Goal: Task Accomplishment & Management: Manage account settings

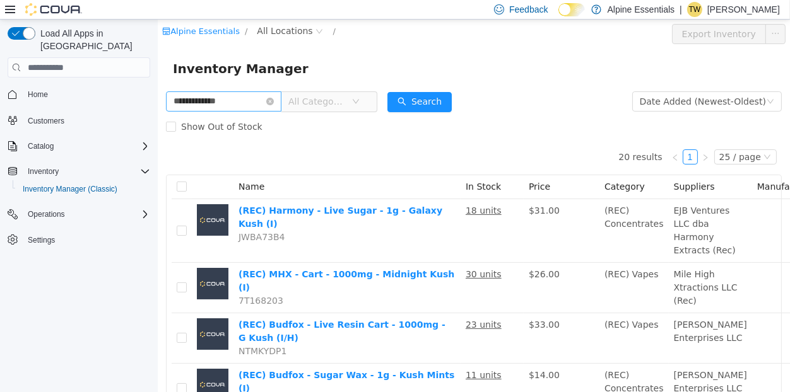
scroll to position [33, 0]
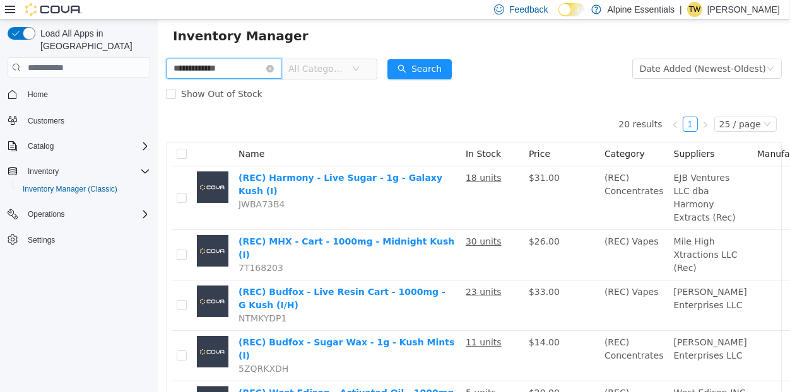
click at [209, 73] on input "**********" at bounding box center [222, 69] width 115 height 20
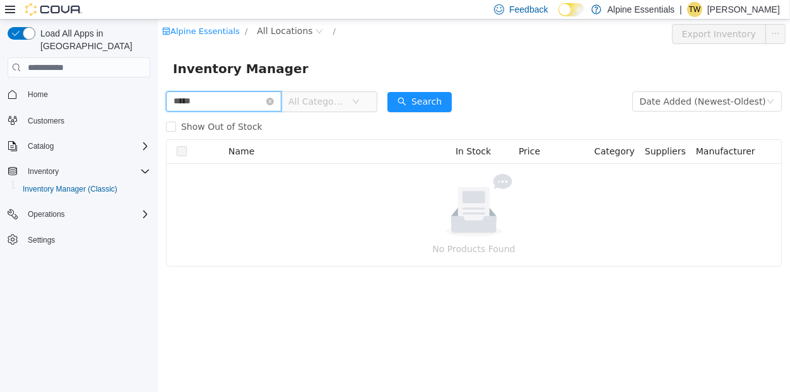
type input "*****"
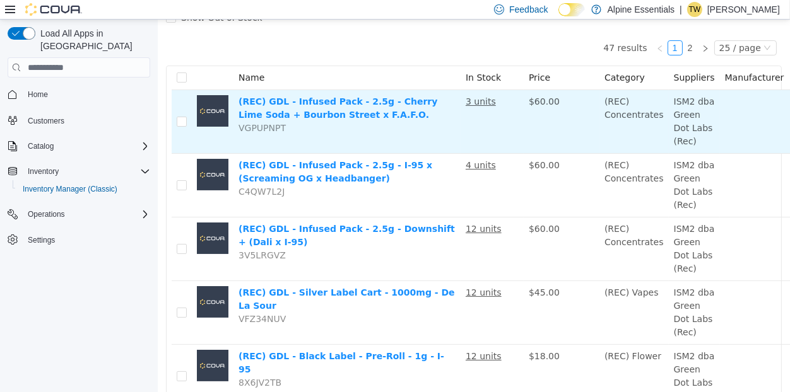
scroll to position [129, 0]
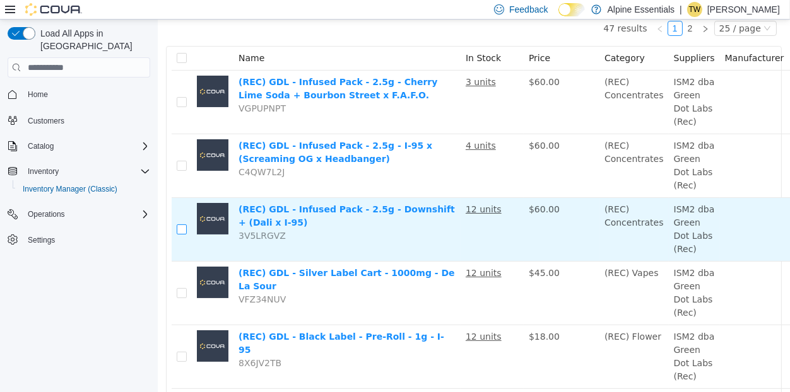
click at [182, 237] on label at bounding box center [181, 229] width 10 height 13
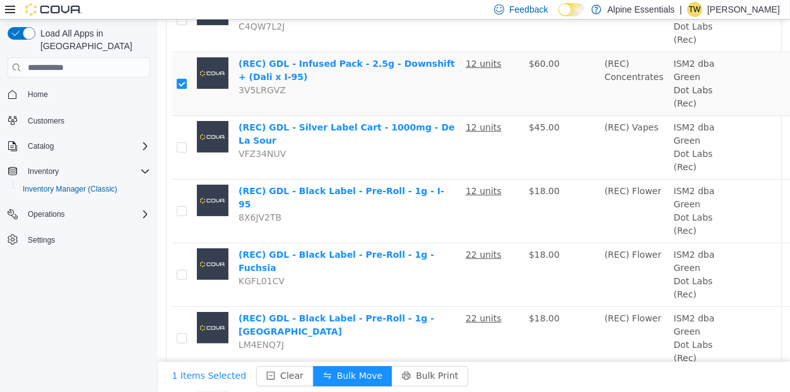
scroll to position [285, 0]
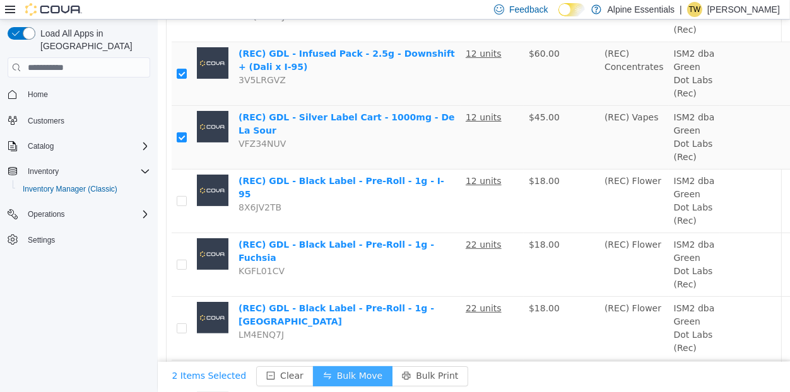
click at [328, 384] on button "Bulk Move" at bounding box center [351, 377] width 79 height 20
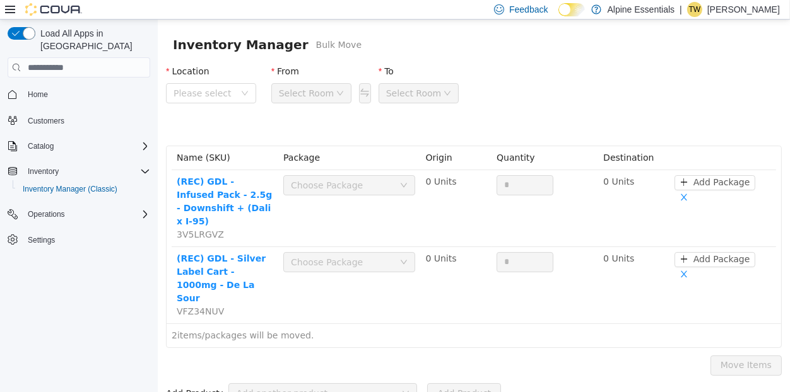
drag, startPoint x: 323, startPoint y: 181, endPoint x: 206, endPoint y: 105, distance: 139.7
click at [206, 105] on form "Location Please select From Select Room To Select Room Name (SKU) Package Origi…" at bounding box center [473, 222] width 616 height 331
click at [207, 103] on span "Please select" at bounding box center [210, 93] width 90 height 20
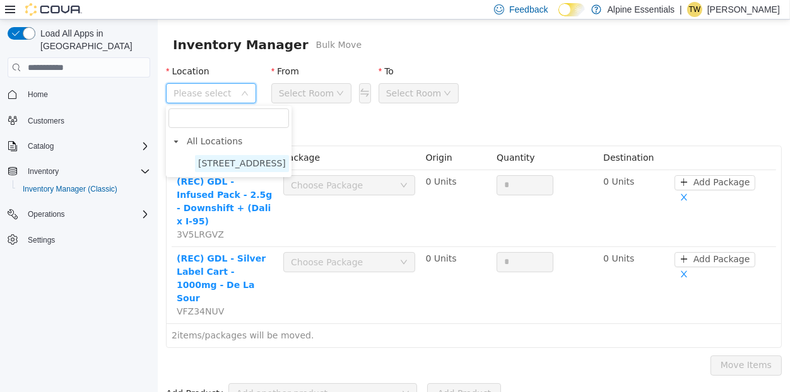
click at [242, 162] on span "850 Commercial Lane" at bounding box center [241, 163] width 88 height 10
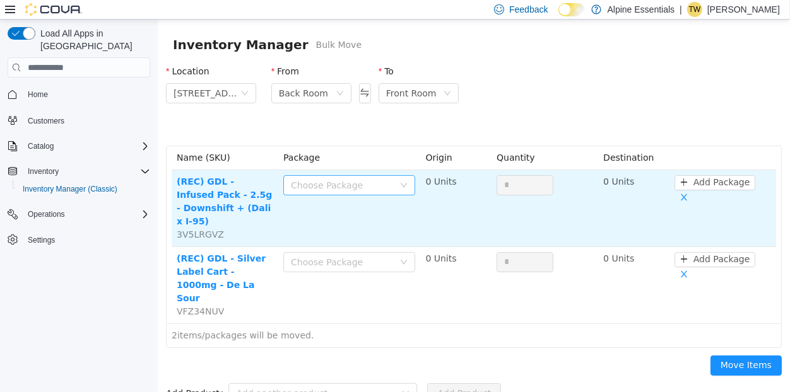
click at [349, 188] on div "Choose Package" at bounding box center [341, 185] width 103 height 13
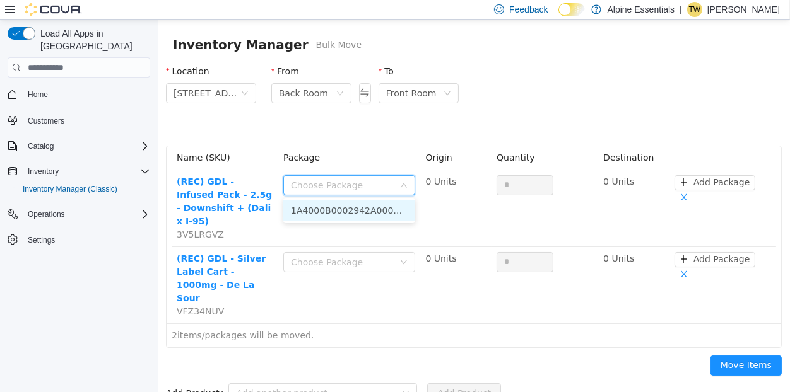
click at [360, 212] on li "1A4000B0002942A000413012 (12 Units)" at bounding box center [349, 211] width 132 height 20
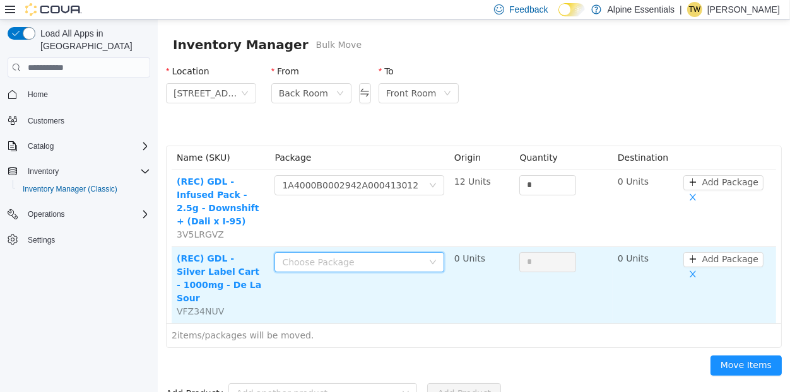
click at [367, 269] on div "Choose Package" at bounding box center [354, 262] width 146 height 19
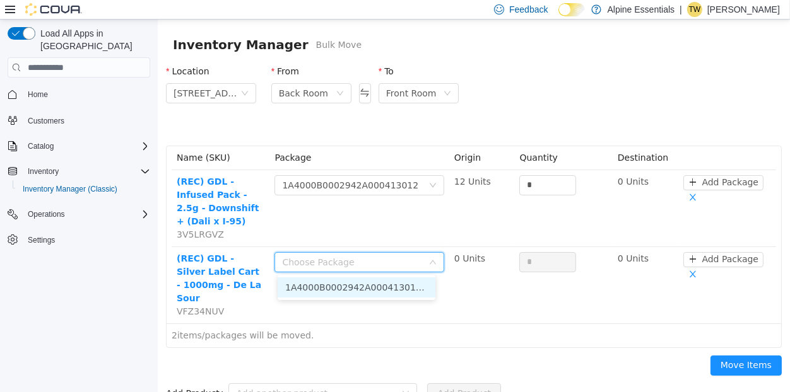
click at [373, 283] on li "1A4000B0002942A000413011 (12 Units)" at bounding box center [356, 288] width 158 height 20
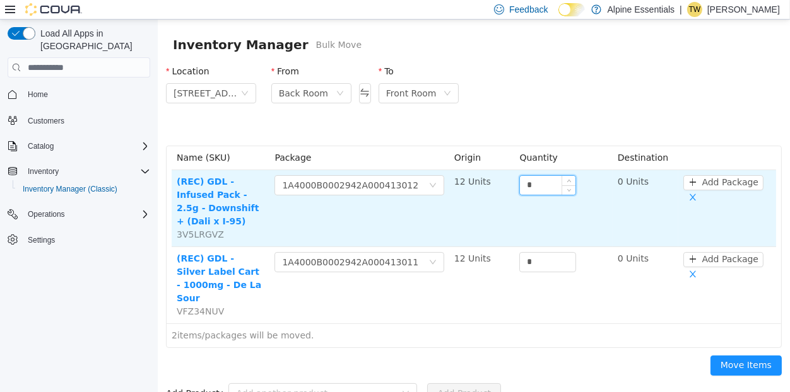
click at [541, 189] on input "*" at bounding box center [547, 185] width 56 height 19
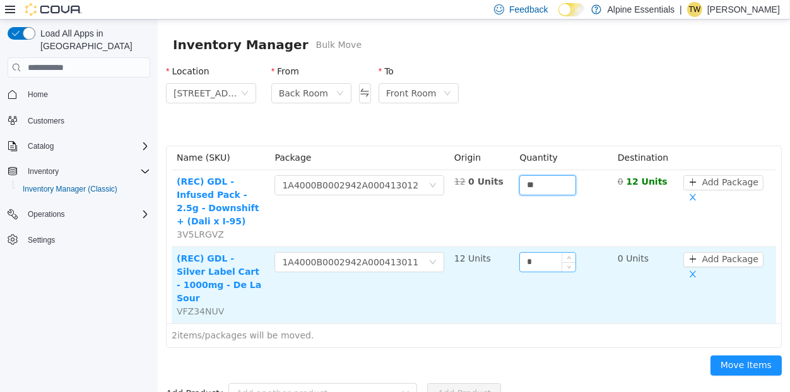
type input "**"
click at [543, 261] on input "*" at bounding box center [547, 262] width 56 height 19
type input "**"
click at [710, 356] on button "Move Items" at bounding box center [745, 366] width 71 height 20
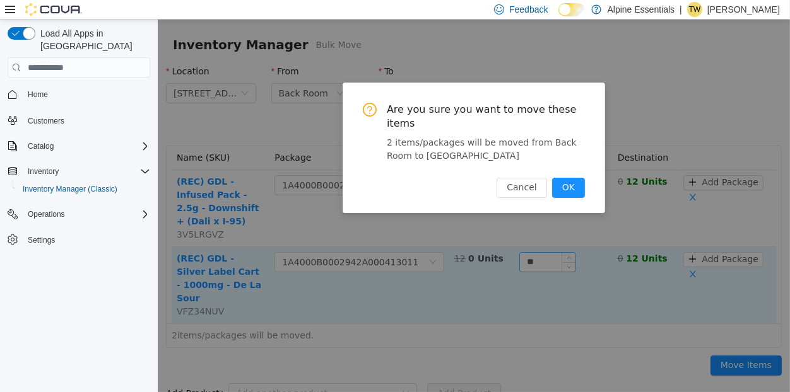
click at [551, 178] on button "OK" at bounding box center [567, 188] width 33 height 20
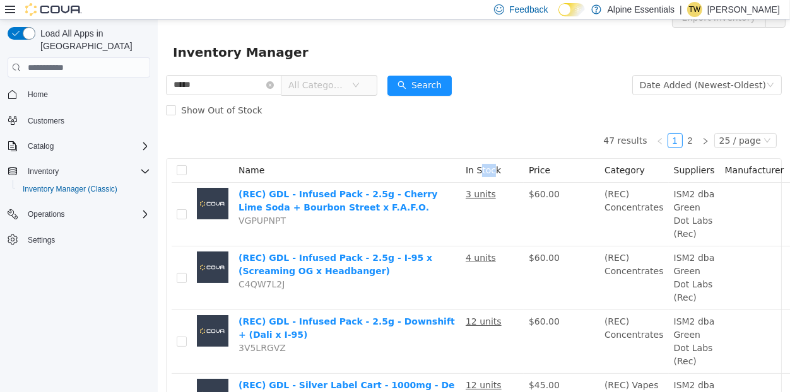
drag, startPoint x: 479, startPoint y: 135, endPoint x: 491, endPoint y: 146, distance: 16.5
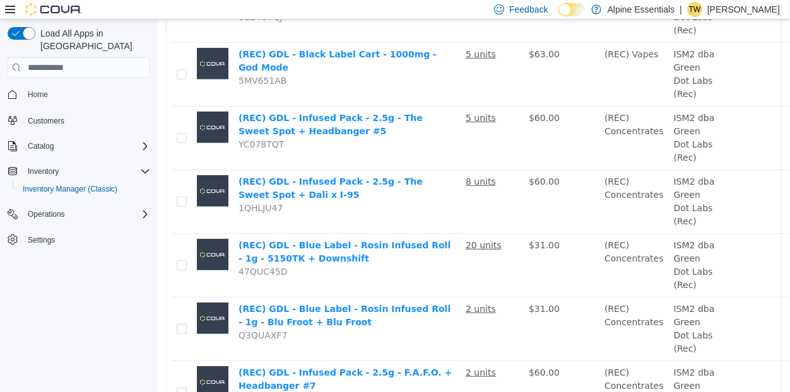
scroll to position [731, 0]
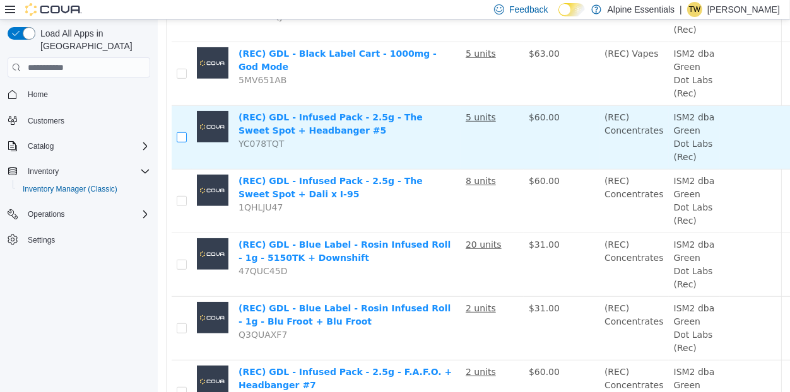
click at [184, 144] on label at bounding box center [181, 137] width 10 height 13
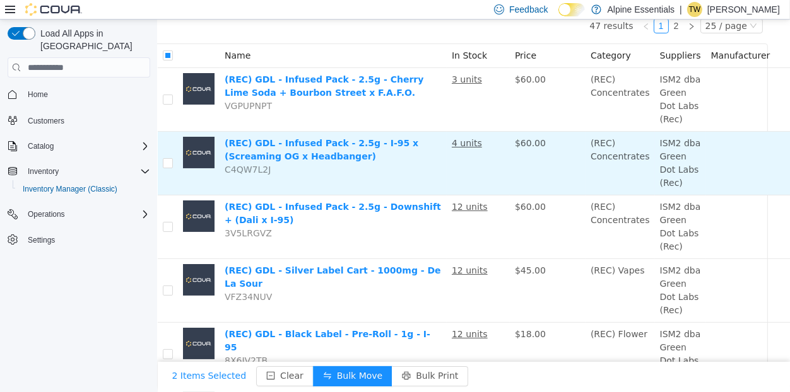
scroll to position [131, 0]
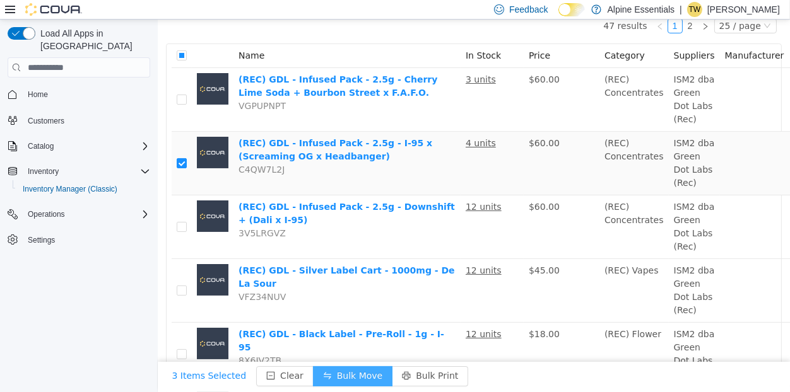
click at [329, 367] on button "Bulk Move" at bounding box center [351, 377] width 79 height 20
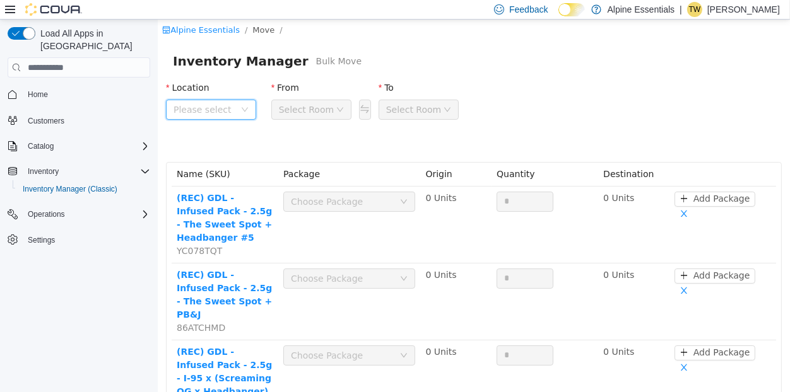
click at [240, 110] on icon "icon: down" at bounding box center [244, 110] width 8 height 8
click at [248, 172] on span "850 Commercial Lane" at bounding box center [241, 180] width 94 height 17
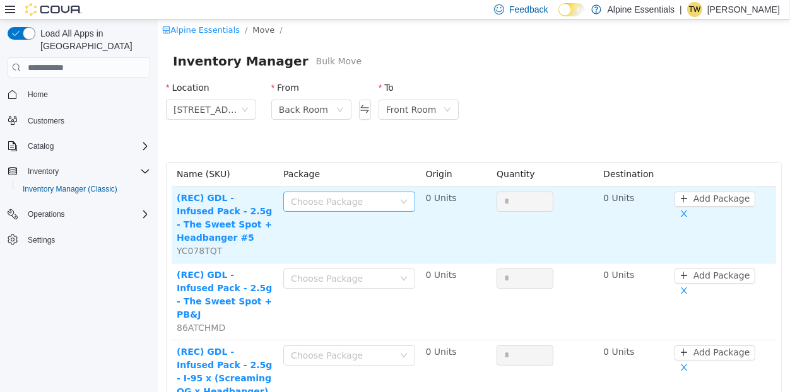
click at [315, 197] on div "Choose Package" at bounding box center [341, 202] width 103 height 13
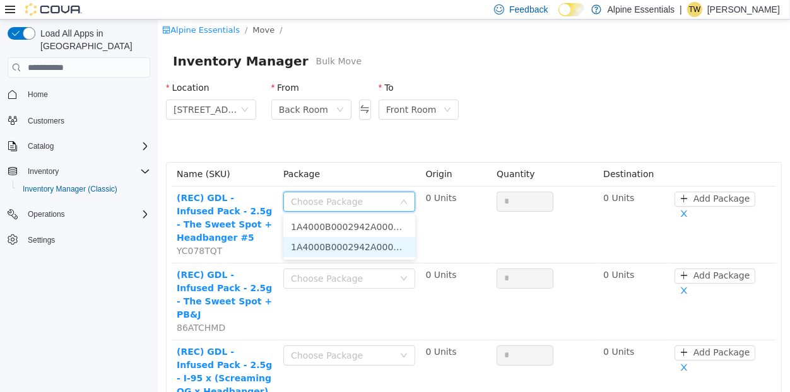
click at [343, 246] on li "1A4000B0002942A000413015 (5 Units)" at bounding box center [349, 247] width 132 height 20
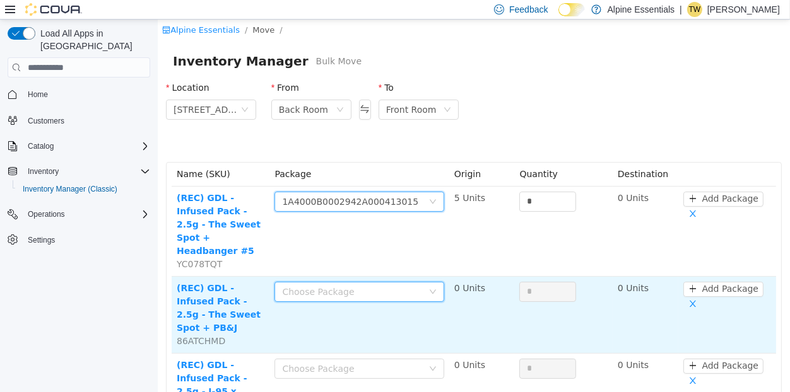
click at [358, 286] on div "Choose Package" at bounding box center [354, 292] width 146 height 19
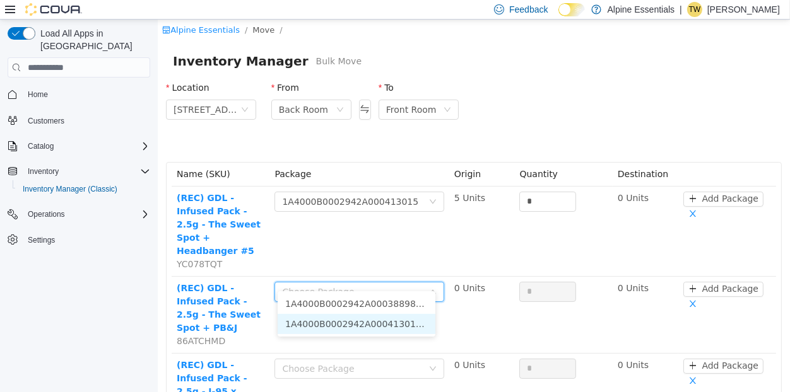
click at [362, 321] on li "1A4000B0002942A000413013 (24 Units)" at bounding box center [356, 324] width 158 height 20
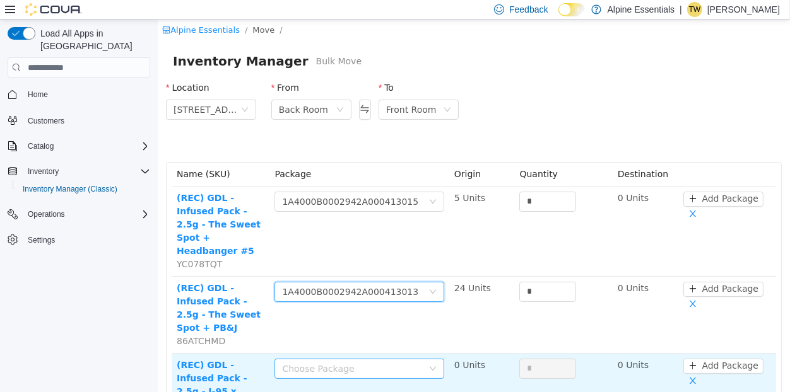
click at [360, 363] on div "Choose Package" at bounding box center [351, 369] width 140 height 13
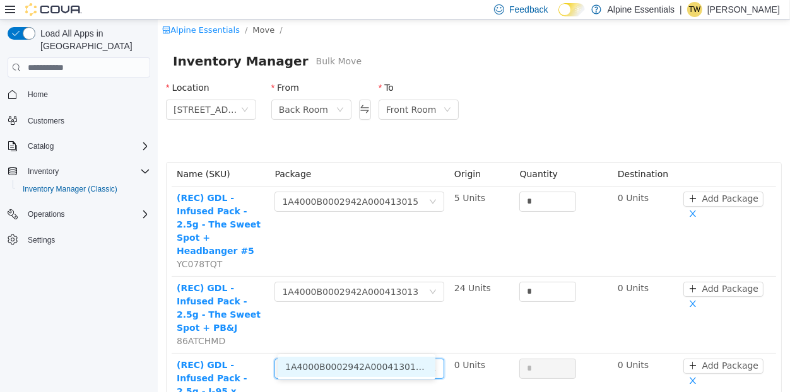
click at [382, 370] on li "1A4000B0002942A000413016 (4 Units)" at bounding box center [356, 367] width 158 height 20
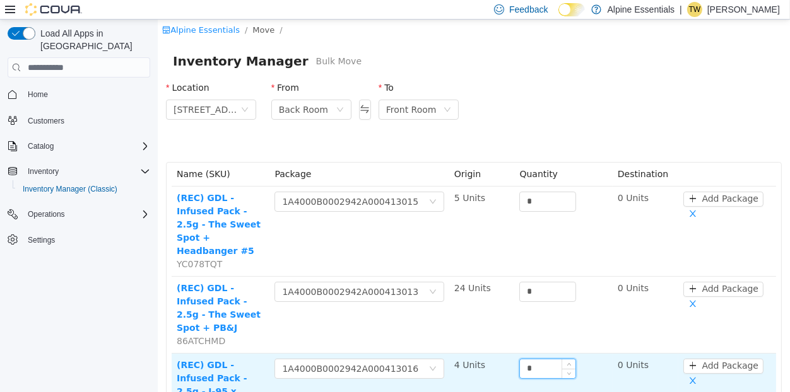
click at [543, 360] on input "*" at bounding box center [547, 369] width 56 height 19
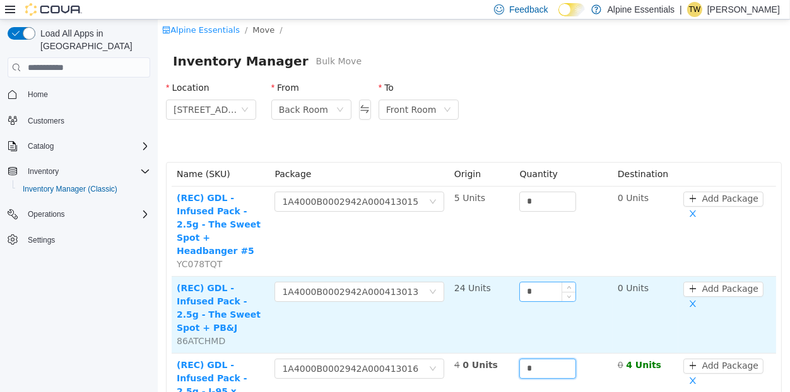
type input "*"
click at [544, 283] on input "*" at bounding box center [547, 292] width 56 height 19
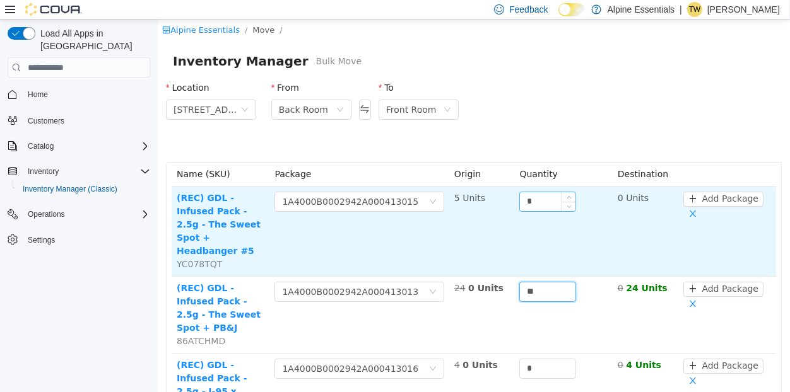
type input "**"
click at [546, 204] on input "*" at bounding box center [547, 201] width 56 height 19
type input "*"
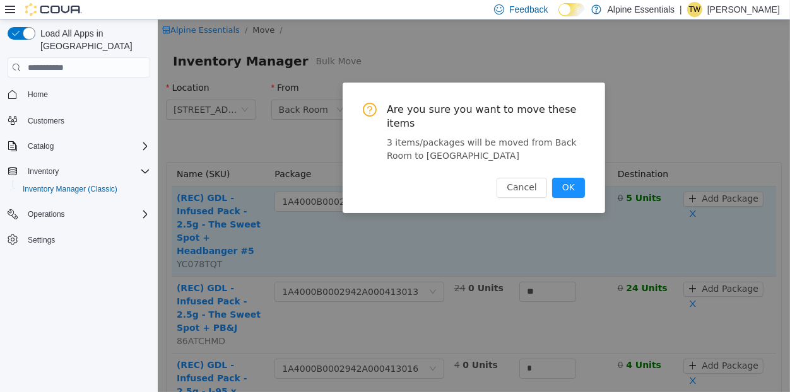
click at [551, 178] on button "OK" at bounding box center [567, 188] width 33 height 20
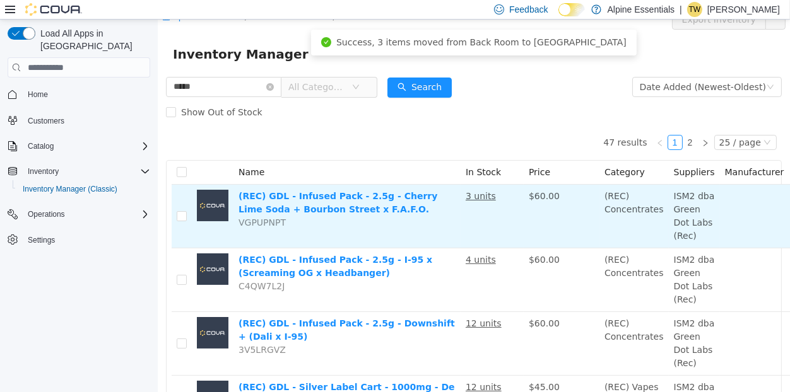
scroll to position [15, 103]
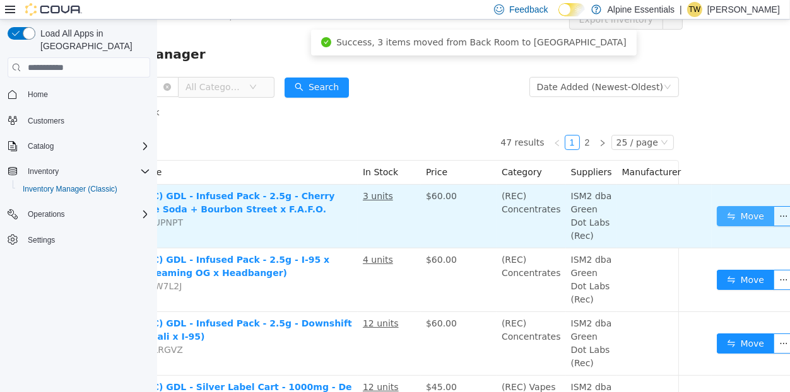
click at [731, 218] on button "Move" at bounding box center [745, 216] width 58 height 20
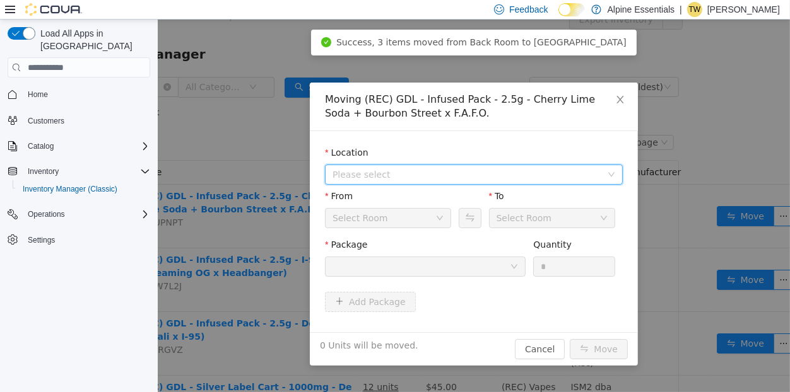
click at [473, 182] on span "Please select" at bounding box center [469, 174] width 274 height 19
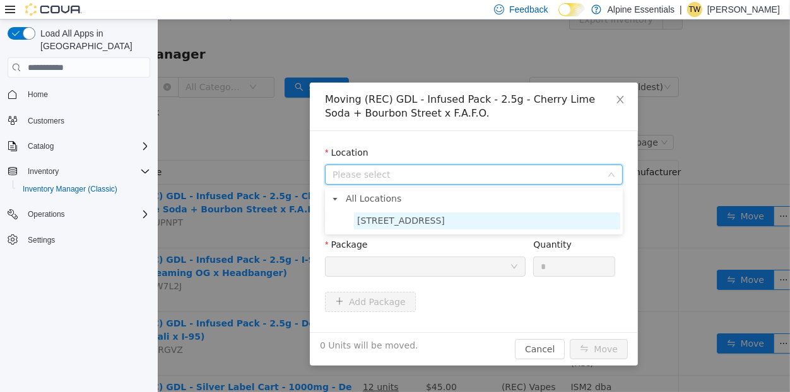
click at [431, 214] on span "850 Commercial Lane" at bounding box center [486, 221] width 266 height 17
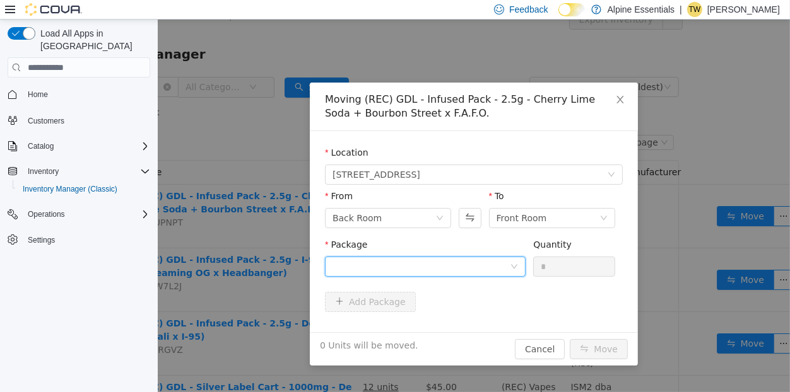
click at [422, 262] on div at bounding box center [420, 266] width 177 height 19
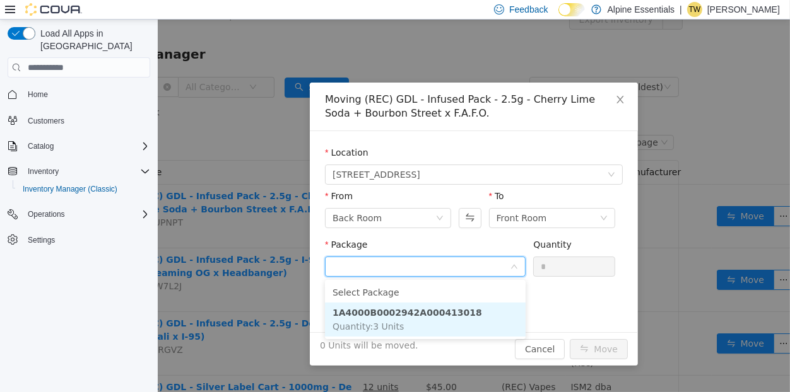
click at [416, 308] on li "1A4000B0002942A000413018 Quantity : 3 Units" at bounding box center [424, 320] width 201 height 34
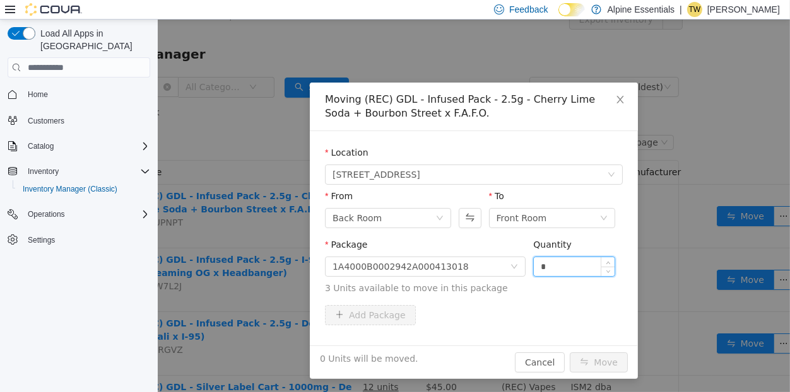
click at [576, 270] on input "*" at bounding box center [573, 266] width 81 height 19
type input "**"
click at [569, 353] on button "Move" at bounding box center [598, 363] width 58 height 20
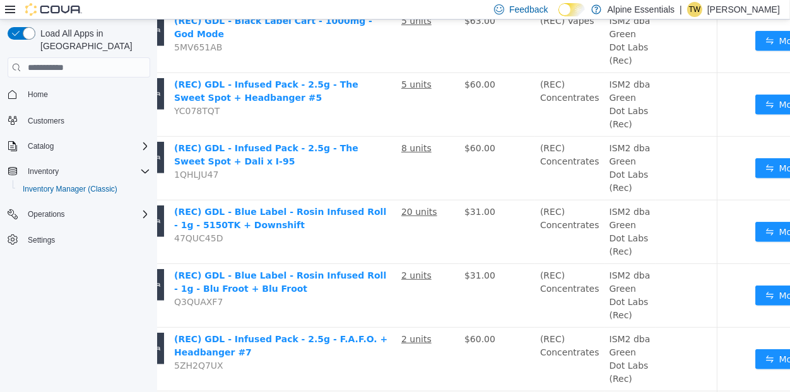
scroll to position [763, 103]
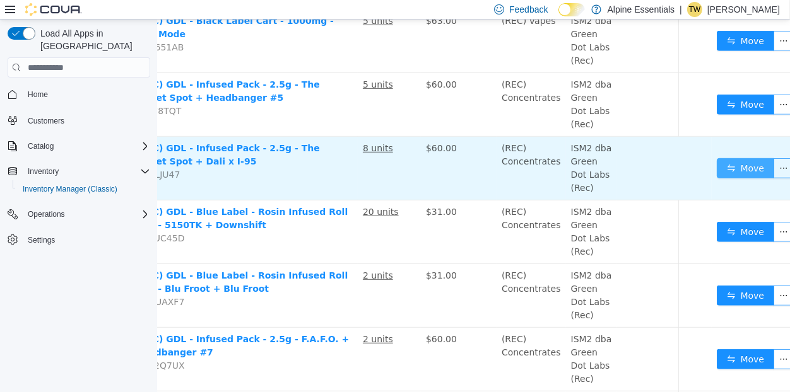
click at [727, 179] on button "Move" at bounding box center [745, 168] width 58 height 20
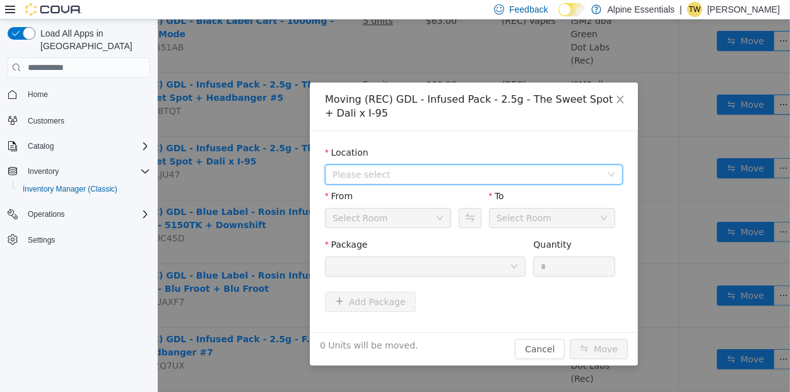
click at [462, 171] on span "Please select" at bounding box center [466, 174] width 269 height 13
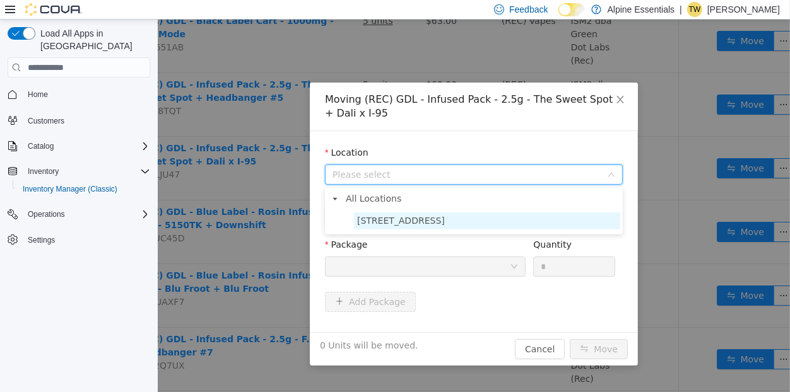
click at [447, 221] on span "850 Commercial Lane" at bounding box center [486, 221] width 266 height 17
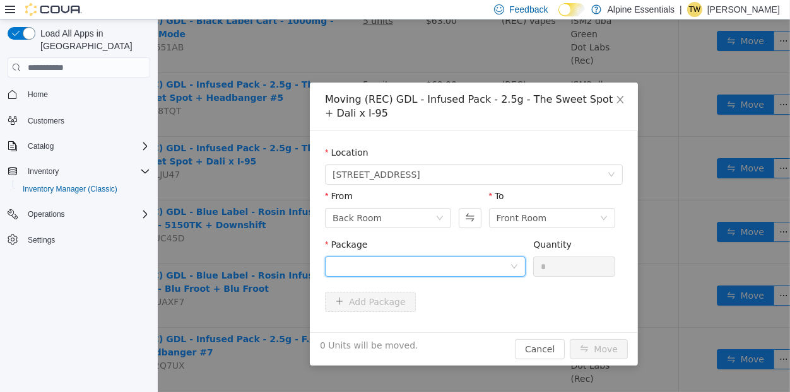
click at [442, 260] on div at bounding box center [420, 266] width 177 height 19
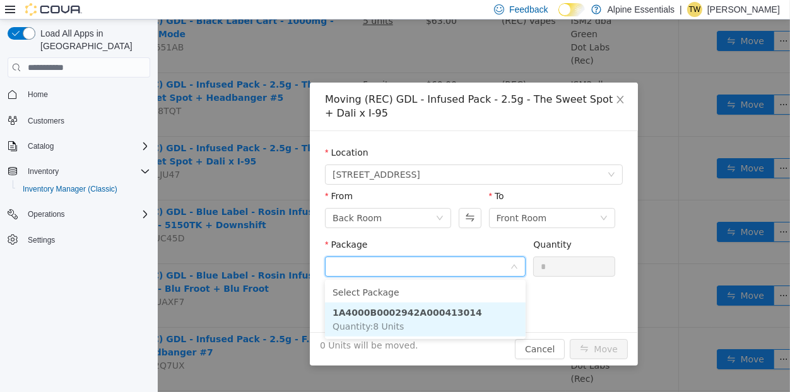
click at [452, 304] on li "1A4000B0002942A000413014 Quantity : 8 Units" at bounding box center [424, 320] width 201 height 34
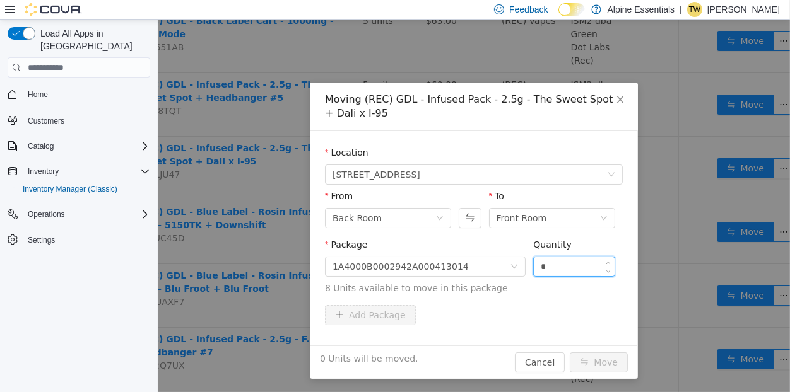
click at [560, 267] on input "*" at bounding box center [573, 266] width 81 height 19
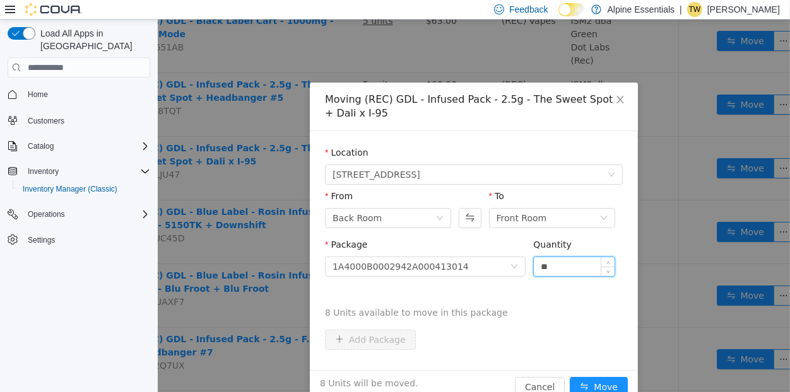
type input "**"
click at [569, 377] on button "Move" at bounding box center [598, 387] width 58 height 20
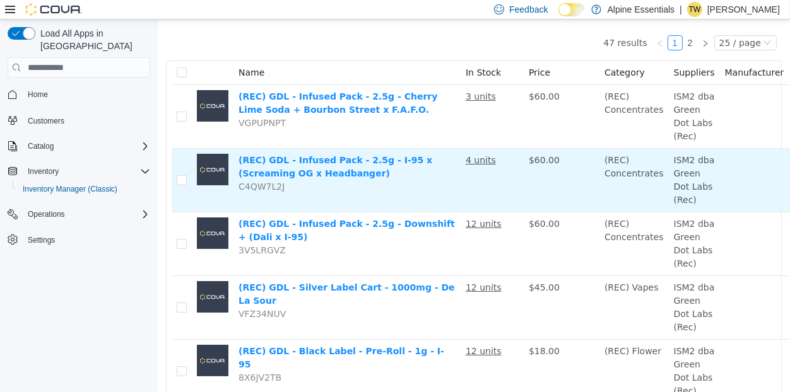
scroll to position [0, 0]
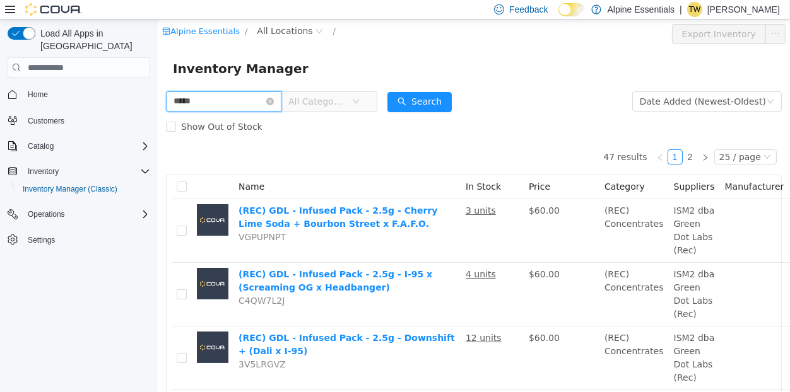
click at [182, 107] on input "*****" at bounding box center [222, 101] width 115 height 20
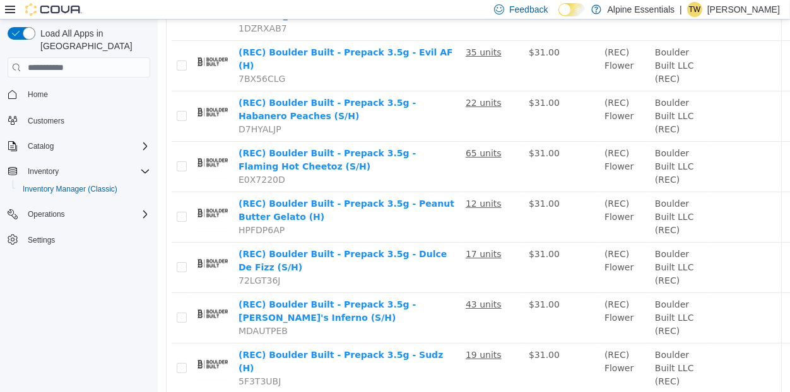
scroll to position [325, 0]
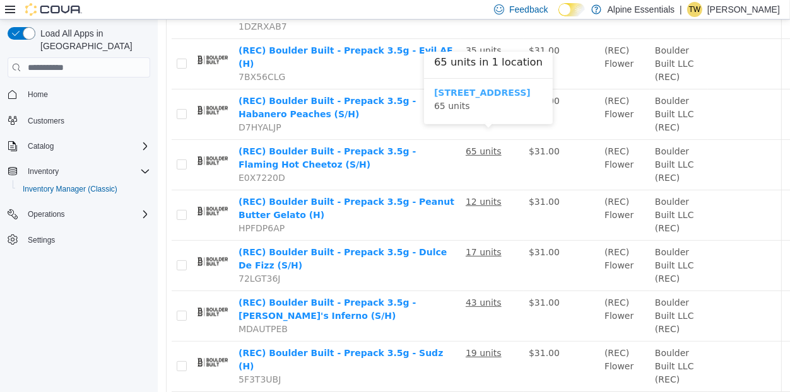
click at [483, 97] on b "850 Commercial Lane" at bounding box center [481, 93] width 97 height 10
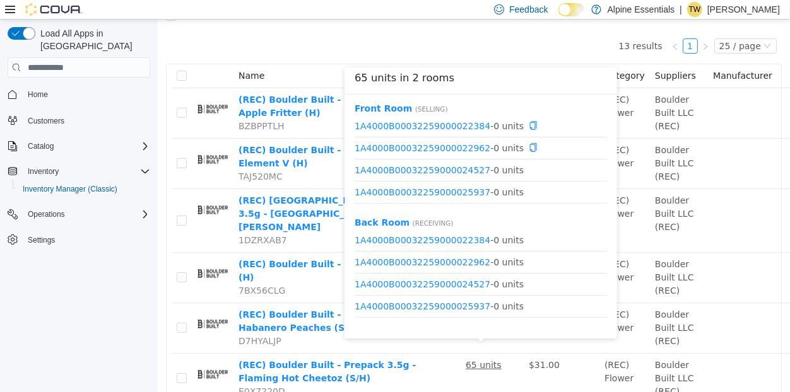
scroll to position [15, 0]
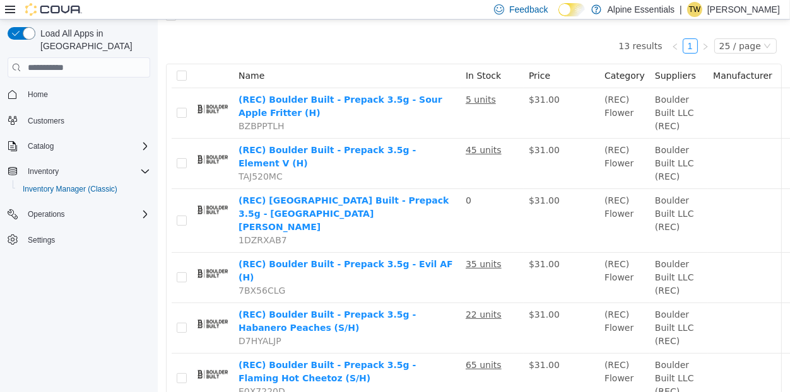
click at [11, 11] on icon at bounding box center [10, 9] width 10 height 10
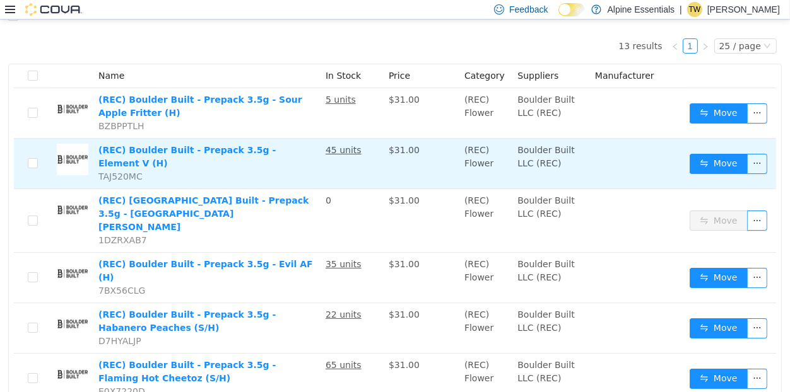
scroll to position [0, 0]
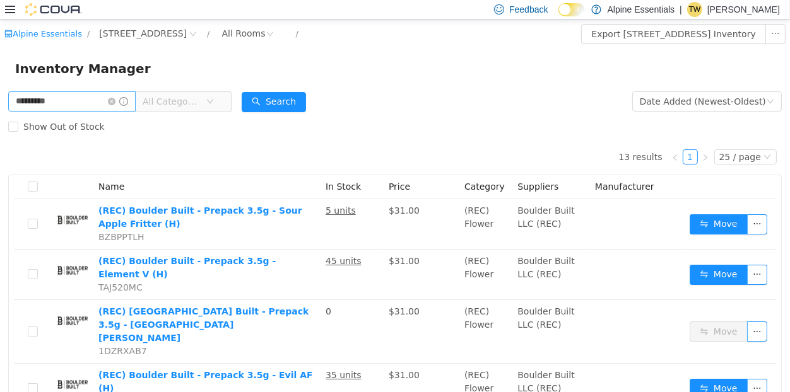
click at [27, 93] on input "*********" at bounding box center [71, 101] width 127 height 20
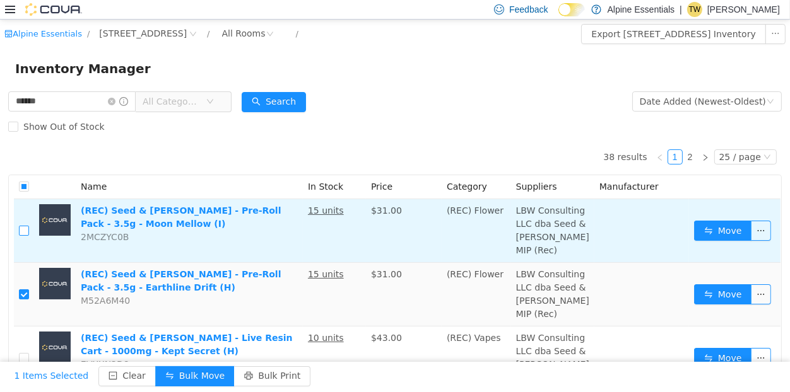
click at [29, 232] on label at bounding box center [24, 231] width 10 height 13
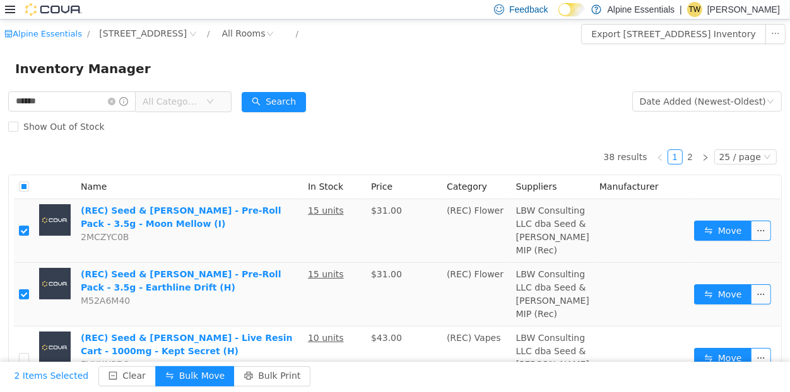
click at [221, 50] on div "Inventory Manager" at bounding box center [395, 69] width 790 height 40
click at [229, 35] on div "All Rooms" at bounding box center [244, 33] width 44 height 19
click at [240, 96] on li "Back Room" at bounding box center [246, 100] width 76 height 20
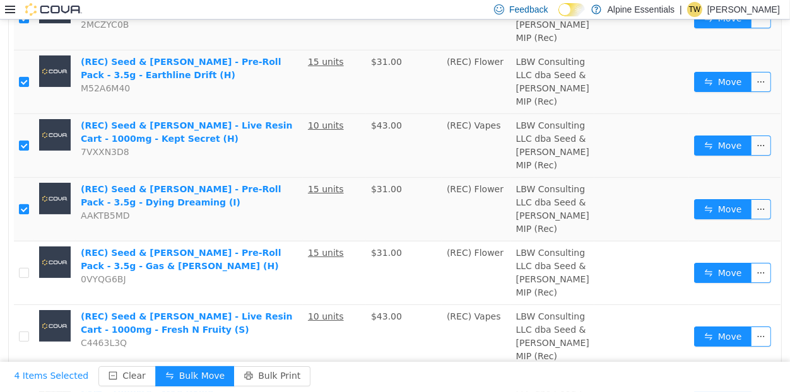
scroll to position [215, 0]
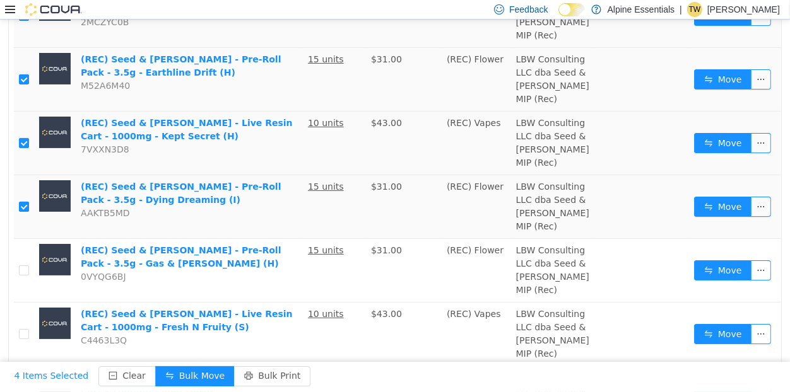
click at [32, 303] on td at bounding box center [24, 271] width 20 height 64
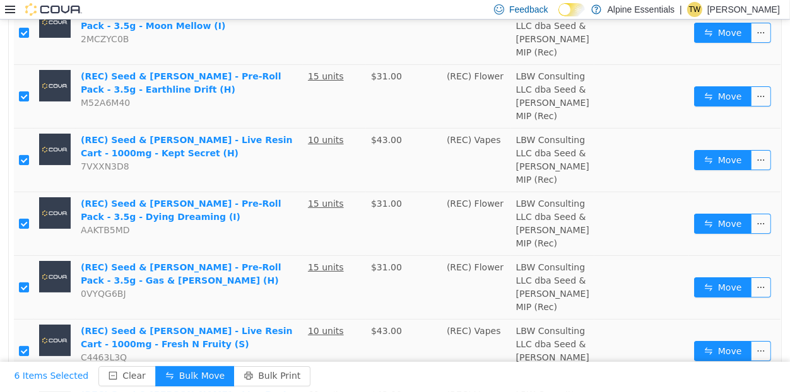
scroll to position [0, 0]
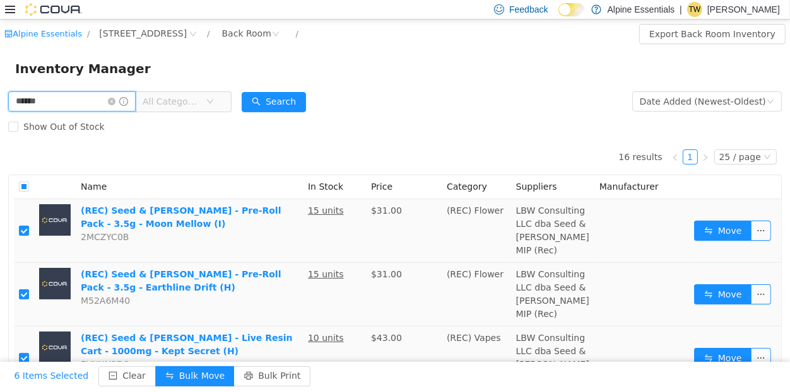
click at [88, 102] on input "******" at bounding box center [71, 101] width 127 height 20
type input "**********"
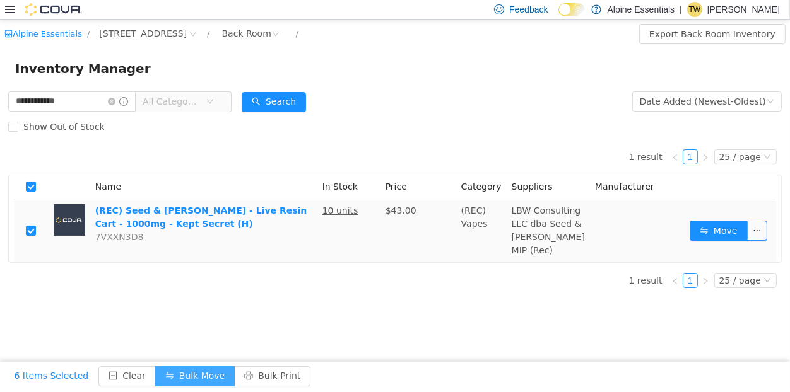
click at [170, 367] on button "Bulk Move" at bounding box center [194, 377] width 79 height 20
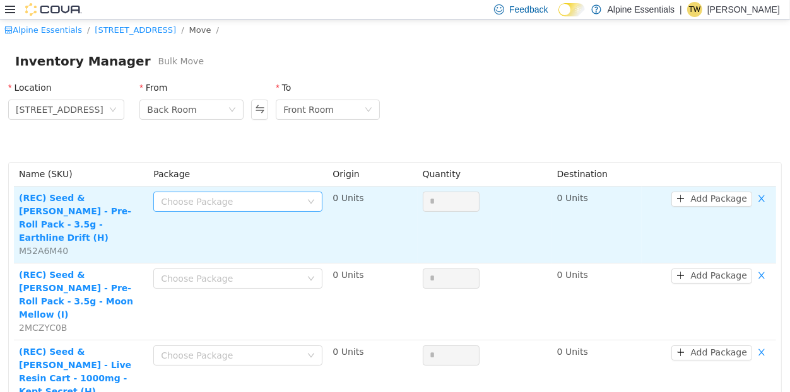
click at [218, 204] on div "Choose Package" at bounding box center [231, 202] width 140 height 13
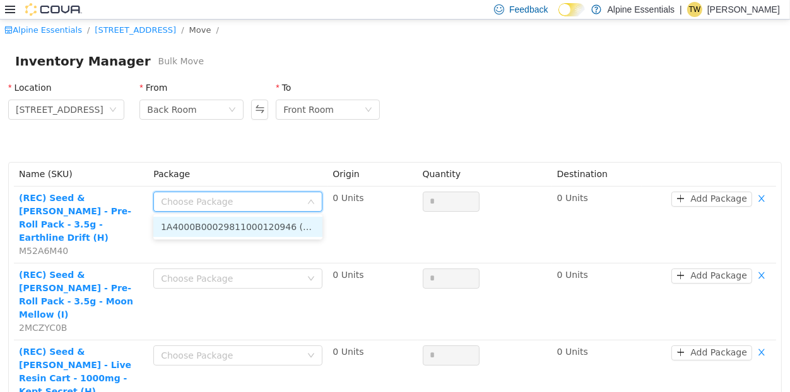
click at [213, 230] on li "1A4000B00029811000120946 (15 Units)" at bounding box center [237, 227] width 169 height 20
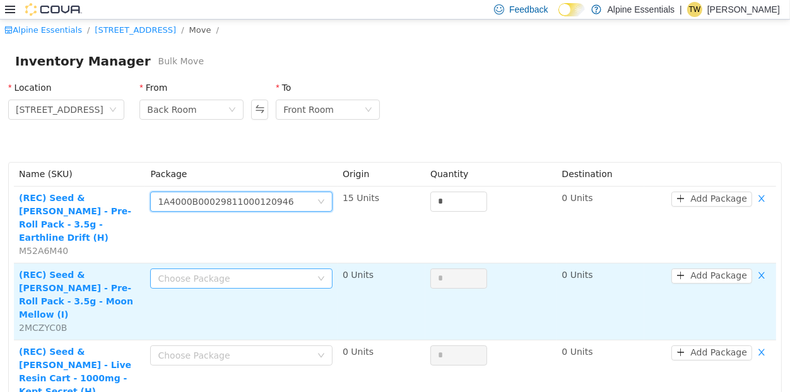
click at [204, 273] on div "Choose Package" at bounding box center [234, 279] width 153 height 13
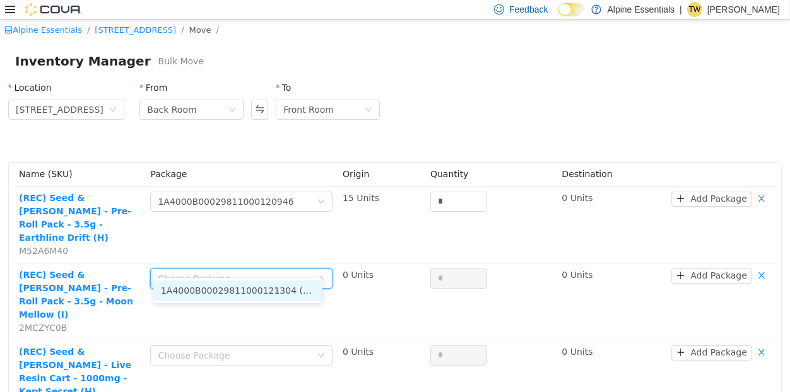
click at [212, 293] on li "1A4000B00029811000121304 (15 Units)" at bounding box center [237, 291] width 169 height 20
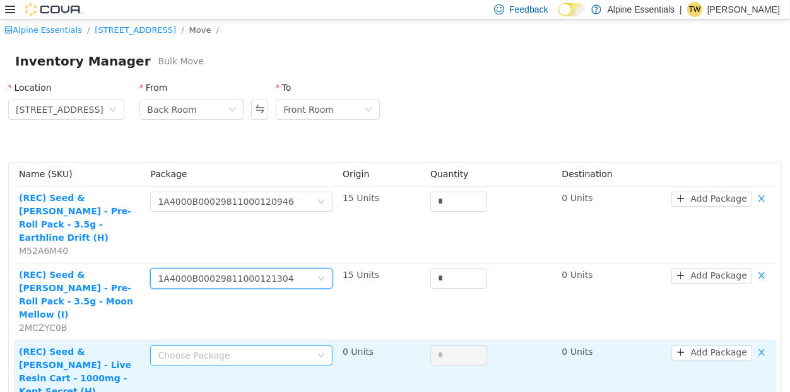
click at [211, 350] on div "Choose Package" at bounding box center [234, 356] width 153 height 13
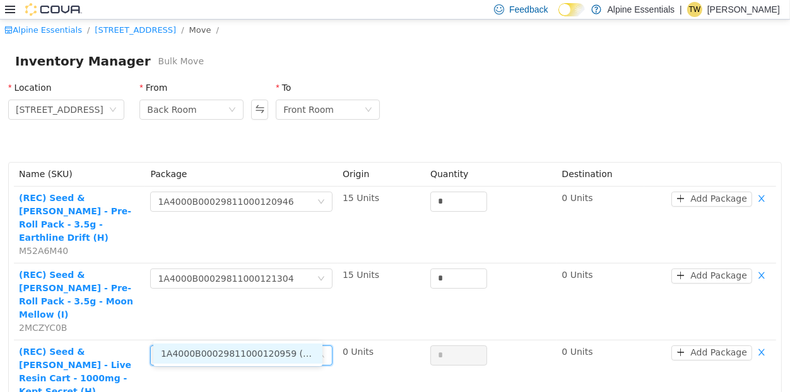
click at [216, 355] on li "1A4000B00029811000120959 (10 Units)" at bounding box center [237, 354] width 169 height 20
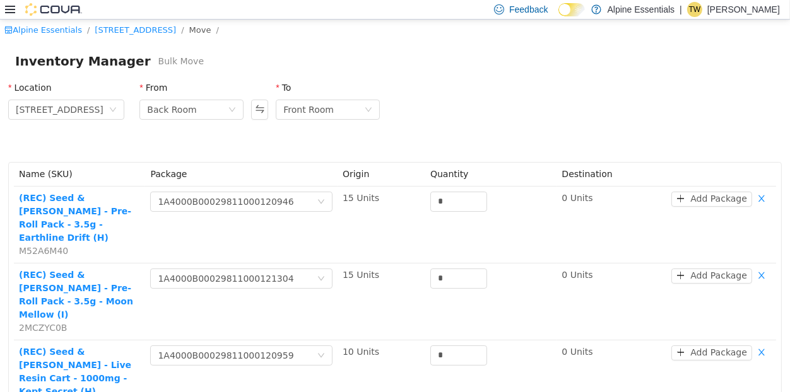
click at [216, 355] on td "Choose Package 1A4000B00029811000120959" at bounding box center [241, 379] width 192 height 77
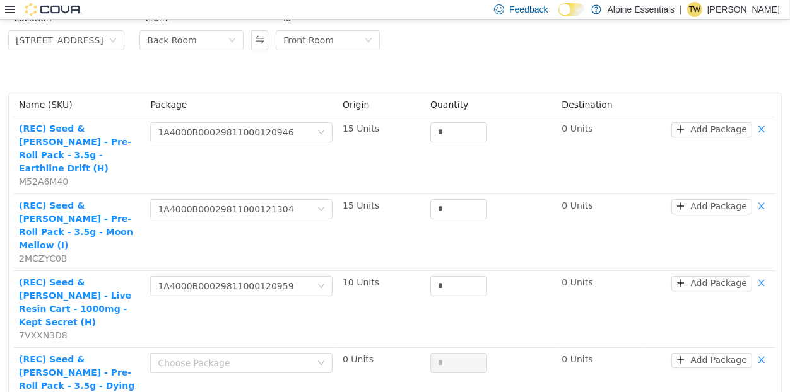
scroll to position [69, 0]
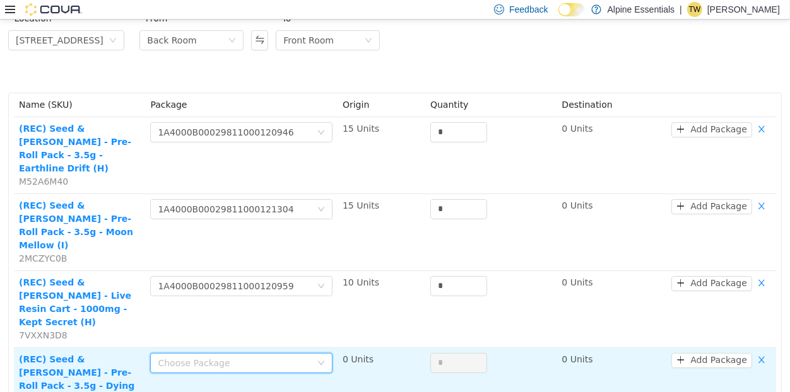
click at [217, 354] on div "Choose Package" at bounding box center [237, 363] width 159 height 19
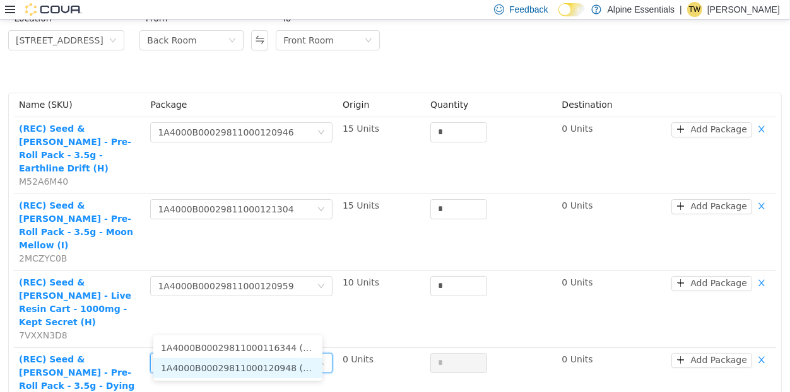
click at [217, 361] on li "1A4000B00029811000120948 (15 Units)" at bounding box center [237, 368] width 169 height 20
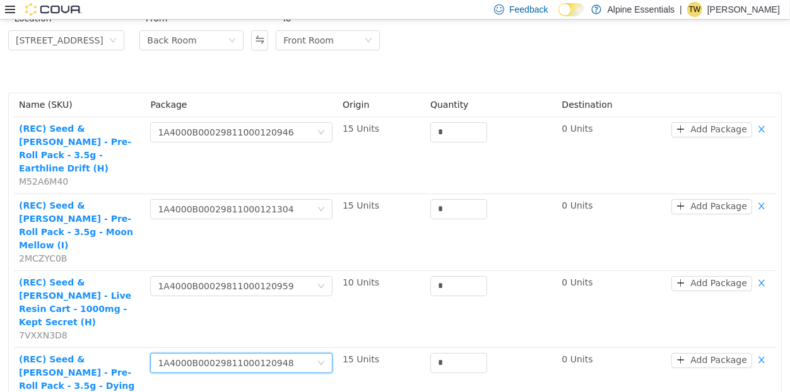
scroll to position [137, 0]
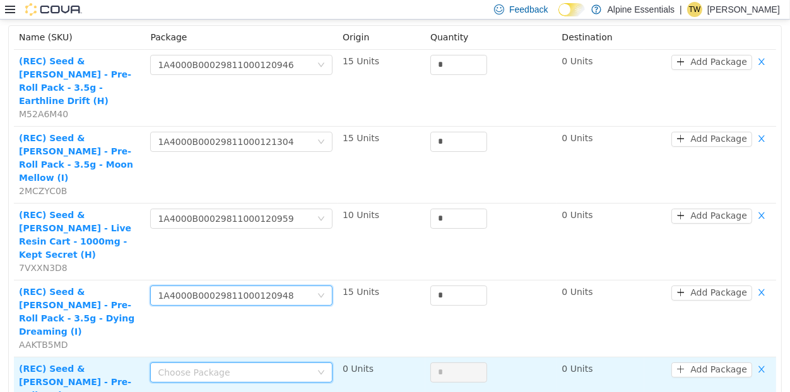
click at [226, 363] on div "Choose Package" at bounding box center [241, 373] width 182 height 20
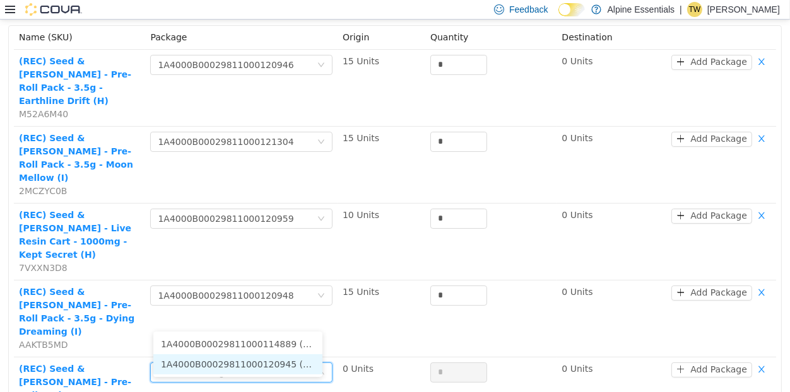
click at [202, 358] on li "1A4000B00029811000120945 (15 Units)" at bounding box center [237, 365] width 169 height 20
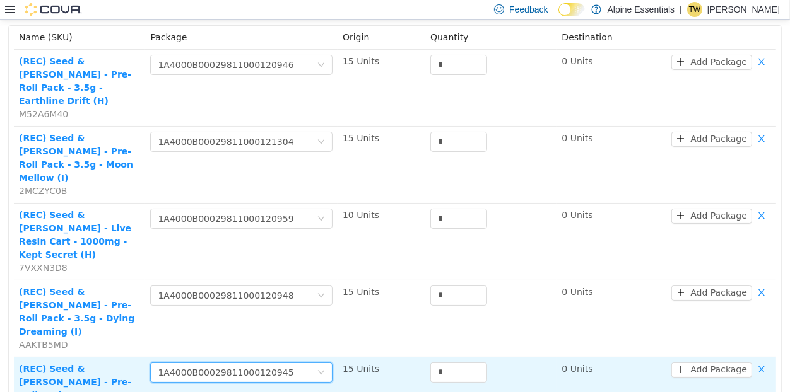
scroll to position [170, 0]
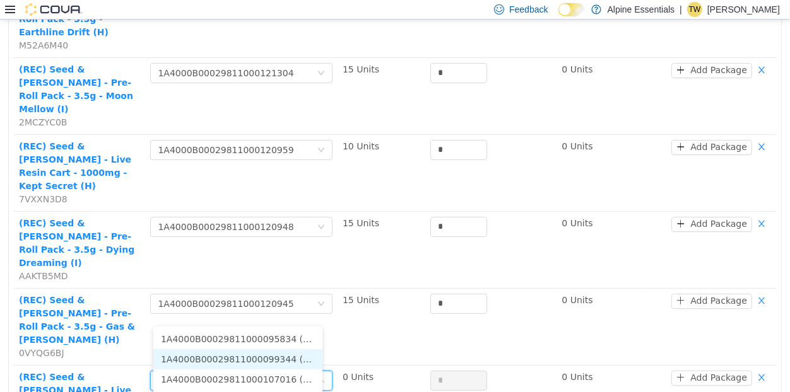
scroll to position [258, 0]
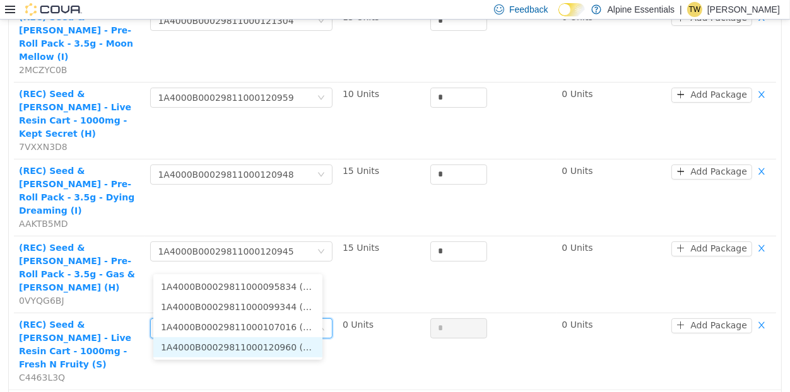
click at [233, 354] on li "1A4000B00029811000120960 (10 Units)" at bounding box center [237, 348] width 169 height 20
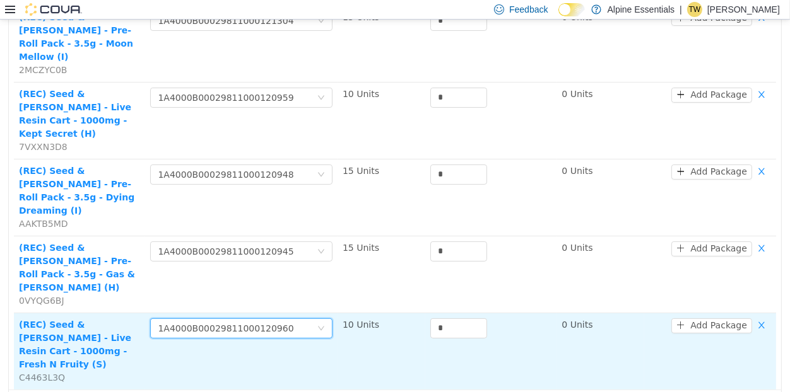
click at [425, 314] on td "*" at bounding box center [490, 352] width 131 height 76
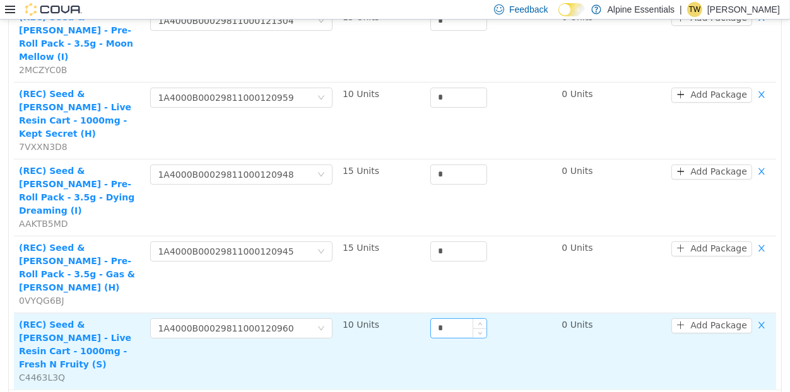
click at [431, 319] on input "*" at bounding box center [459, 328] width 56 height 19
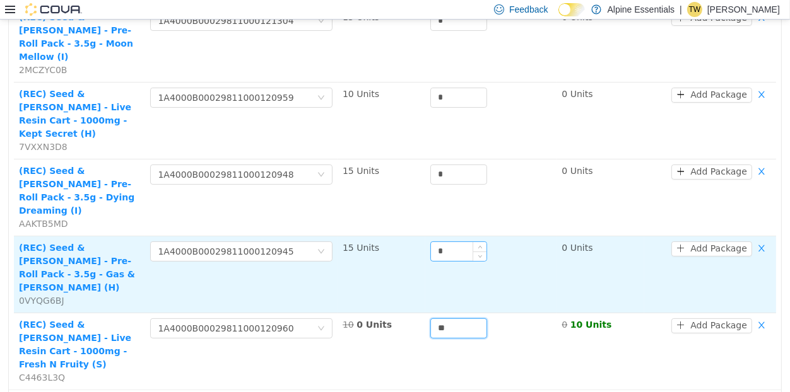
type input "**"
click at [451, 242] on input "*" at bounding box center [459, 251] width 56 height 19
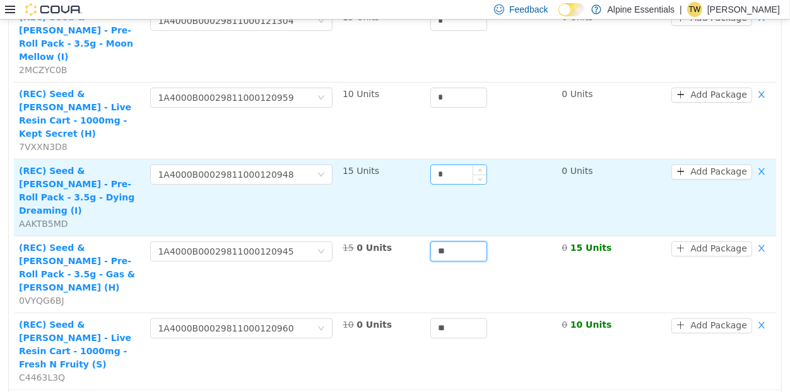
type input "**"
click at [450, 165] on input "*" at bounding box center [459, 174] width 56 height 19
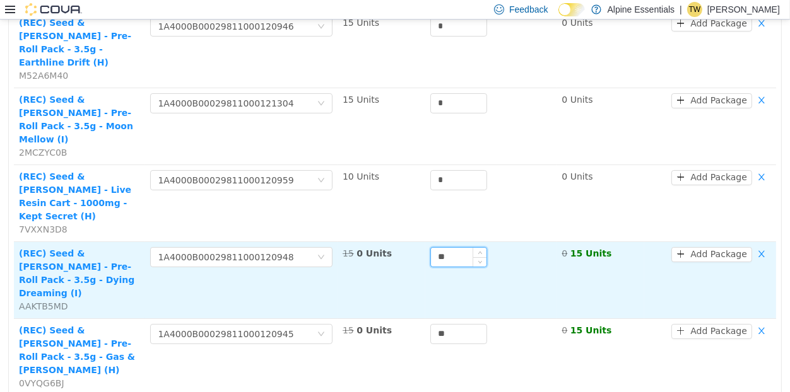
scroll to position [172, 0]
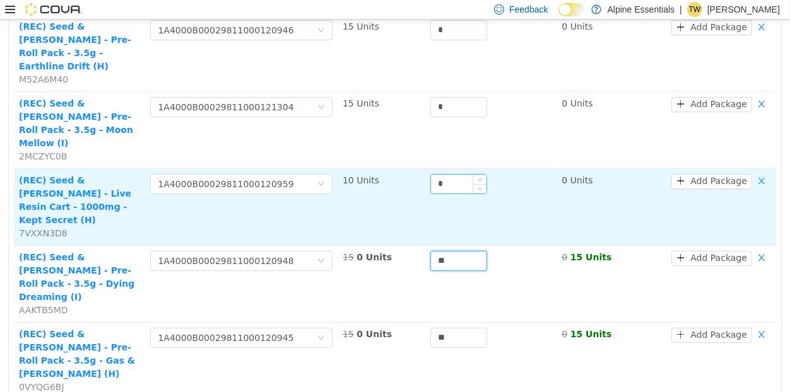
type input "**"
click at [433, 175] on input "*" at bounding box center [459, 184] width 56 height 19
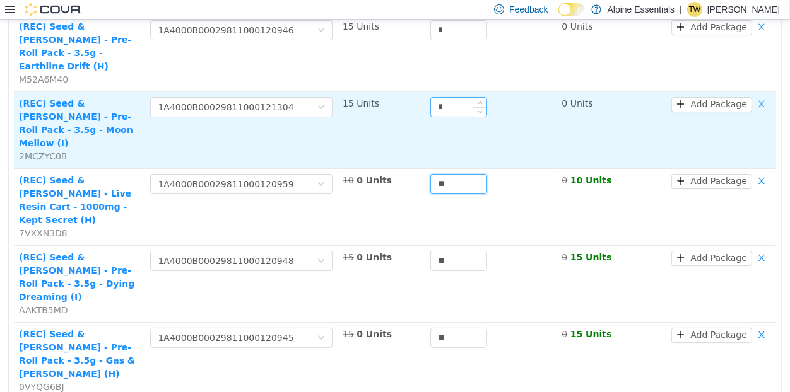
type input "**"
click at [442, 98] on input "*" at bounding box center [459, 107] width 56 height 19
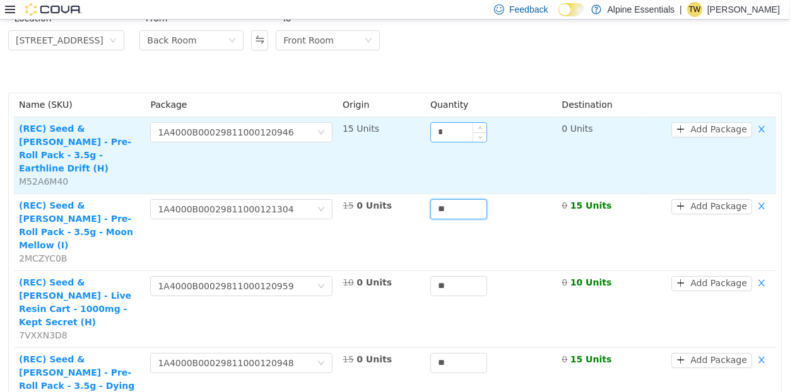
type input "**"
click at [455, 129] on input "*" at bounding box center [459, 132] width 56 height 19
type input "**"
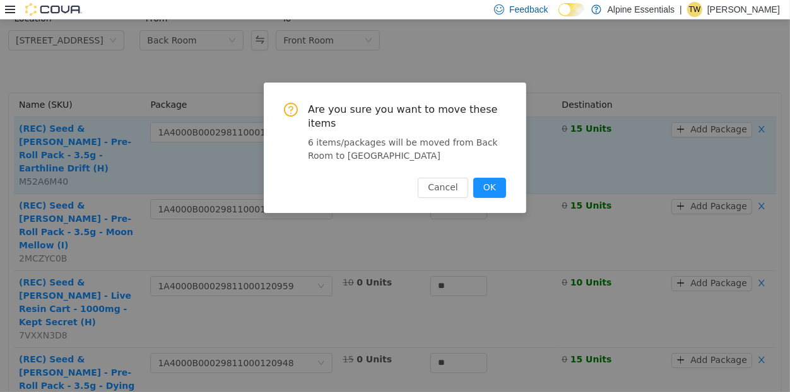
click at [473, 178] on button "OK" at bounding box center [489, 188] width 33 height 20
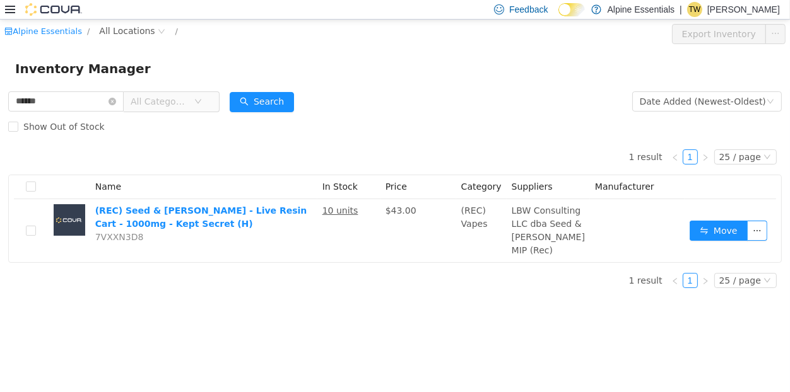
type input "******"
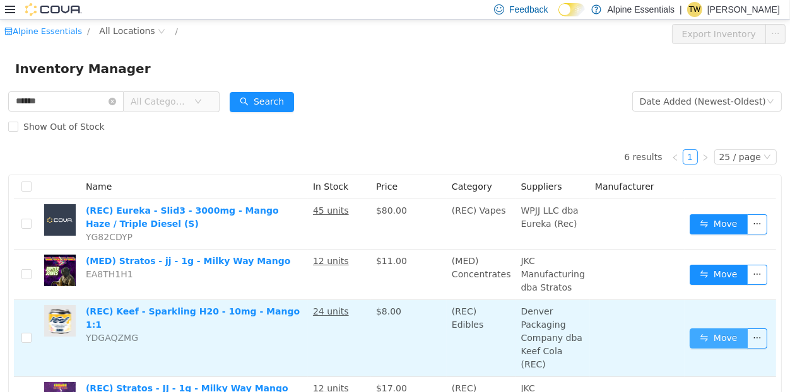
click at [741, 342] on button "Move" at bounding box center [719, 339] width 58 height 20
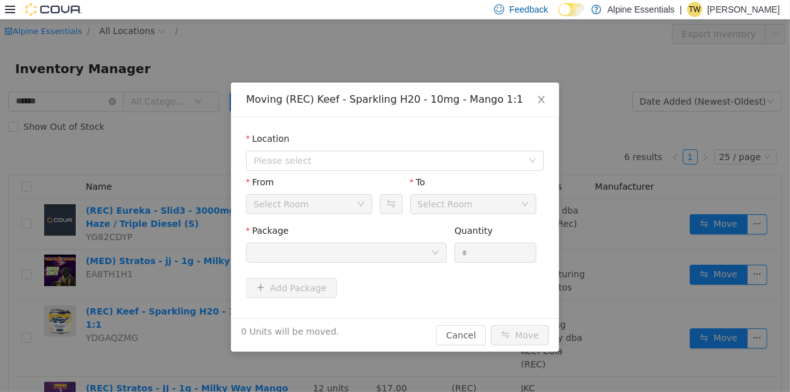
drag, startPoint x: 367, startPoint y: 263, endPoint x: 404, endPoint y: 177, distance: 93.5
click at [404, 177] on form "Location Please select From Select Room To Select Room Package Quantity * Add P…" at bounding box center [395, 217] width 298 height 171
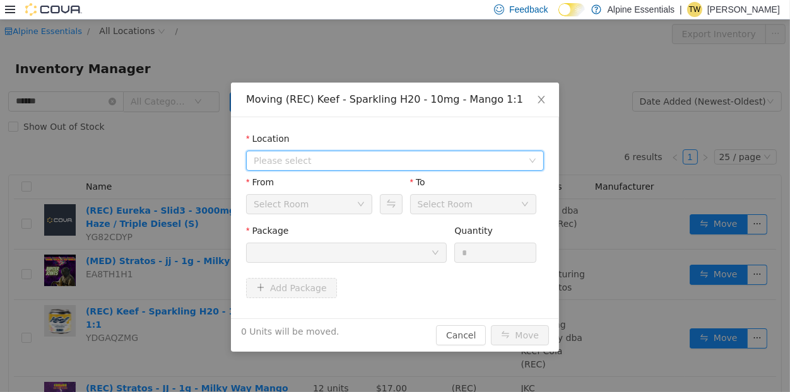
click at [406, 155] on span "Please select" at bounding box center [388, 161] width 269 height 13
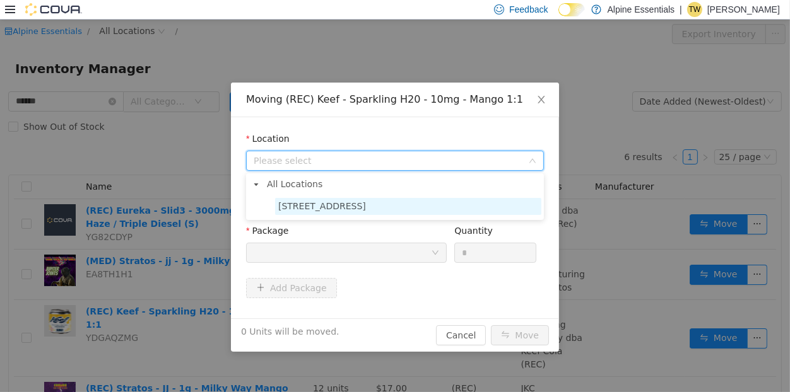
click at [394, 206] on span "850 Commercial Lane" at bounding box center [408, 206] width 266 height 17
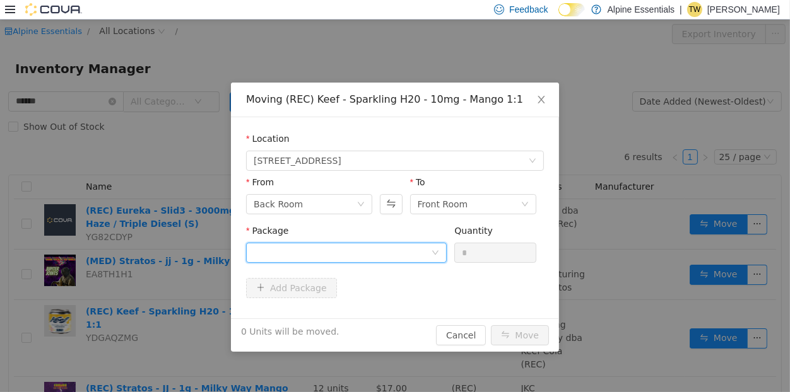
click at [392, 253] on div at bounding box center [342, 253] width 177 height 19
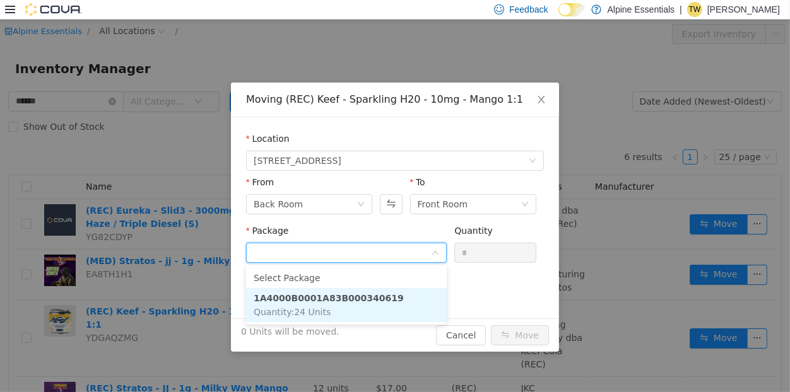
click at [401, 297] on li "1A4000B0001A83B000340619 Quantity : 24 Units" at bounding box center [346, 305] width 201 height 34
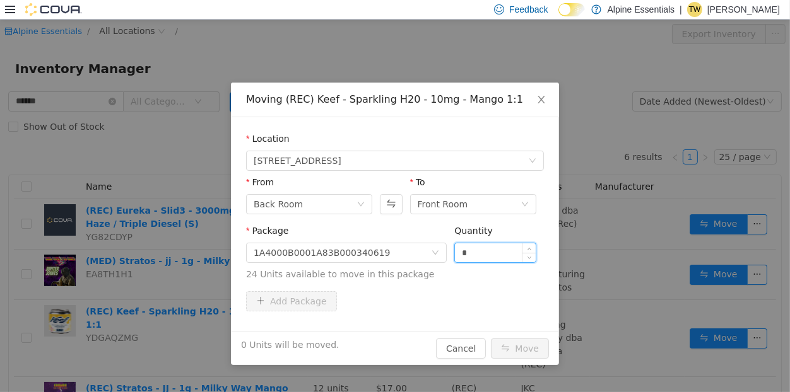
click at [497, 257] on input "*" at bounding box center [495, 253] width 81 height 19
type input "***"
click at [491, 339] on button "Move" at bounding box center [520, 349] width 58 height 20
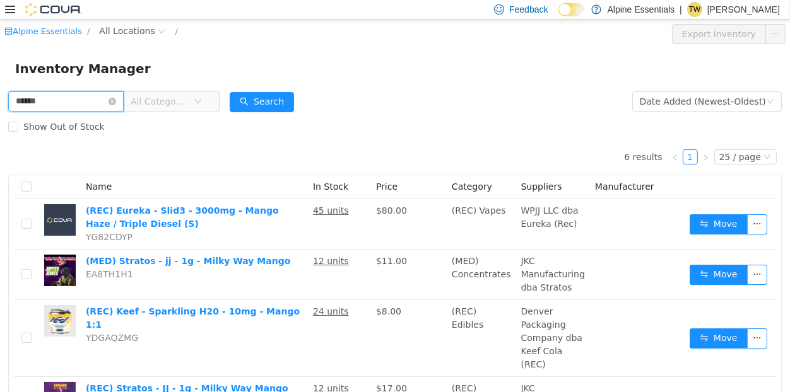
click at [33, 100] on input "******" at bounding box center [65, 101] width 115 height 20
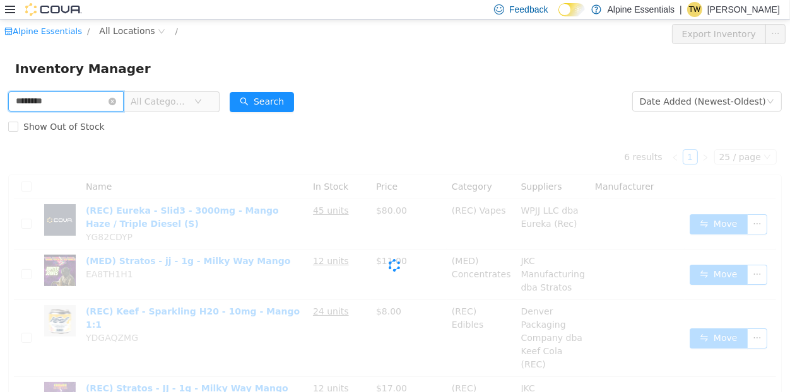
type input "********"
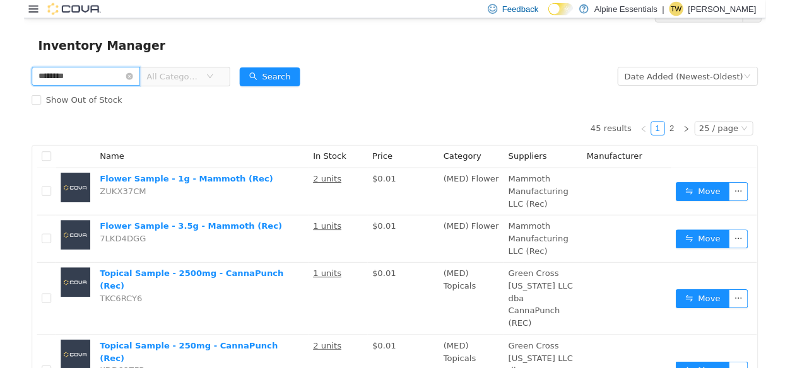
scroll to position [16, 0]
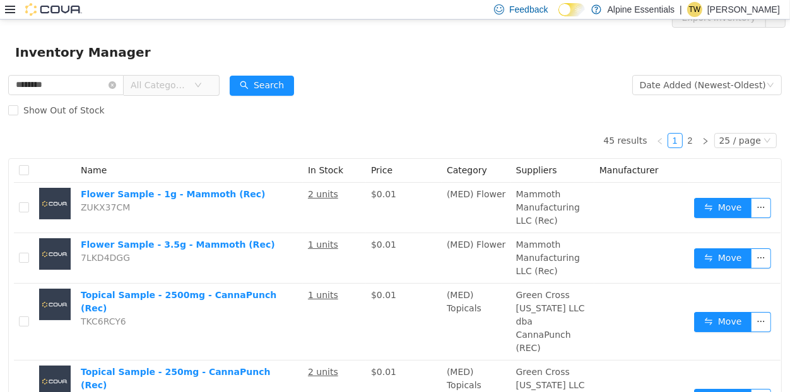
click at [389, 111] on div "Show Out of Stock" at bounding box center [395, 110] width 774 height 25
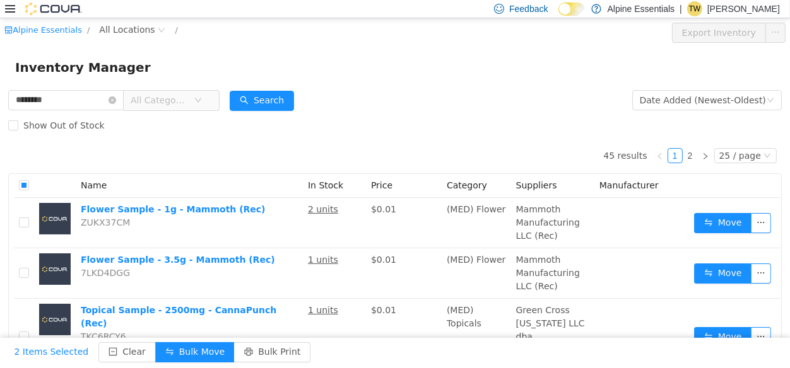
scroll to position [271, 0]
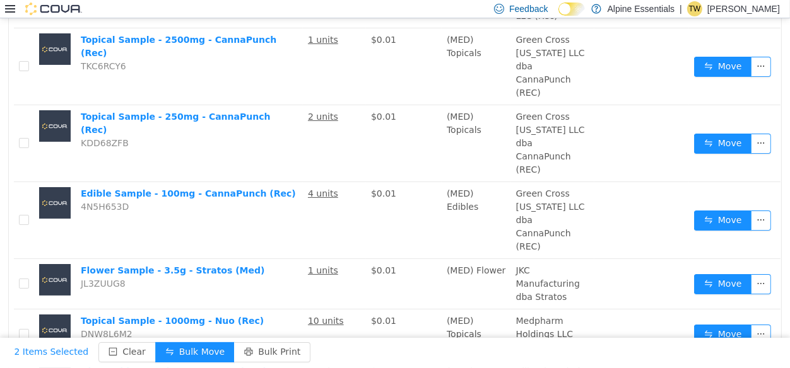
click at [307, 352] on div "2 Items Selected Clear Bulk Move Bulk Print" at bounding box center [395, 353] width 782 height 20
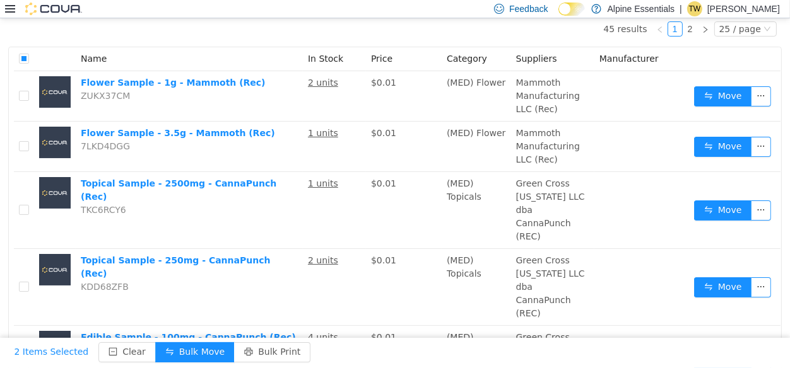
scroll to position [0, 0]
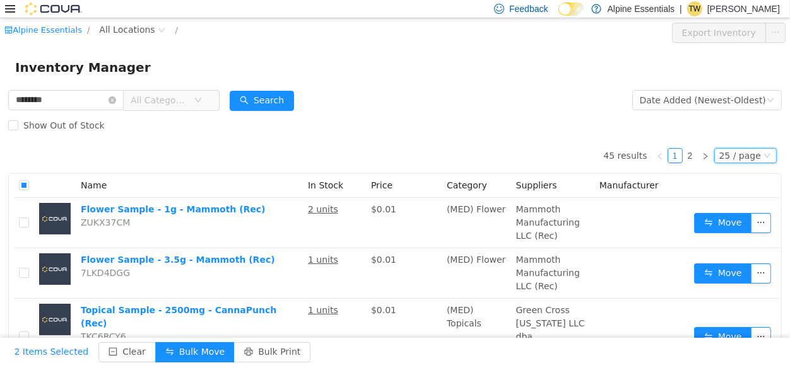
click at [746, 158] on div "25 / page" at bounding box center [740, 156] width 42 height 14
click at [751, 233] on li "50 / page" at bounding box center [749, 237] width 61 height 20
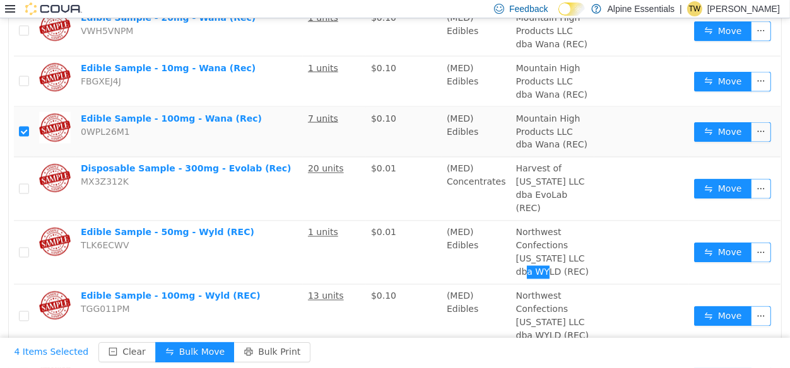
scroll to position [2459, 0]
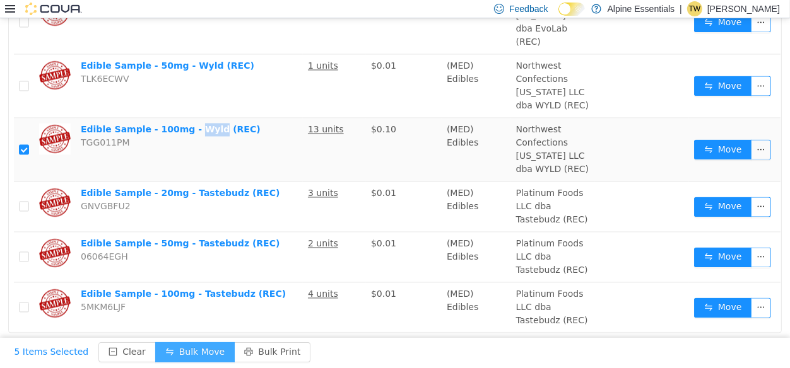
click at [194, 346] on button "Bulk Move" at bounding box center [194, 353] width 79 height 20
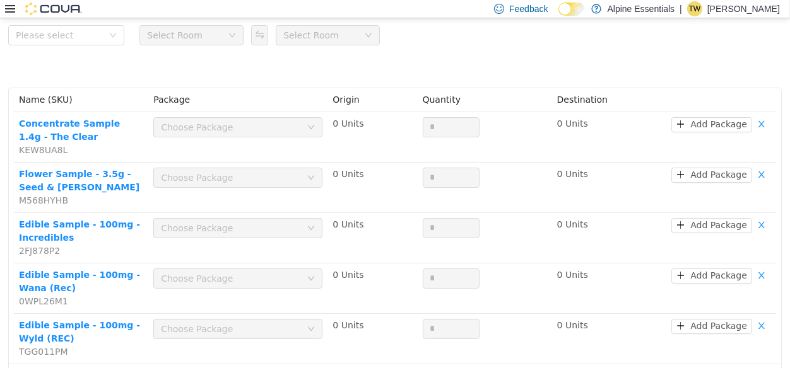
scroll to position [106, 0]
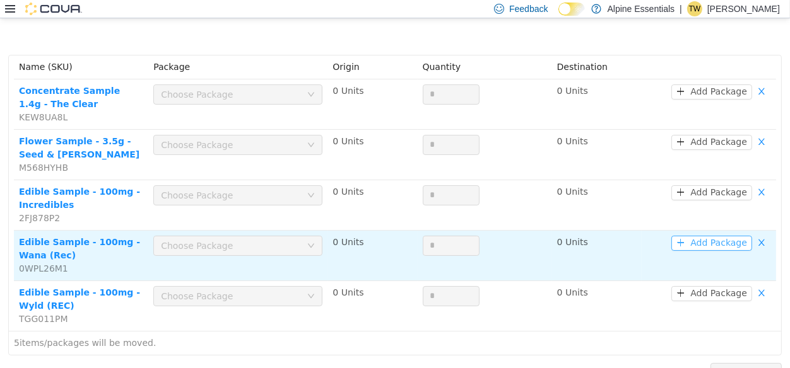
click at [716, 244] on button "Add Package" at bounding box center [711, 243] width 81 height 15
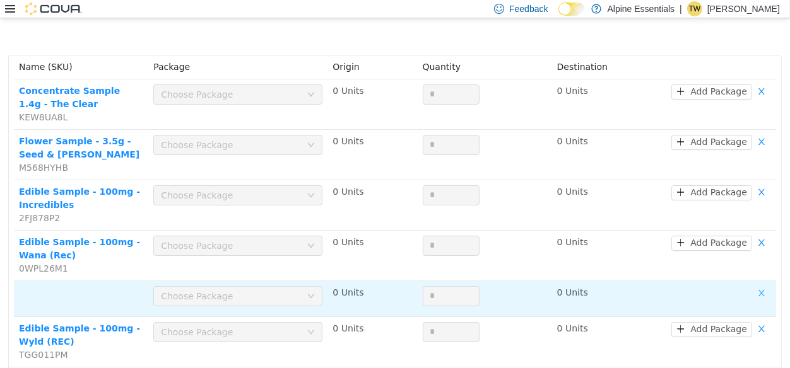
click at [762, 291] on button "button" at bounding box center [761, 293] width 19 height 15
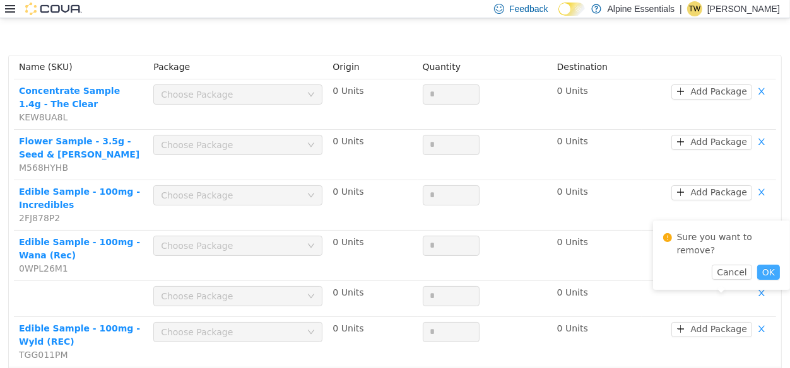
click at [762, 265] on button "OK" at bounding box center [768, 272] width 23 height 15
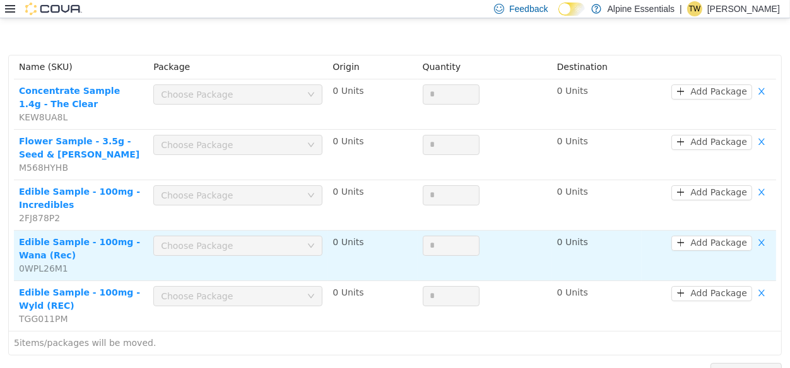
click at [266, 252] on div "Choose Package" at bounding box center [234, 246] width 146 height 19
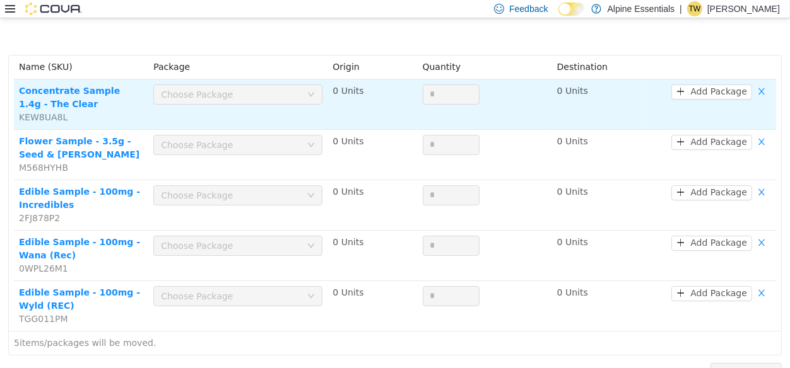
scroll to position [0, 0]
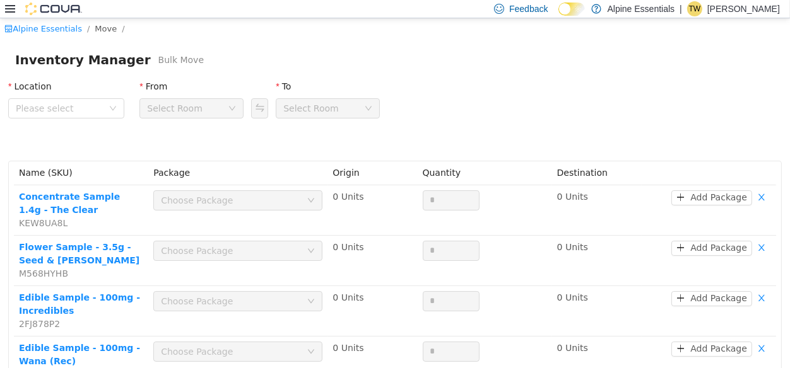
click at [194, 114] on div "Select Room" at bounding box center [175, 108] width 56 height 19
click at [94, 107] on span "Please select" at bounding box center [59, 108] width 87 height 13
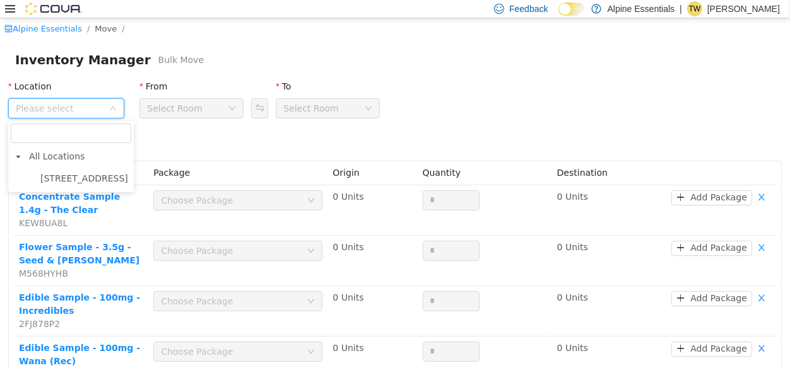
click at [87, 102] on span "Please select" at bounding box center [62, 108] width 93 height 19
click at [87, 108] on span "Please select" at bounding box center [59, 108] width 87 height 13
click at [91, 151] on span "All Locations" at bounding box center [78, 156] width 105 height 17
click at [84, 157] on span "All Locations" at bounding box center [78, 156] width 105 height 17
click at [83, 172] on span "850 Commercial Lane" at bounding box center [84, 178] width 94 height 17
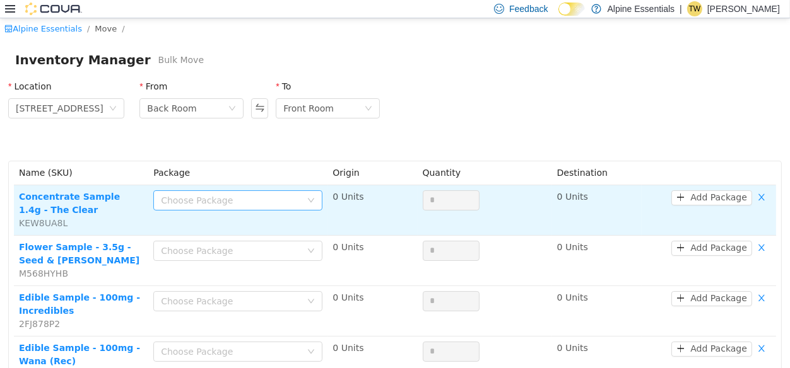
click at [190, 197] on div "Choose Package" at bounding box center [231, 200] width 140 height 13
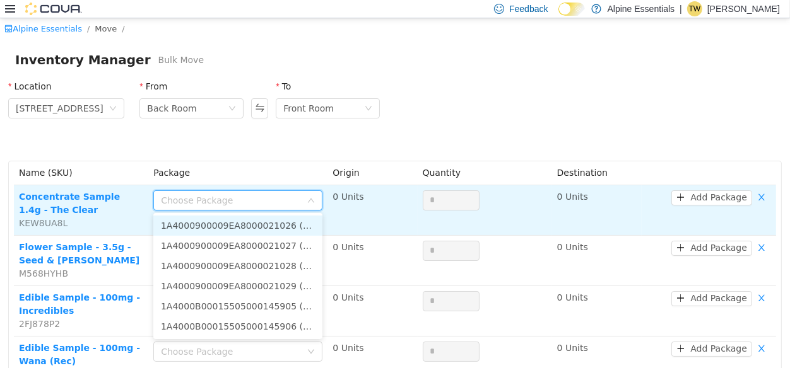
click at [190, 197] on div "Choose Package" at bounding box center [231, 200] width 140 height 13
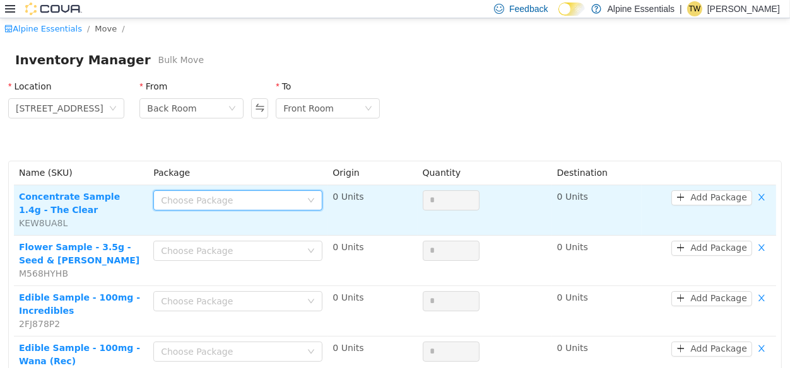
click at [190, 197] on div "Choose Package" at bounding box center [231, 200] width 140 height 13
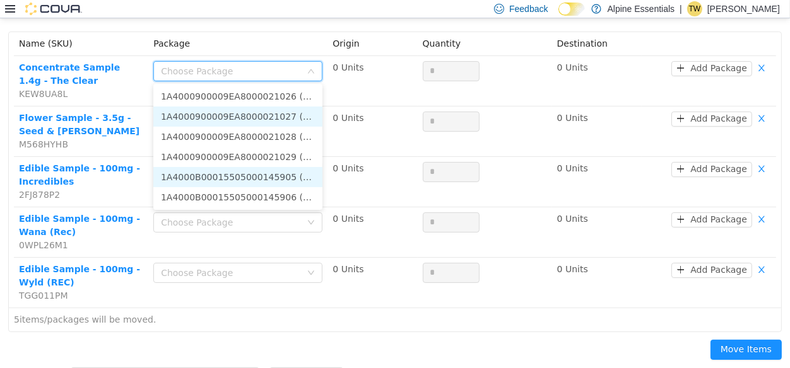
scroll to position [126, 0]
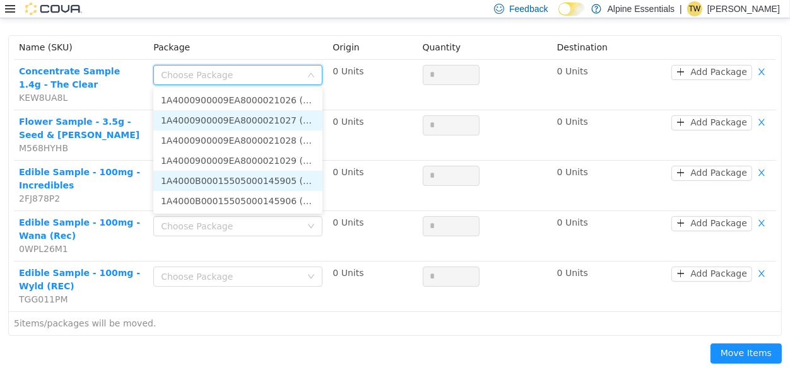
click at [285, 185] on li "1A4000B00015505000145905 (1 Unit)" at bounding box center [237, 181] width 169 height 20
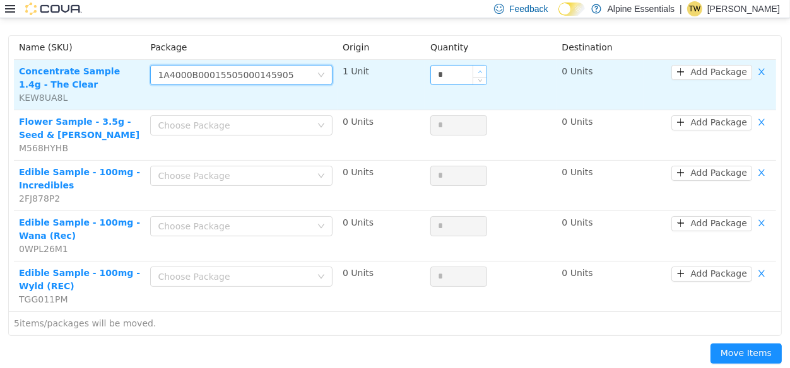
type input "*"
click at [476, 66] on span "Increase Value" at bounding box center [479, 71] width 13 height 11
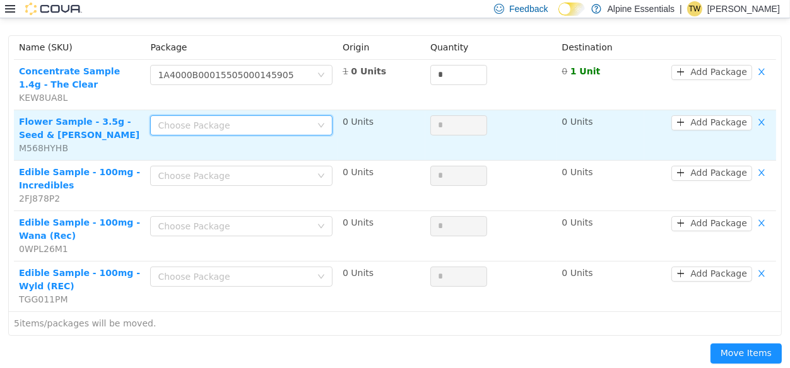
click at [245, 132] on div "Choose Package" at bounding box center [237, 125] width 159 height 19
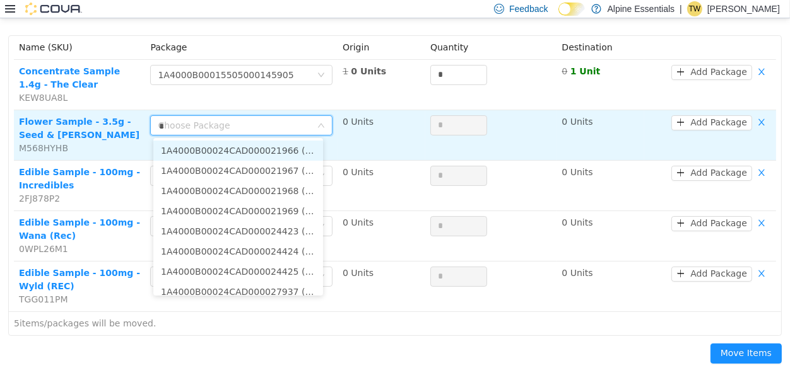
type input "**"
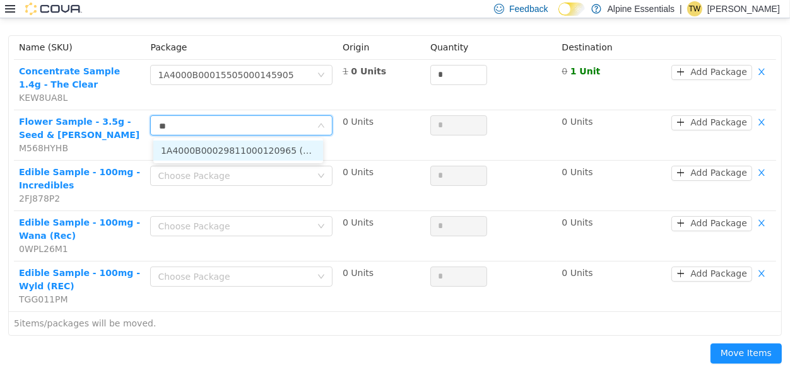
click at [309, 148] on li "1A4000B00029811000120965 (10 Units)" at bounding box center [238, 151] width 170 height 20
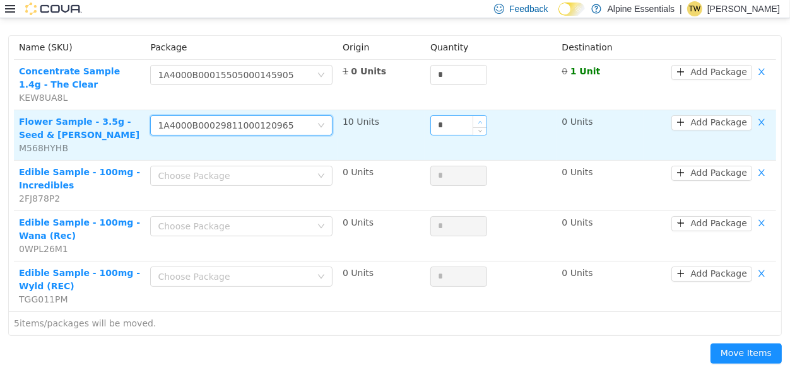
type input "*"
click at [476, 119] on span "Increase Value" at bounding box center [479, 121] width 13 height 11
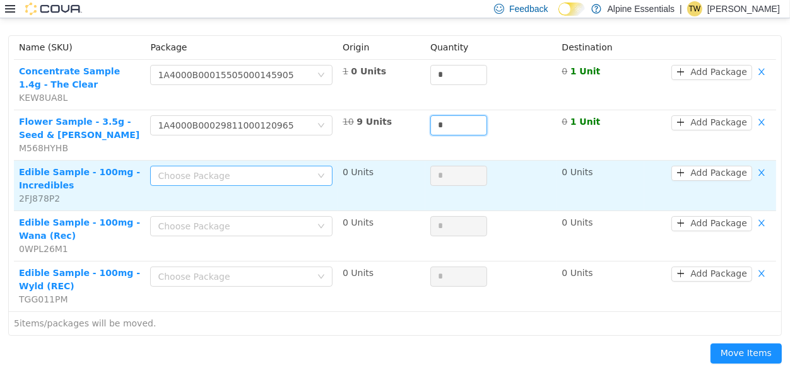
click at [255, 172] on div "Choose Package" at bounding box center [234, 176] width 153 height 13
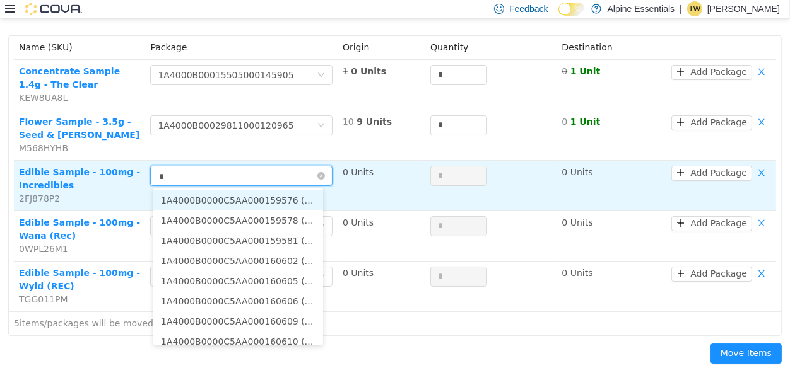
type input "**"
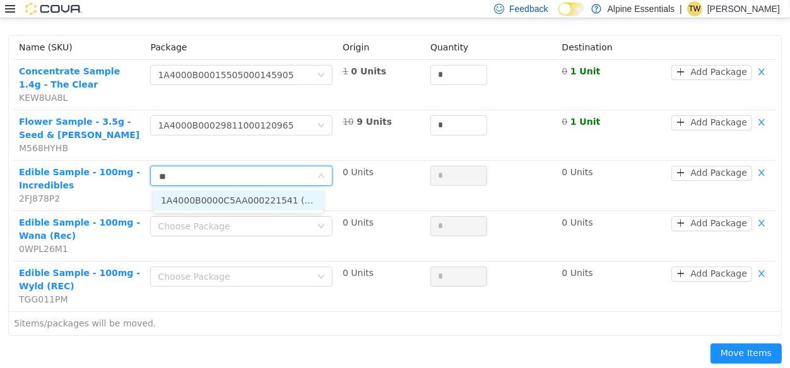
click at [298, 209] on li "1A4000B0000C5AA000221541 (1 Unit)" at bounding box center [238, 201] width 170 height 20
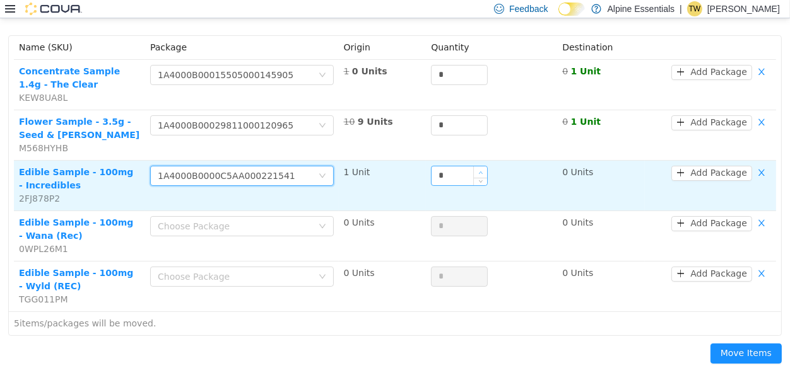
type input "*"
click at [474, 168] on span "Increase Value" at bounding box center [480, 172] width 13 height 11
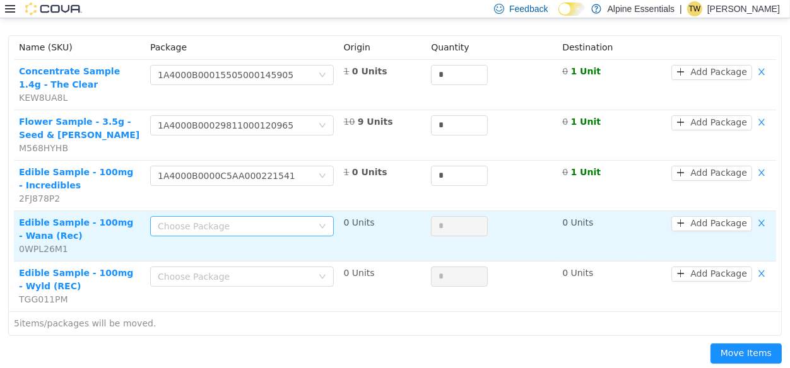
click at [249, 234] on div "Choose Package" at bounding box center [242, 228] width 184 height 25
click at [249, 234] on div "Choose Package" at bounding box center [238, 226] width 160 height 19
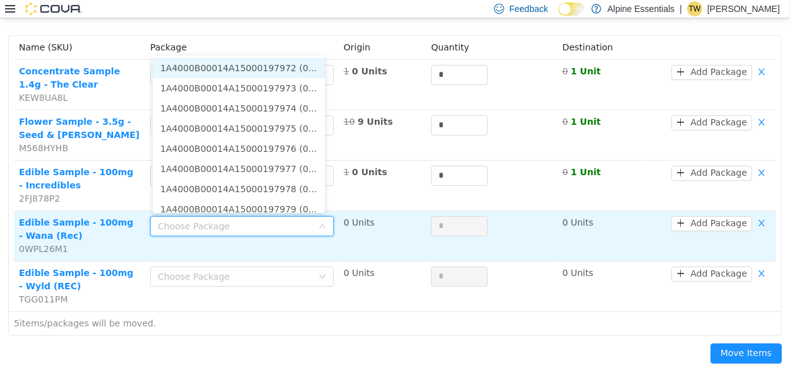
click at [249, 234] on input at bounding box center [238, 227] width 160 height 19
type input "**"
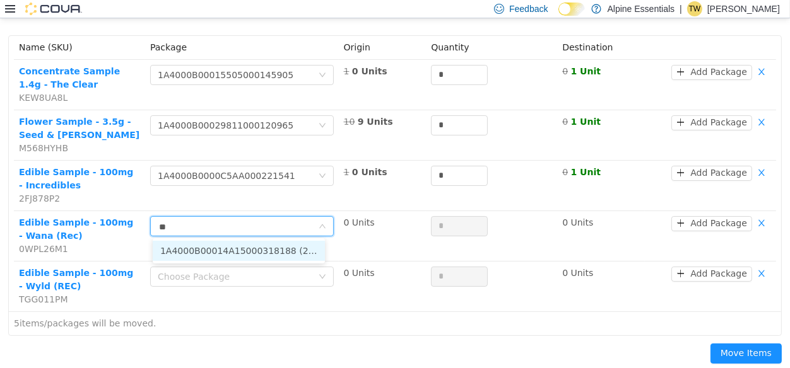
click at [280, 249] on li "1A4000B00014A15000318188 (2 Units)" at bounding box center [239, 251] width 172 height 20
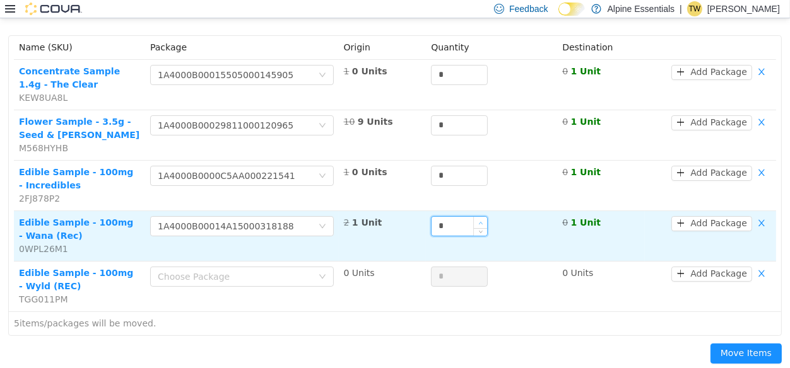
click at [477, 218] on span "Increase Value" at bounding box center [480, 222] width 13 height 11
type input "*"
click at [477, 218] on span "Increase Value" at bounding box center [480, 222] width 13 height 11
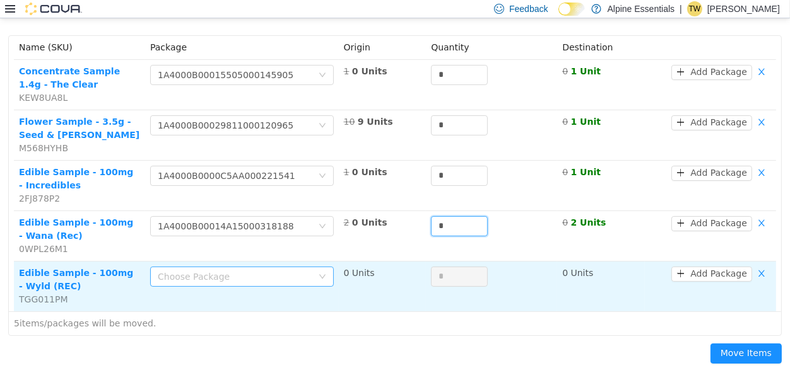
click at [301, 280] on div "Choose Package" at bounding box center [235, 277] width 155 height 13
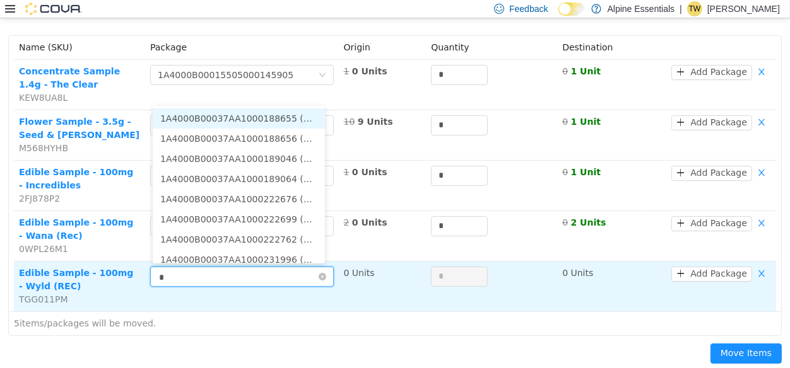
type input "**"
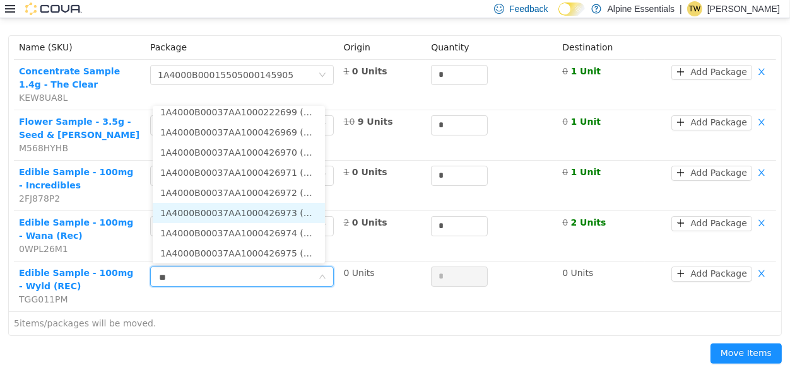
scroll to position [49, 0]
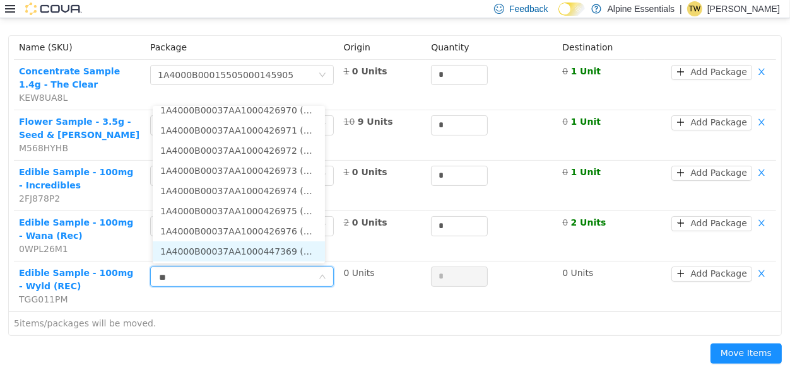
click at [293, 247] on li "1A4000B00037AA1000447369 (1 Unit)" at bounding box center [239, 252] width 172 height 20
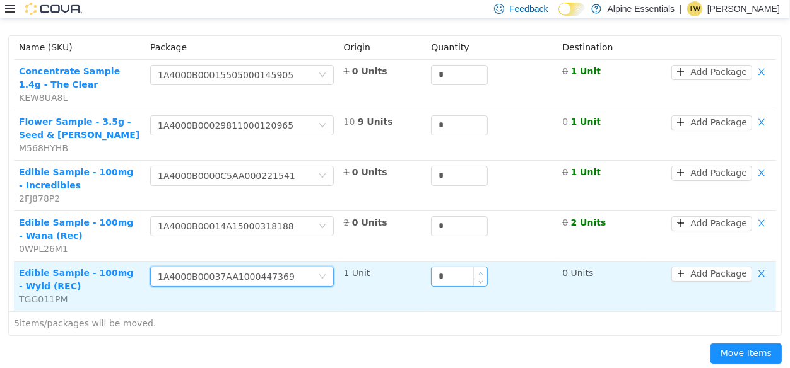
type input "*"
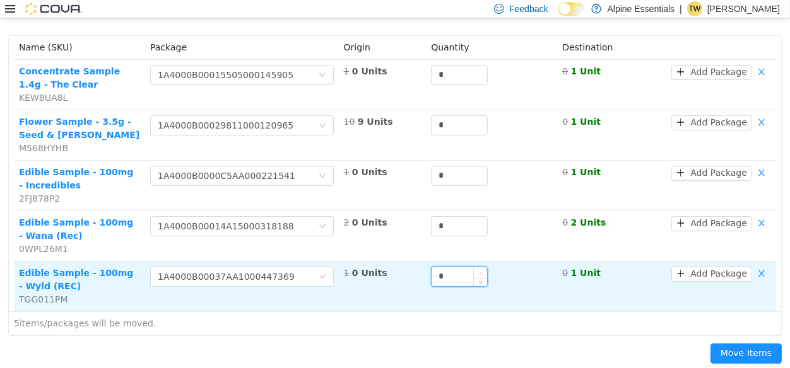
click at [479, 273] on icon "icon: up" at bounding box center [481, 273] width 4 height 4
click at [719, 271] on button "Add Package" at bounding box center [711, 274] width 81 height 15
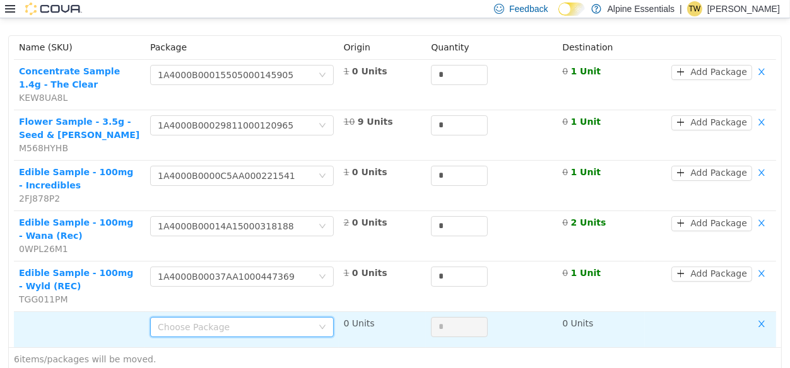
click at [307, 330] on div "Choose Package" at bounding box center [238, 327] width 160 height 19
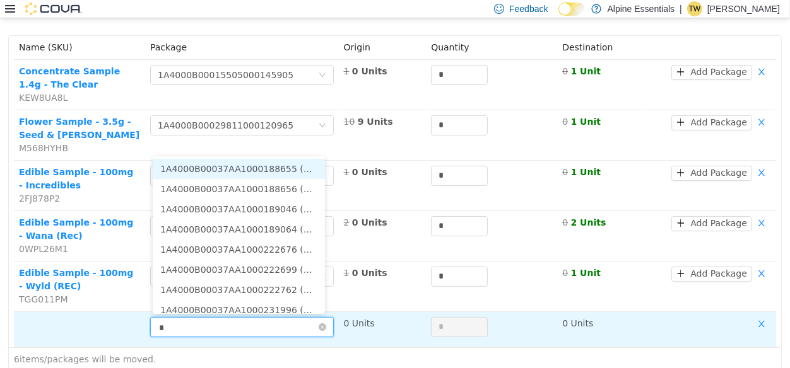
type input "**"
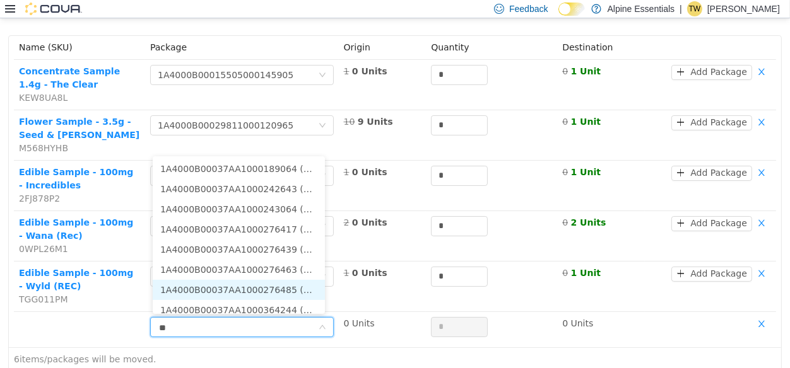
scroll to position [129, 0]
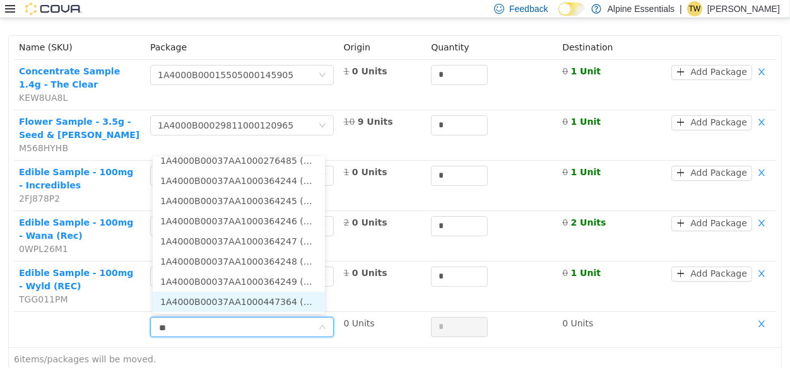
click at [287, 307] on li "1A4000B00037AA1000447364 (1 Unit)" at bounding box center [239, 302] width 172 height 20
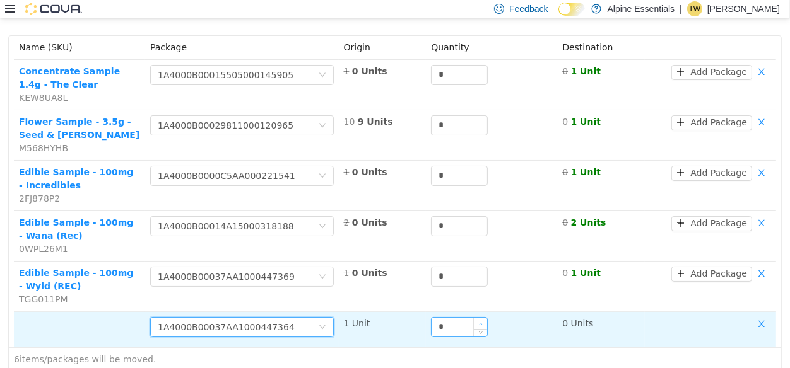
type input "*"
click at [477, 319] on span "Increase Value" at bounding box center [480, 323] width 13 height 11
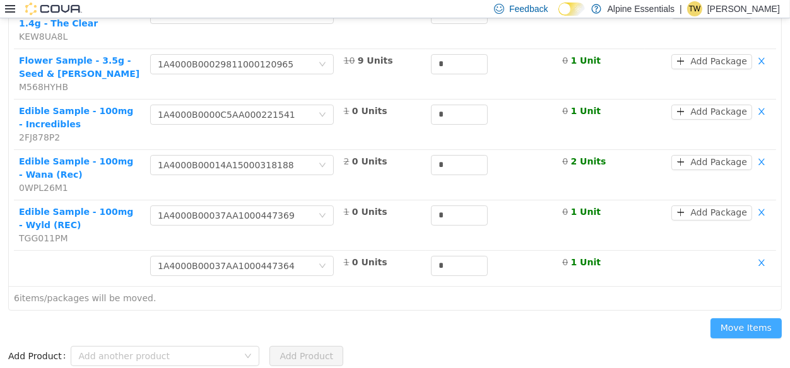
click at [757, 325] on button "Move Items" at bounding box center [745, 329] width 71 height 20
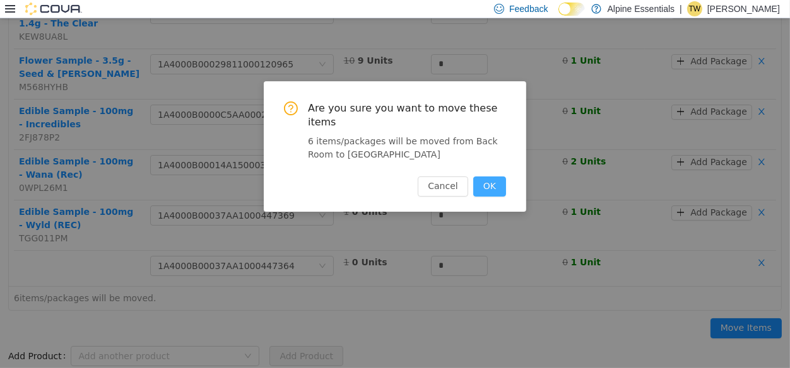
click at [492, 177] on button "OK" at bounding box center [489, 187] width 33 height 20
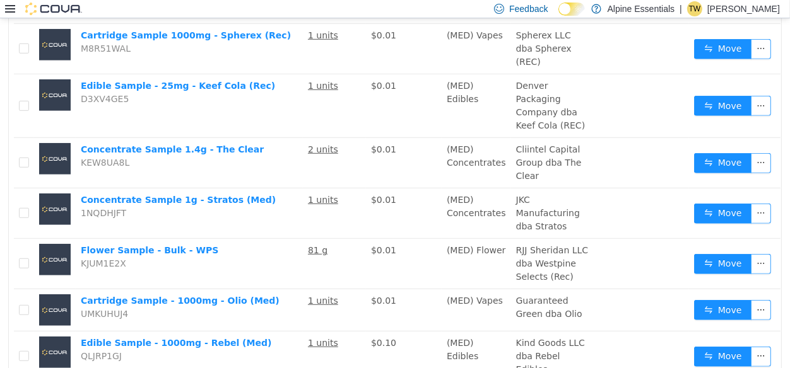
scroll to position [862, 0]
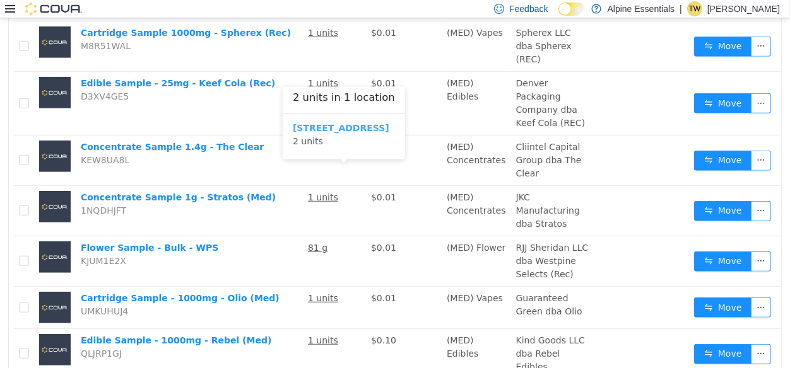
click at [356, 123] on b "850 Commercial Lane" at bounding box center [341, 128] width 97 height 10
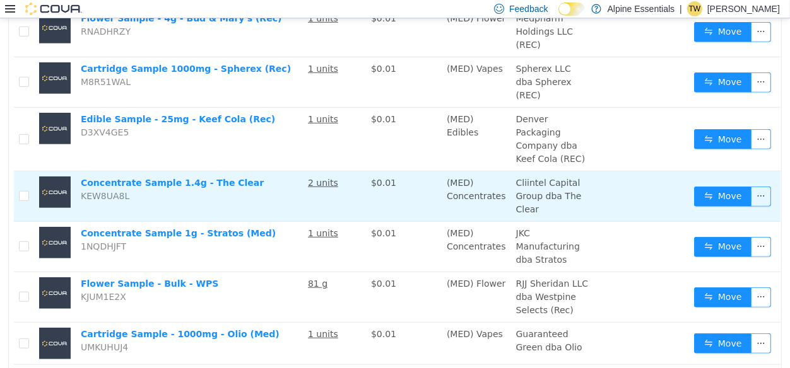
scroll to position [37, 0]
click at [698, 207] on button "Move" at bounding box center [723, 197] width 58 height 20
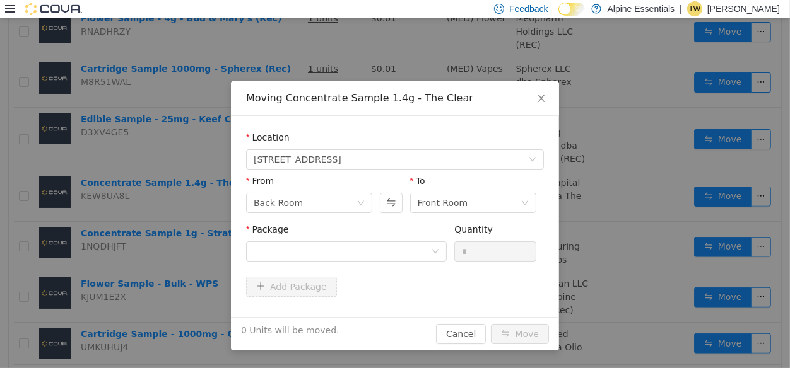
click at [688, 111] on div "Moving Concentrate Sample 1.4g - The Clear Location 850 Commercial Lane From Ba…" at bounding box center [395, 193] width 790 height 350
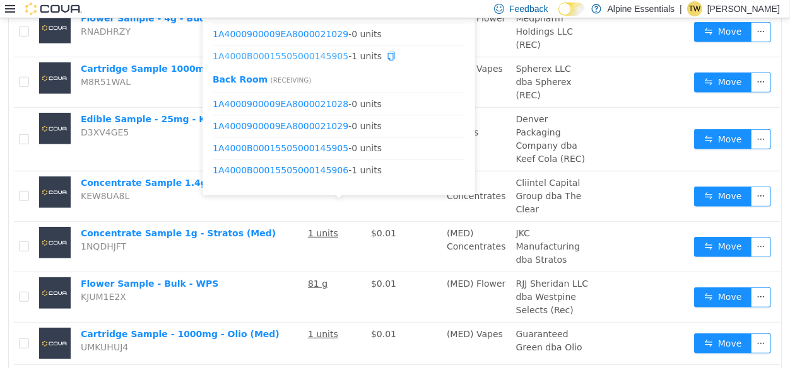
click at [317, 52] on link "1A4000B00015505000145905" at bounding box center [281, 56] width 136 height 10
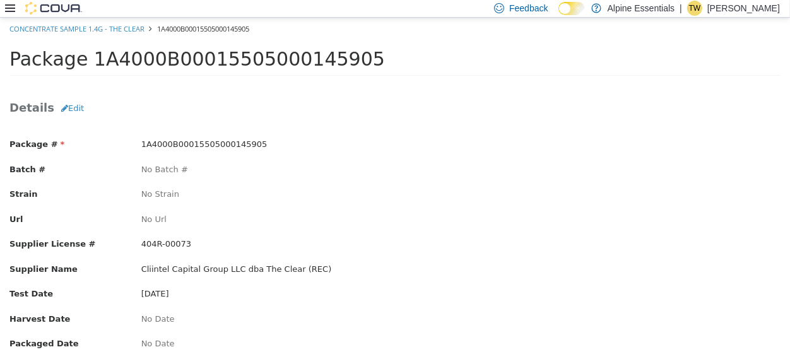
scroll to position [2, 0]
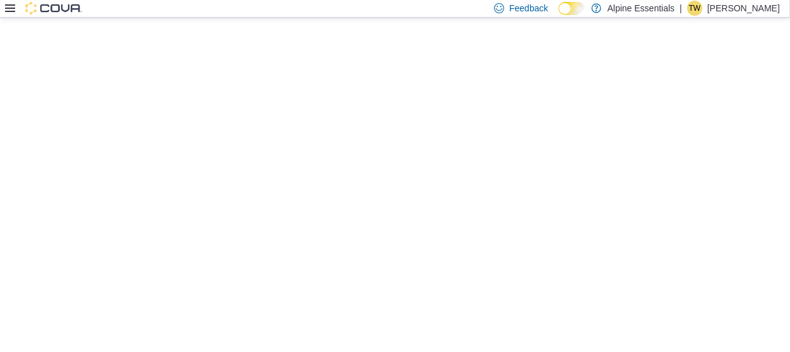
click at [345, 17] on html "Loading... Sorry, there was an issue loading this page. Please refresh. If that…" at bounding box center [395, 17] width 790 height 0
click at [345, 89] on p "Loading..." at bounding box center [395, 98] width 790 height 20
click at [356, 17] on html "×" at bounding box center [395, 17] width 790 height 0
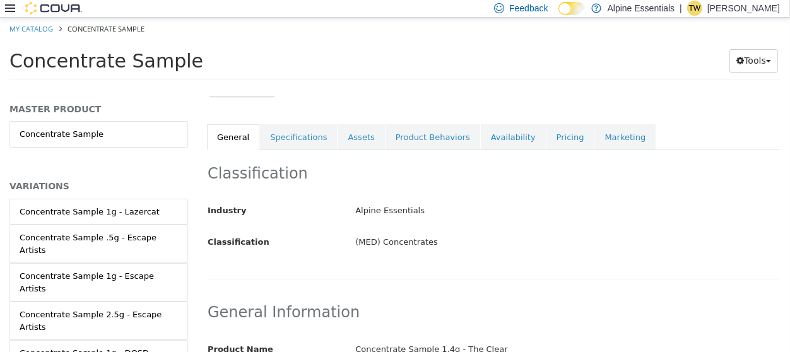
scroll to position [156, 0]
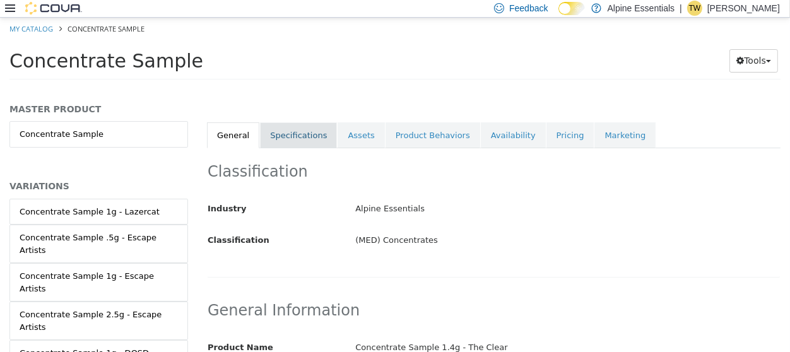
click at [302, 136] on link "Specifications" at bounding box center [298, 135] width 77 height 26
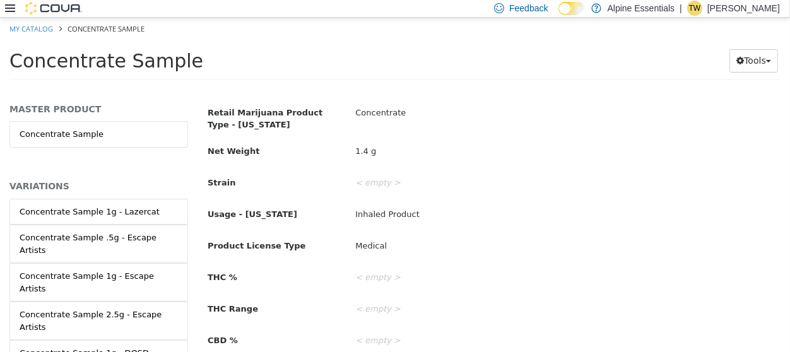
scroll to position [288, 0]
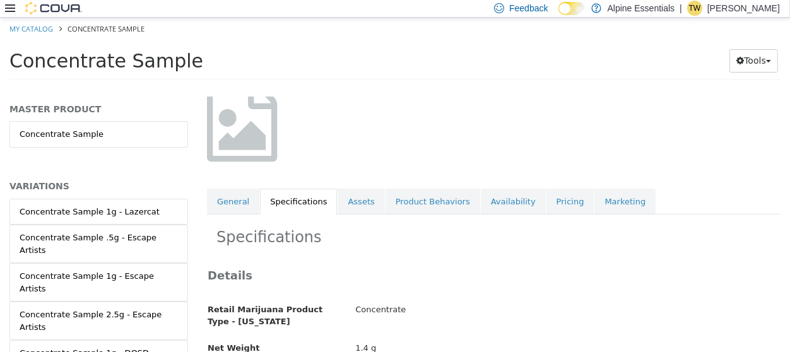
scroll to position [48, 0]
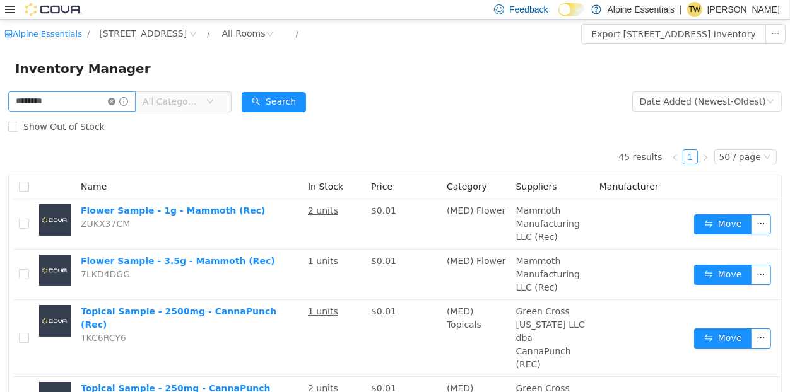
click at [115, 100] on icon "icon: close-circle" at bounding box center [112, 102] width 8 height 8
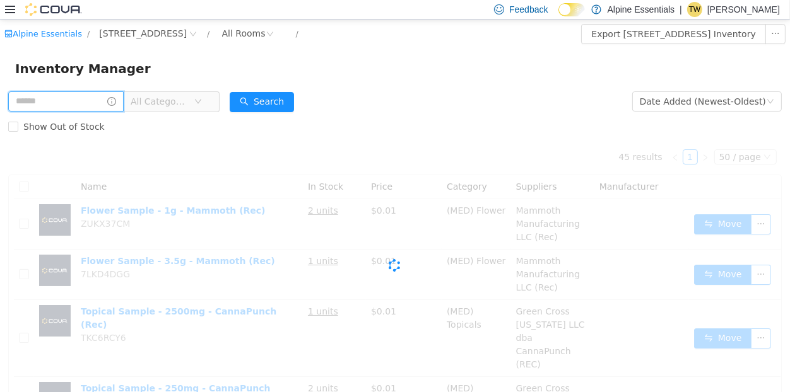
click at [101, 100] on input "text" at bounding box center [65, 101] width 115 height 20
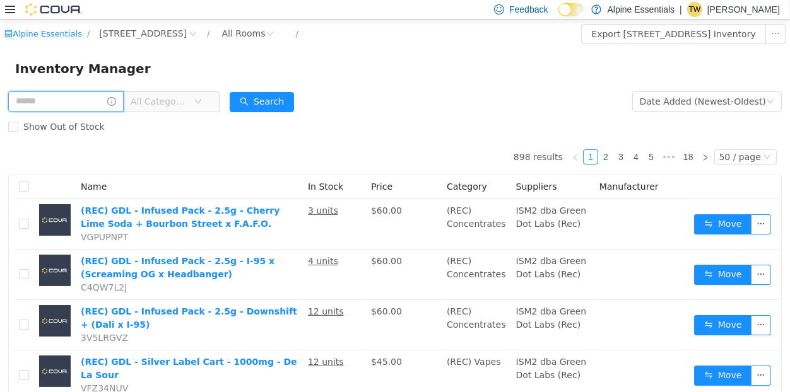
click at [66, 107] on input "text" at bounding box center [65, 101] width 115 height 20
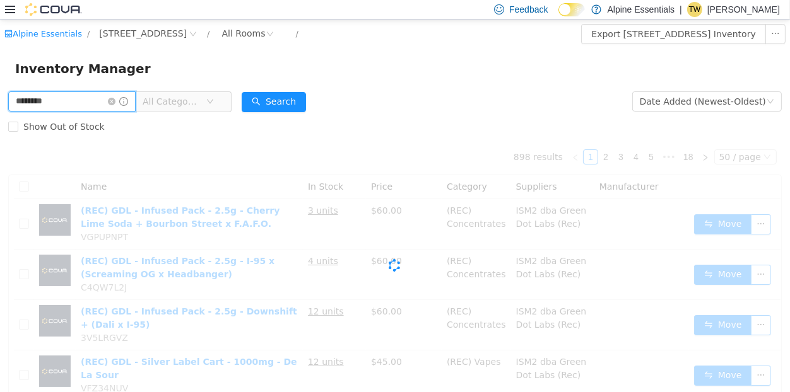
type input "********"
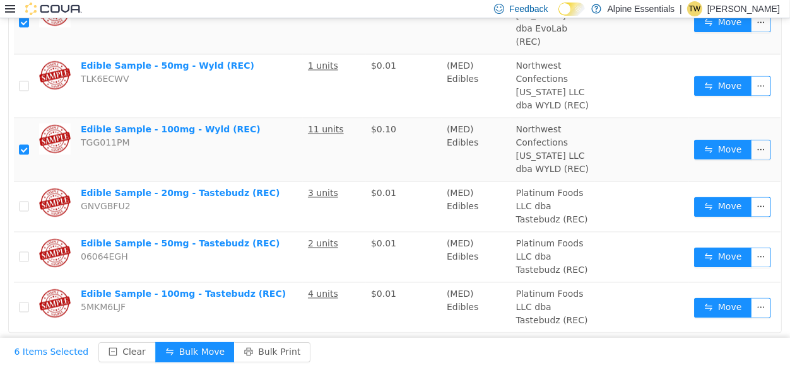
scroll to position [513, 0]
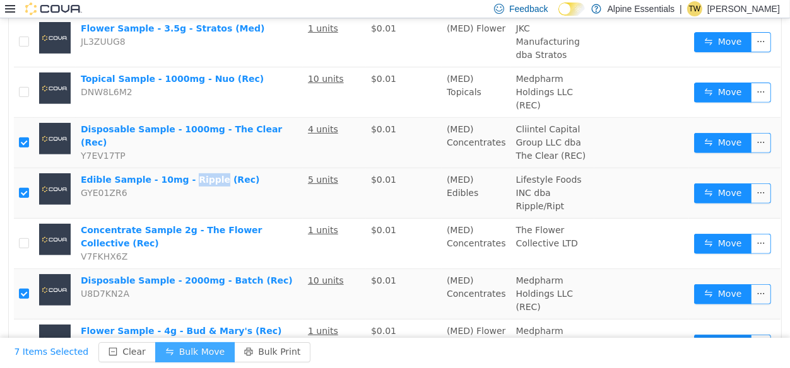
click at [170, 358] on button "Bulk Move" at bounding box center [194, 353] width 79 height 20
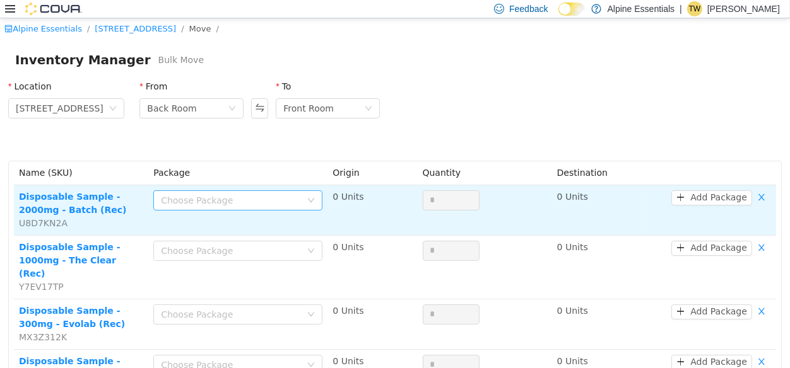
click at [199, 203] on div "Choose Package" at bounding box center [231, 200] width 140 height 13
type input "**"
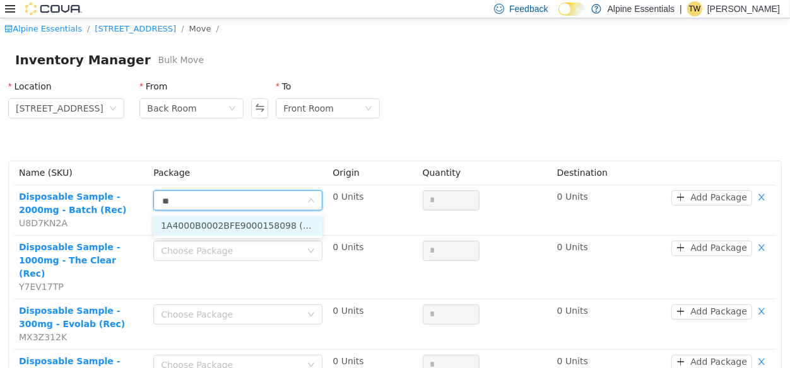
click at [251, 229] on li "1A4000B0002BFE9000158098 (5 Units)" at bounding box center [237, 226] width 169 height 20
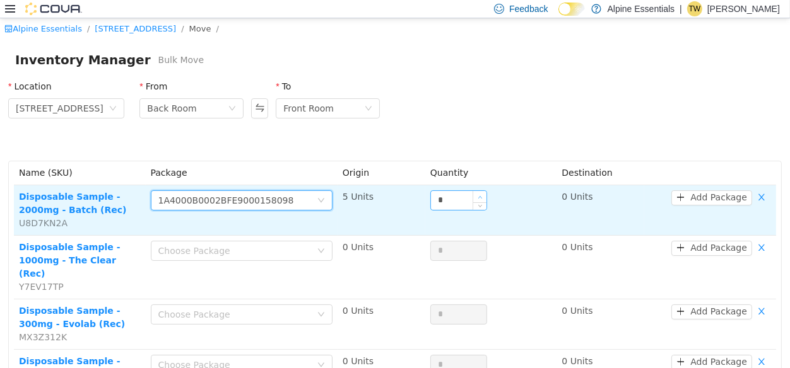
type input "*"
click at [473, 195] on span "Increase Value" at bounding box center [479, 196] width 13 height 11
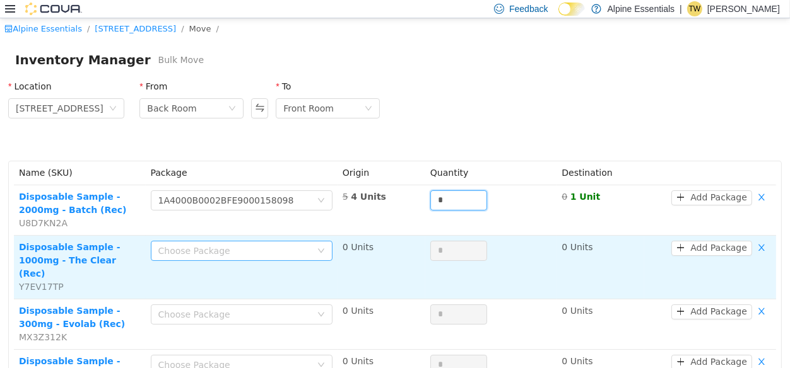
click at [218, 257] on div "Choose Package" at bounding box center [234, 251] width 153 height 13
click at [94, 268] on td "Disposable Sample - 1000mg - The Clear (Rec) Y7EV17TP" at bounding box center [80, 268] width 132 height 64
click at [167, 251] on div "Choose Package" at bounding box center [234, 251] width 153 height 13
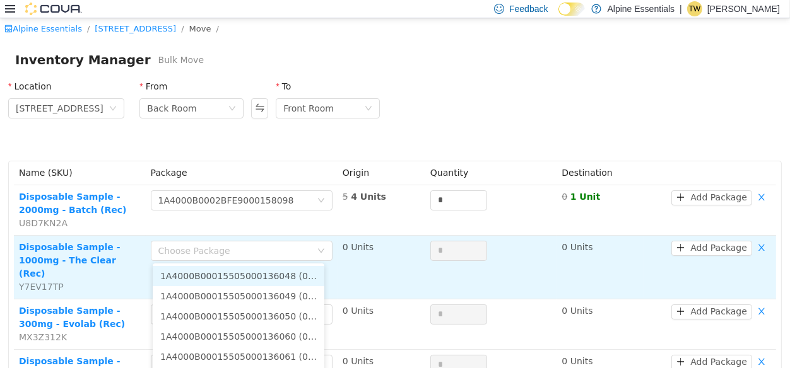
click at [73, 279] on td "Disposable Sample - 1000mg - The Clear (Rec) Y7EV17TP" at bounding box center [80, 268] width 132 height 64
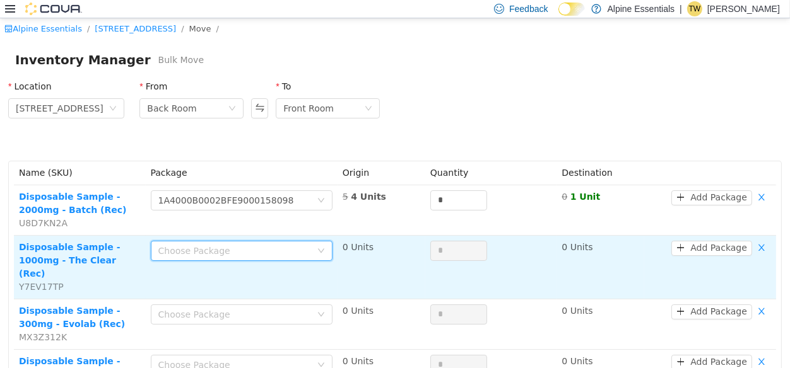
click at [172, 259] on div "Choose Package" at bounding box center [237, 251] width 158 height 19
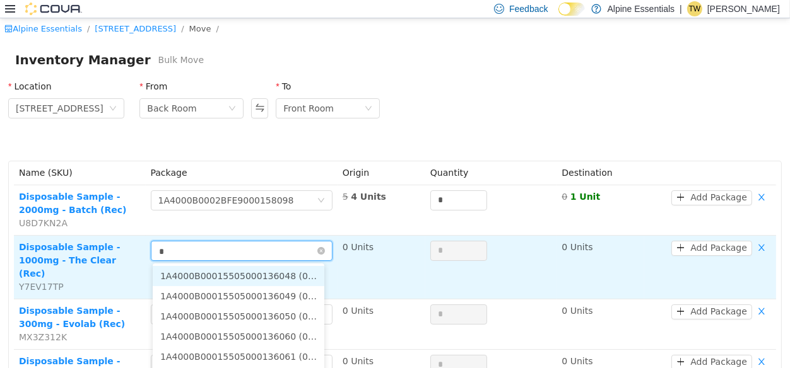
type input "**"
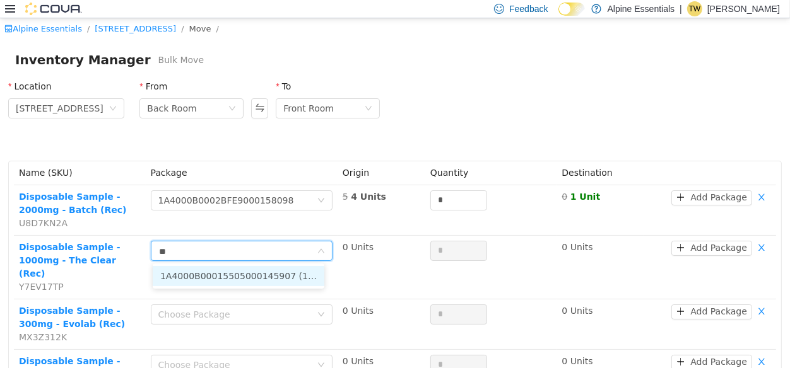
drag, startPoint x: 277, startPoint y: 266, endPoint x: 293, endPoint y: 278, distance: 19.8
click at [293, 278] on li "1A4000B00015505000145907 (1 Unit)" at bounding box center [239, 276] width 172 height 20
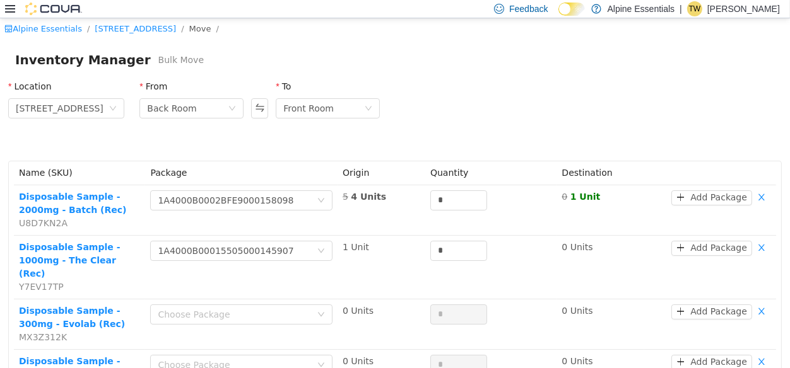
click at [293, 278] on td "Choose Package 1A4000B00015505000145907" at bounding box center [241, 268] width 192 height 64
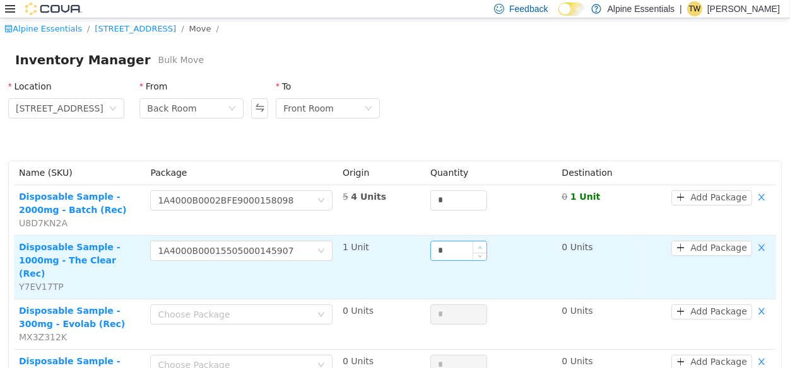
type input "*"
click at [476, 245] on span "Increase Value" at bounding box center [479, 247] width 13 height 11
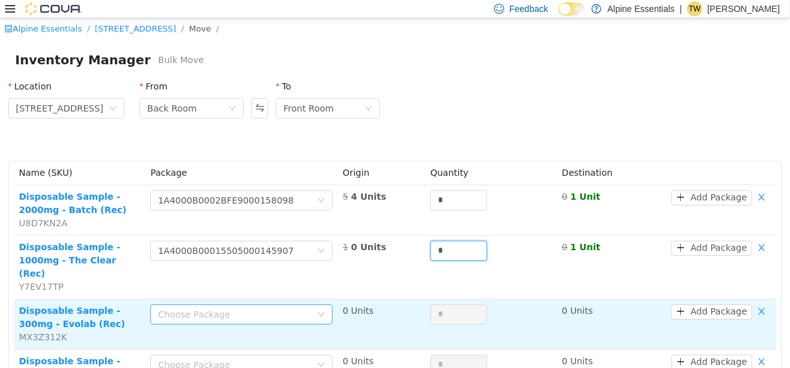
click at [256, 309] on div "Choose Package" at bounding box center [234, 315] width 153 height 13
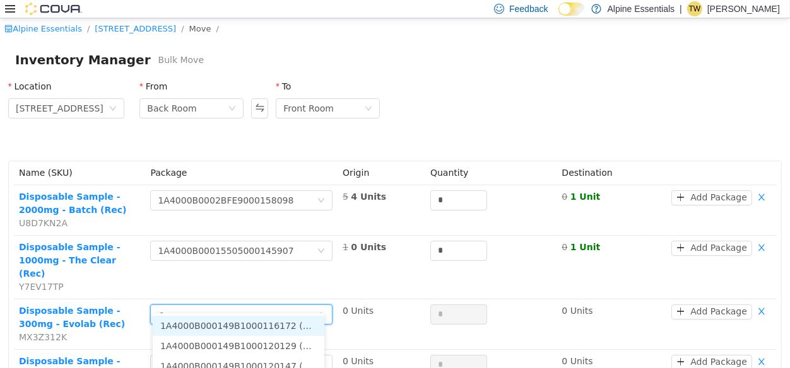
type input "**"
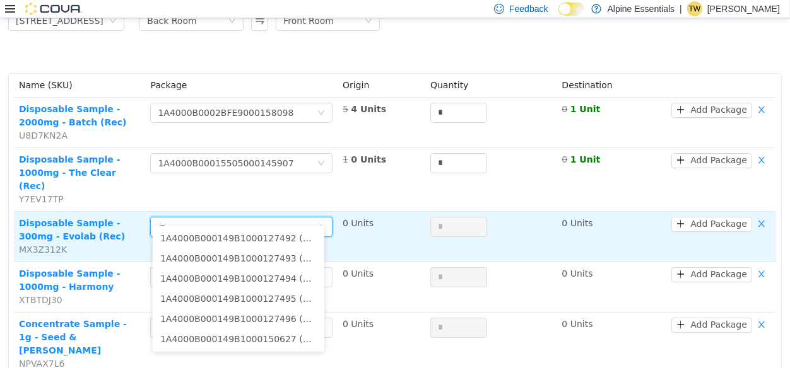
scroll to position [91, 0]
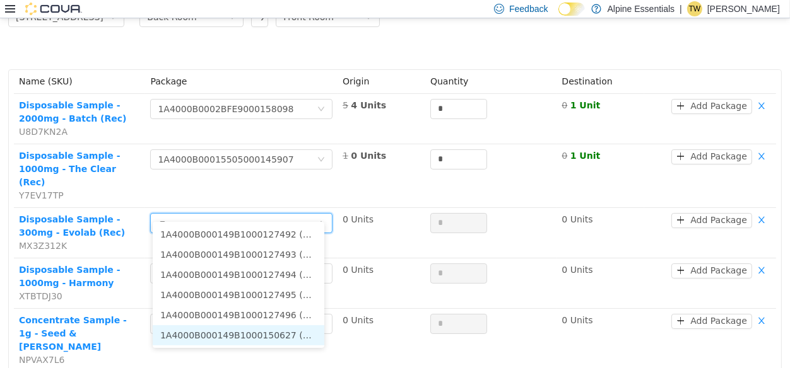
click at [291, 335] on li "1A4000B000149B1000150627 (10 Units)" at bounding box center [239, 336] width 172 height 20
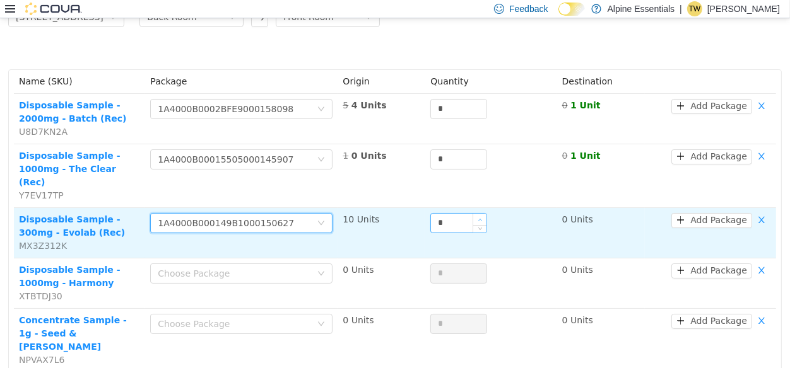
type input "*"
click at [475, 214] on span "Increase Value" at bounding box center [479, 219] width 13 height 11
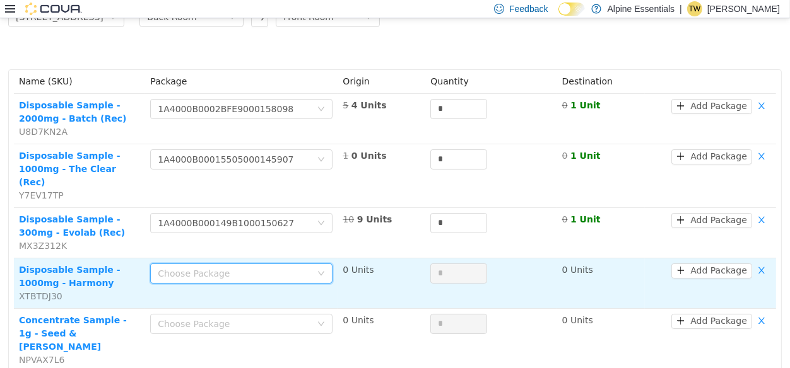
click at [278, 264] on div "Choose Package" at bounding box center [237, 273] width 159 height 19
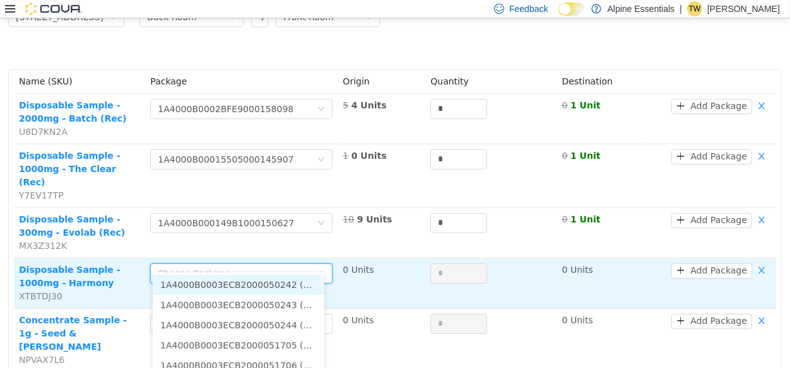
click at [278, 265] on input at bounding box center [237, 274] width 159 height 19
type input "**"
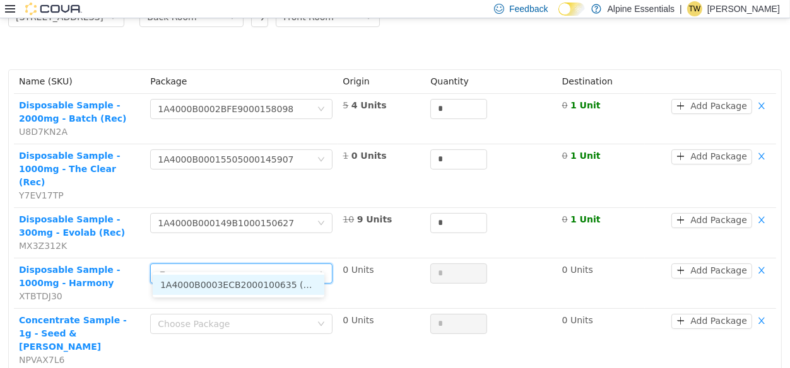
click at [288, 285] on li "1A4000B0003ECB2000100635 (4 Units)" at bounding box center [239, 285] width 172 height 20
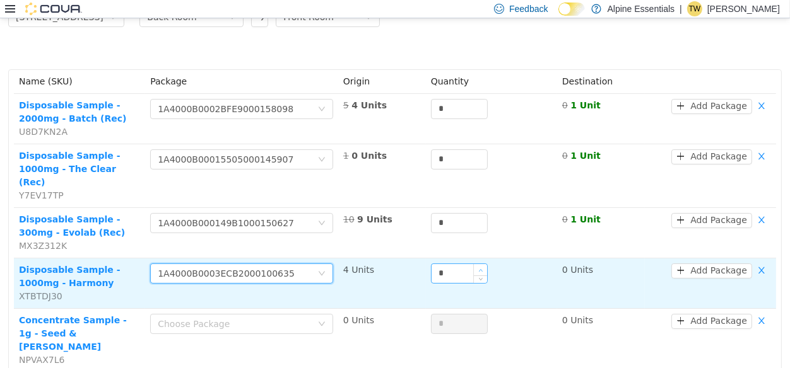
type input "*"
click at [477, 264] on span "Increase Value" at bounding box center [480, 269] width 13 height 11
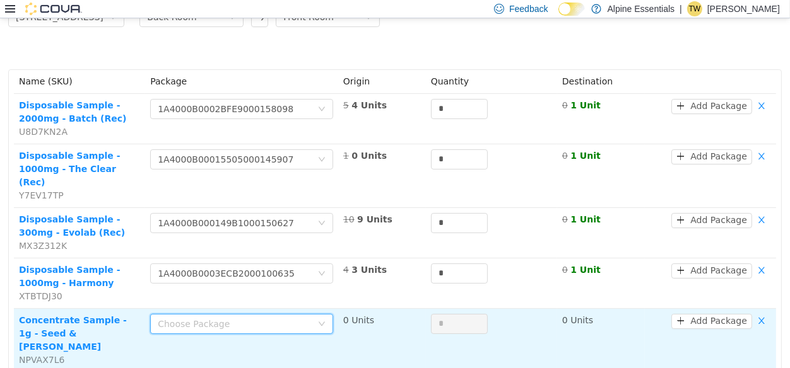
click at [213, 317] on div "Choose Package" at bounding box center [238, 324] width 160 height 19
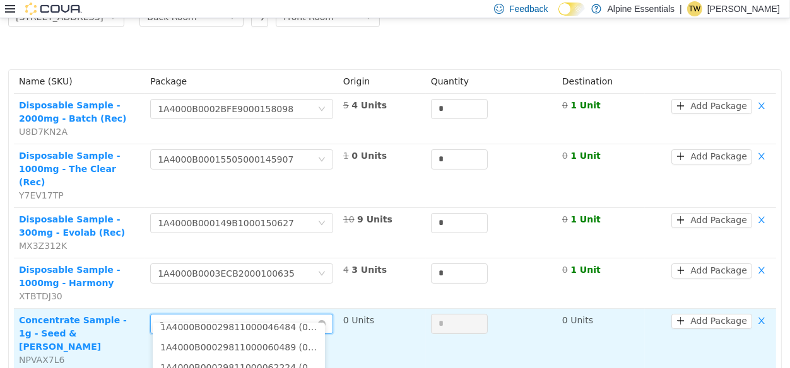
scroll to position [49, 0]
type input "**"
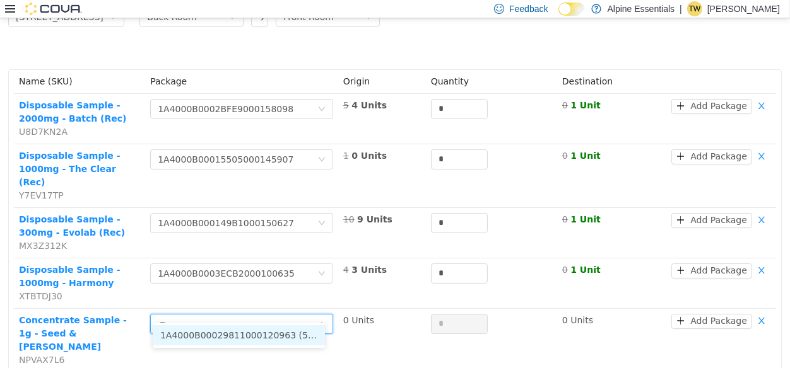
click at [240, 329] on li "1A4000B00029811000120963 (5 Units)" at bounding box center [239, 336] width 172 height 20
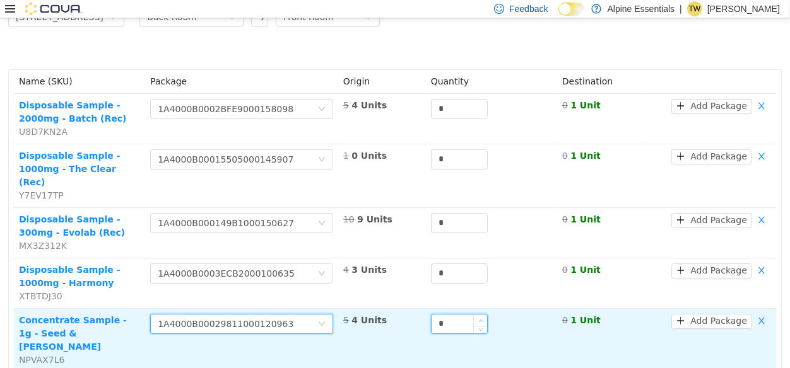
type input "*"
click at [478, 315] on span "Increase Value" at bounding box center [480, 320] width 13 height 11
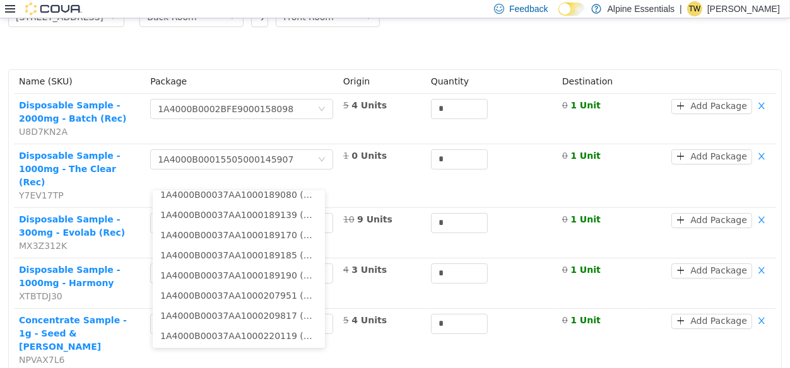
scroll to position [129, 0]
type input "**"
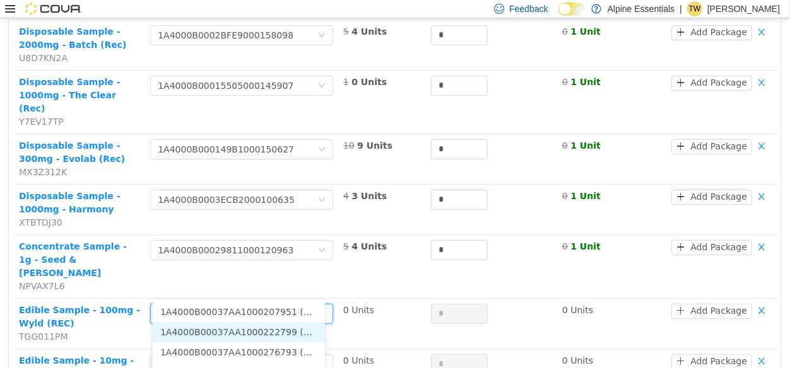
scroll to position [252, 0]
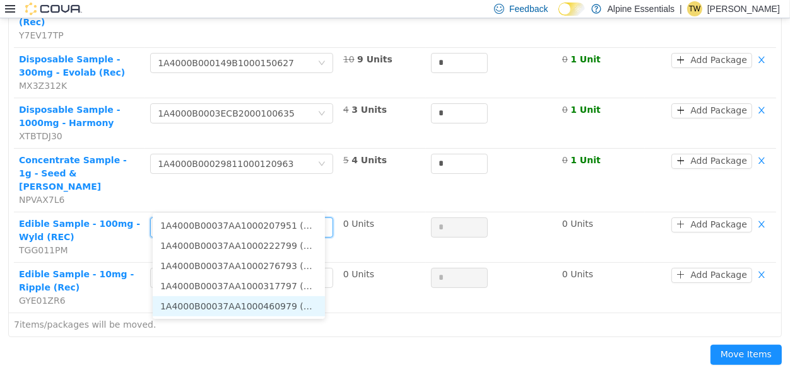
click at [287, 314] on li "1A4000B00037AA1000460979 (2 Units)" at bounding box center [239, 307] width 172 height 20
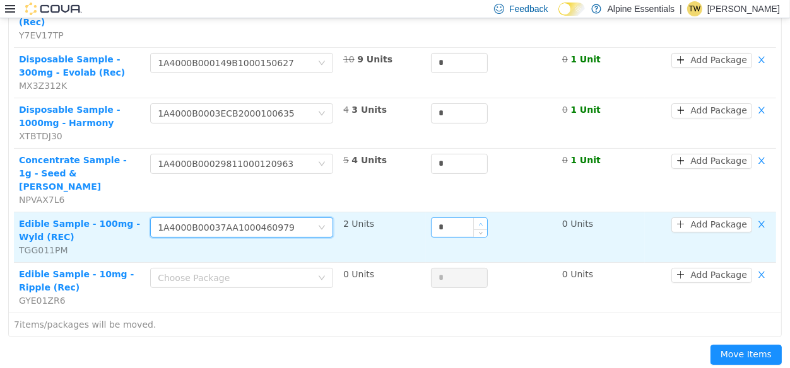
type input "*"
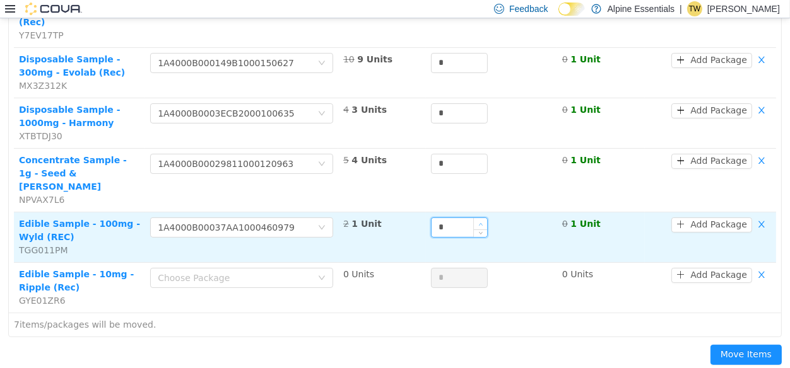
click at [476, 218] on span "Increase Value" at bounding box center [480, 223] width 13 height 11
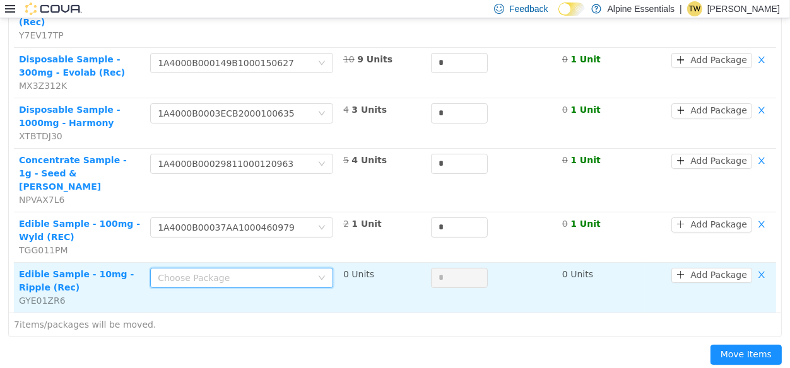
click at [281, 269] on div "Choose Package" at bounding box center [238, 278] width 160 height 19
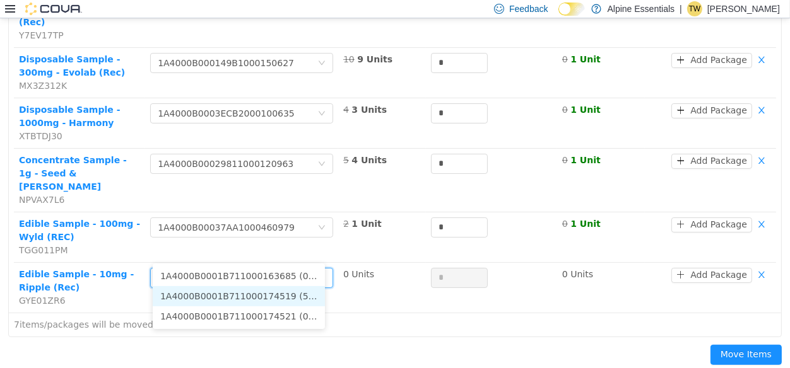
click at [305, 291] on li "1A4000B0001B711000174519 (5 Units)" at bounding box center [239, 296] width 172 height 20
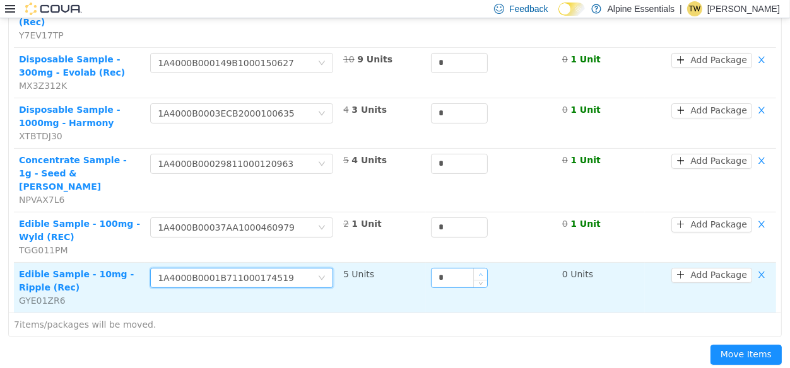
type input "*"
click at [478, 269] on span "Increase Value" at bounding box center [480, 274] width 13 height 11
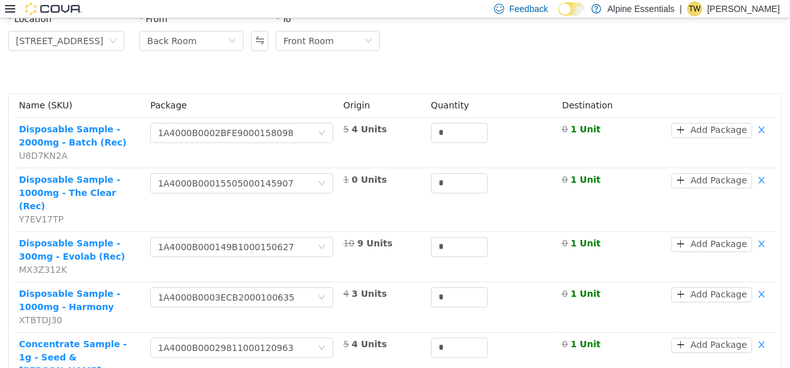
scroll to position [68, 0]
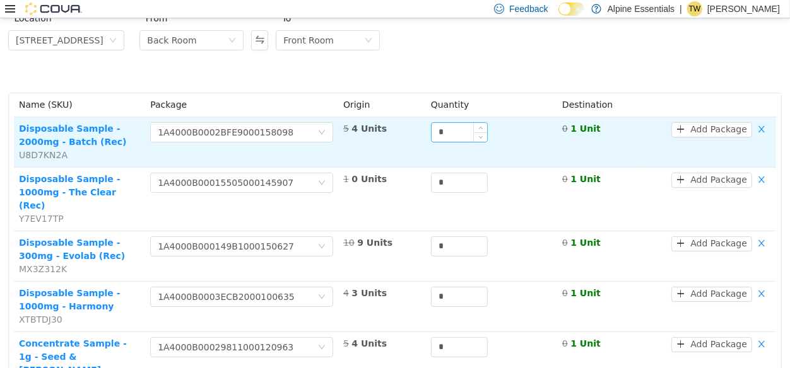
click at [449, 127] on input "*" at bounding box center [460, 132] width 56 height 19
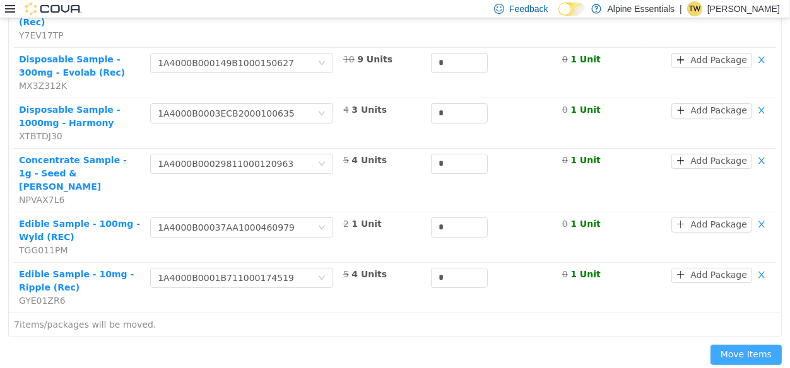
type input "*"
click at [733, 345] on button "Move Items" at bounding box center [745, 355] width 71 height 20
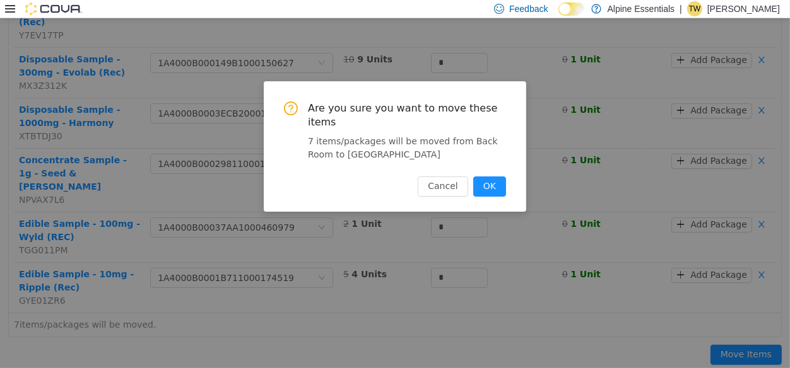
click at [473, 177] on button "OK" at bounding box center [489, 187] width 33 height 20
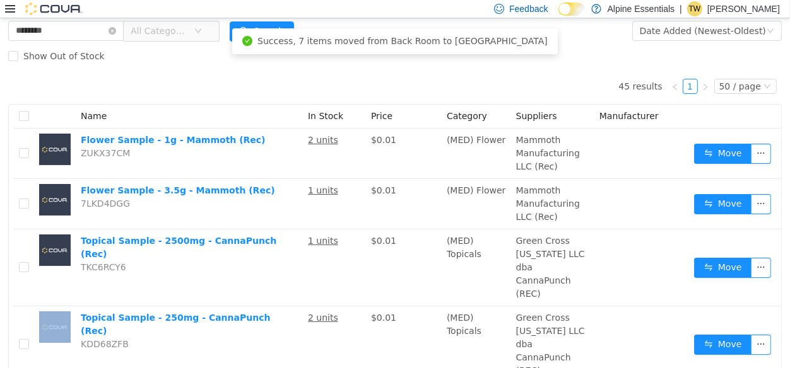
drag, startPoint x: 212, startPoint y: 172, endPoint x: 83, endPoint y: 380, distance: 244.6
click at [83, 299] on html "Alpine Essentials / All Locations / Export Inventory Inventory Manager ********…" at bounding box center [395, 124] width 790 height 350
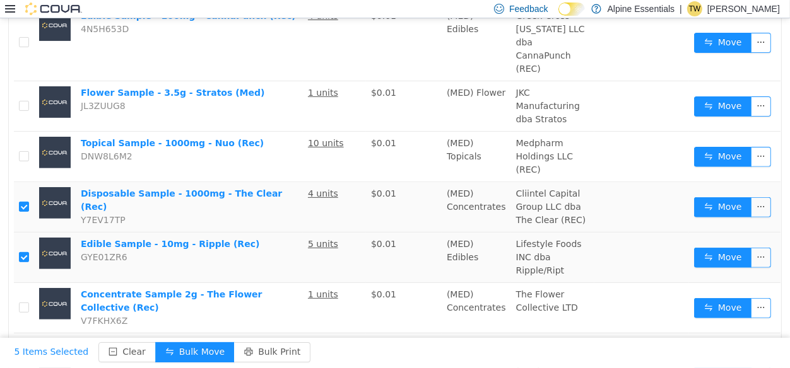
scroll to position [2356, 0]
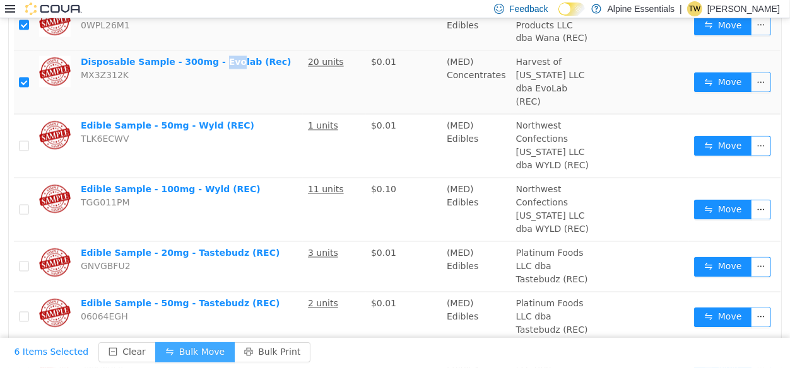
click at [165, 358] on button "Bulk Move" at bounding box center [194, 353] width 79 height 20
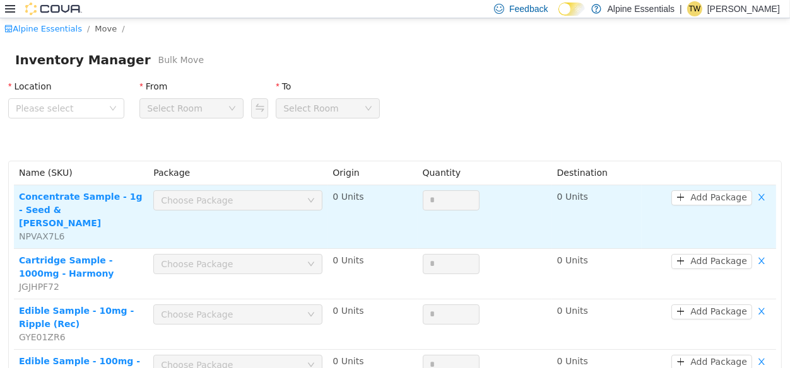
click at [208, 206] on div "Choose Package" at bounding box center [231, 200] width 140 height 13
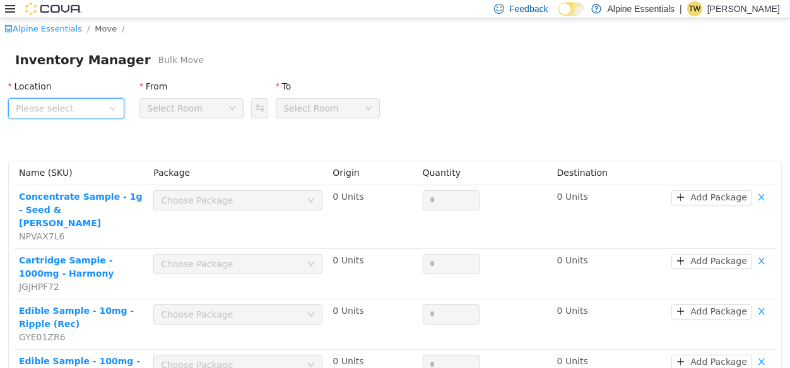
click at [84, 104] on span "Please select" at bounding box center [59, 108] width 87 height 13
click at [66, 171] on span "850 Commercial Lane" at bounding box center [84, 178] width 94 height 17
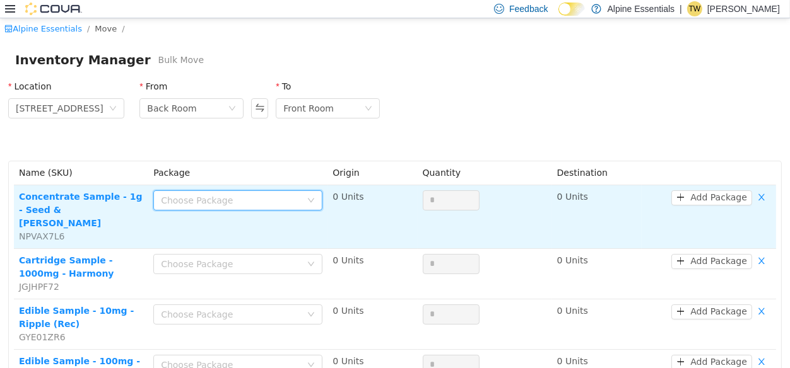
click at [242, 209] on div "Choose Package" at bounding box center [234, 200] width 146 height 19
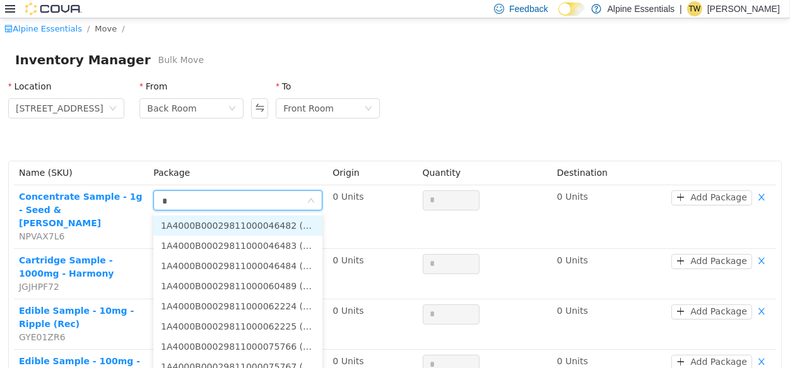
type input "**"
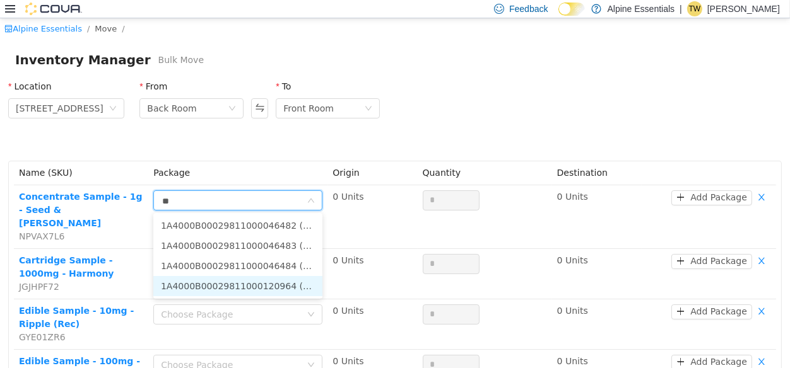
click at [289, 281] on li "1A4000B00029811000120964 (5 Units)" at bounding box center [237, 286] width 169 height 20
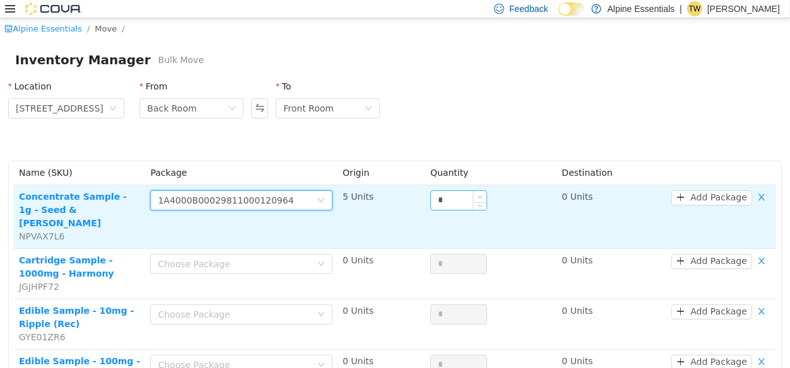
type input "*"
click at [478, 197] on icon "icon: up" at bounding box center [480, 197] width 4 height 4
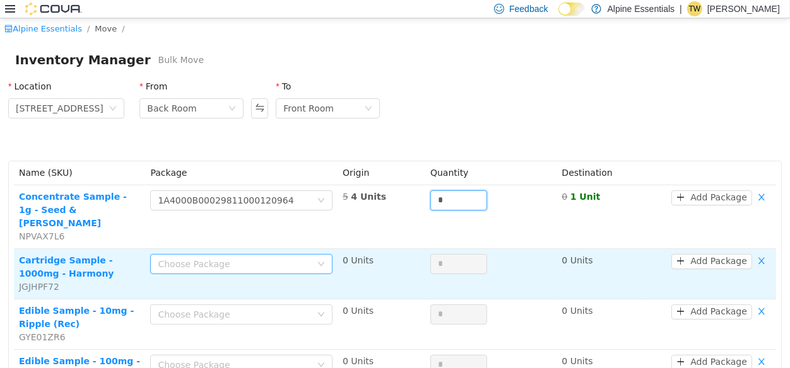
click at [288, 258] on div "Choose Package" at bounding box center [234, 264] width 153 height 13
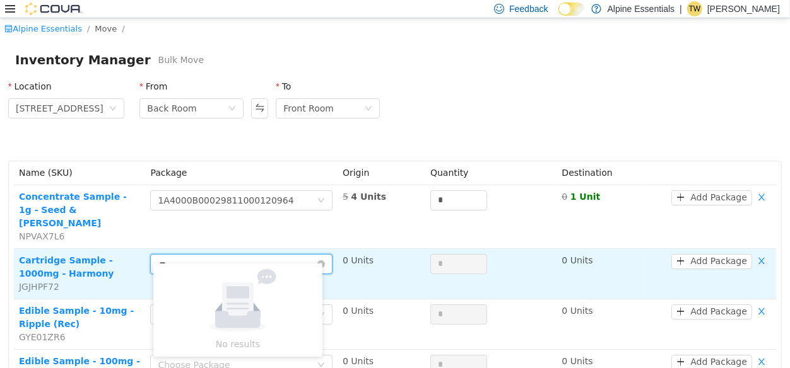
type input "**"
click at [315, 254] on div "Choose Package ** 35" at bounding box center [241, 264] width 182 height 20
click at [291, 256] on input "**" at bounding box center [237, 265] width 159 height 19
click at [762, 254] on button "button" at bounding box center [761, 261] width 19 height 15
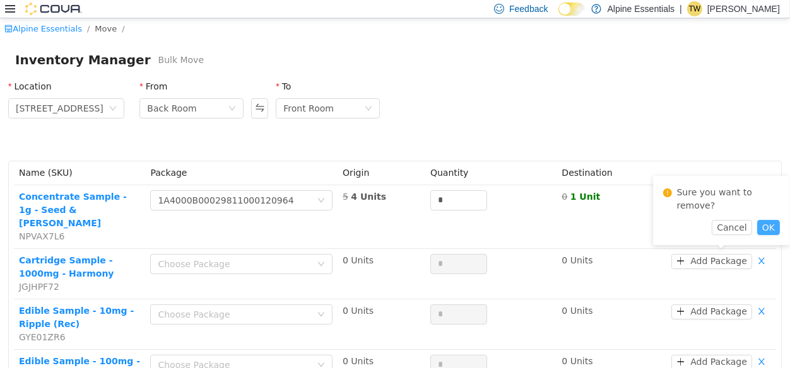
click at [772, 220] on button "OK" at bounding box center [768, 227] width 23 height 15
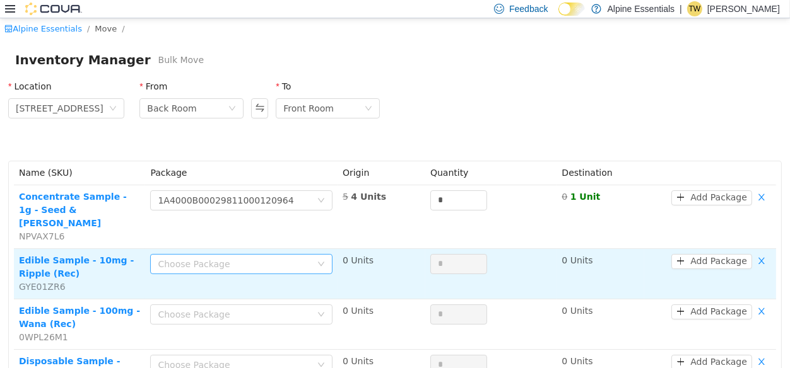
click at [259, 258] on div "Choose Package" at bounding box center [234, 264] width 153 height 13
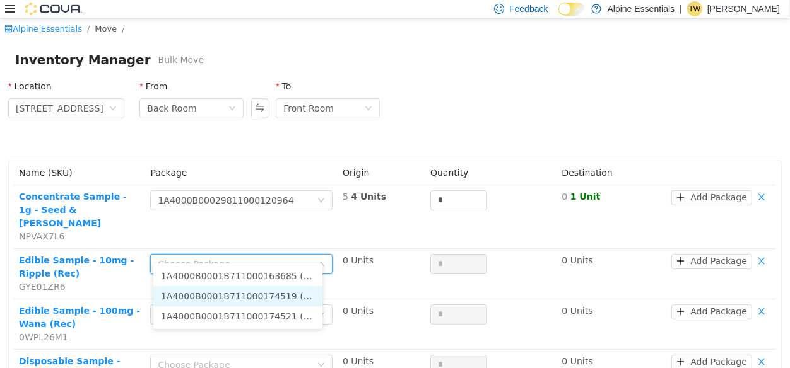
click at [262, 293] on li "1A4000B0001B711000174519 (4 Units)" at bounding box center [237, 296] width 169 height 20
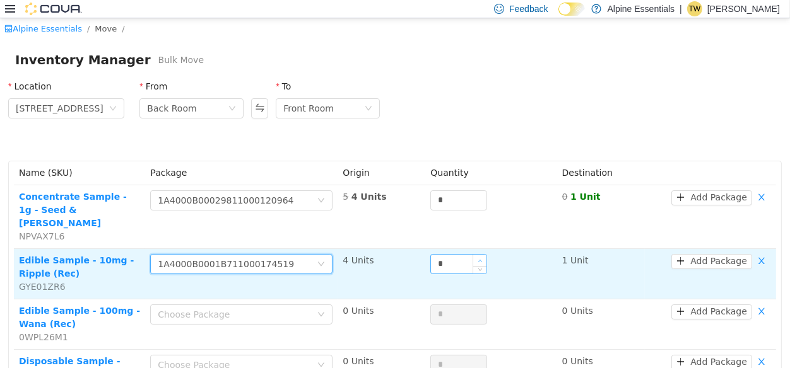
type input "*"
click at [474, 255] on span "Increase Value" at bounding box center [479, 260] width 13 height 11
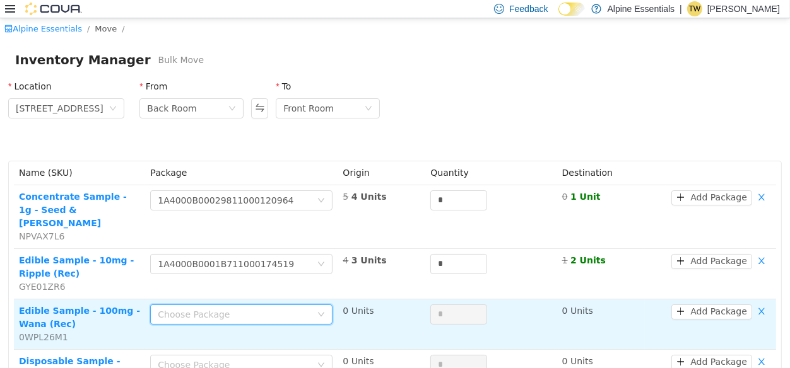
click at [265, 309] on div "Choose Package" at bounding box center [237, 314] width 159 height 19
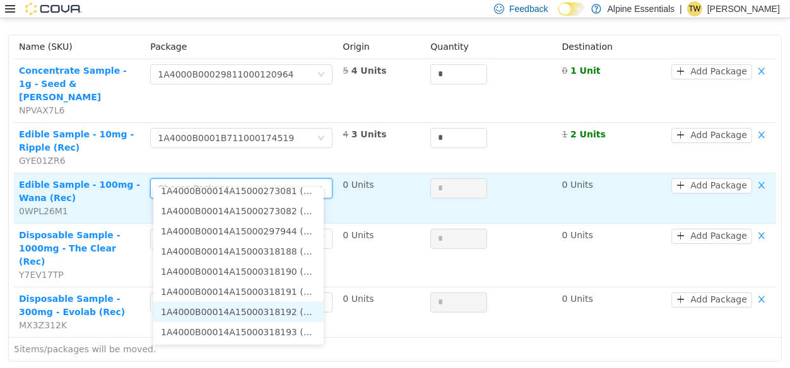
scroll to position [127, 0]
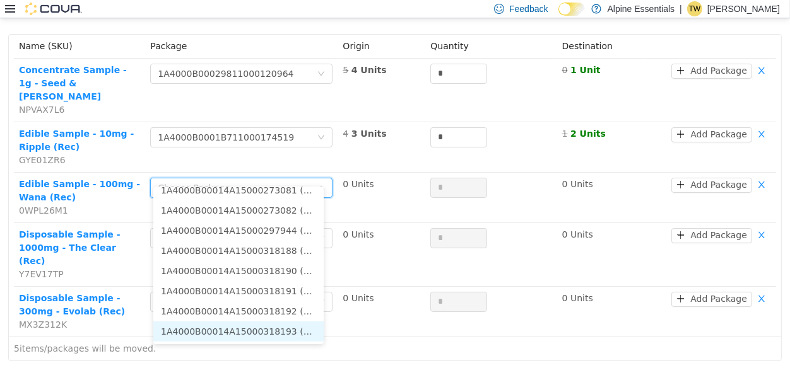
click at [282, 335] on li "1A4000B00014A15000318193 (2 Units)" at bounding box center [238, 332] width 170 height 20
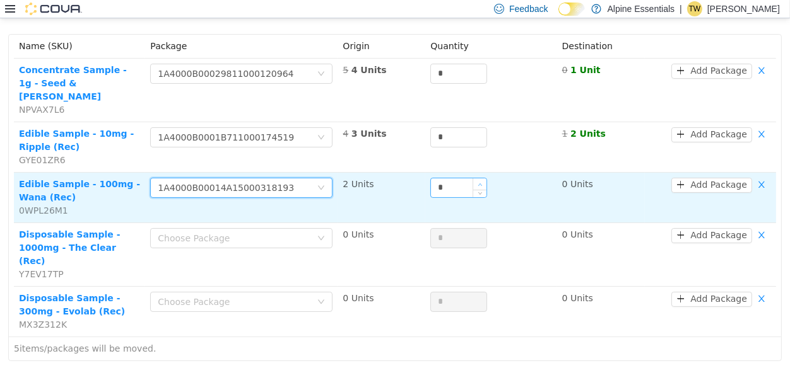
type input "*"
click at [478, 182] on icon "icon: up" at bounding box center [480, 184] width 4 height 4
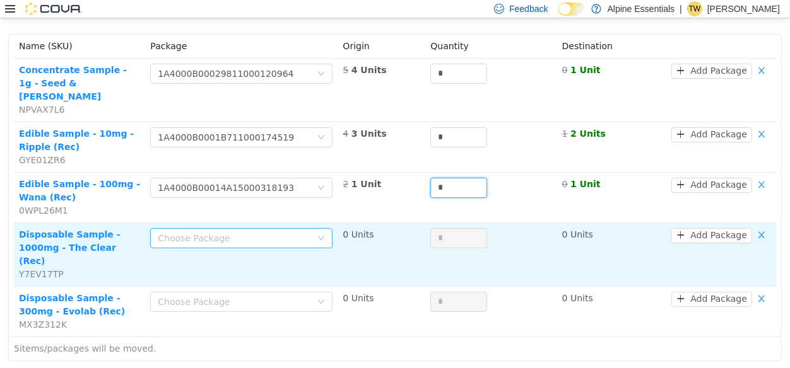
click at [215, 232] on div "Choose Package" at bounding box center [234, 238] width 153 height 13
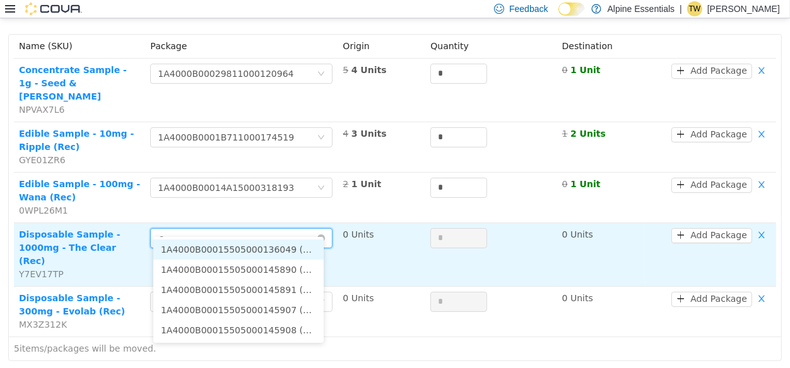
type input "**"
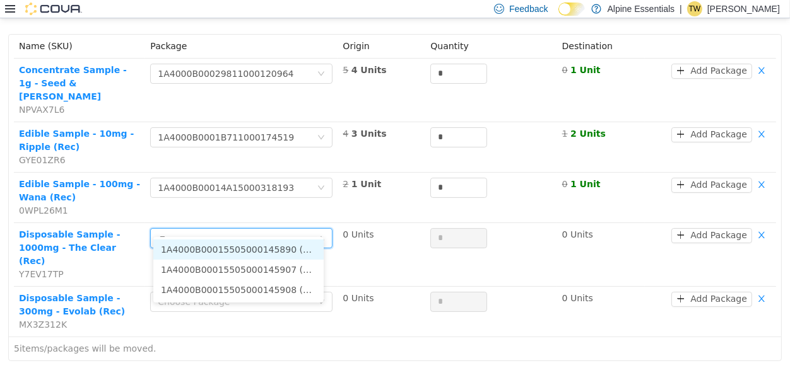
click at [294, 243] on li "1A4000B00015505000145890 (1 Unit)" at bounding box center [238, 250] width 170 height 20
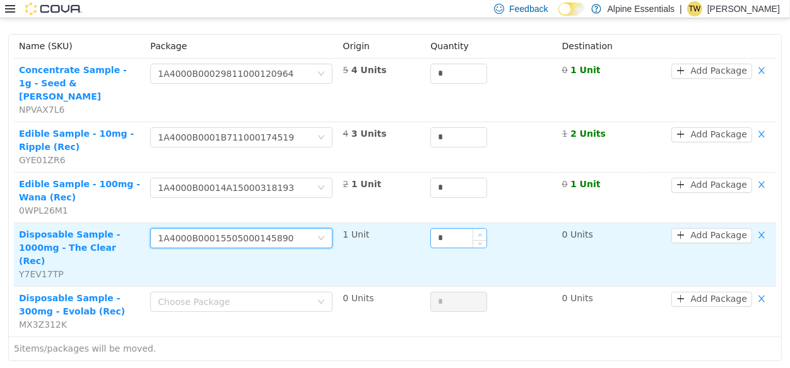
type input "*"
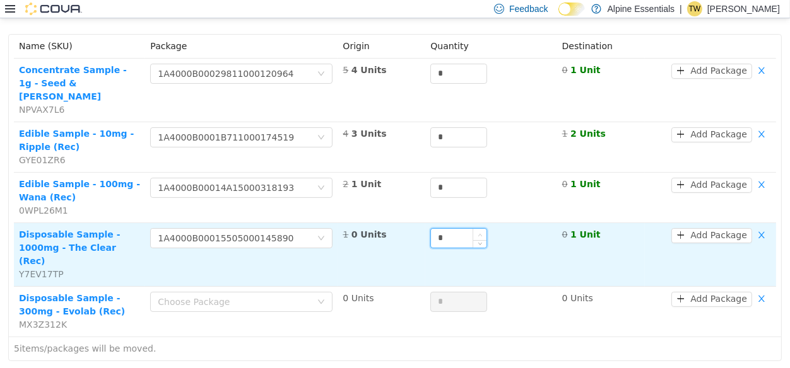
click at [476, 229] on span "Increase Value" at bounding box center [479, 234] width 13 height 11
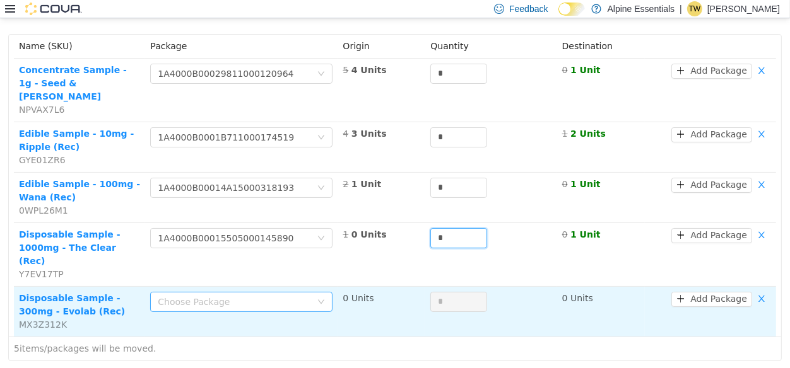
click at [275, 296] on div "Choose Package" at bounding box center [234, 302] width 153 height 13
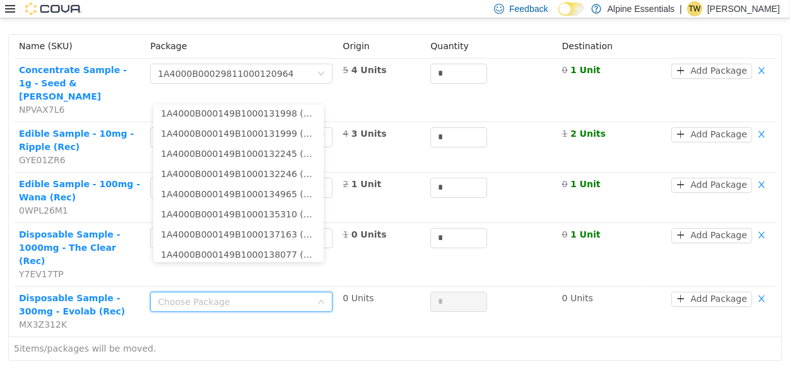
scroll to position [674, 0]
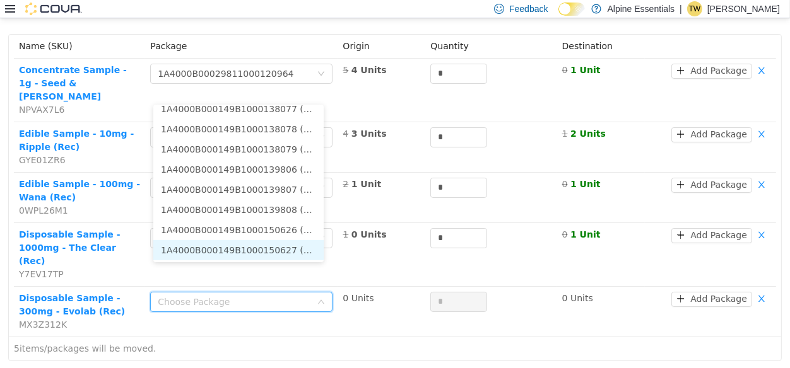
click at [295, 257] on li "1A4000B000149B1000150627 (9 Units)" at bounding box center [238, 250] width 170 height 20
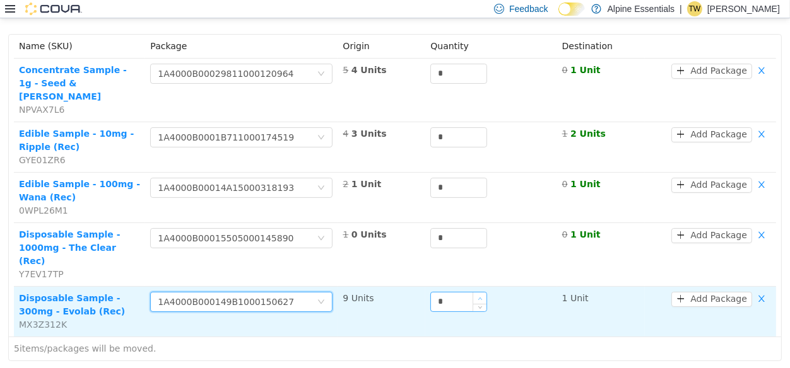
type input "*"
click at [478, 297] on icon "icon: up" at bounding box center [480, 299] width 4 height 4
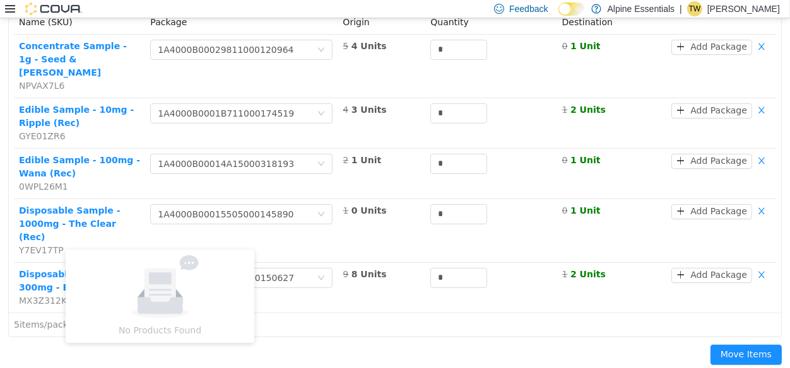
type input "*"
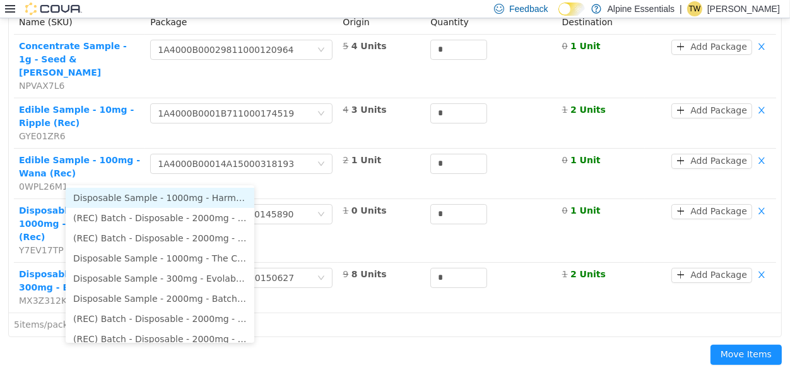
type input "**********"
click at [209, 203] on li "Disposable Sample - 1000mg - Harmony" at bounding box center [160, 198] width 189 height 20
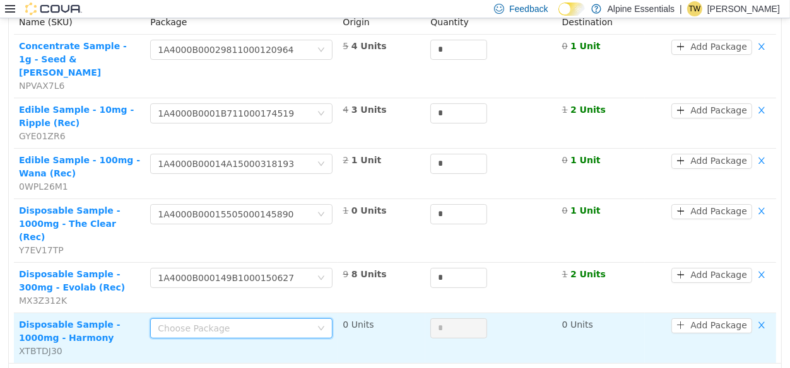
click at [269, 322] on div "Choose Package" at bounding box center [234, 328] width 153 height 13
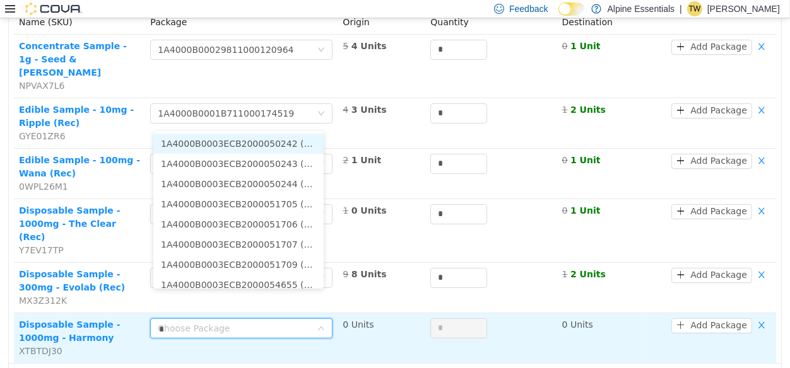
type input "**"
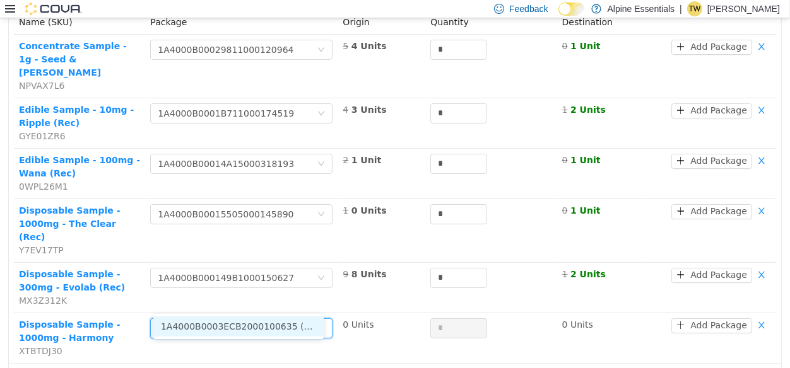
click at [292, 323] on li "1A4000B0003ECB2000100635 (3 Units)" at bounding box center [238, 327] width 170 height 20
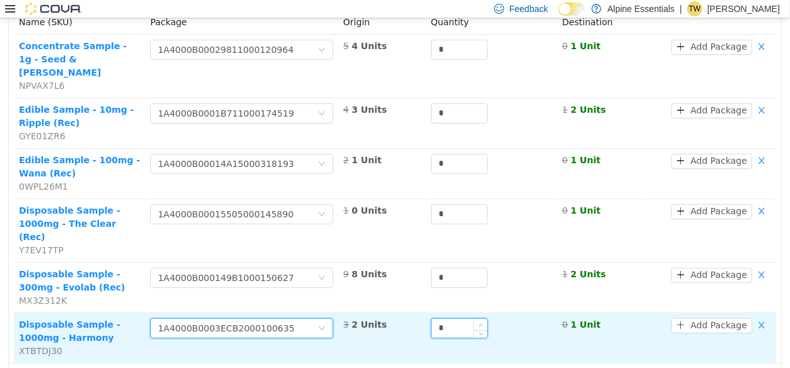
type input "*"
click at [474, 319] on span "Increase Value" at bounding box center [480, 324] width 13 height 11
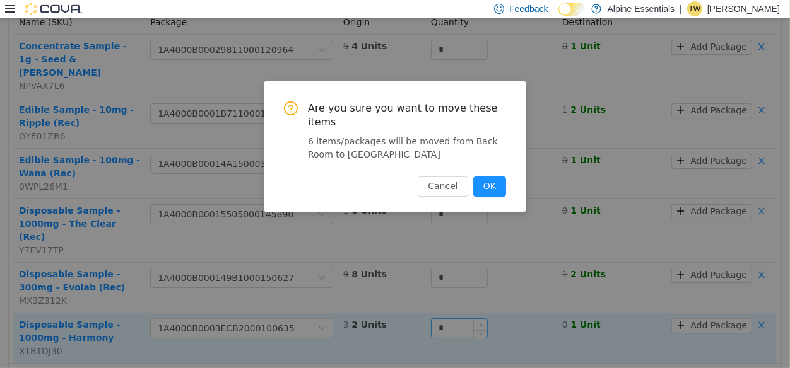
click at [473, 177] on button "OK" at bounding box center [489, 187] width 33 height 20
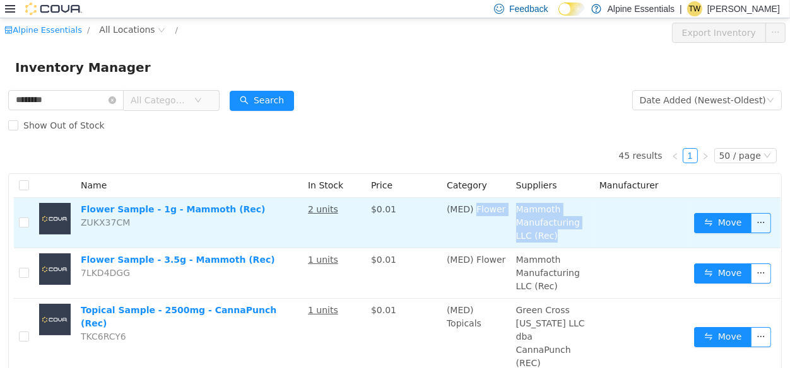
drag, startPoint x: 471, startPoint y: 296, endPoint x: 517, endPoint y: 206, distance: 101.6
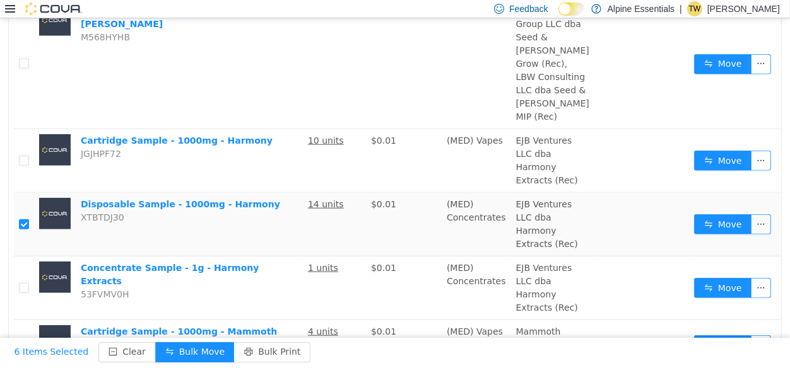
scroll to position [2356, 0]
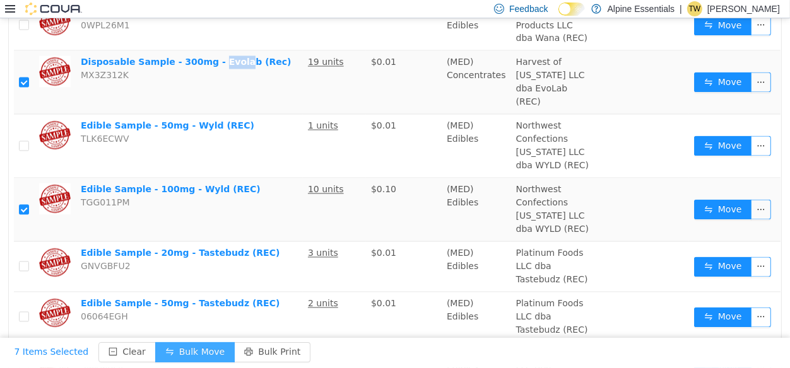
click at [183, 351] on button "Bulk Move" at bounding box center [194, 353] width 79 height 20
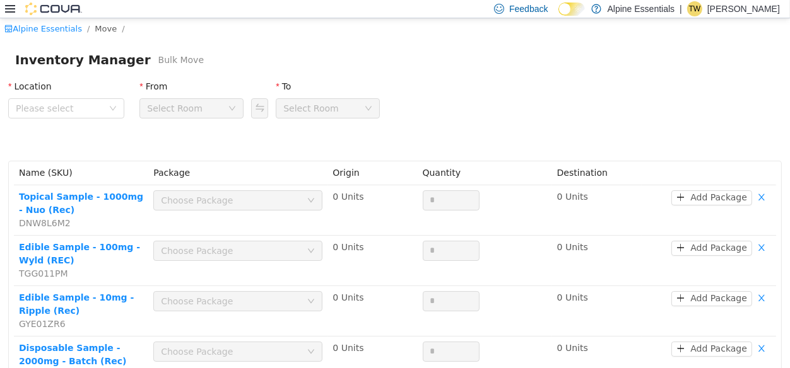
click at [47, 96] on div "Location" at bounding box center [66, 89] width 116 height 18
click at [52, 104] on span "Please select" at bounding box center [59, 108] width 87 height 13
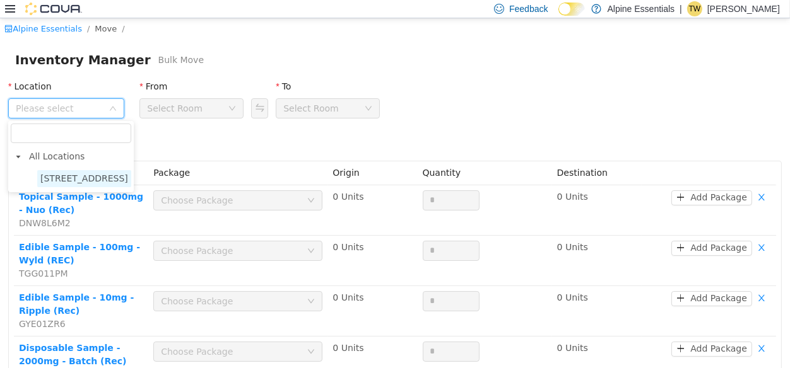
click at [77, 176] on span "850 Commercial Lane" at bounding box center [84, 179] width 88 height 10
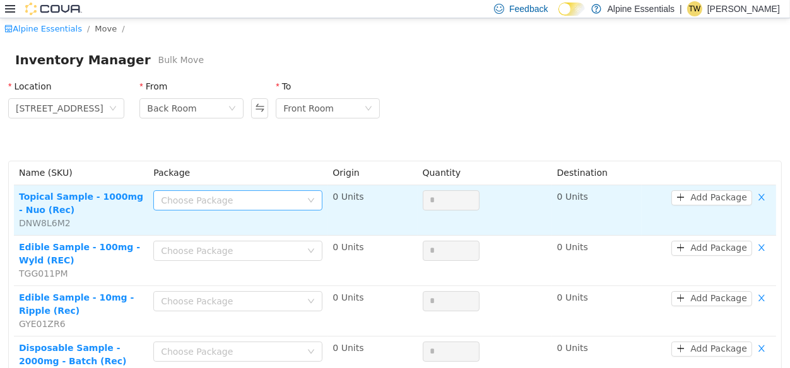
click at [231, 206] on div "Choose Package" at bounding box center [231, 200] width 140 height 13
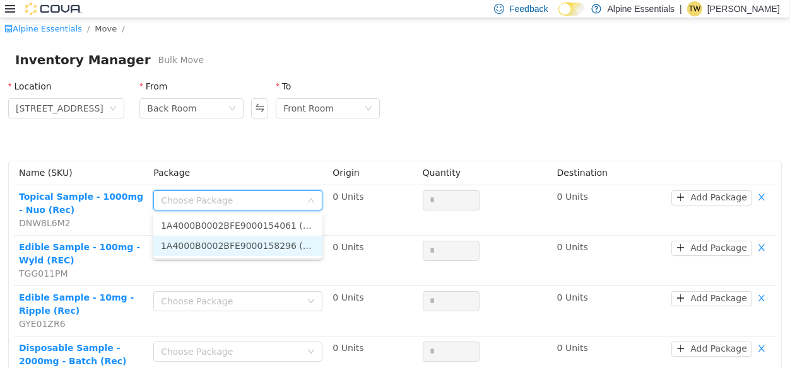
click at [283, 252] on li "1A4000B0002BFE9000158296 (10 Units)" at bounding box center [237, 246] width 169 height 20
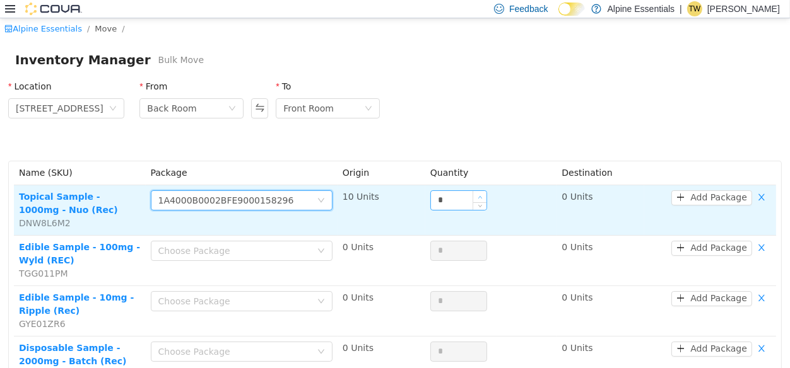
type input "*"
click at [476, 193] on span "Increase Value" at bounding box center [479, 196] width 13 height 11
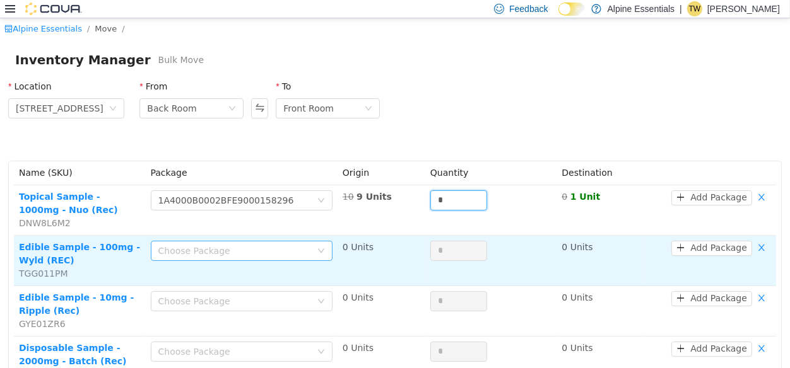
click at [264, 256] on div "Choose Package" at bounding box center [234, 251] width 153 height 13
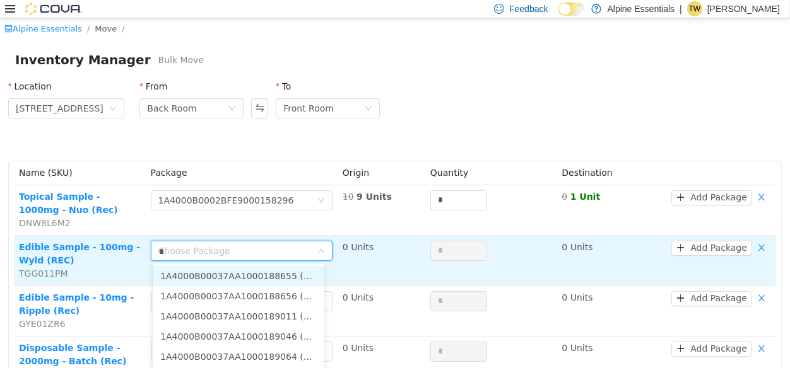
type input "**"
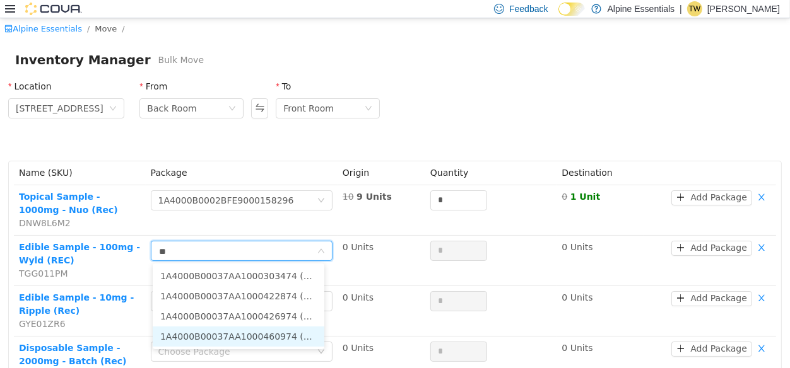
click at [281, 336] on li "1A4000B00037AA1000460974 (2 Units)" at bounding box center [239, 337] width 172 height 20
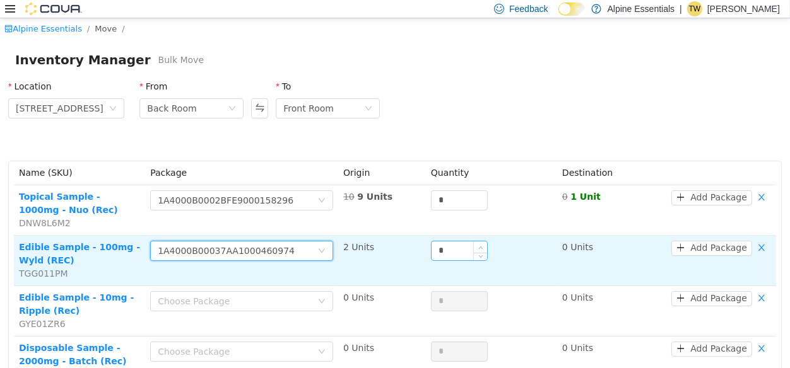
type input "*"
click at [478, 247] on icon "icon: up" at bounding box center [480, 247] width 4 height 4
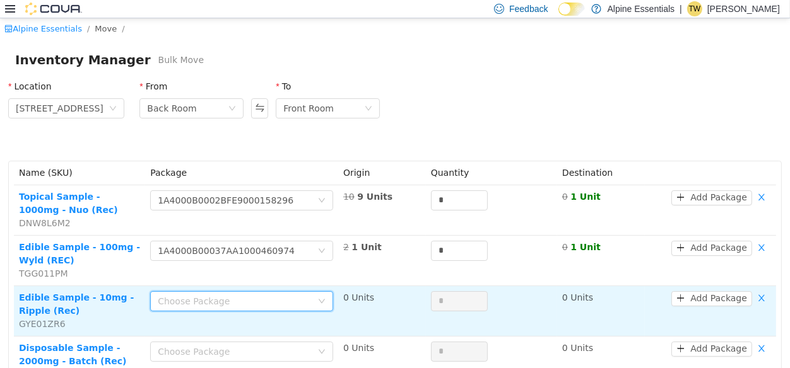
click at [178, 310] on div "Choose Package" at bounding box center [238, 301] width 160 height 19
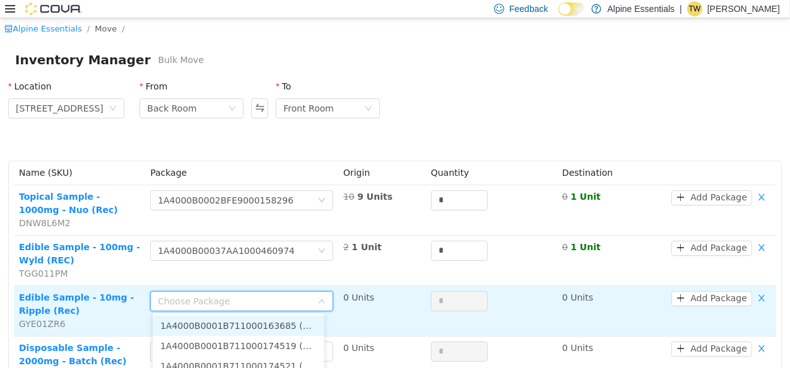
scroll to position [28, 0]
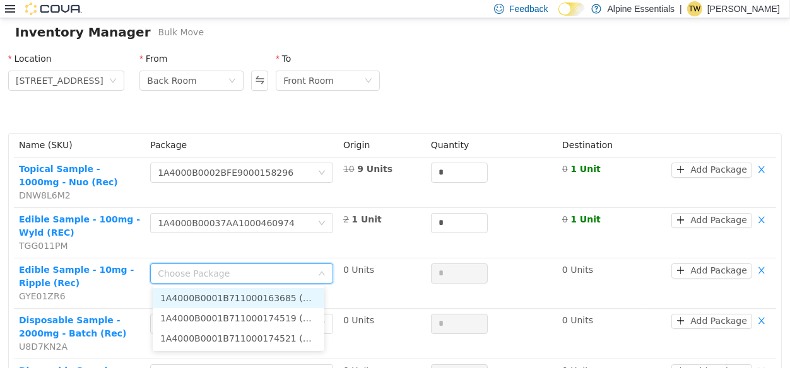
click at [221, 307] on li "1A4000B0001B711000163685 (0 Units)" at bounding box center [239, 298] width 172 height 20
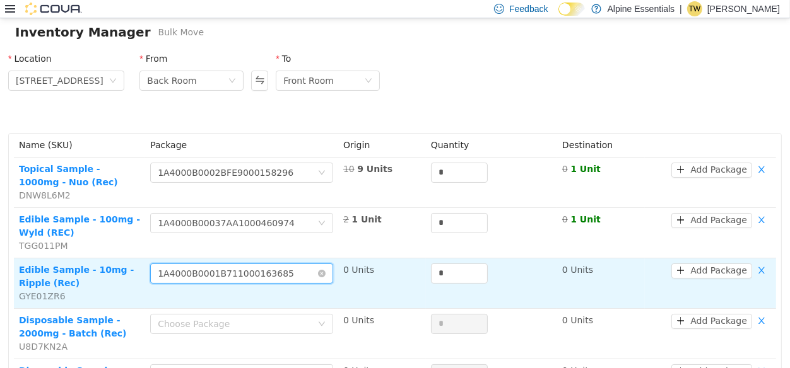
click at [257, 275] on div "1A4000B0001B711000163685" at bounding box center [226, 273] width 136 height 19
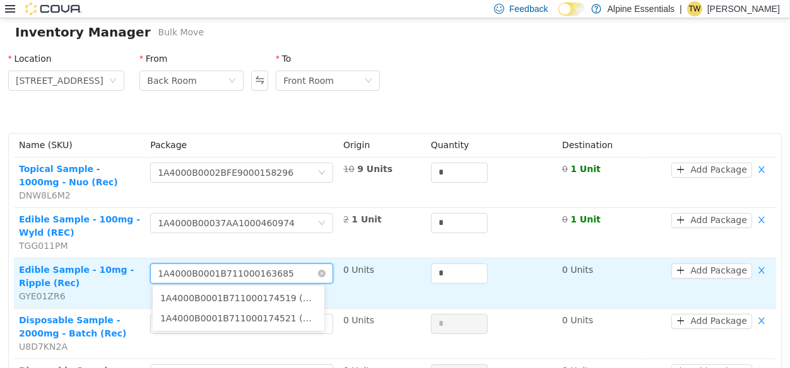
click at [312, 280] on div "Choose Package 1A4000B0001B711000163685" at bounding box center [241, 274] width 183 height 20
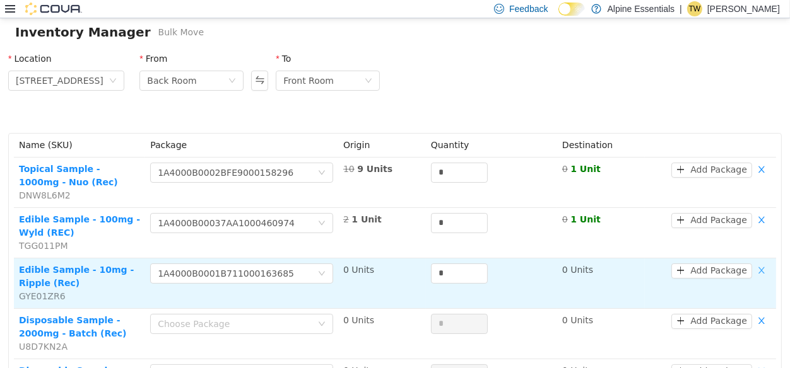
click at [760, 274] on button "button" at bounding box center [761, 271] width 19 height 15
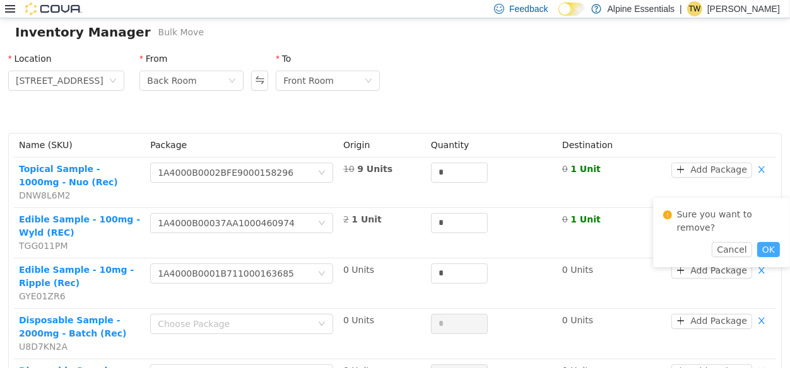
click at [770, 242] on button "OK" at bounding box center [768, 249] width 23 height 15
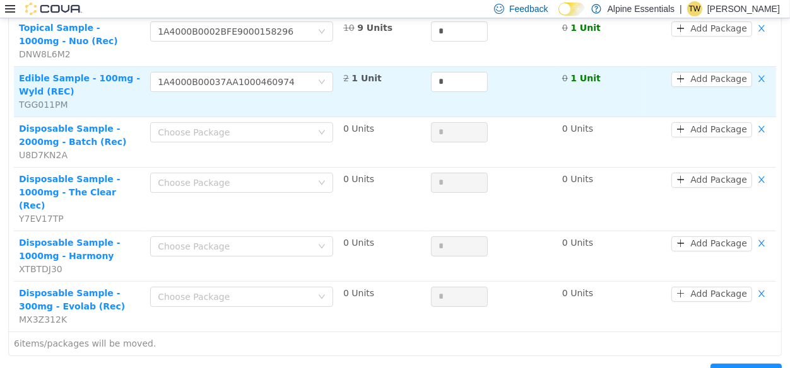
scroll to position [201, 0]
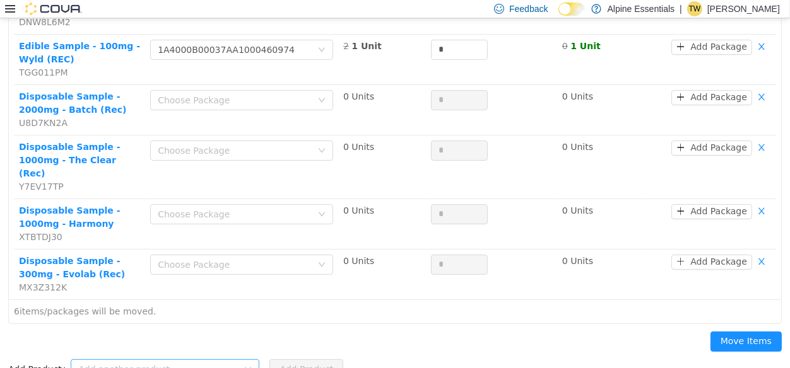
click at [169, 363] on div "Add another product" at bounding box center [158, 369] width 160 height 13
type input "**********"
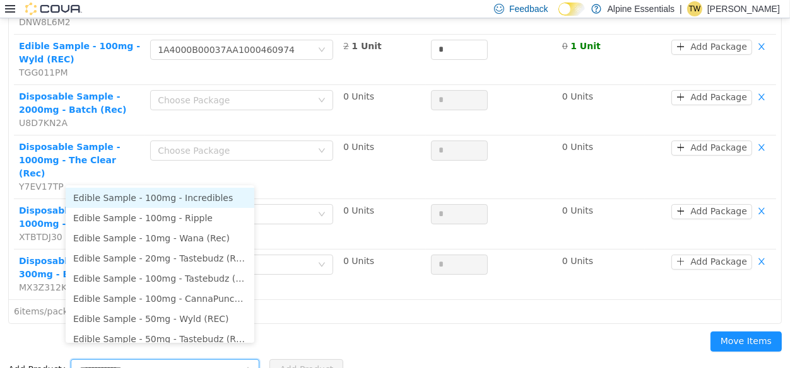
scroll to position [6, 0]
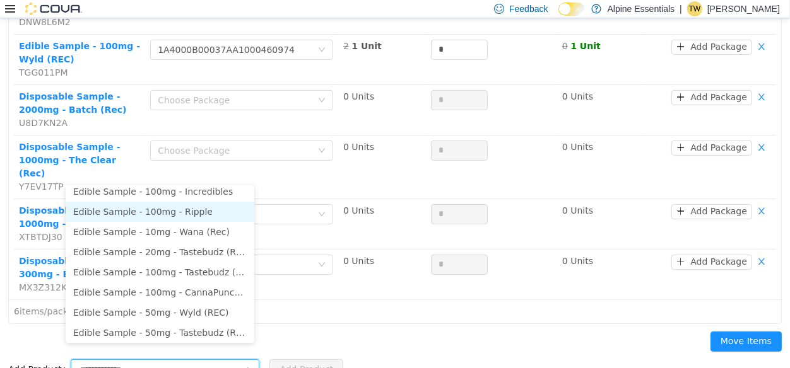
click at [192, 213] on li "Edible Sample - 100mg - Ripple" at bounding box center [160, 212] width 189 height 20
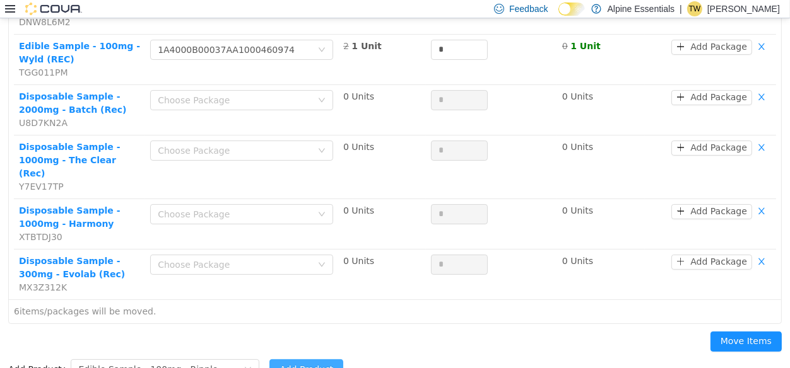
click at [299, 360] on button "Add Product" at bounding box center [306, 370] width 74 height 20
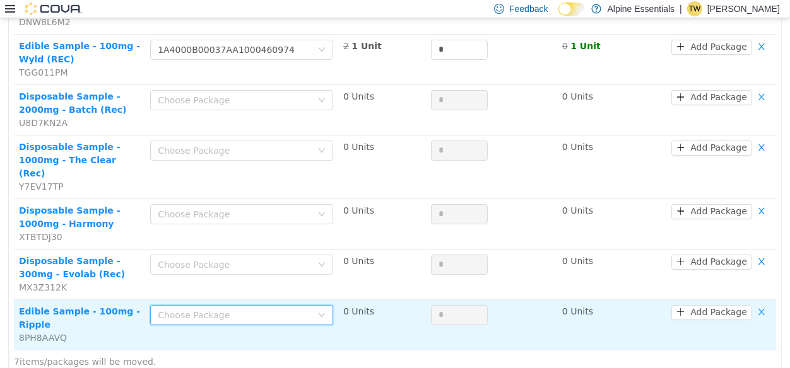
click at [256, 309] on div "Choose Package" at bounding box center [235, 315] width 154 height 13
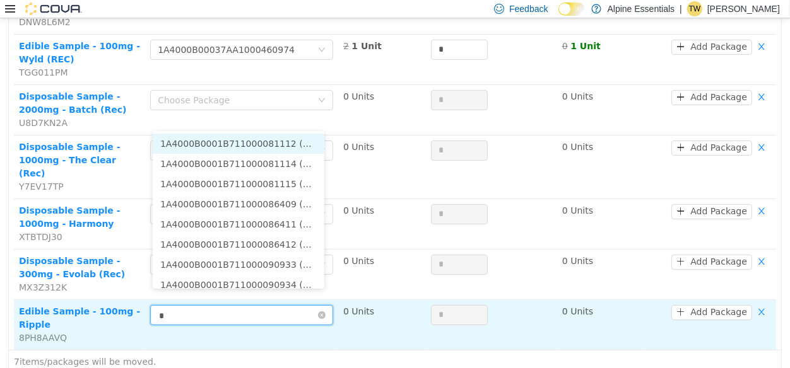
type input "**"
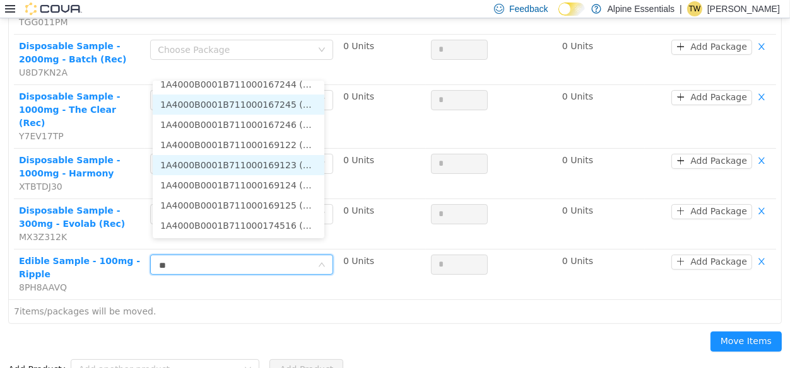
scroll to position [0, 0]
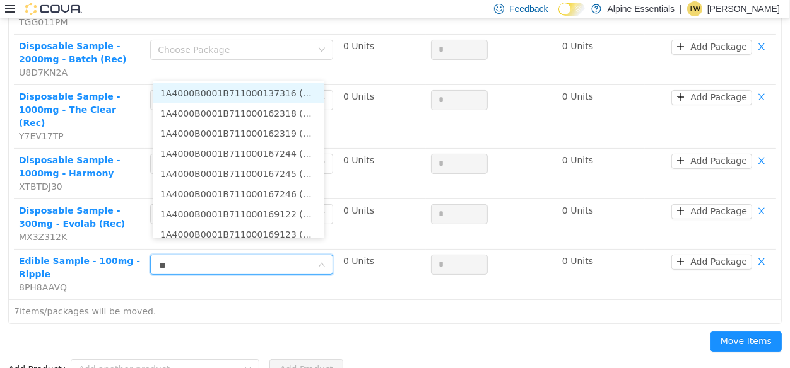
click at [295, 88] on li "1A4000B0001B711000137316 (1 Unit)" at bounding box center [239, 93] width 172 height 20
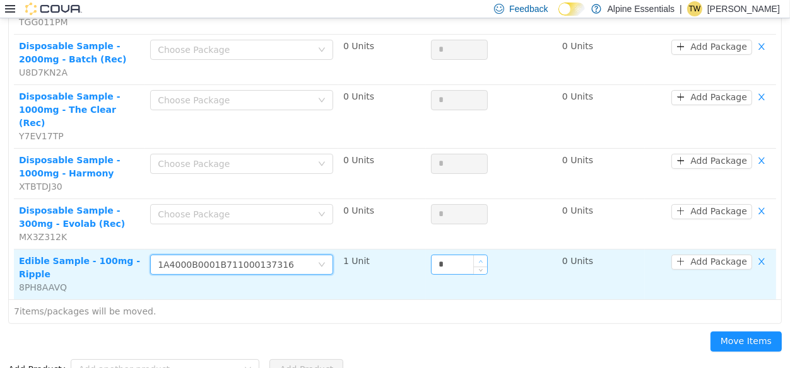
type input "*"
click at [476, 256] on span "Increase Value" at bounding box center [480, 261] width 13 height 11
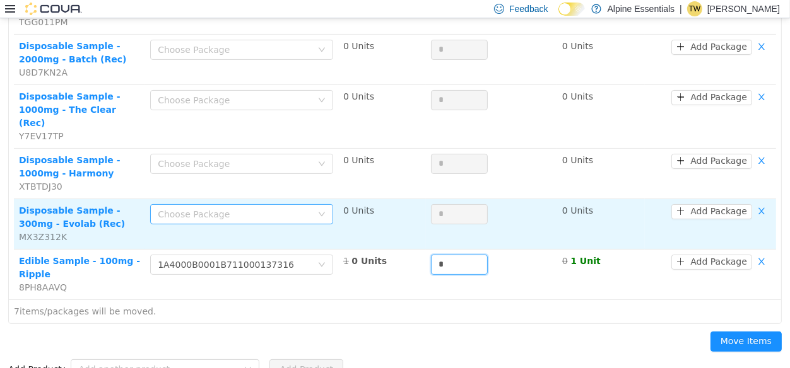
click at [246, 208] on div "Choose Package" at bounding box center [235, 214] width 154 height 13
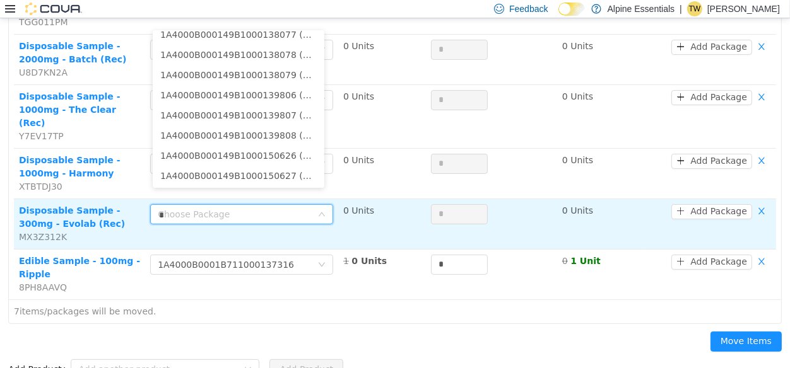
scroll to position [674, 0]
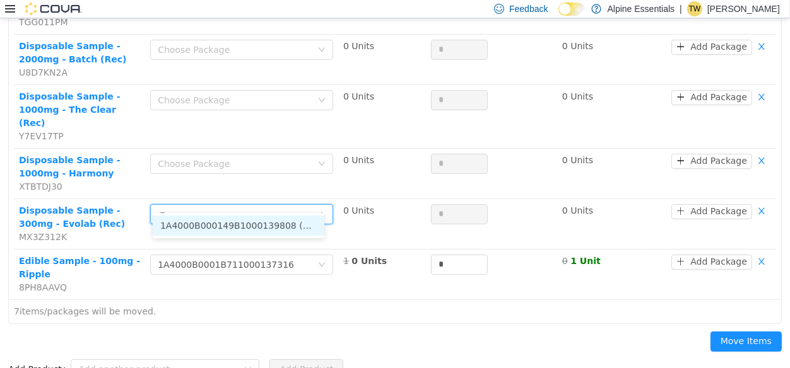
click at [280, 228] on li "1A4000B000149B1000139808 (0 Units)" at bounding box center [239, 226] width 172 height 20
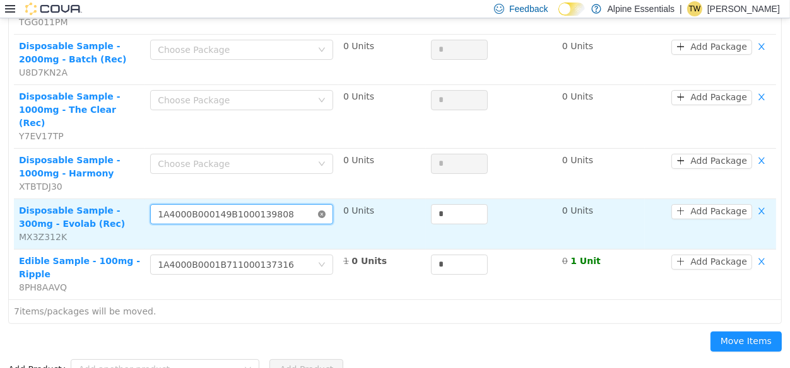
click at [318, 211] on icon "icon: close-circle" at bounding box center [322, 215] width 8 height 8
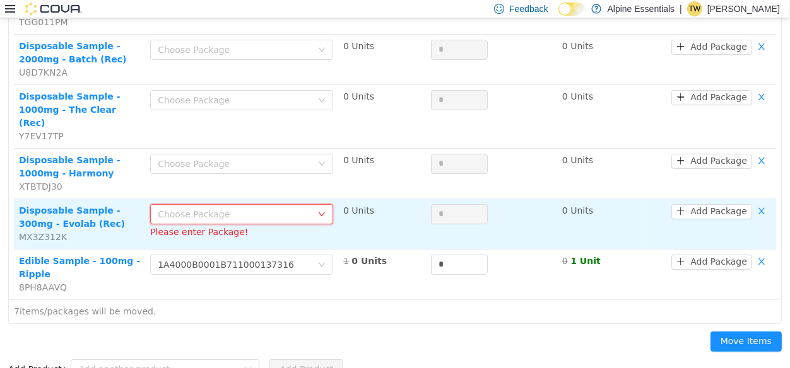
click at [319, 212] on icon "icon: down" at bounding box center [322, 214] width 6 height 4
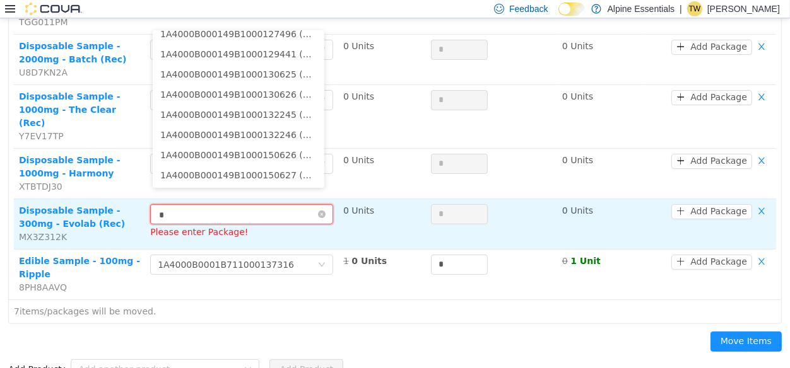
type input "**"
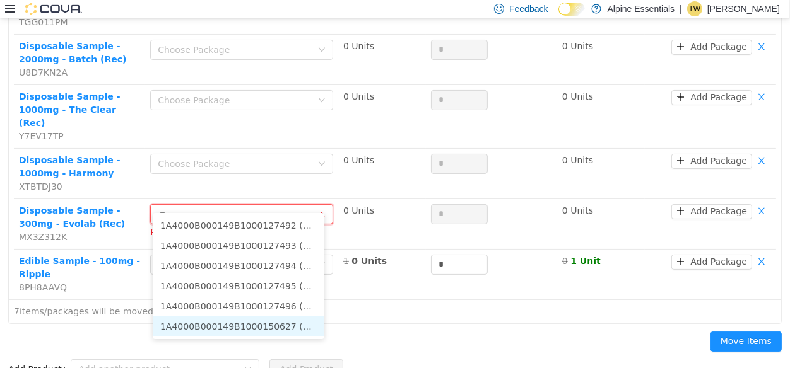
click at [296, 327] on li "1A4000B000149B1000150627 (8 Units)" at bounding box center [239, 327] width 172 height 20
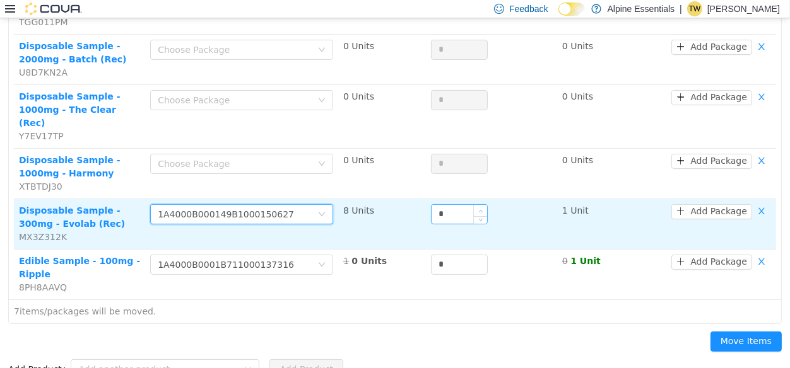
type input "*"
click at [478, 209] on icon "icon: up" at bounding box center [480, 211] width 4 height 4
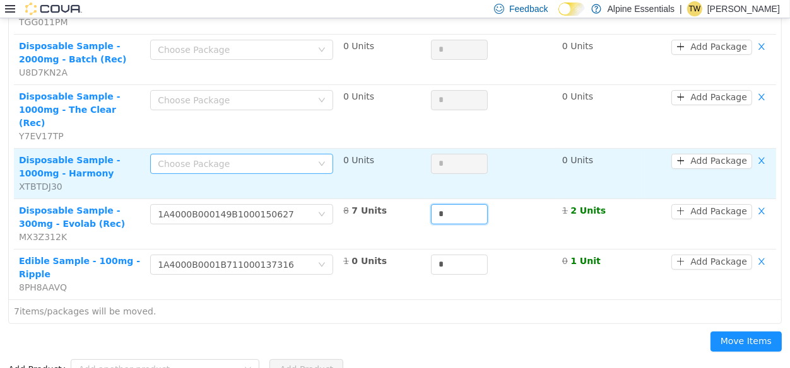
click at [254, 158] on div "Choose Package" at bounding box center [235, 164] width 154 height 13
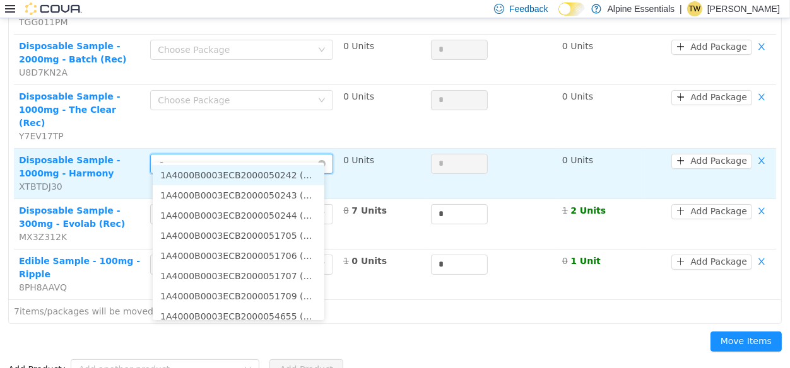
type input "**"
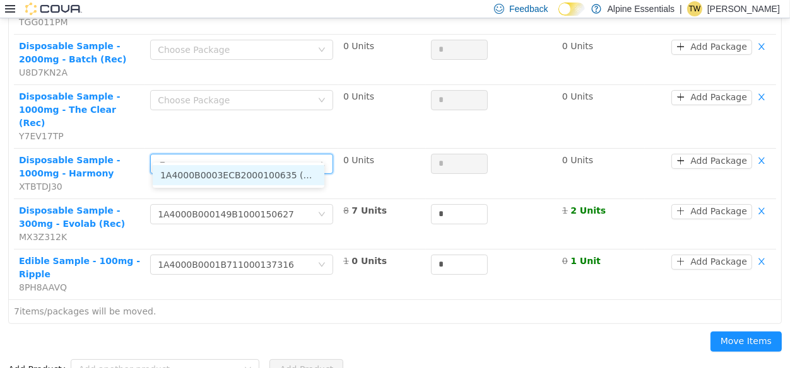
click at [295, 174] on li "1A4000B0003ECB2000100635 (2 Units)" at bounding box center [239, 175] width 172 height 20
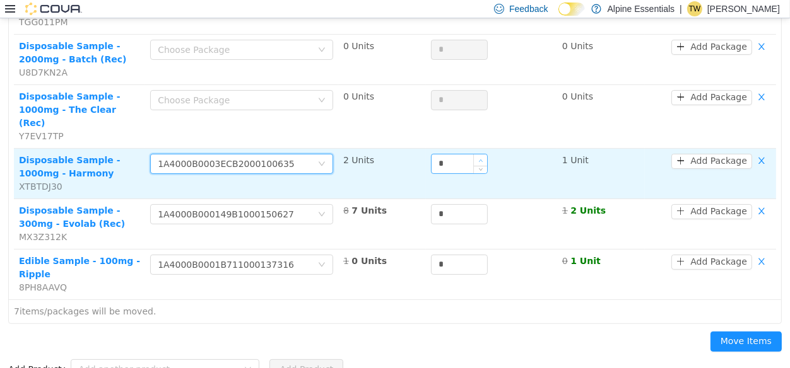
type input "*"
click at [476, 155] on span "Increase Value" at bounding box center [480, 160] width 13 height 11
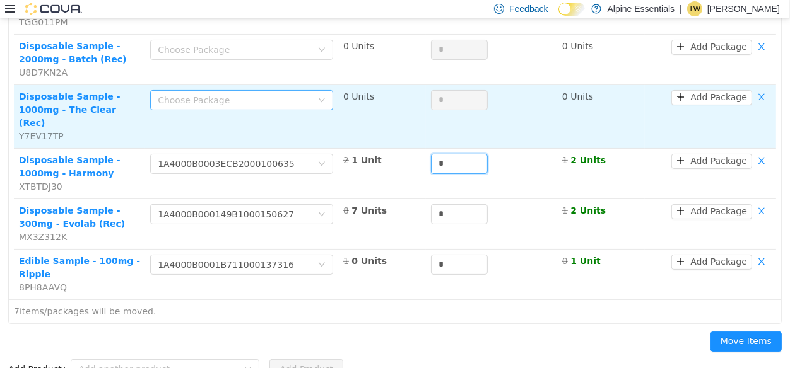
click at [198, 100] on div "Choose Package" at bounding box center [235, 100] width 154 height 13
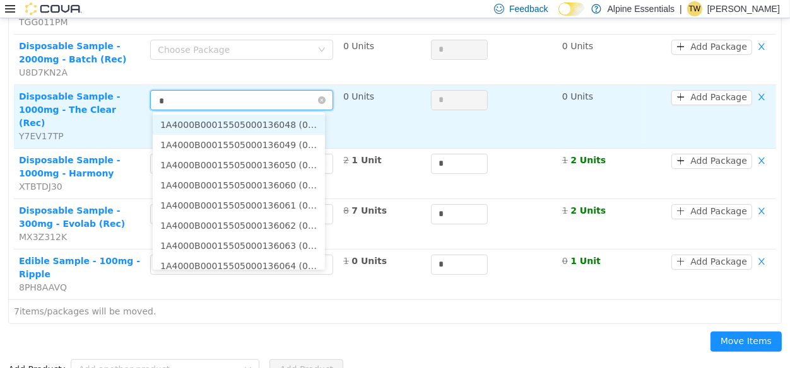
type input "**"
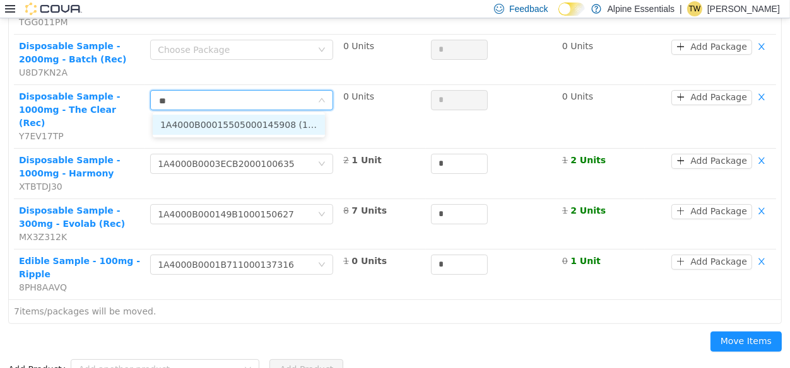
click at [278, 119] on li "1A4000B00015505000145908 (1 Unit)" at bounding box center [239, 125] width 172 height 20
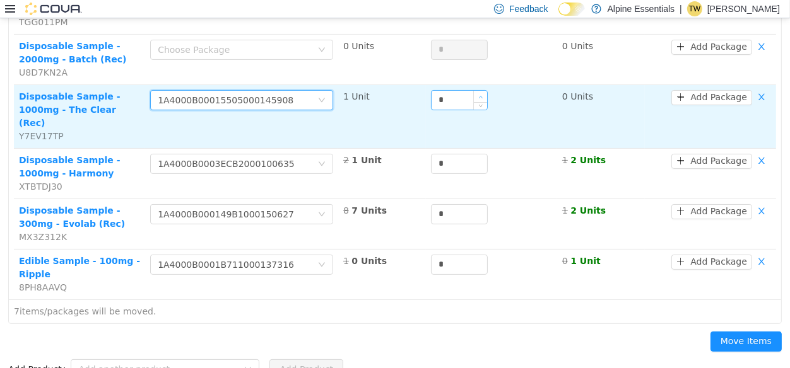
type input "*"
click at [474, 93] on span "Increase Value" at bounding box center [480, 96] width 13 height 11
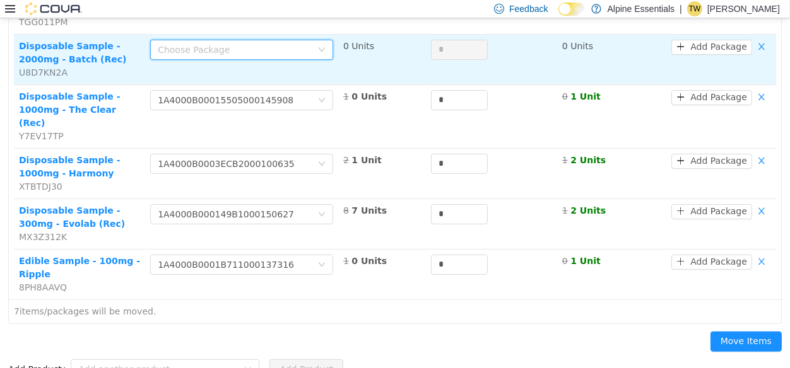
click at [248, 42] on div "Choose Package" at bounding box center [238, 49] width 160 height 19
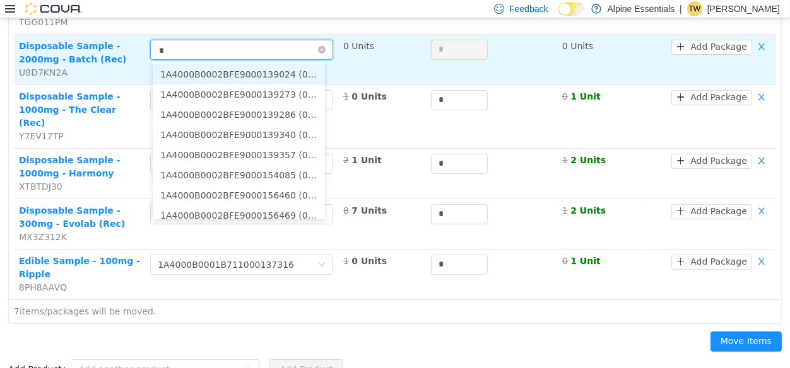
type input "**"
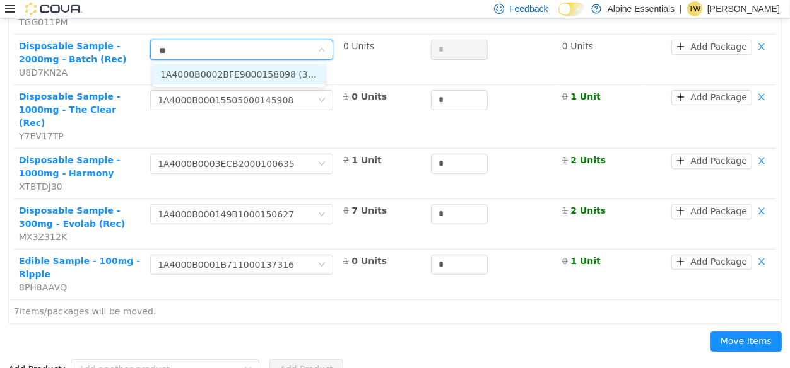
click at [309, 78] on li "1A4000B0002BFE9000158098 (3 Units)" at bounding box center [239, 74] width 172 height 20
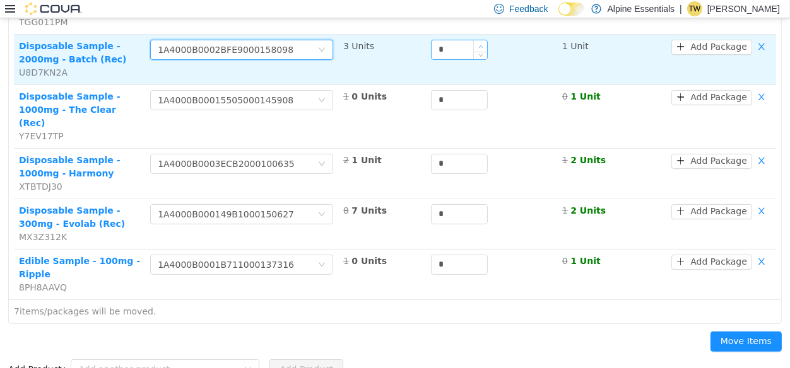
type input "*"
click at [474, 40] on span "Increase Value" at bounding box center [480, 45] width 13 height 11
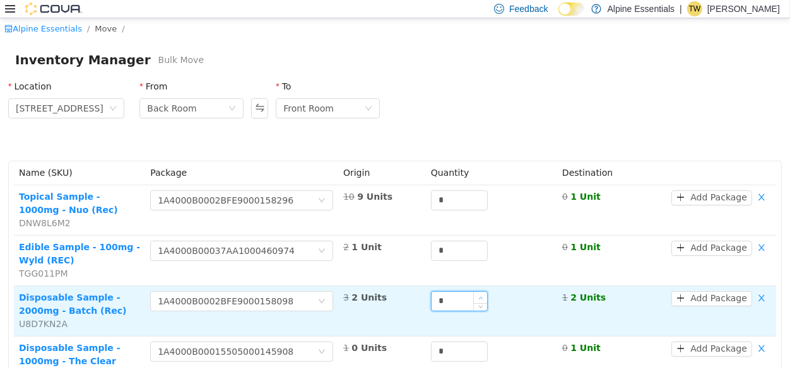
scroll to position [252, 0]
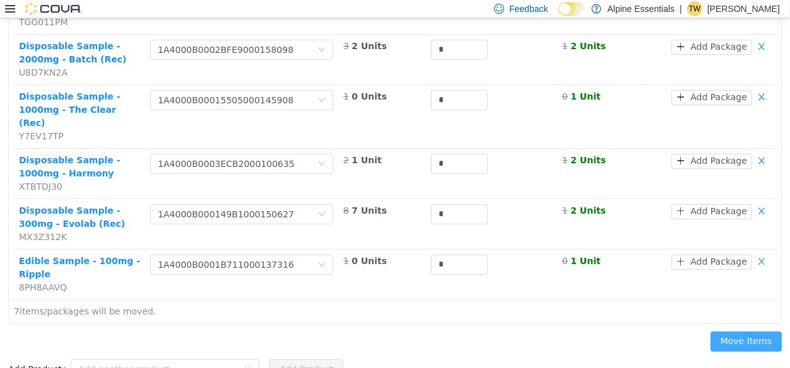
click at [758, 337] on button "Move Items" at bounding box center [745, 342] width 71 height 20
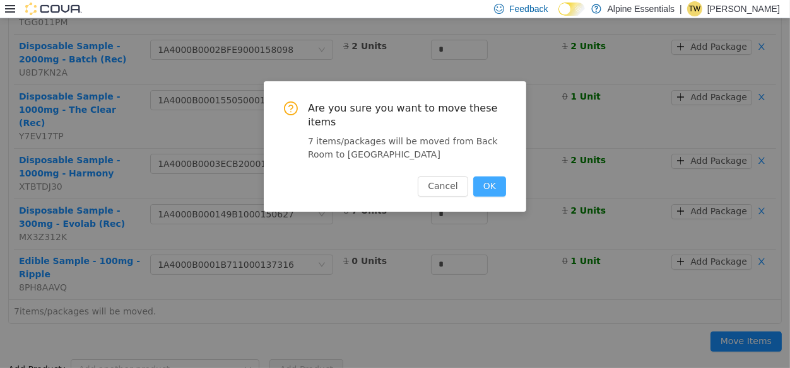
click at [493, 177] on button "OK" at bounding box center [489, 187] width 33 height 20
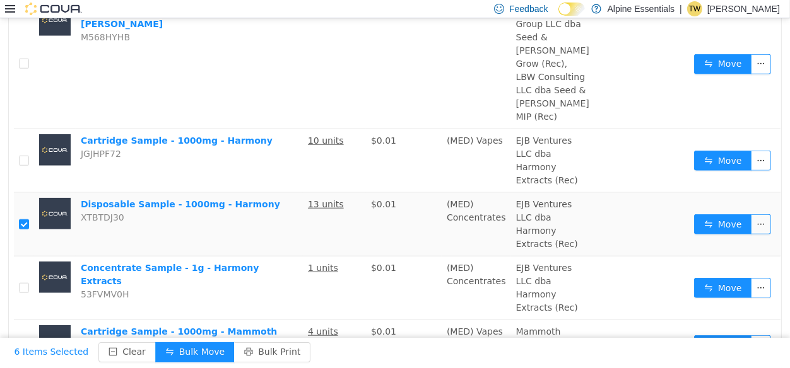
scroll to position [1597, 0]
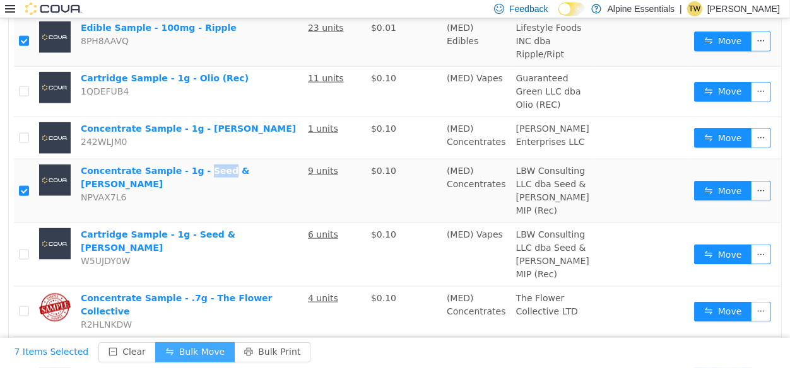
click at [184, 350] on button "Bulk Move" at bounding box center [194, 353] width 79 height 20
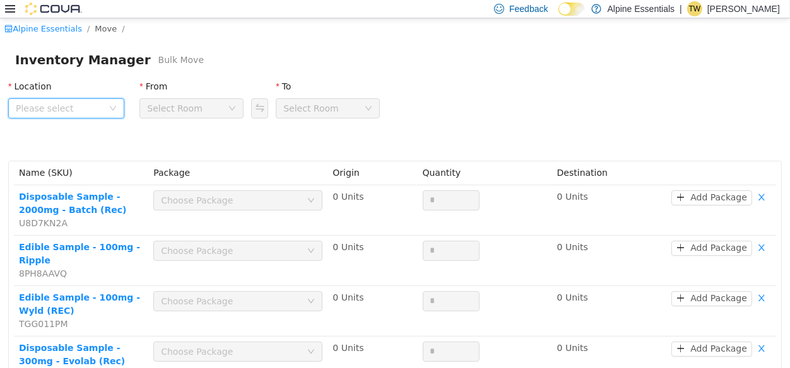
click at [91, 101] on span "Please select" at bounding box center [62, 108] width 93 height 19
click at [86, 180] on span "850 Commercial Lane" at bounding box center [84, 179] width 88 height 10
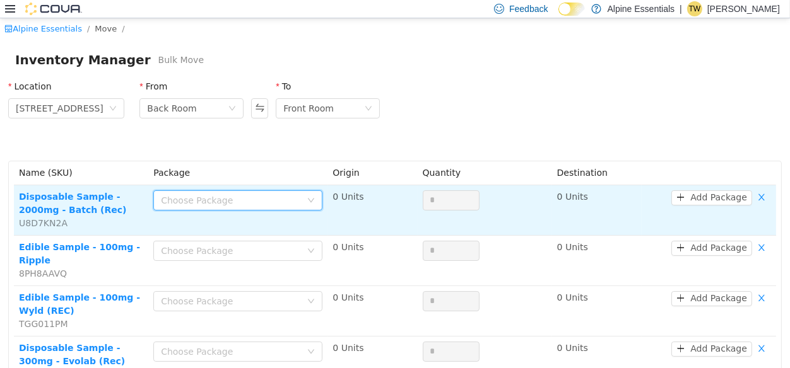
click at [220, 192] on div "Choose Package" at bounding box center [234, 200] width 146 height 19
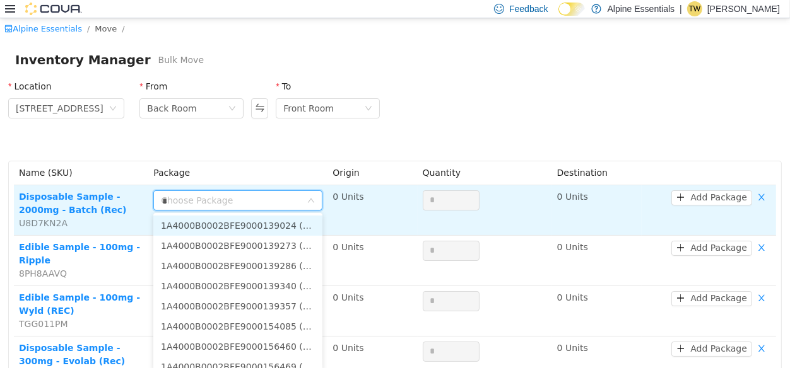
type input "**"
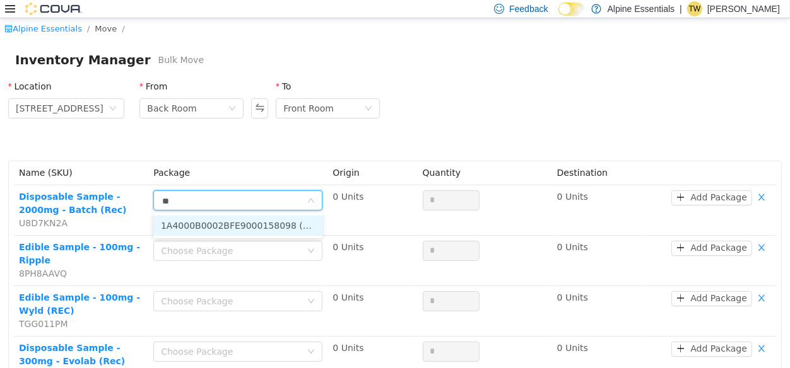
click at [273, 225] on li "1A4000B0002BFE9000158098 (2 Units)" at bounding box center [237, 226] width 169 height 20
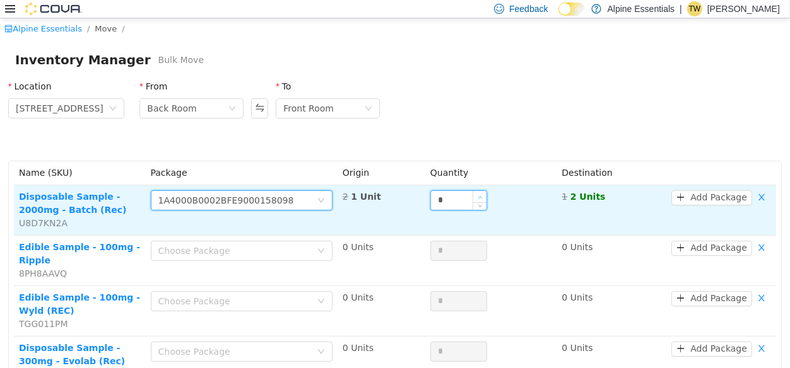
type input "*"
click at [478, 196] on span "Increase Value" at bounding box center [479, 196] width 13 height 11
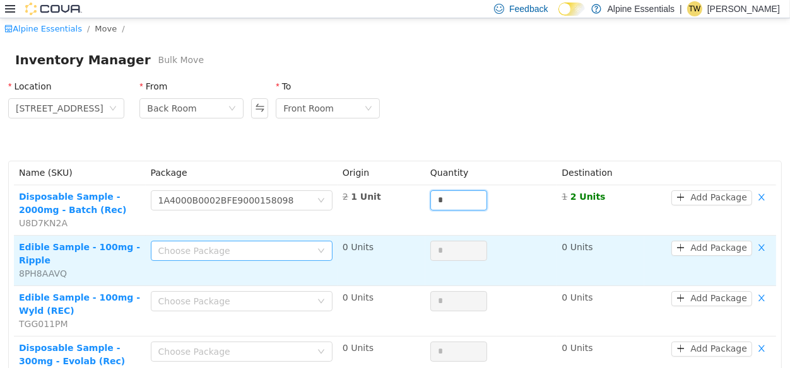
click at [254, 249] on div "Choose Package" at bounding box center [234, 251] width 153 height 13
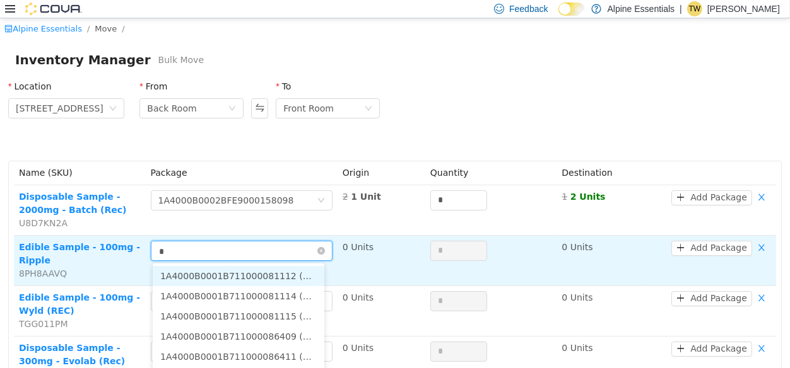
type input "**"
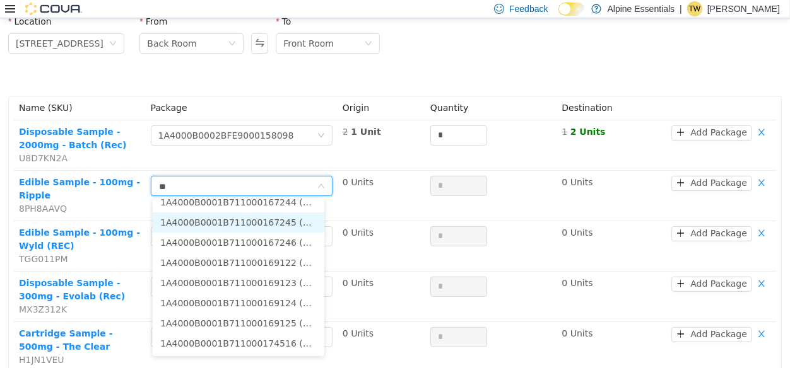
scroll to position [69, 0]
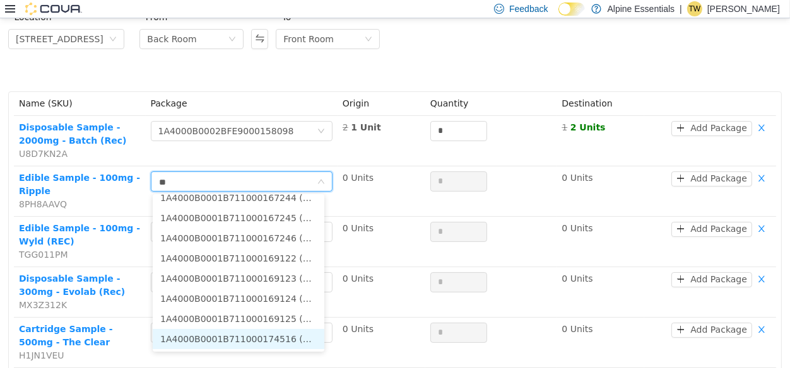
click at [269, 338] on li "1A4000B0001B711000174516 (5 Units)" at bounding box center [239, 339] width 172 height 20
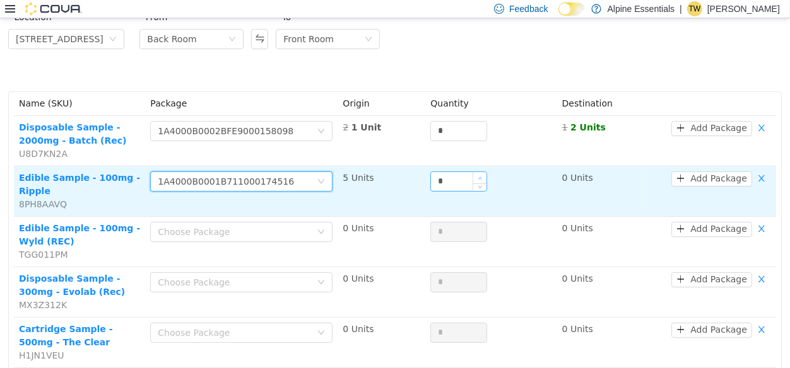
type input "*"
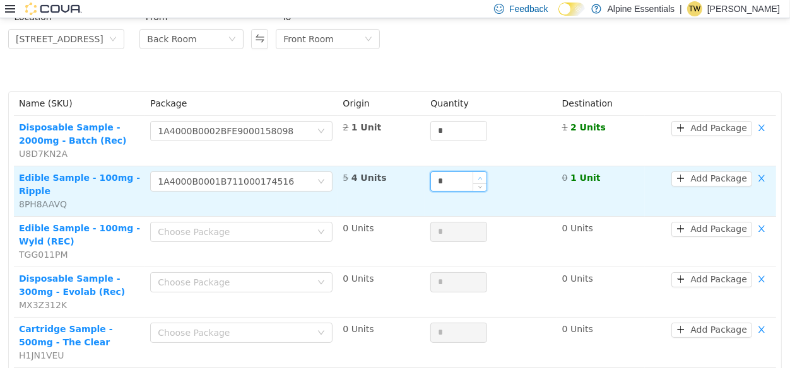
click at [478, 174] on span "Increase Value" at bounding box center [479, 177] width 13 height 11
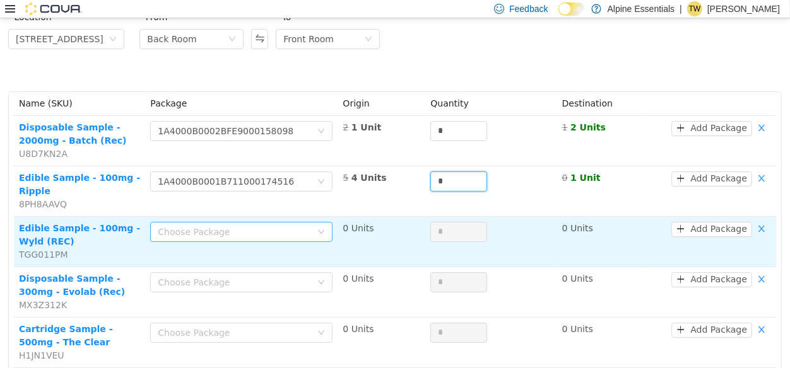
click at [226, 228] on div "Choose Package" at bounding box center [234, 232] width 153 height 13
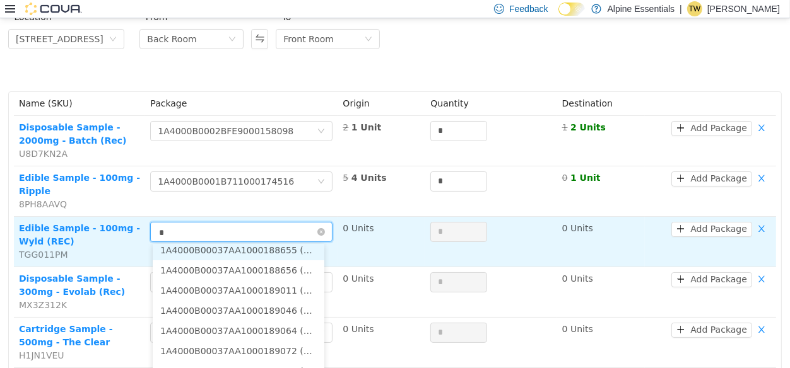
type input "**"
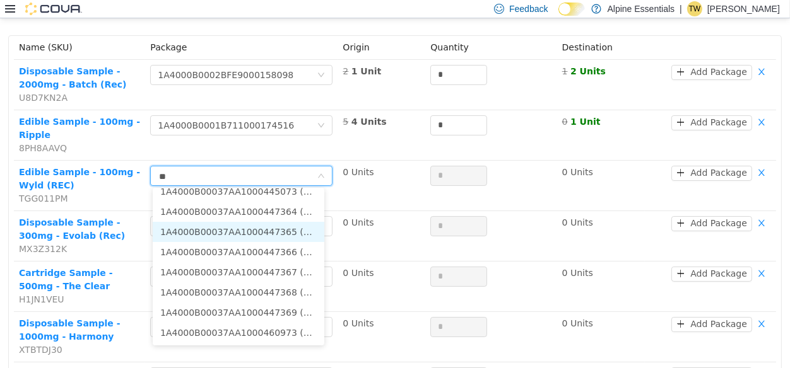
scroll to position [128, 0]
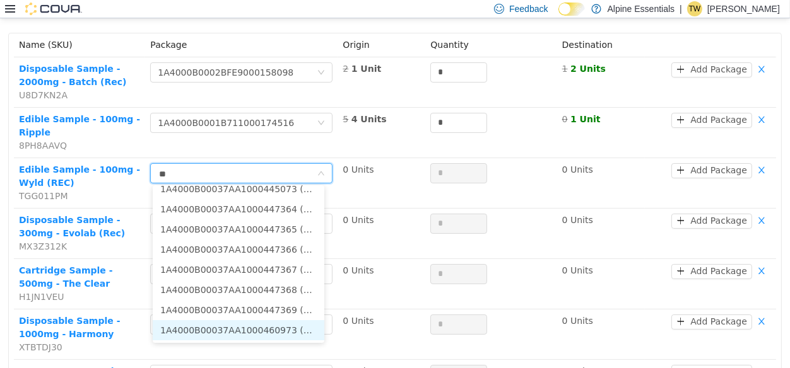
click at [265, 332] on li "1A4000B00037AA1000460973 (3 Units)" at bounding box center [239, 331] width 172 height 20
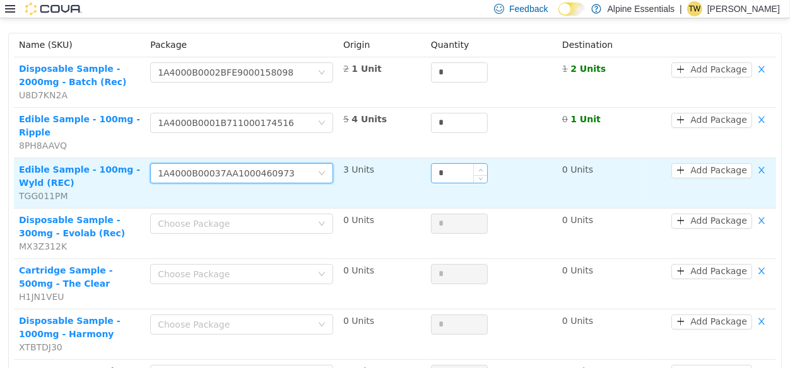
type input "*"
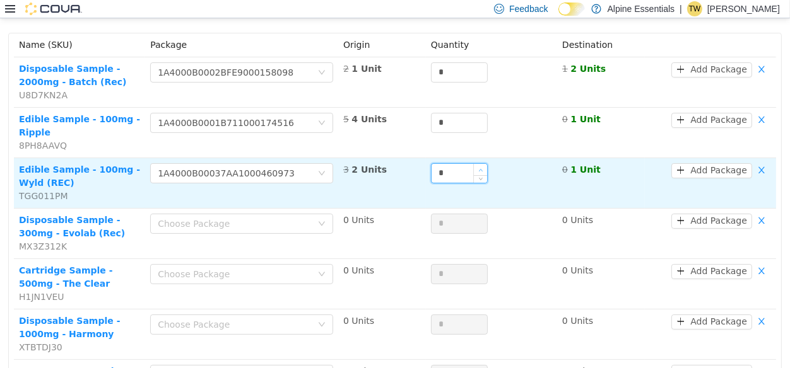
click at [480, 167] on span "Increase Value" at bounding box center [480, 169] width 13 height 11
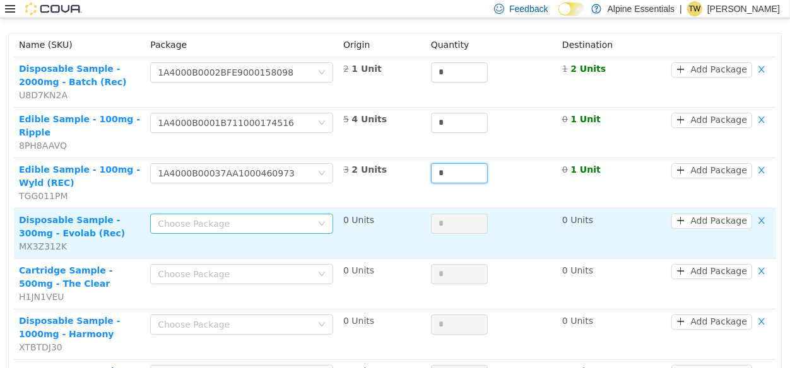
click at [257, 225] on div "Choose Package" at bounding box center [235, 224] width 154 height 13
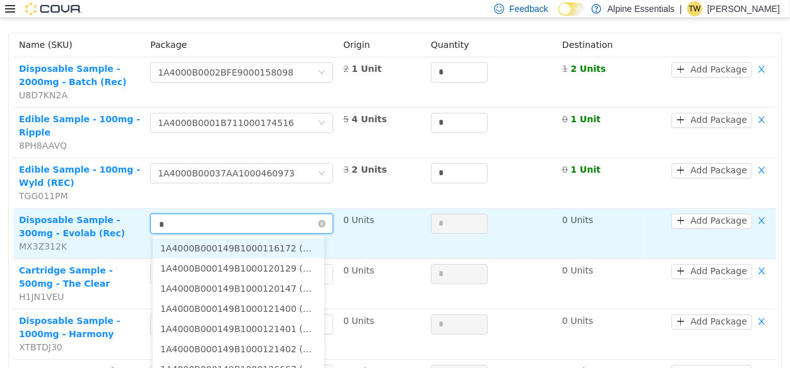
type input "**"
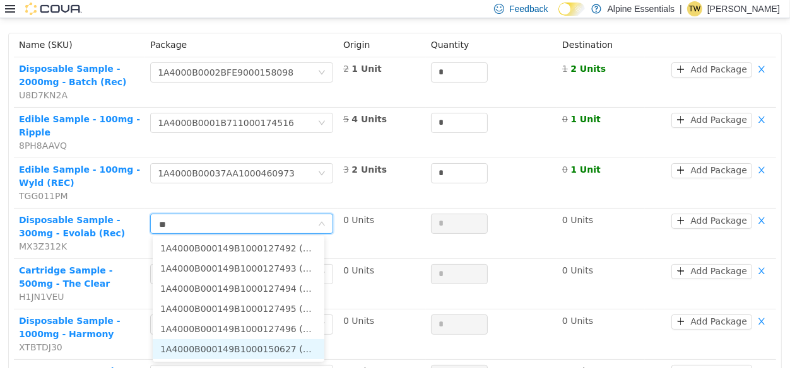
click at [274, 347] on li "1A4000B000149B1000150627 (7 Units)" at bounding box center [239, 349] width 172 height 20
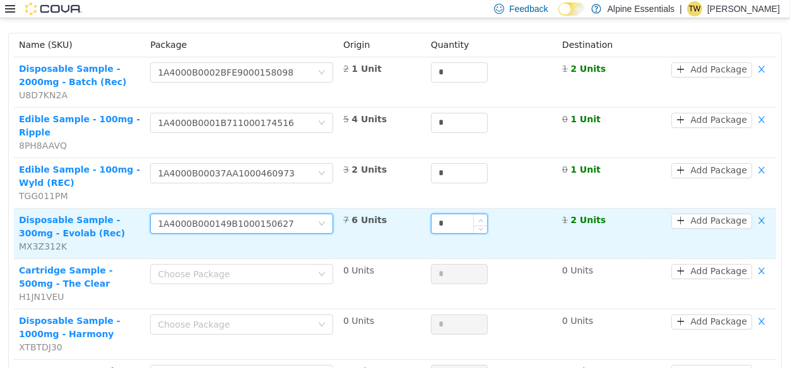
type input "*"
click at [474, 220] on span "Increase Value" at bounding box center [480, 220] width 13 height 11
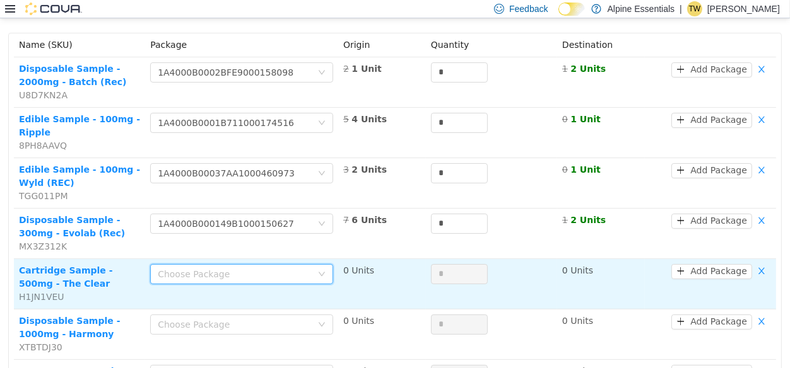
click at [261, 283] on div "Choose Package" at bounding box center [238, 274] width 160 height 19
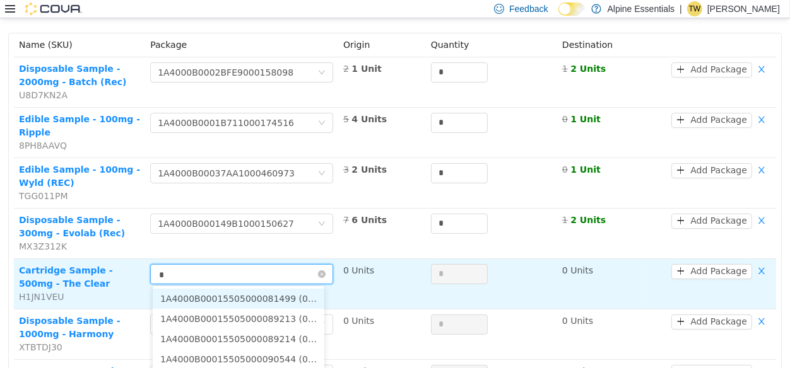
type input "**"
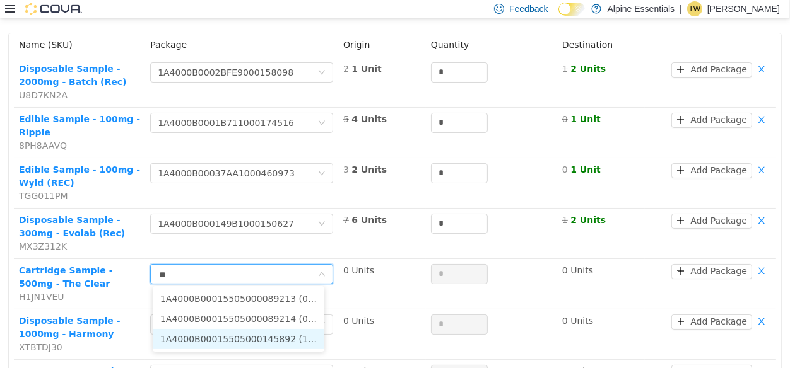
click at [309, 343] on li "1A4000B00015505000145892 (1 Unit)" at bounding box center [239, 339] width 172 height 20
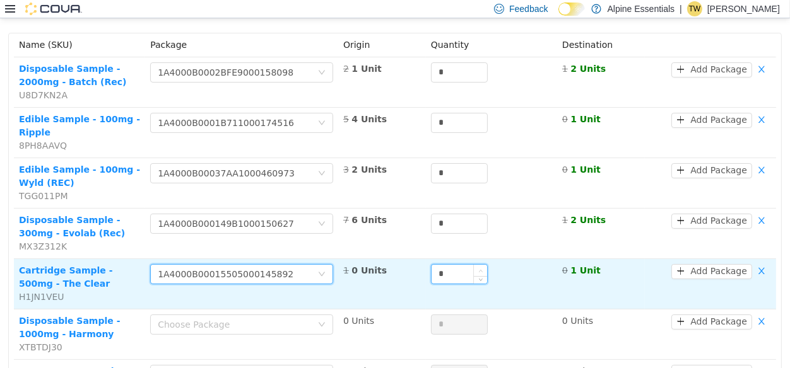
type input "*"
click at [474, 268] on span "Increase Value" at bounding box center [480, 270] width 13 height 11
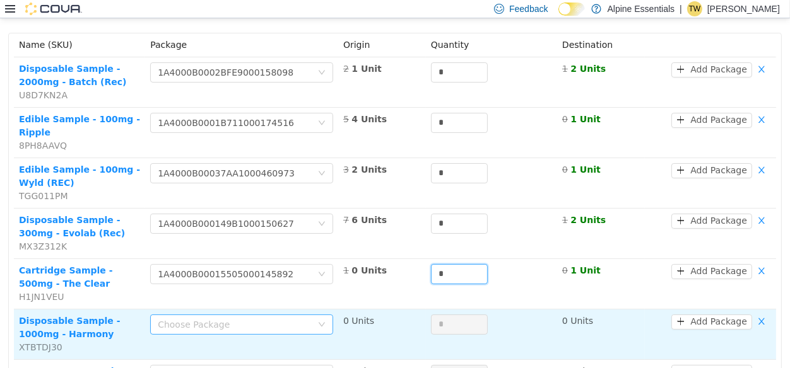
click at [179, 329] on div "Choose Package" at bounding box center [235, 325] width 154 height 13
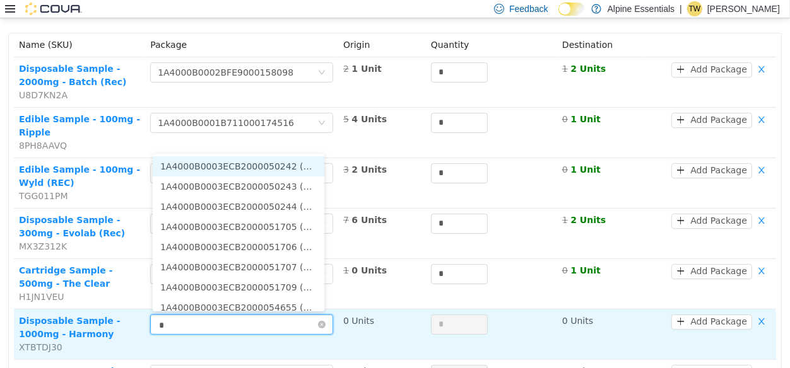
type input "**"
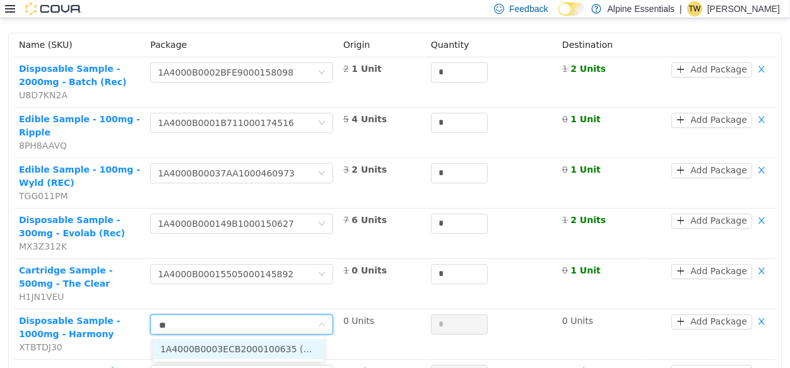
click at [203, 347] on li "1A4000B0003ECB2000100635 (1 Unit)" at bounding box center [239, 349] width 172 height 20
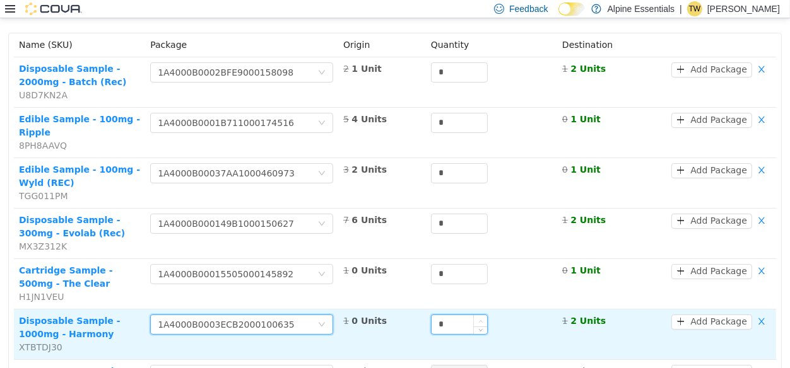
type input "*"
click at [478, 316] on span "Increase Value" at bounding box center [480, 320] width 13 height 11
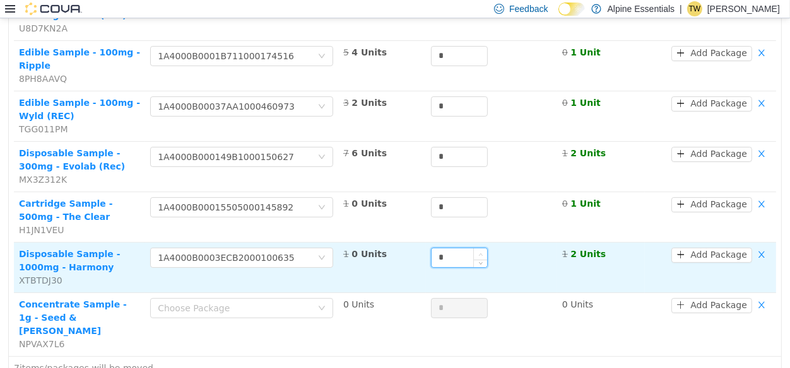
scroll to position [201, 0]
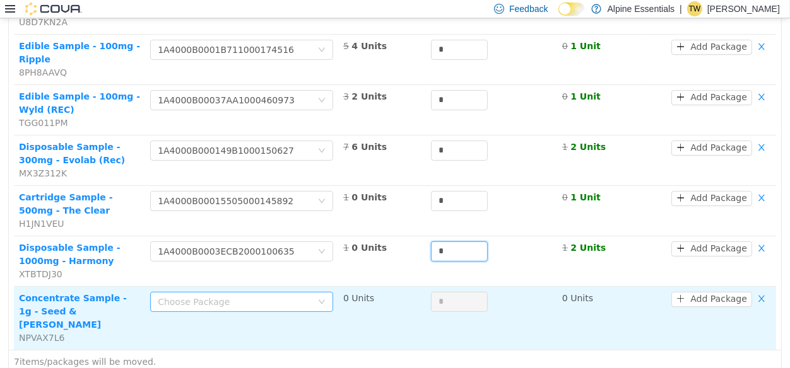
click at [270, 304] on div "Choose Package" at bounding box center [235, 302] width 154 height 13
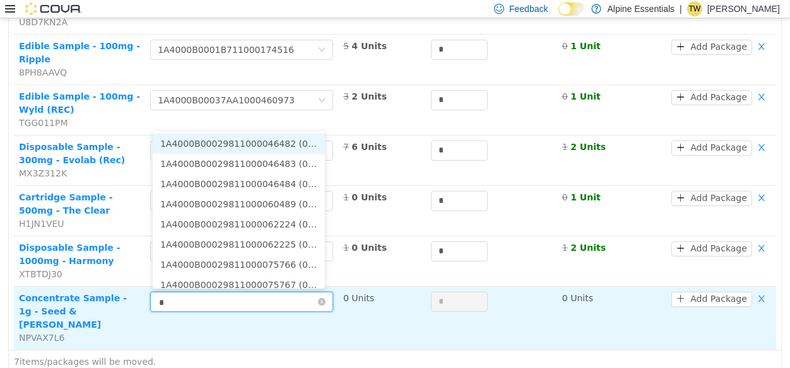
type input "**"
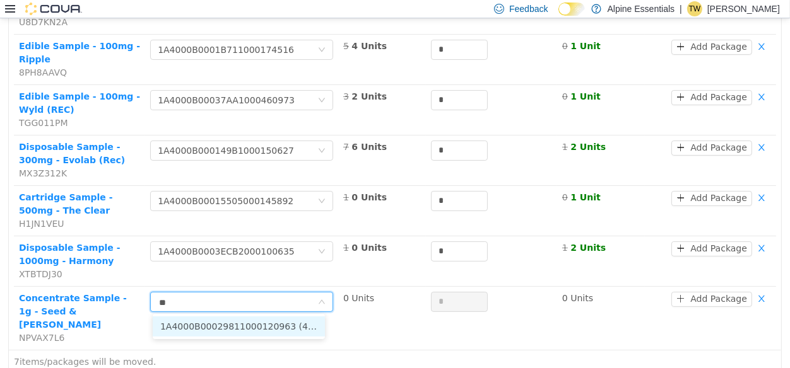
click at [305, 331] on li "1A4000B00029811000120963 (4 Units)" at bounding box center [239, 327] width 172 height 20
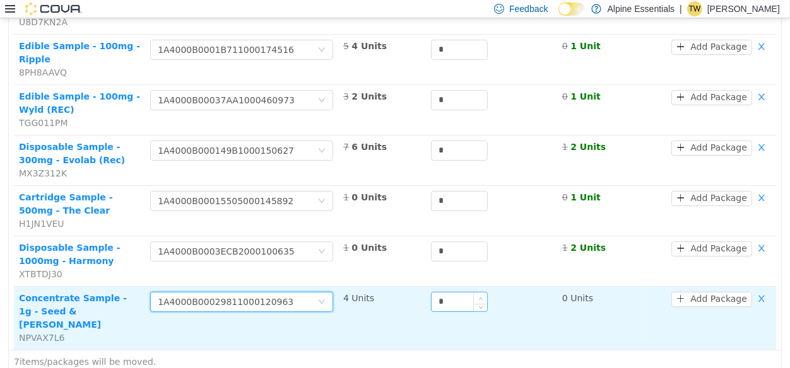
type input "*"
click at [479, 298] on icon "icon: up" at bounding box center [481, 299] width 4 height 3
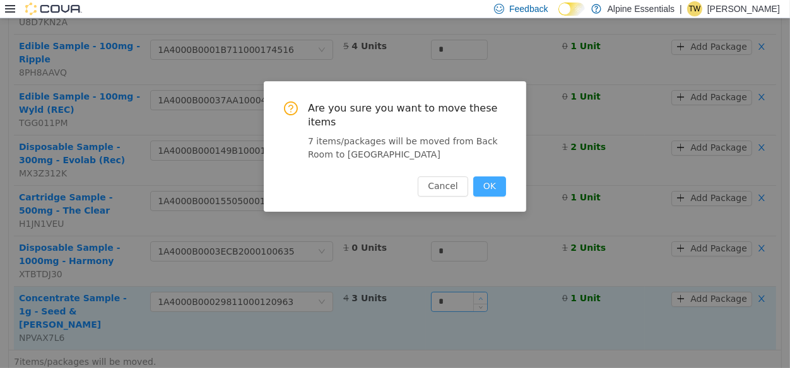
click at [473, 177] on button "OK" at bounding box center [489, 187] width 33 height 20
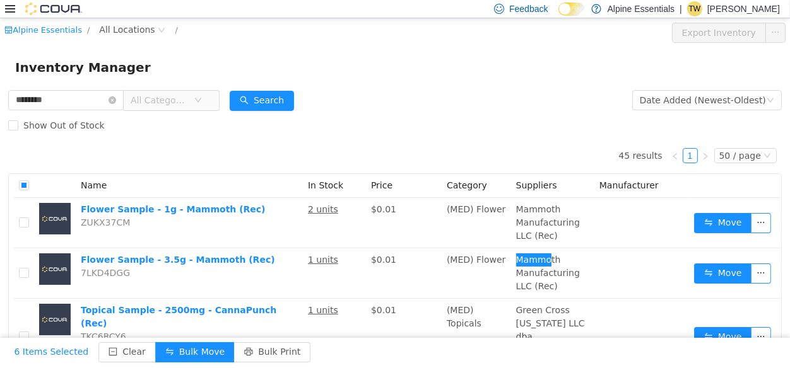
scroll to position [1433, 0]
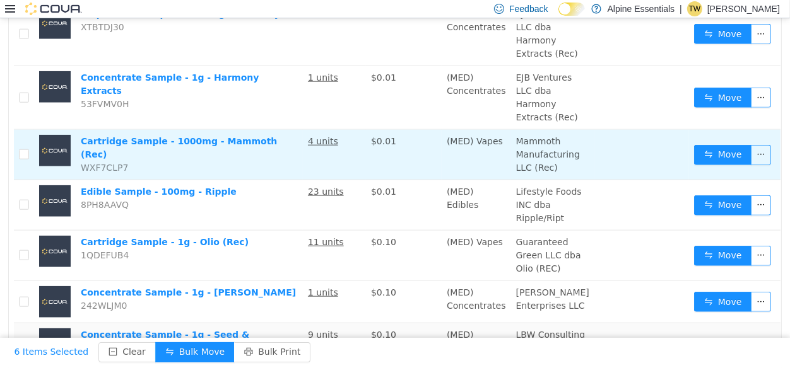
click at [25, 180] on td at bounding box center [24, 155] width 20 height 50
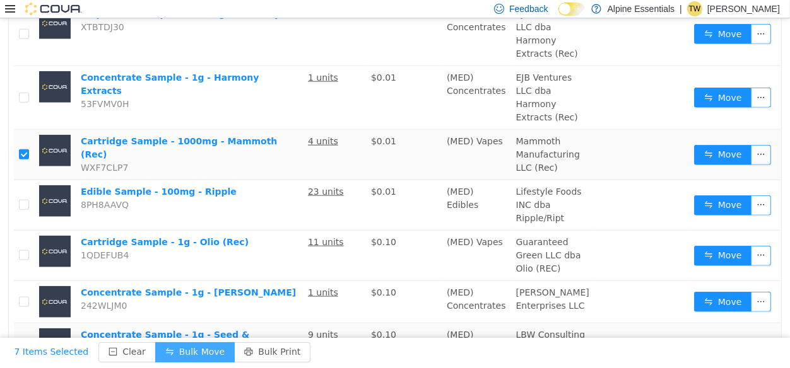
click at [189, 358] on button "Bulk Move" at bounding box center [194, 353] width 79 height 20
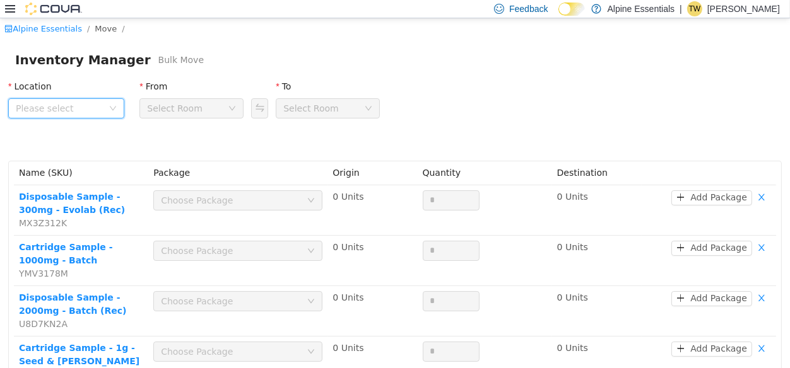
click at [108, 106] on span "Please select" at bounding box center [62, 108] width 93 height 19
click at [97, 174] on span "850 Commercial Lane" at bounding box center [84, 179] width 88 height 10
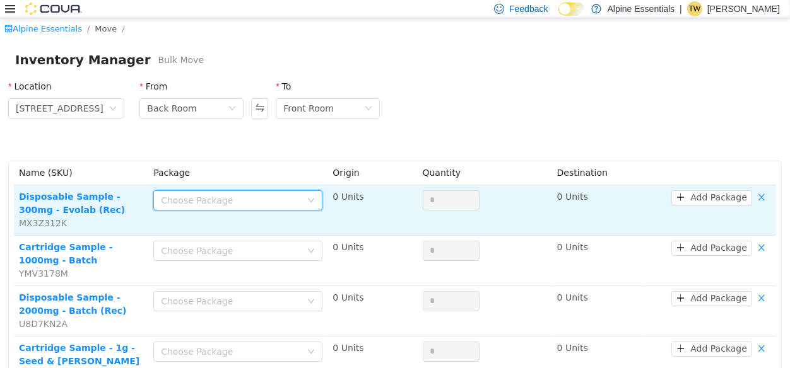
click at [180, 192] on div "Choose Package" at bounding box center [234, 200] width 146 height 19
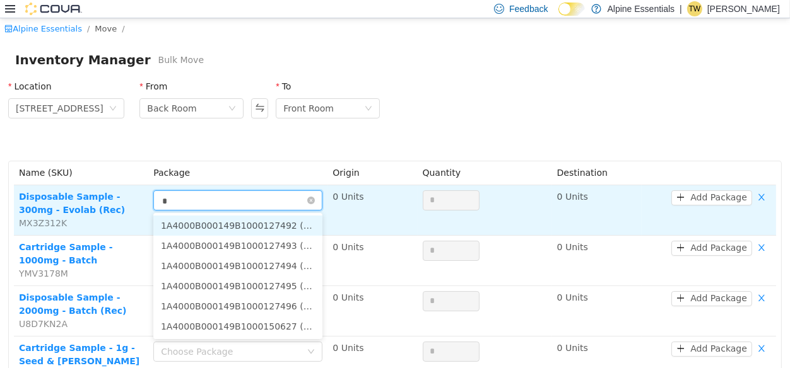
type input "**"
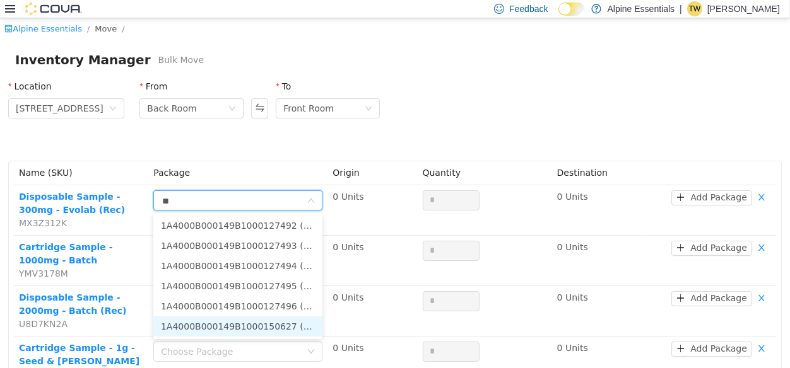
click at [232, 327] on li "1A4000B000149B1000150627 (6 Units)" at bounding box center [237, 327] width 169 height 20
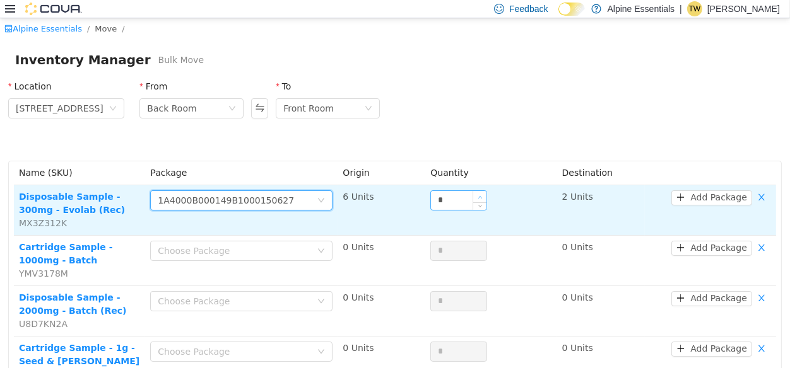
type input "*"
click at [478, 196] on icon "icon: up" at bounding box center [480, 197] width 4 height 3
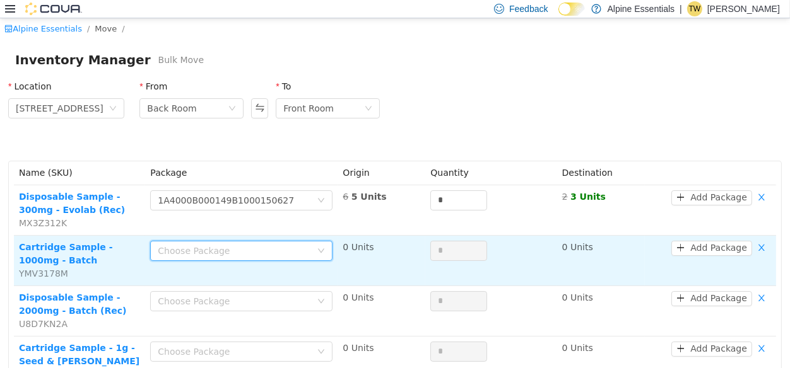
click at [258, 259] on div "Choose Package" at bounding box center [237, 251] width 159 height 19
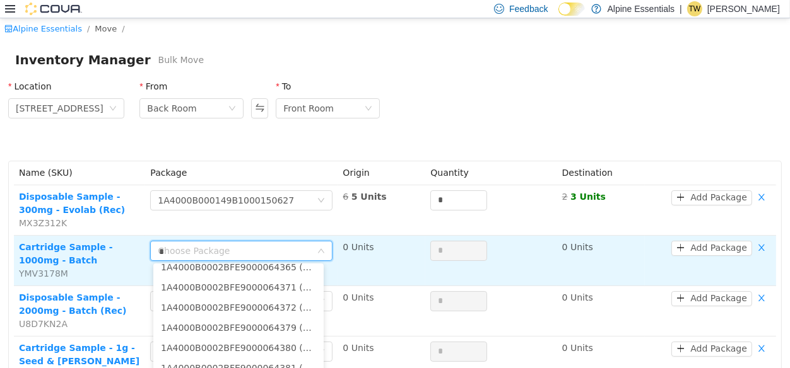
scroll to position [2, 0]
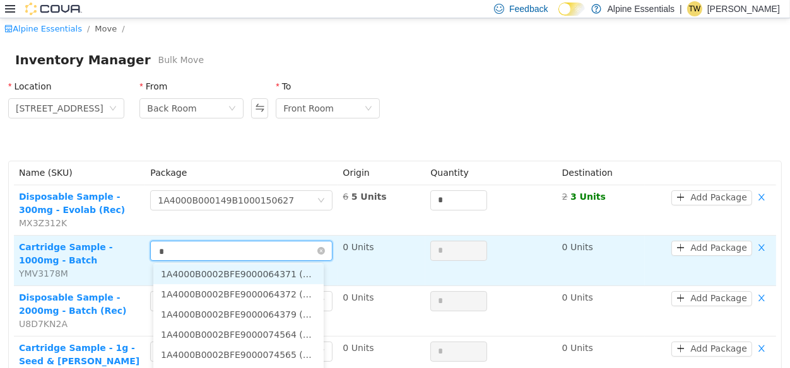
type input "**"
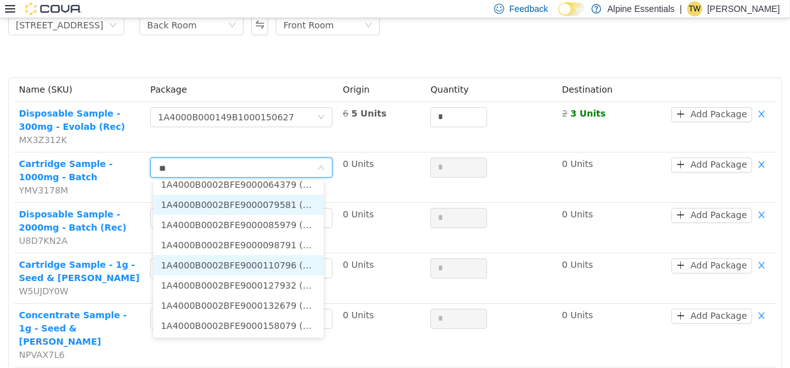
scroll to position [84, 0]
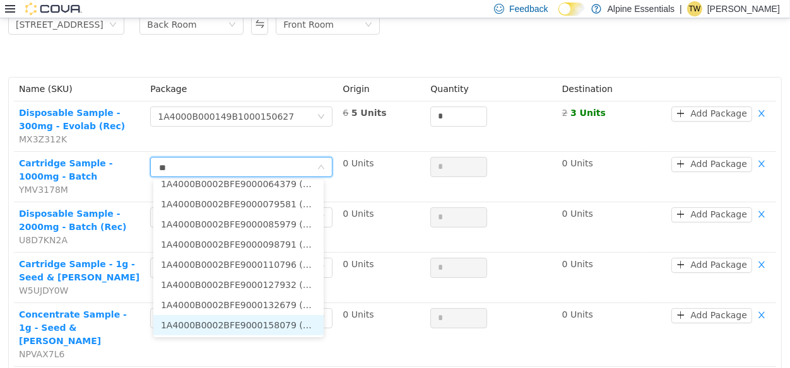
click at [291, 319] on li "1A4000B0002BFE9000158079 (5 Units)" at bounding box center [238, 325] width 170 height 20
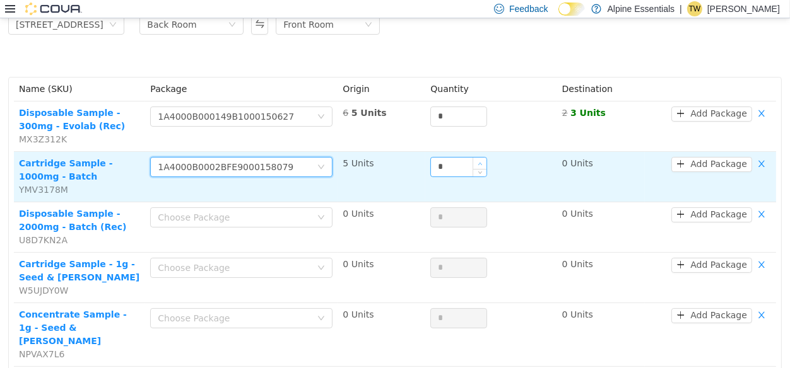
type input "*"
click at [473, 159] on span "Increase Value" at bounding box center [479, 163] width 13 height 11
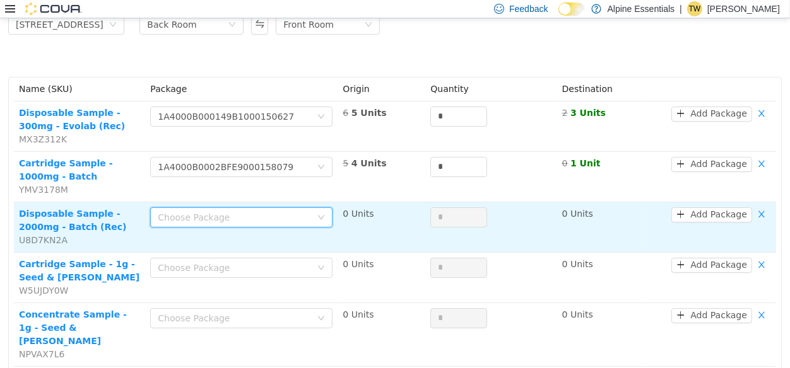
click at [260, 208] on div "Choose Package" at bounding box center [241, 218] width 182 height 20
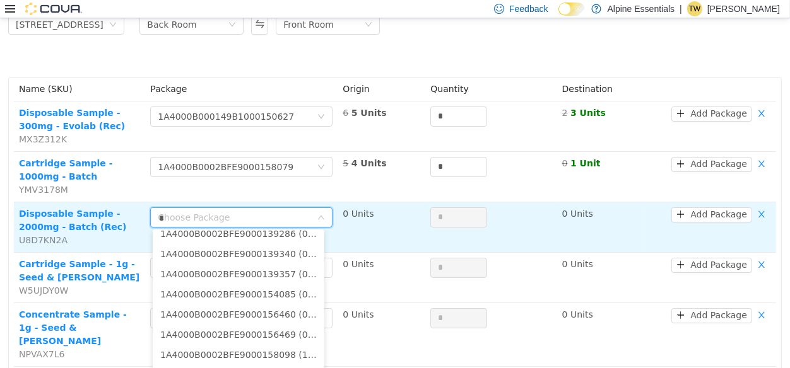
scroll to position [49, 0]
type input "**"
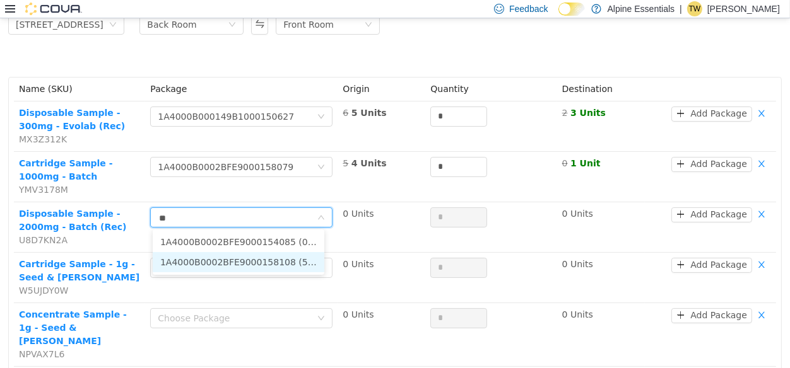
click at [288, 256] on li "1A4000B0002BFE9000158108 (5 Units)" at bounding box center [239, 262] width 172 height 20
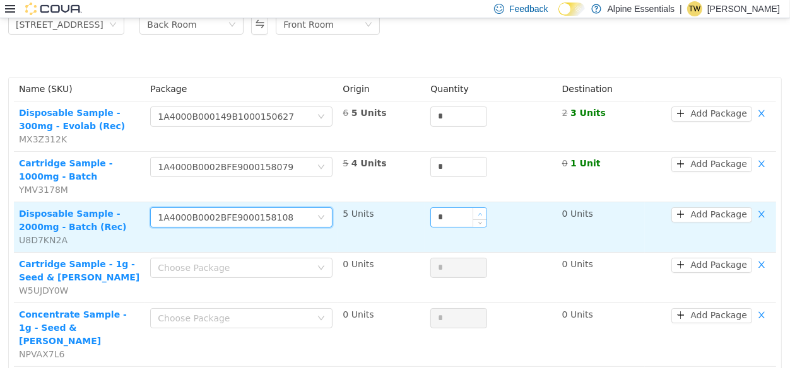
type input "*"
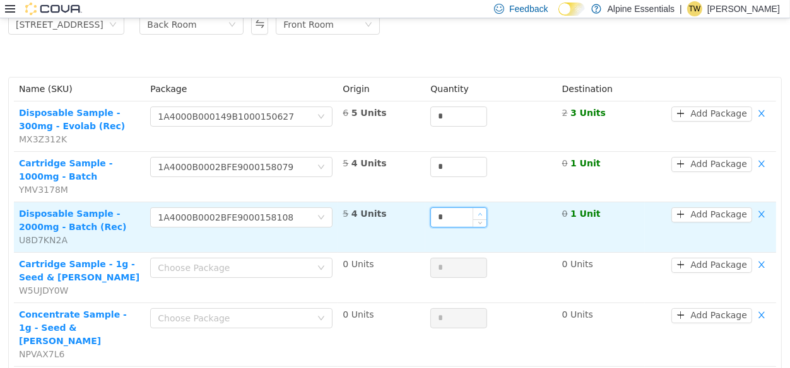
click at [478, 212] on icon "icon: up" at bounding box center [480, 214] width 4 height 4
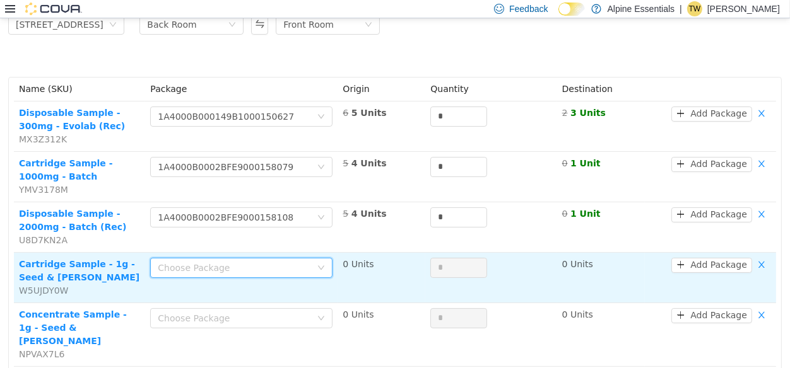
click at [243, 274] on div "Choose Package" at bounding box center [237, 268] width 159 height 19
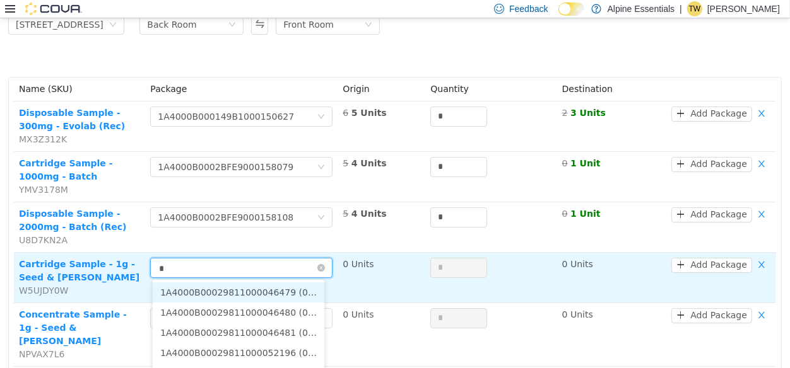
type input "**"
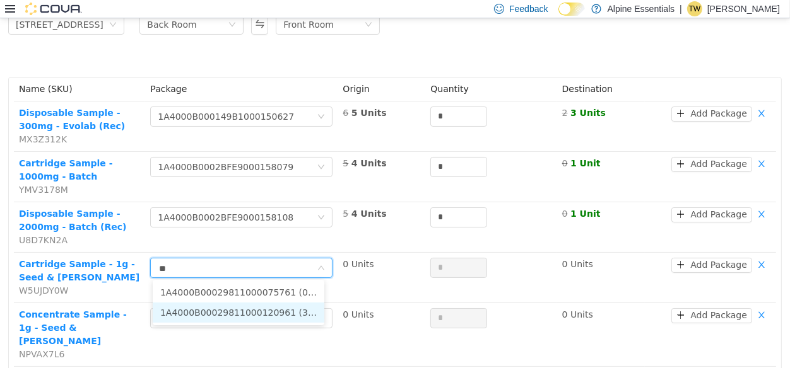
click at [259, 321] on li "1A4000B00029811000120961 (3 Units)" at bounding box center [239, 313] width 172 height 20
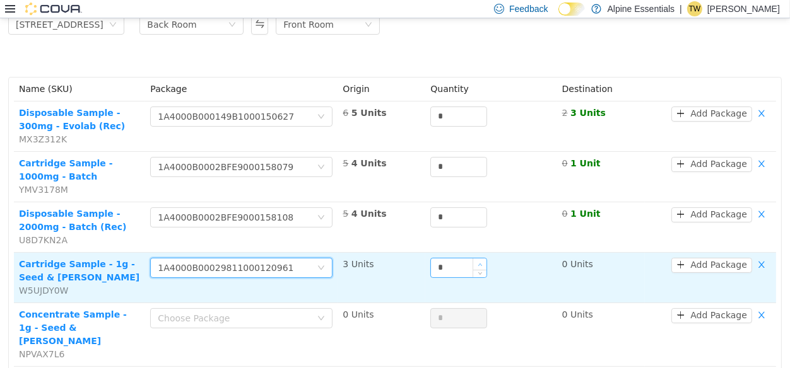
type input "*"
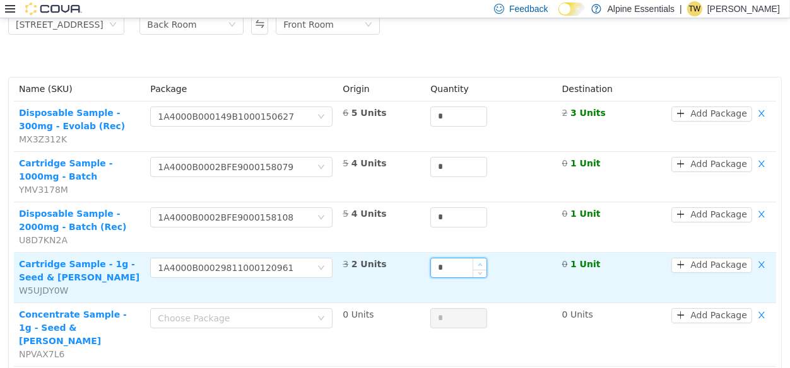
click at [473, 259] on span "Increase Value" at bounding box center [479, 264] width 13 height 11
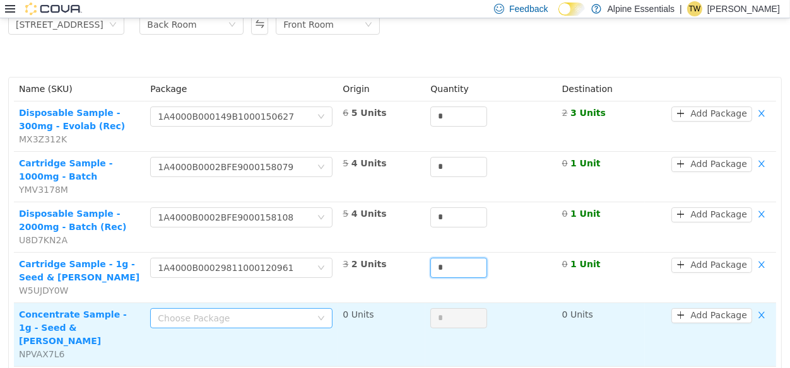
click at [254, 315] on div "Choose Package" at bounding box center [234, 318] width 153 height 13
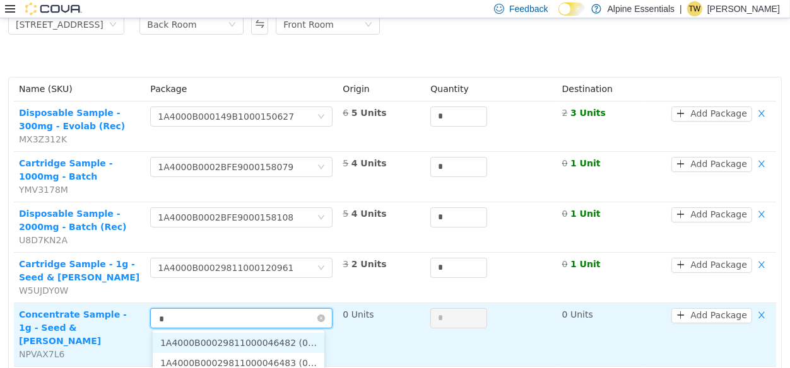
type input "**"
click at [254, 315] on input "**" at bounding box center [237, 319] width 159 height 19
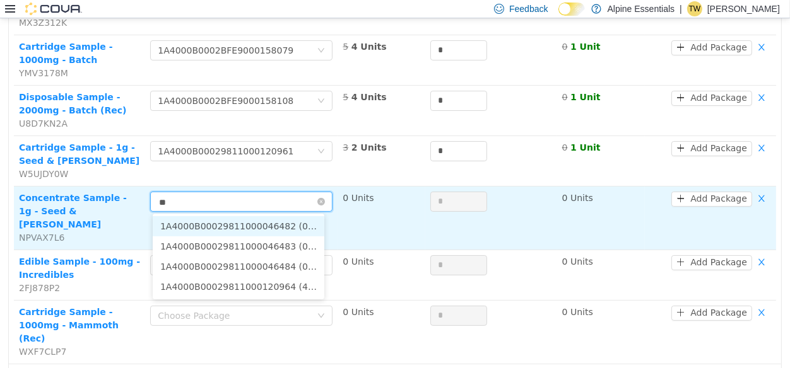
scroll to position [201, 0]
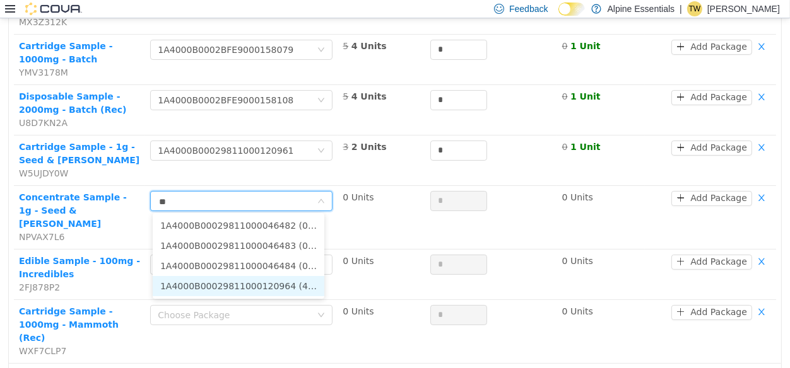
click at [279, 283] on li "1A4000B00029811000120964 (4 Units)" at bounding box center [239, 286] width 172 height 20
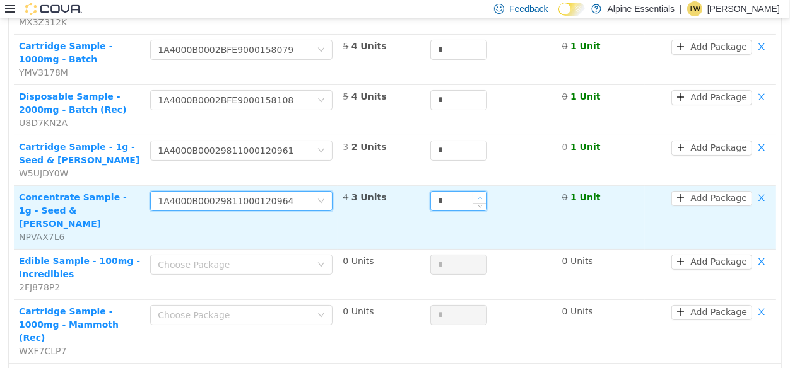
type input "*"
click at [473, 194] on span "Increase Value" at bounding box center [479, 197] width 13 height 11
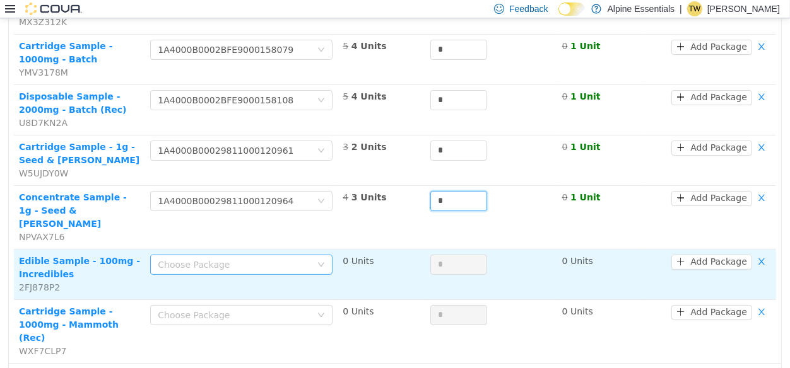
click at [220, 259] on div "Choose Package" at bounding box center [234, 265] width 153 height 13
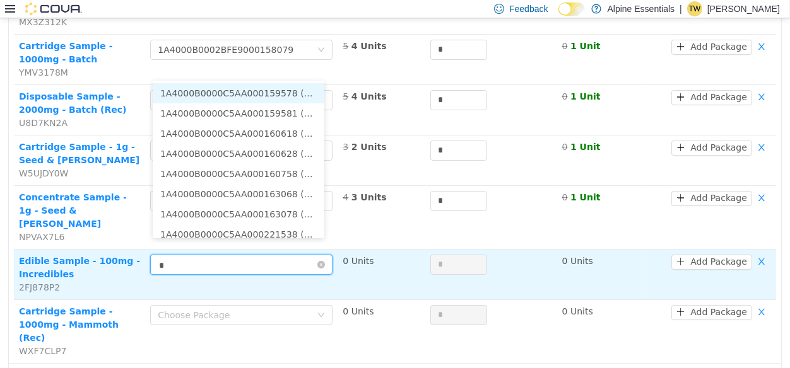
type input "**"
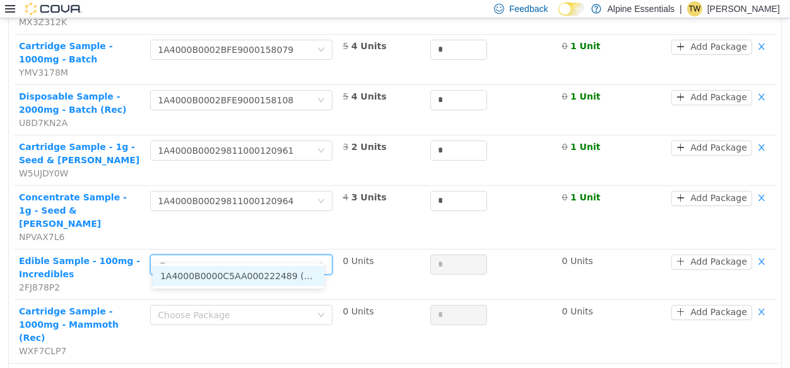
click at [286, 270] on li "1A4000B0000C5AA000222489 (2 Units)" at bounding box center [239, 276] width 172 height 20
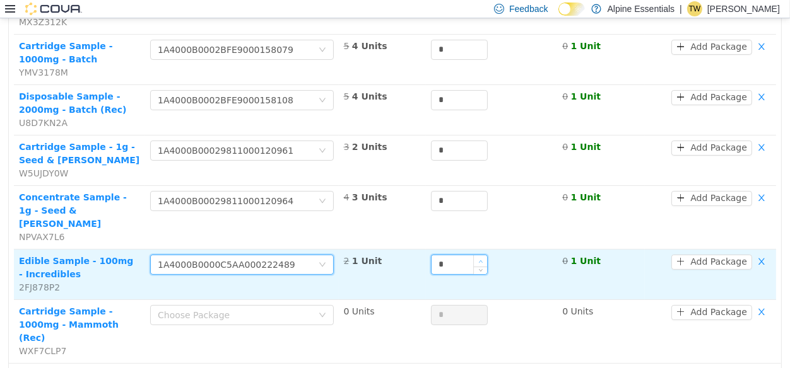
type input "*"
click at [475, 256] on span "Increase Value" at bounding box center [480, 261] width 13 height 11
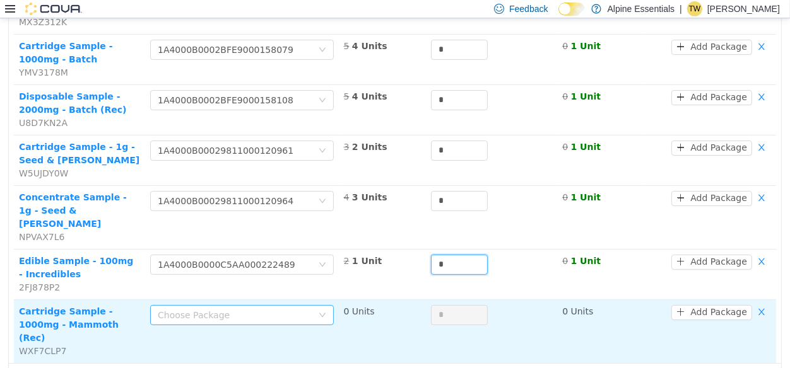
click at [286, 309] on div "Choose Package" at bounding box center [235, 315] width 155 height 13
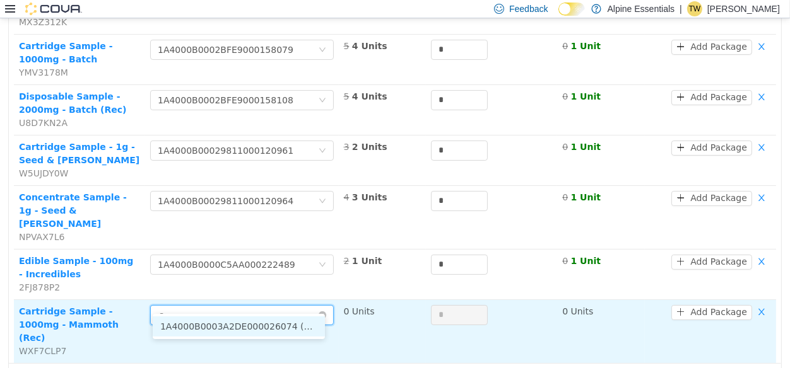
type input "**"
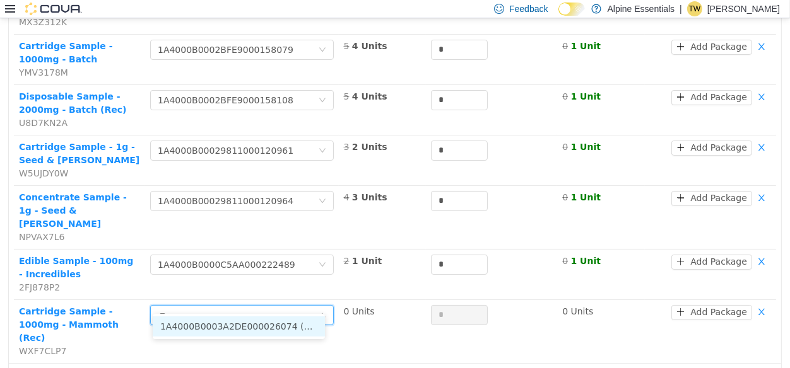
click at [288, 335] on li "1A4000B0003A2DE000026074 (1 Unit)" at bounding box center [239, 327] width 172 height 20
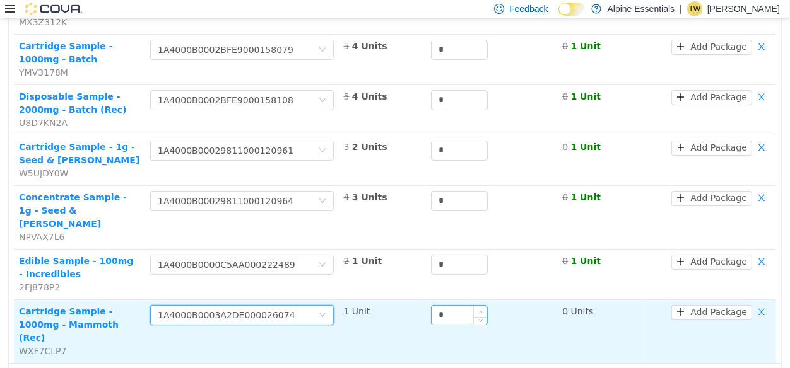
type input "*"
click at [474, 306] on span "Increase Value" at bounding box center [480, 311] width 13 height 11
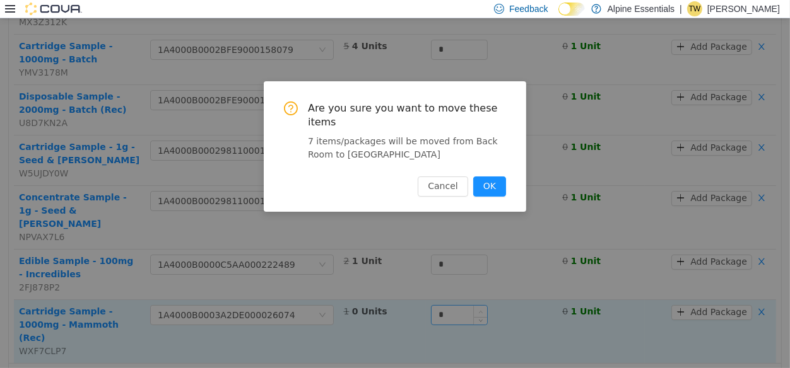
click at [473, 177] on button "OK" at bounding box center [489, 187] width 33 height 20
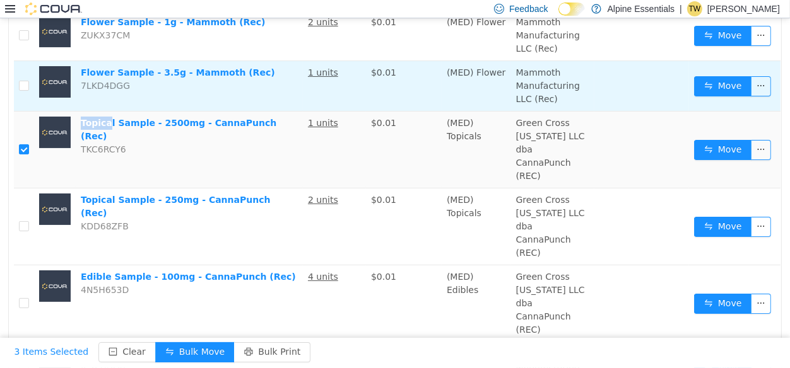
scroll to position [222, 0]
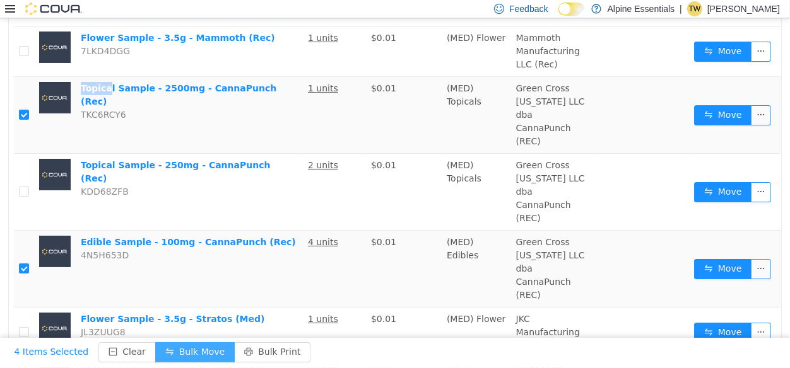
click at [194, 351] on button "Bulk Move" at bounding box center [194, 353] width 79 height 20
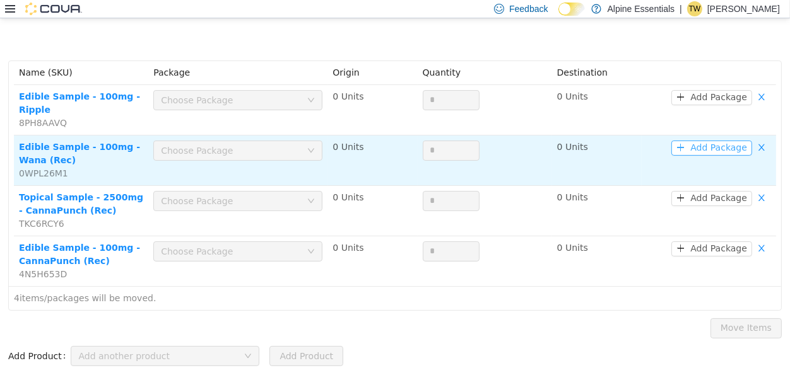
click at [717, 142] on button "Add Package" at bounding box center [711, 148] width 81 height 15
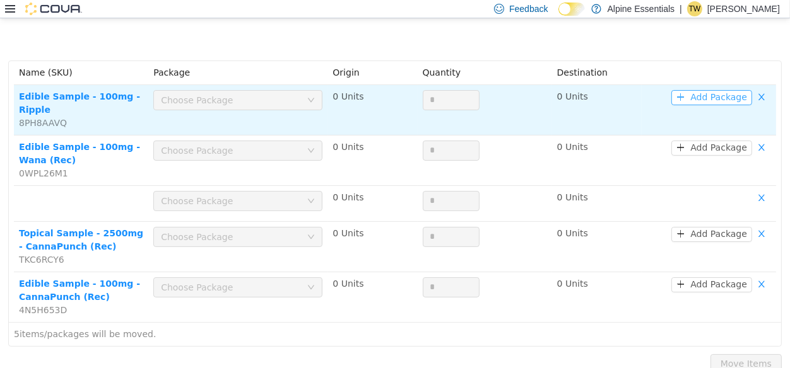
click at [729, 100] on button "Add Package" at bounding box center [711, 97] width 81 height 15
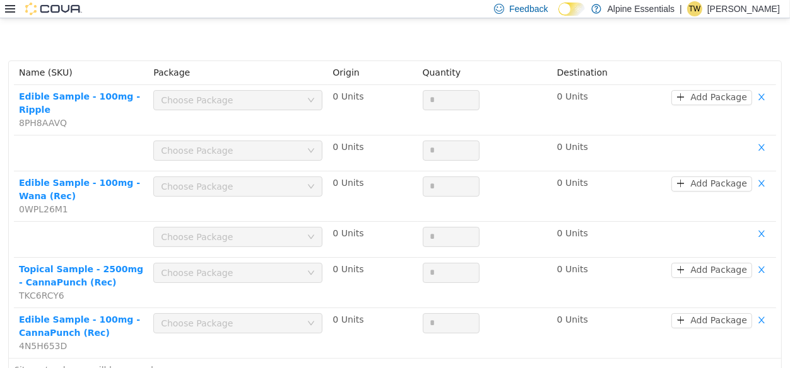
scroll to position [0, 0]
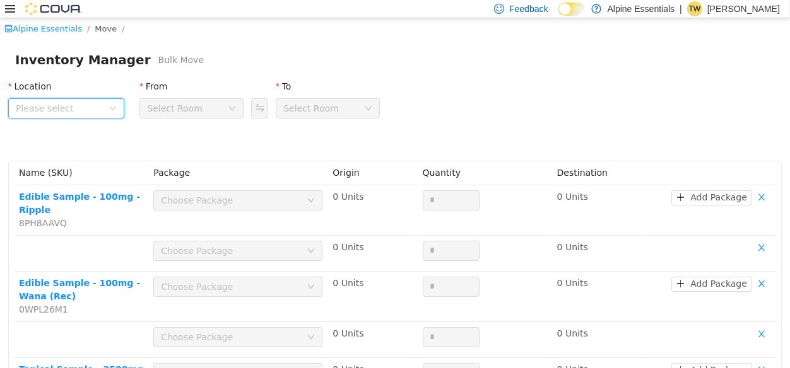
click at [73, 99] on span "Please select" at bounding box center [66, 108] width 116 height 20
click at [86, 178] on span "850 Commercial Lane" at bounding box center [84, 179] width 88 height 10
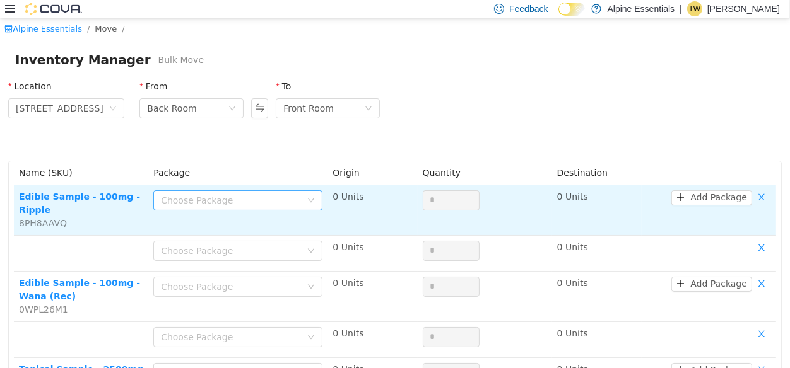
click at [165, 200] on div "Choose Package" at bounding box center [231, 200] width 140 height 13
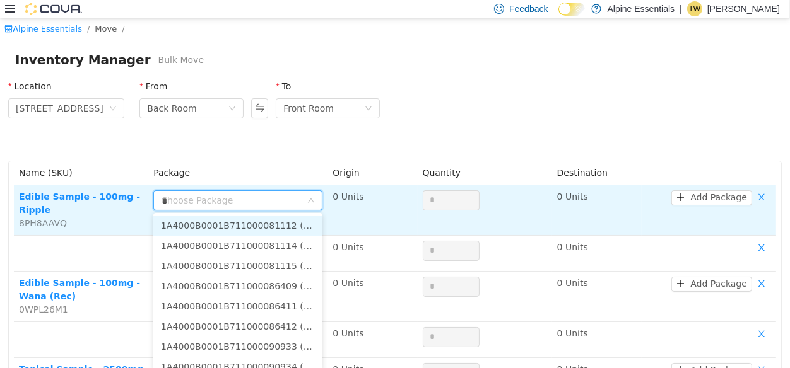
type input "**"
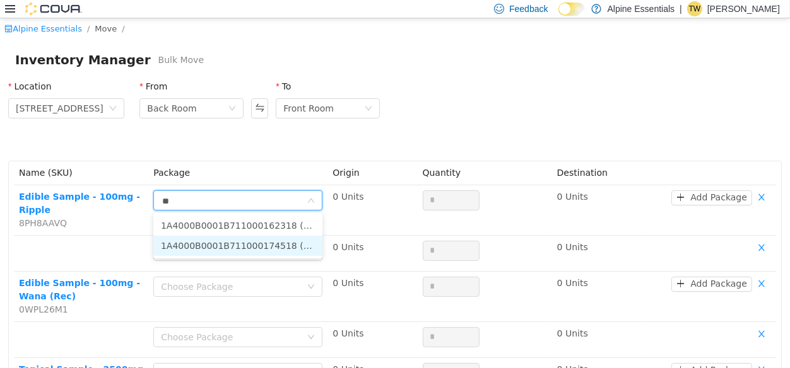
click at [266, 242] on li "1A4000B0001B711000174518 (5 Units)" at bounding box center [237, 246] width 169 height 20
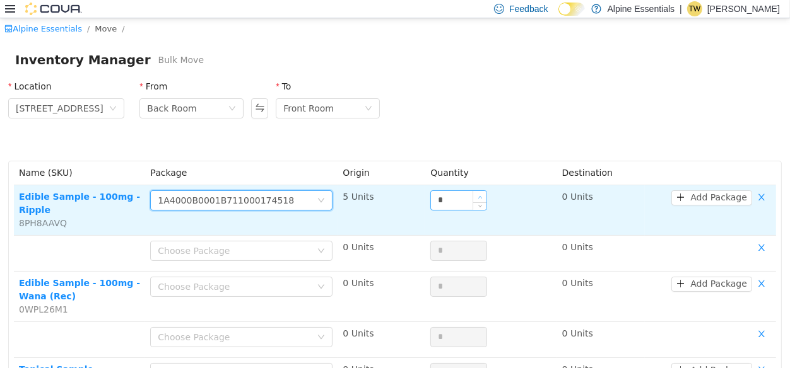
type input "*"
click at [476, 196] on span "Increase Value" at bounding box center [479, 196] width 13 height 11
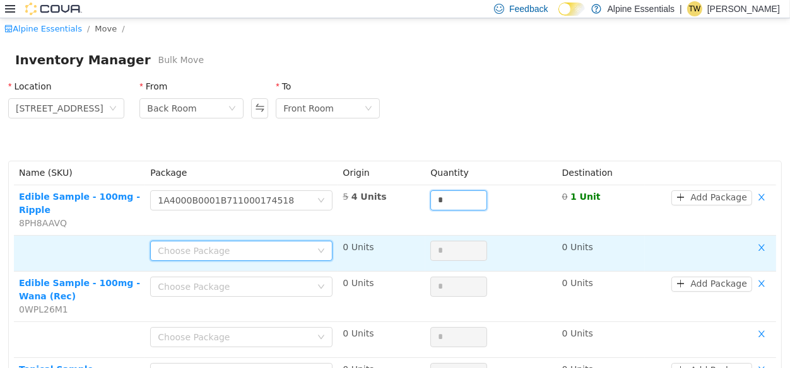
click at [300, 242] on div "Choose Package" at bounding box center [237, 251] width 159 height 19
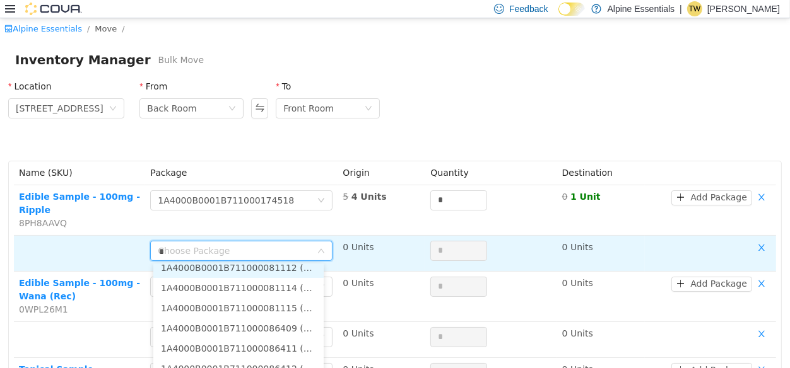
scroll to position [8, 0]
type input "**"
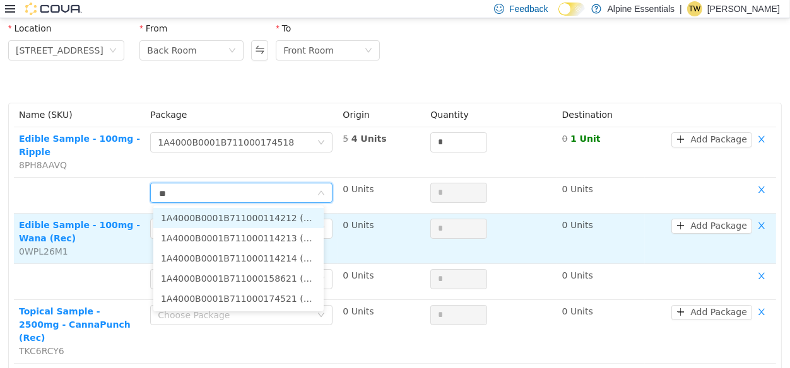
scroll to position [59, 0]
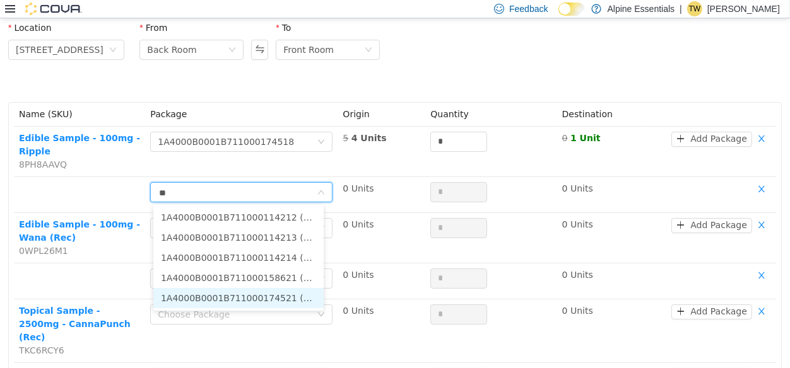
click at [304, 300] on li "1A4000B0001B711000174521 (2 Units)" at bounding box center [238, 298] width 170 height 20
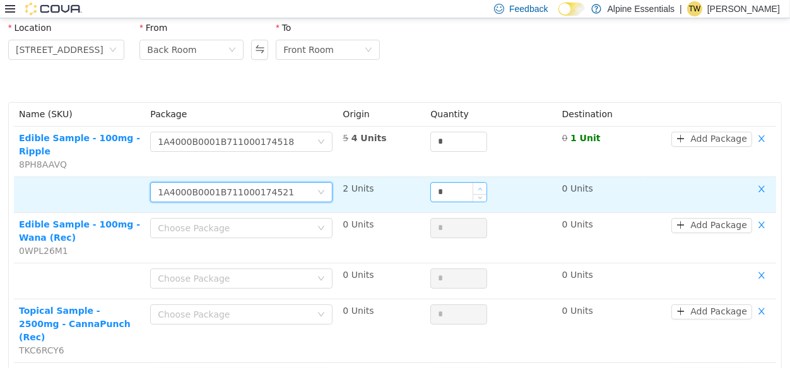
type input "*"
click at [478, 187] on icon "icon: up" at bounding box center [480, 189] width 4 height 4
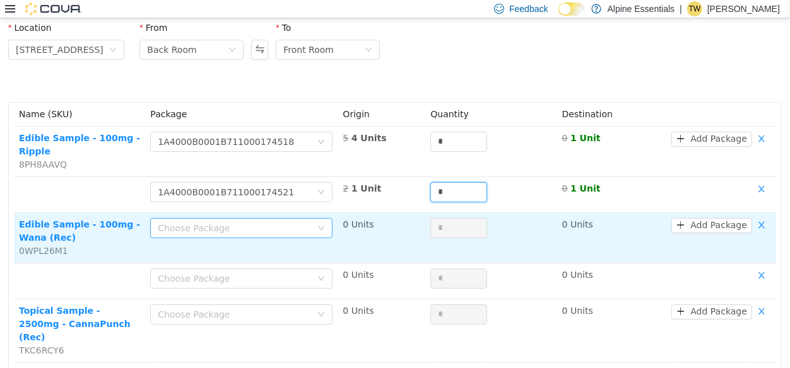
click at [268, 226] on div "Choose Package" at bounding box center [234, 228] width 153 height 13
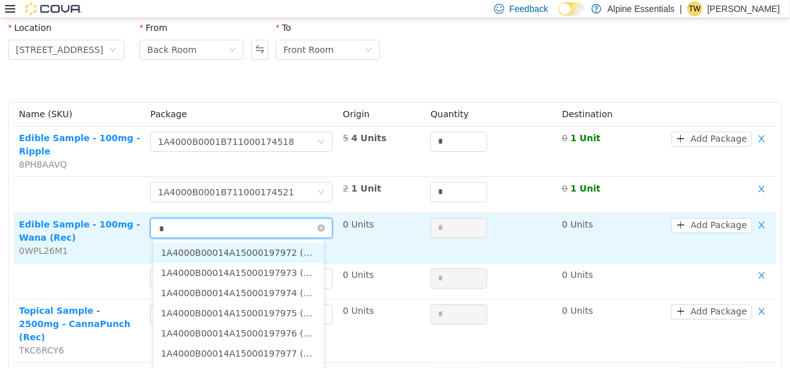
type input "**"
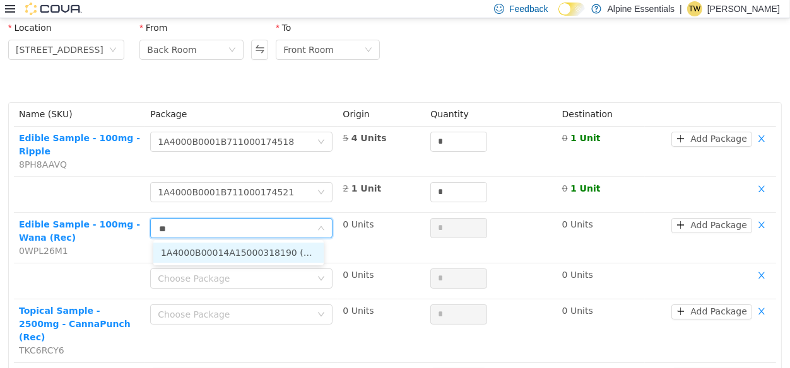
click at [267, 247] on li "1A4000B00014A15000318190 (1 Unit)" at bounding box center [238, 253] width 170 height 20
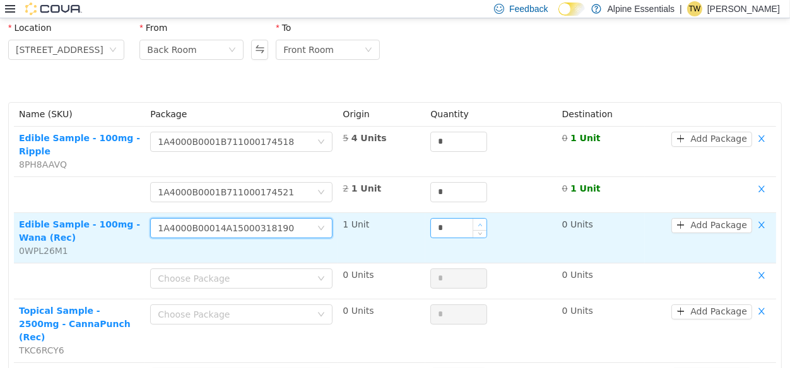
type input "*"
click at [473, 223] on span "Increase Value" at bounding box center [479, 224] width 13 height 11
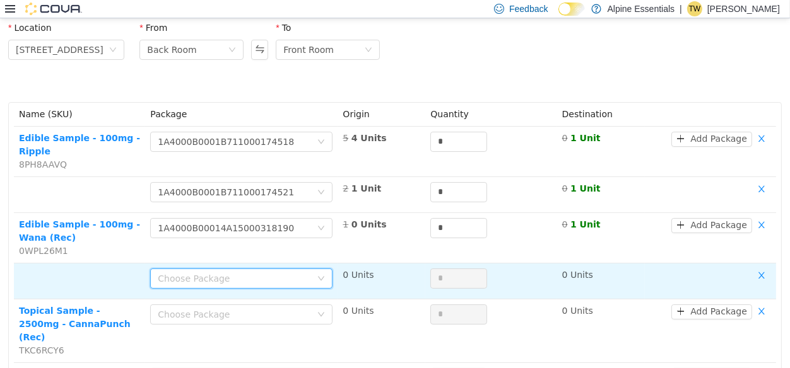
click at [249, 286] on div "Choose Package" at bounding box center [237, 278] width 159 height 19
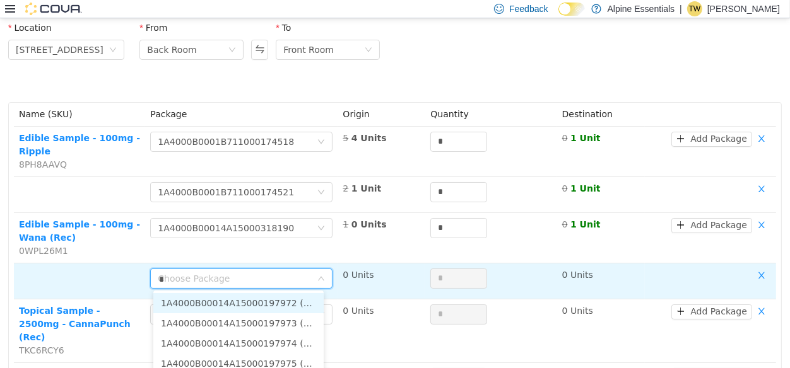
type input "**"
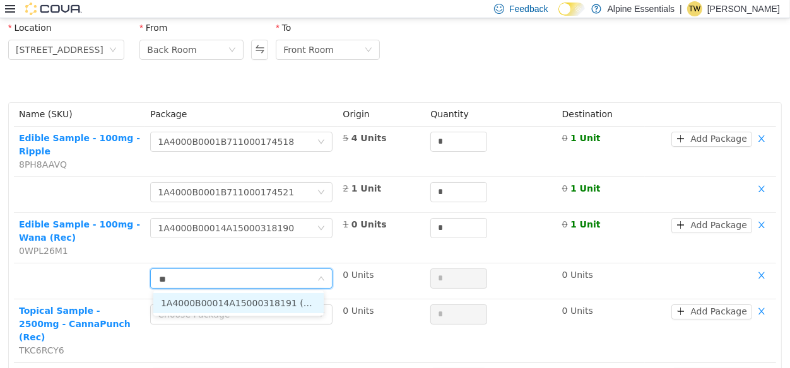
click at [275, 297] on li "1A4000B00014A15000318191 (1 Unit)" at bounding box center [238, 303] width 170 height 20
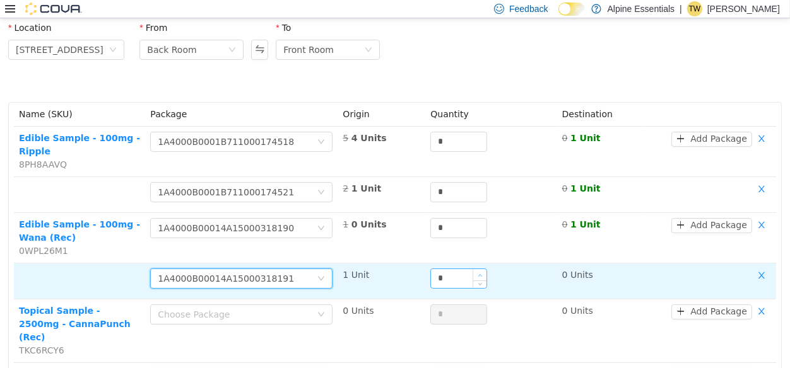
type input "*"
click at [477, 270] on span "Increase Value" at bounding box center [479, 274] width 13 height 11
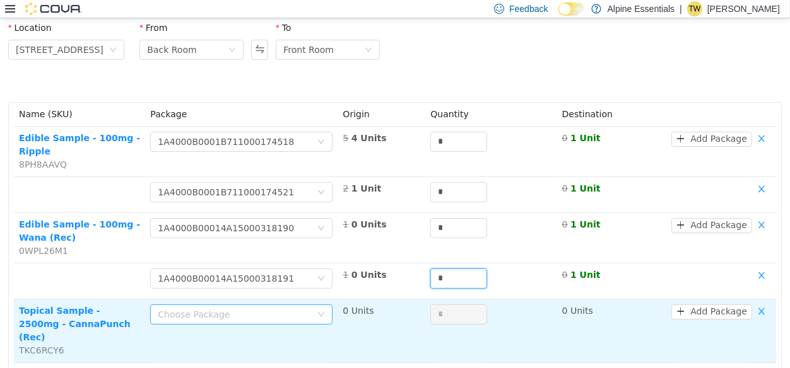
click at [278, 315] on div "Choose Package" at bounding box center [234, 315] width 153 height 13
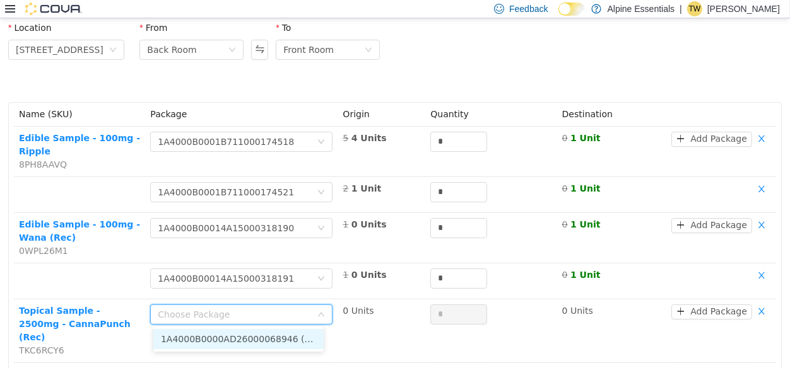
click at [290, 333] on li "1A4000B0000AD26000068946 (1 Unit)" at bounding box center [238, 339] width 170 height 20
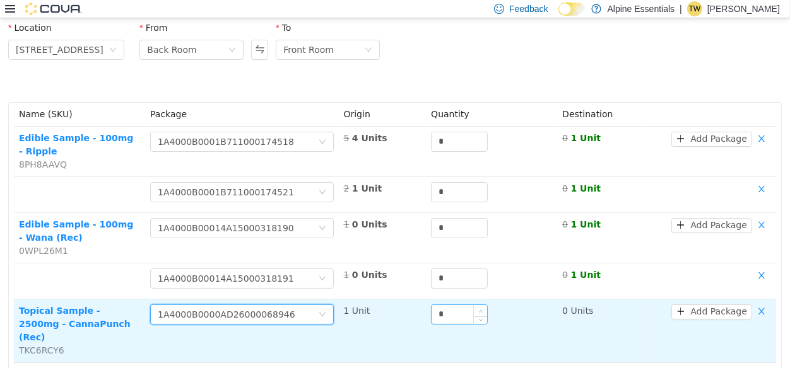
type input "*"
click at [474, 307] on span "Increase Value" at bounding box center [480, 310] width 13 height 11
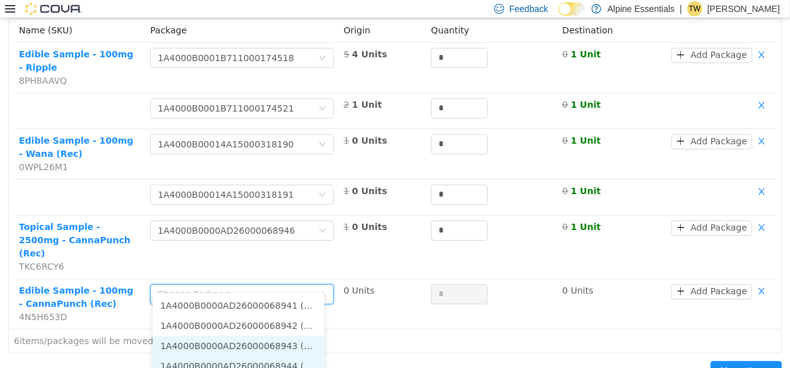
scroll to position [172, 0]
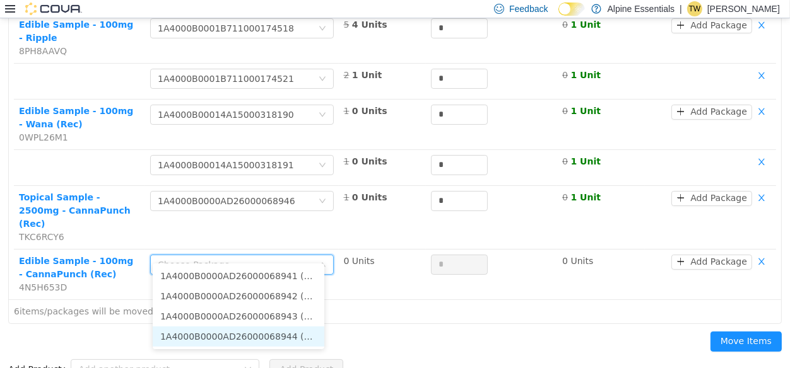
click at [302, 344] on li "1A4000B0000AD26000068944 (1 Unit)" at bounding box center [239, 337] width 172 height 20
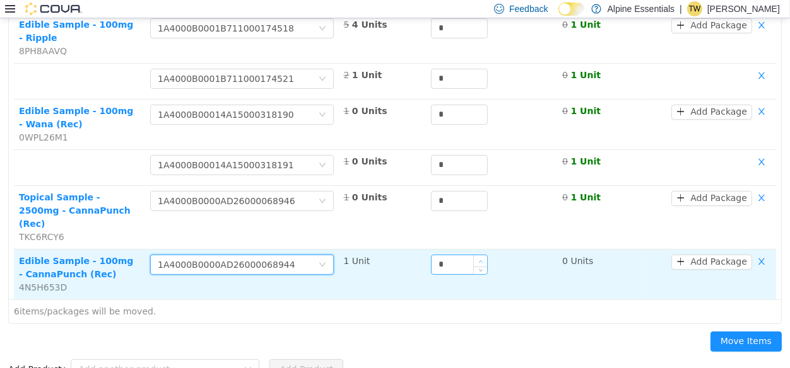
type input "*"
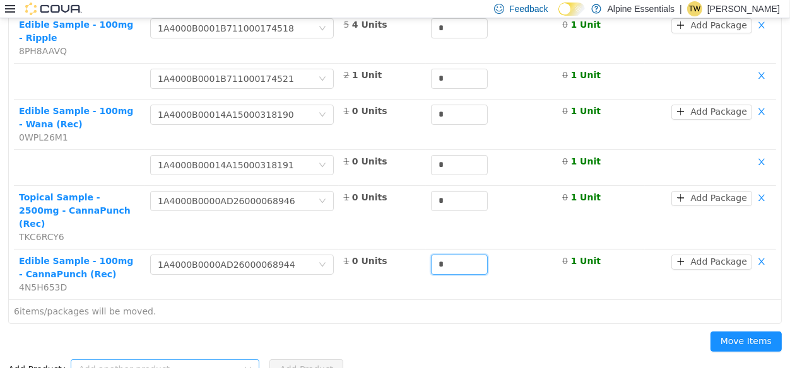
drag, startPoint x: 471, startPoint y: 245, endPoint x: 148, endPoint y: 350, distance: 339.2
click at [148, 350] on div "Location 850 Commercial Lane From Back Room To Front Room Name (SKU) Package Or…" at bounding box center [395, 141] width 774 height 482
click at [148, 363] on div "Add another product" at bounding box center [158, 369] width 160 height 13
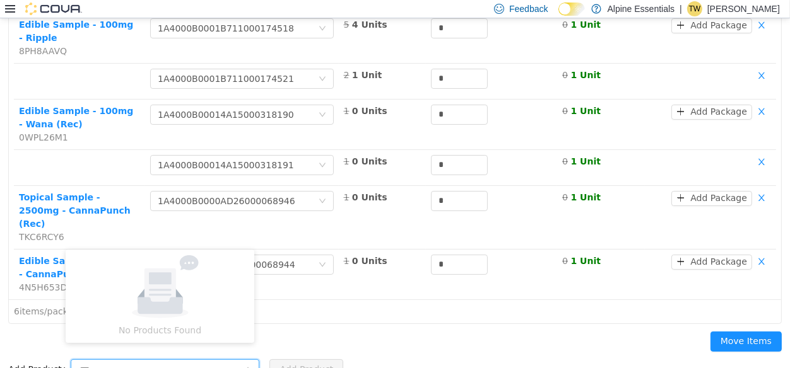
type input "****"
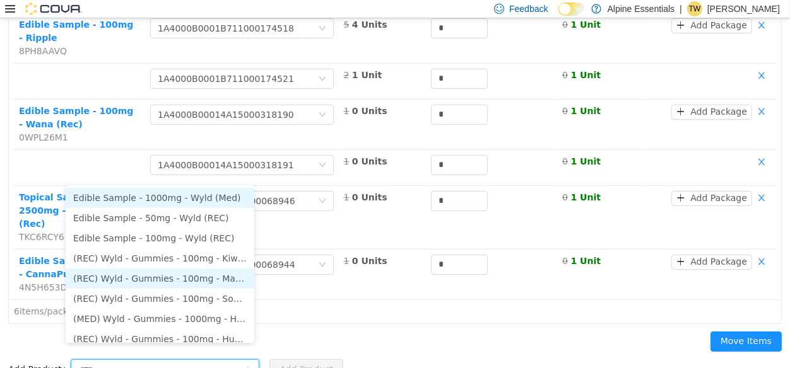
scroll to position [6, 0]
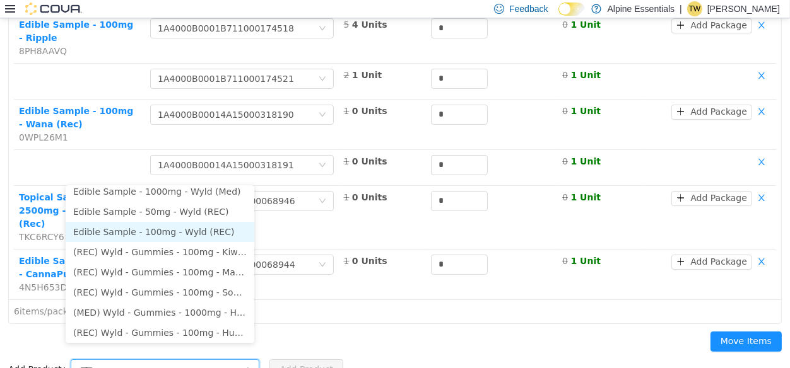
click at [195, 232] on li "Edible Sample - 100mg - Wyld (REC)" at bounding box center [160, 232] width 189 height 20
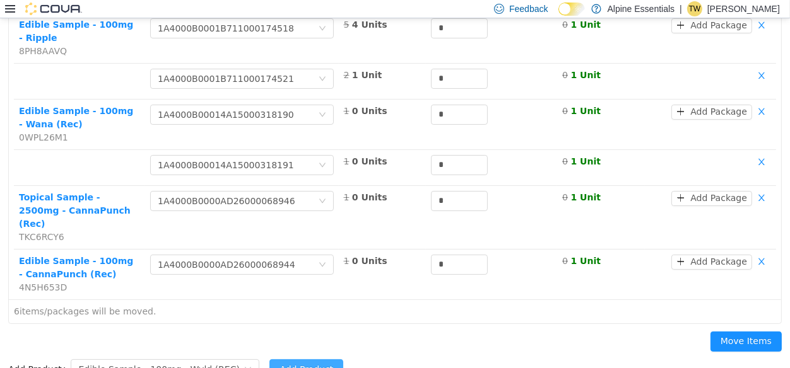
click at [290, 360] on button "Add Product" at bounding box center [306, 370] width 74 height 20
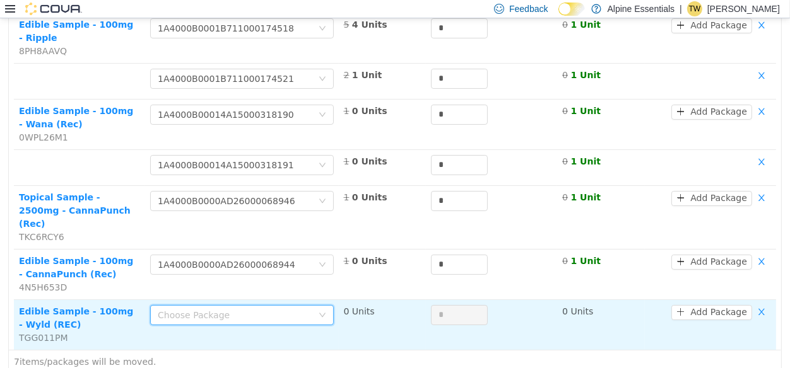
click at [307, 306] on div "Choose Package" at bounding box center [238, 315] width 160 height 19
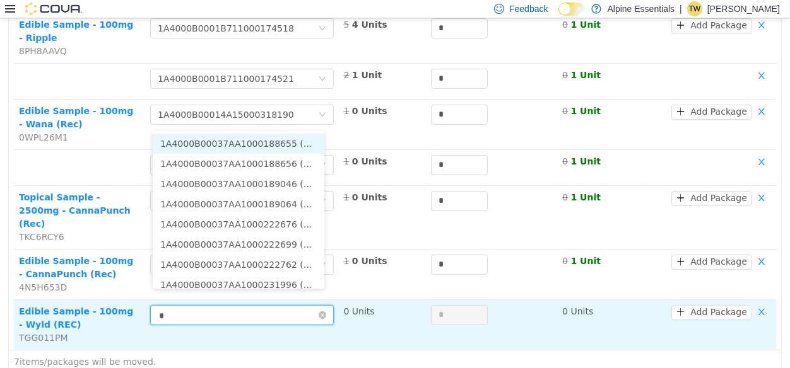
type input "**"
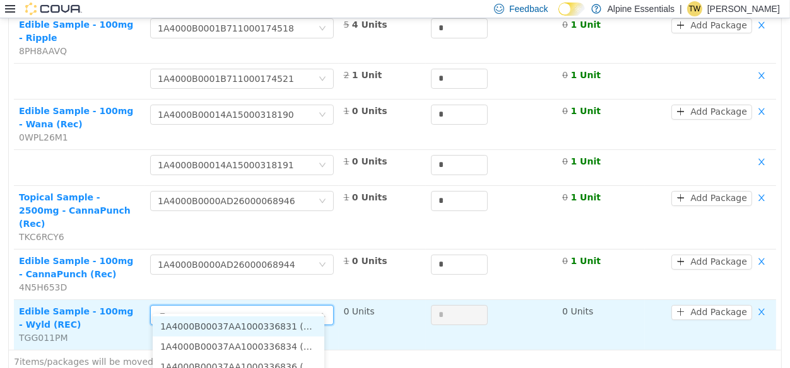
scroll to position [222, 0]
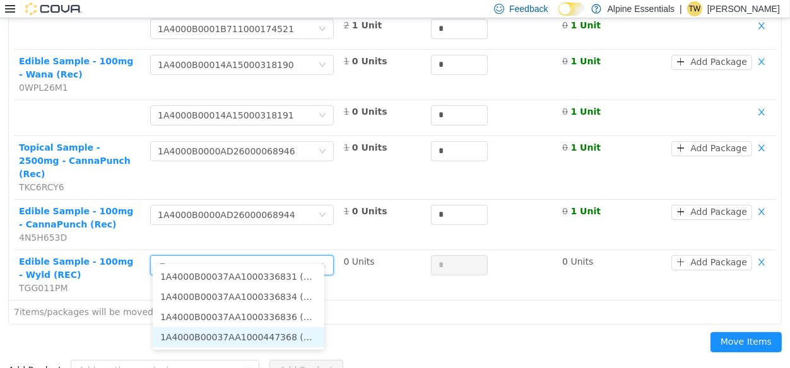
click at [291, 336] on li "1A4000B00037AA1000447368 (1 Unit)" at bounding box center [239, 337] width 172 height 20
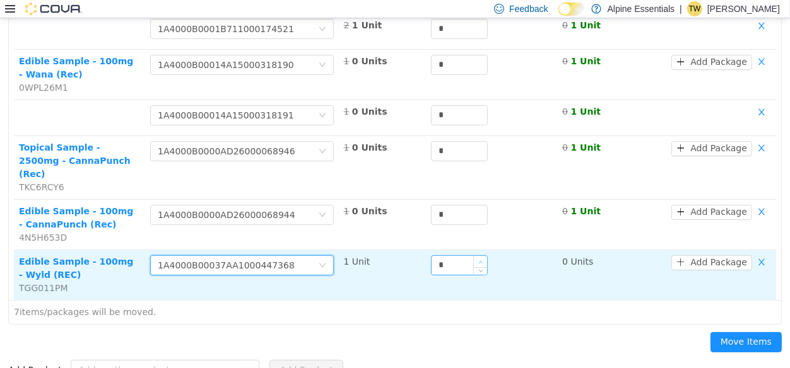
type input "*"
click at [479, 260] on icon "icon: up" at bounding box center [481, 262] width 4 height 4
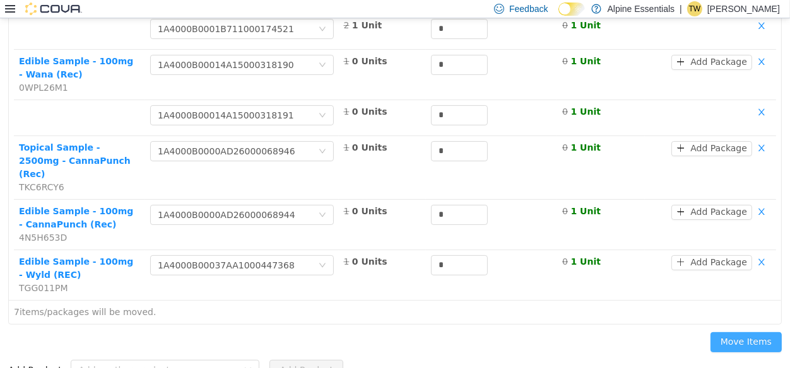
click at [752, 332] on button "Move Items" at bounding box center [745, 342] width 71 height 20
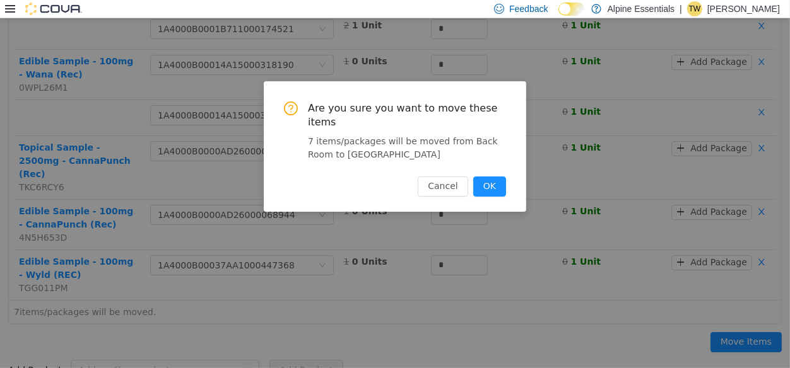
click at [751, 329] on div "Are you sure you want to move these items 7 items/packages will be moved from B…" at bounding box center [395, 193] width 790 height 350
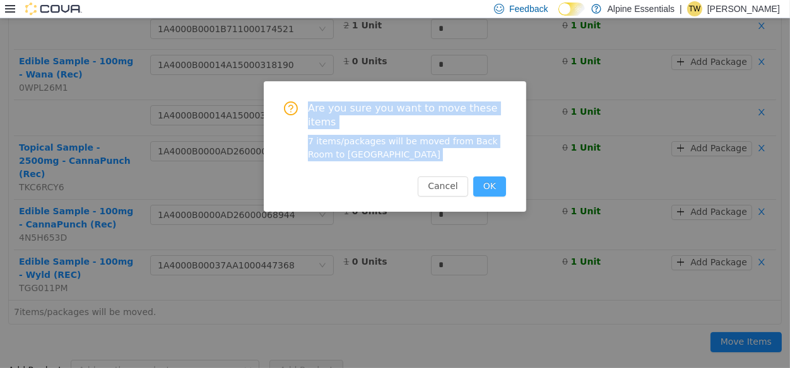
click at [490, 177] on button "OK" at bounding box center [489, 187] width 33 height 20
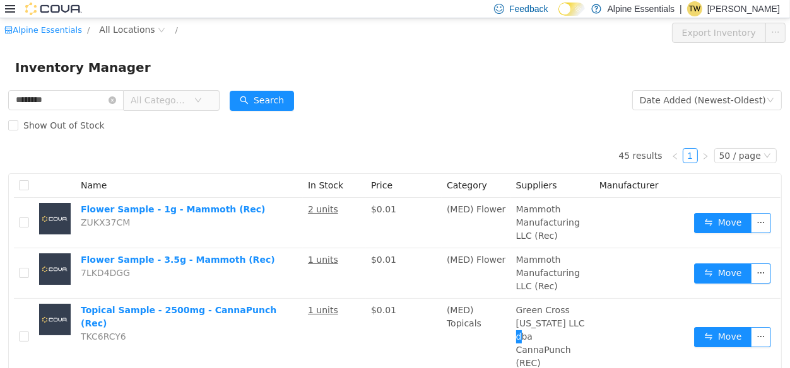
scroll to position [613, 0]
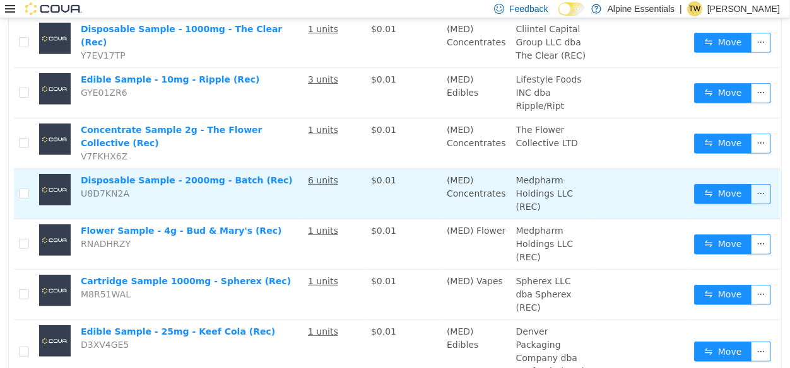
click at [34, 214] on td at bounding box center [24, 194] width 20 height 50
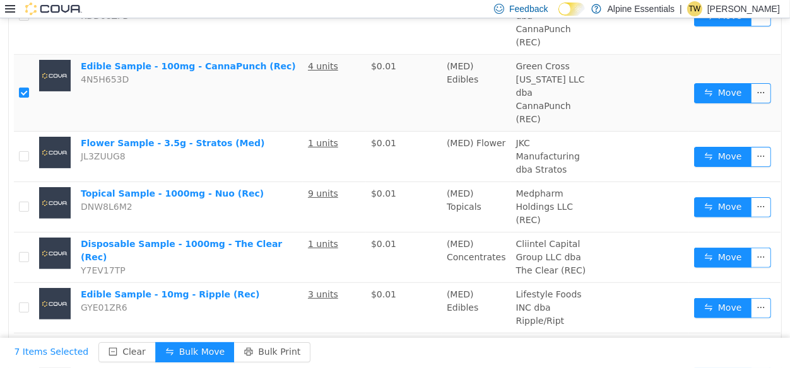
scroll to position [1242, 0]
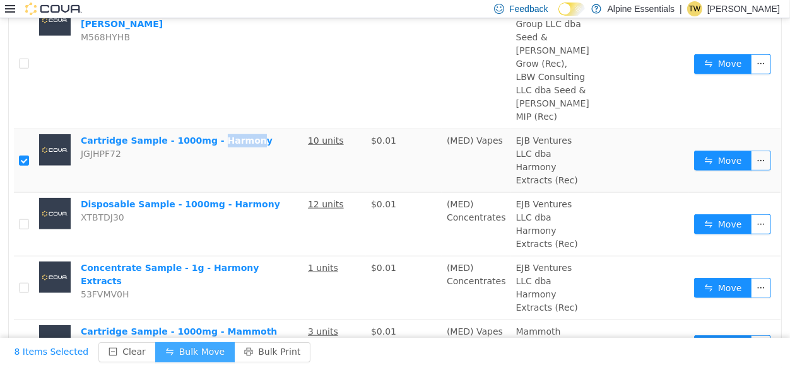
click at [185, 350] on button "Bulk Move" at bounding box center [194, 353] width 79 height 20
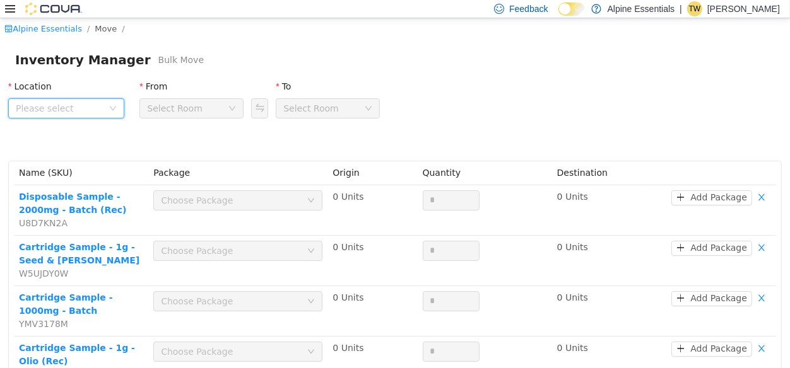
click at [102, 100] on span "Please select" at bounding box center [62, 108] width 93 height 19
click at [93, 177] on span "850 Commercial Lane" at bounding box center [84, 179] width 88 height 10
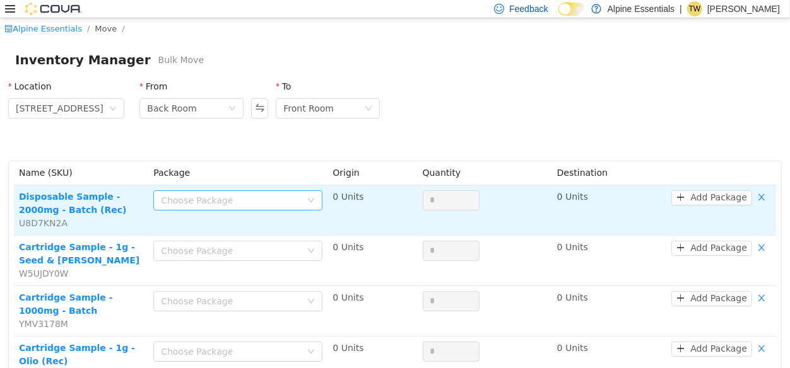
click at [208, 199] on div "Choose Package" at bounding box center [231, 200] width 140 height 13
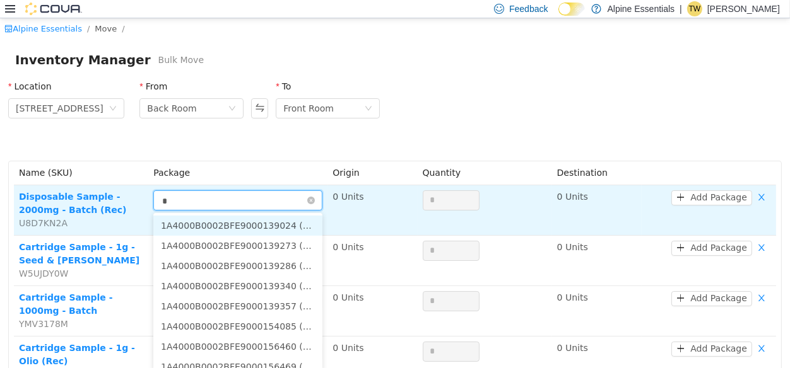
type input "**"
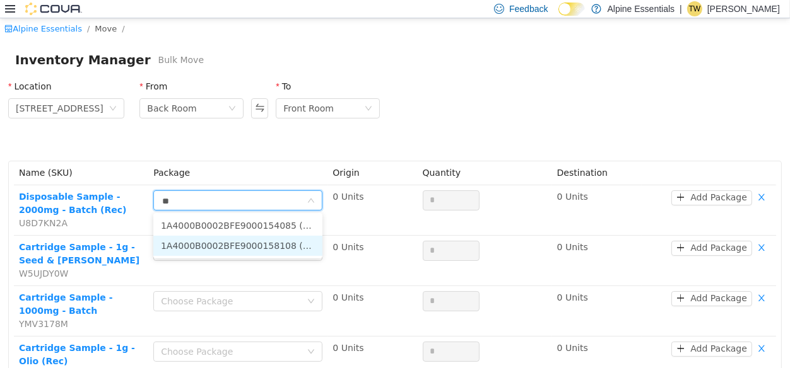
click at [285, 245] on li "1A4000B0002BFE9000158108 (4 Units)" at bounding box center [237, 246] width 169 height 20
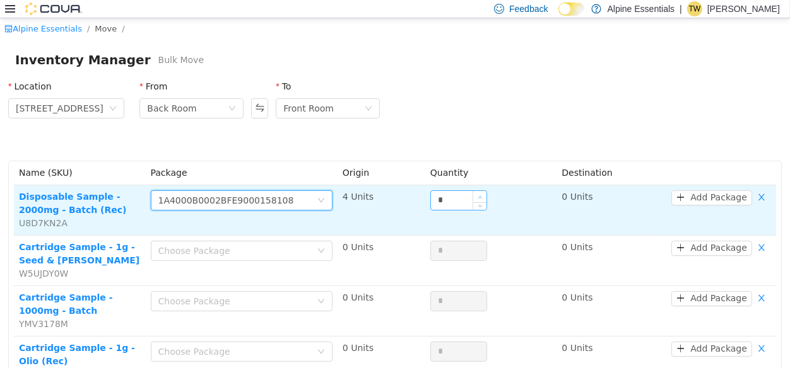
type input "*"
click at [473, 194] on span "Increase Value" at bounding box center [479, 196] width 13 height 11
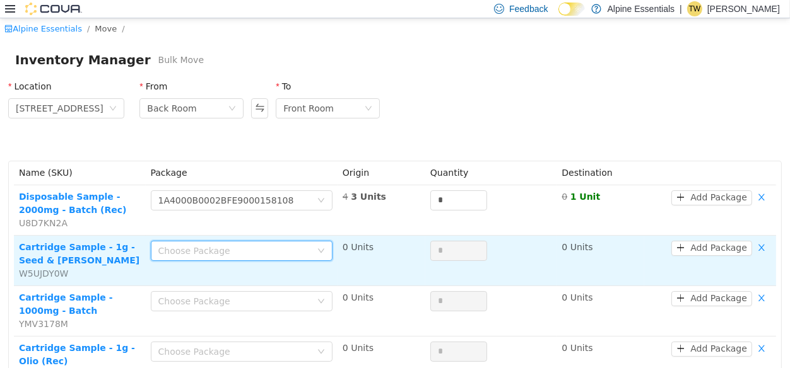
click at [276, 259] on div "Choose Package" at bounding box center [237, 251] width 158 height 19
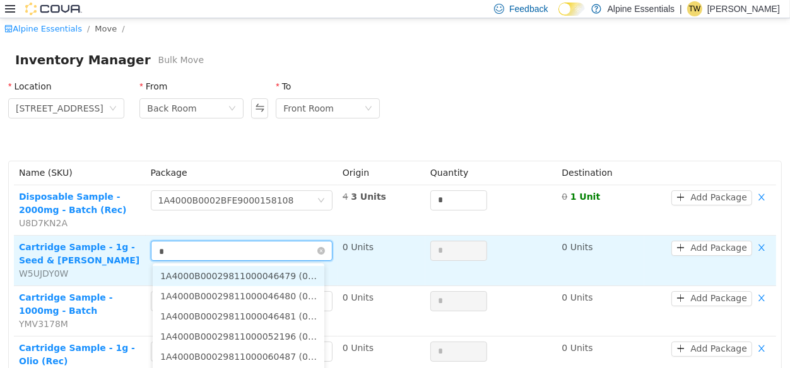
type input "**"
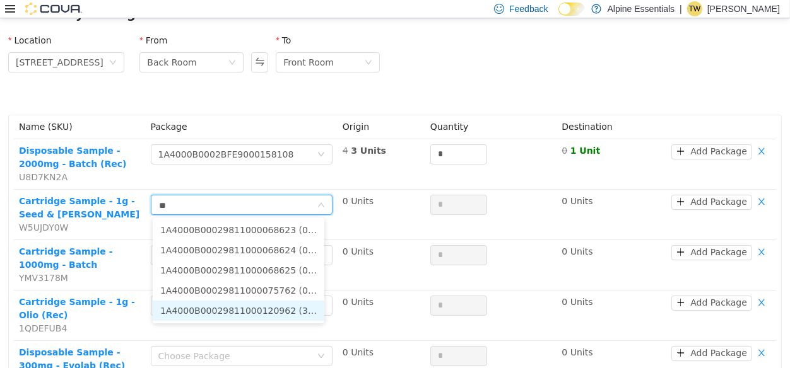
click at [282, 318] on li "1A4000B00029811000120962 (3 Units)" at bounding box center [239, 311] width 172 height 20
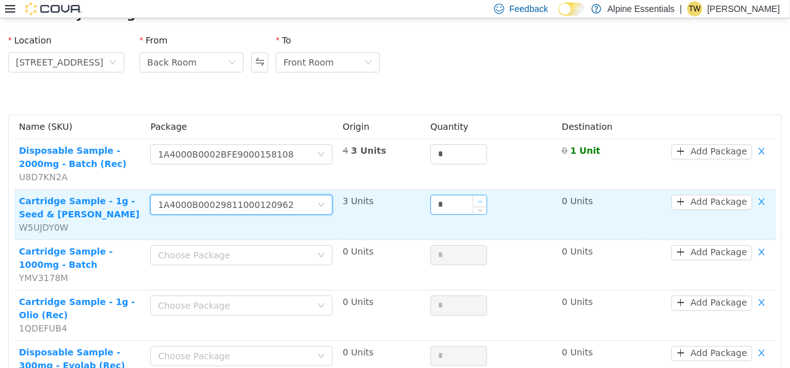
type input "*"
click at [479, 196] on span "Increase Value" at bounding box center [479, 201] width 13 height 11
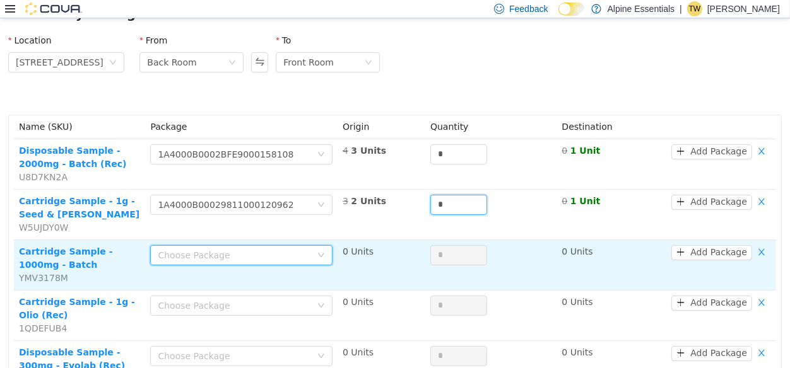
click at [317, 253] on icon "icon: down" at bounding box center [321, 256] width 8 height 8
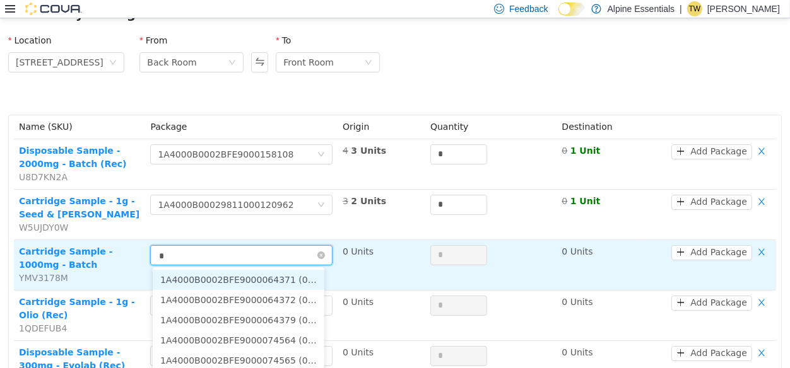
type input "**"
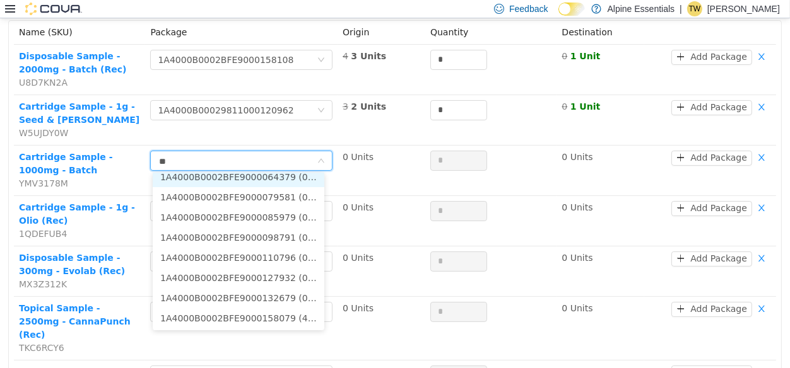
scroll to position [145, 0]
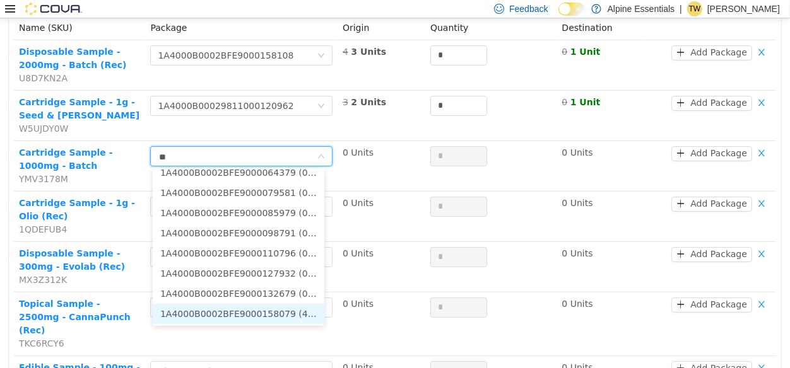
click at [295, 315] on li "1A4000B0002BFE9000158079 (4 Units)" at bounding box center [239, 314] width 172 height 20
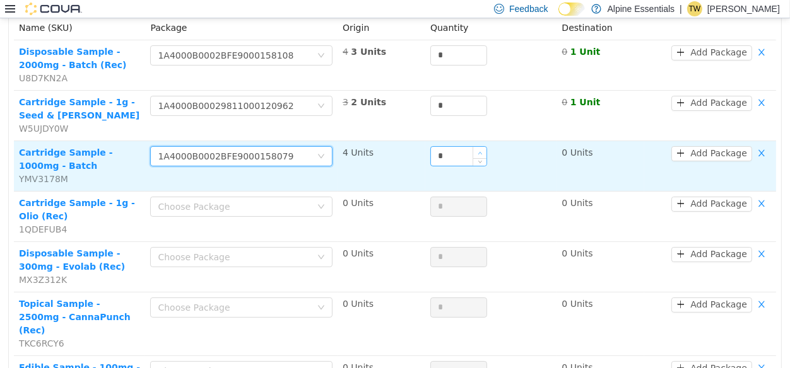
type input "*"
click at [476, 148] on span "Increase Value" at bounding box center [479, 152] width 13 height 11
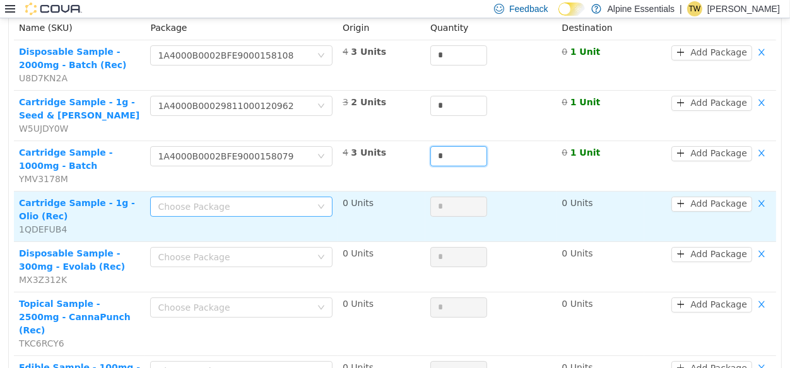
click at [269, 203] on div "Choose Package" at bounding box center [234, 207] width 153 height 13
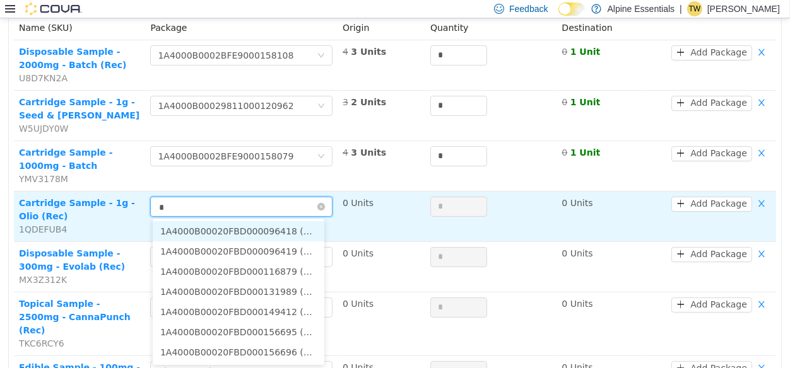
type input "**"
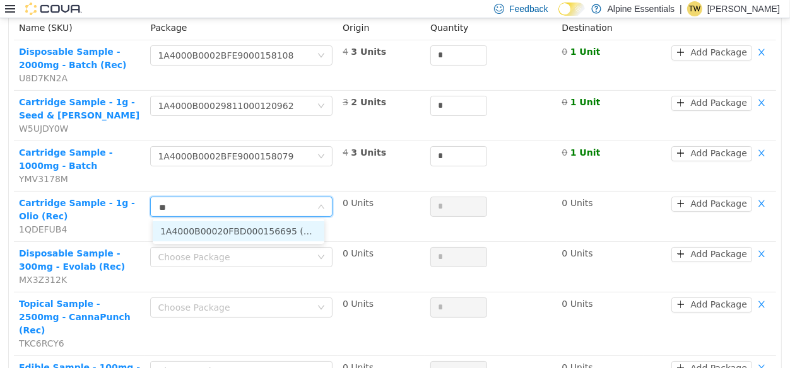
click at [254, 235] on li "1A4000B00020FBD000156695 (5 Units)" at bounding box center [239, 231] width 172 height 20
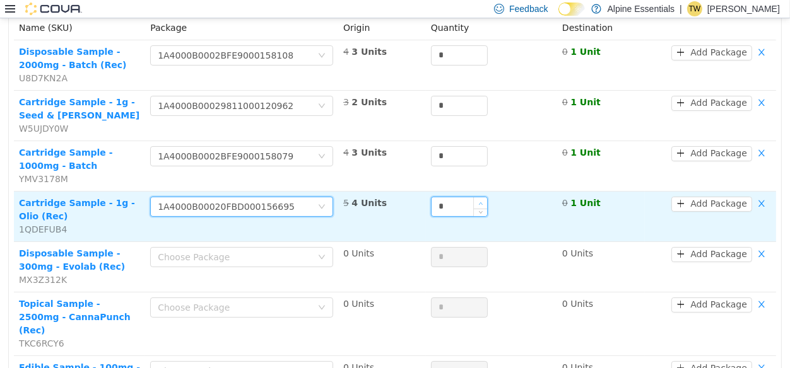
type input "*"
click at [478, 203] on icon "icon: up" at bounding box center [480, 203] width 4 height 4
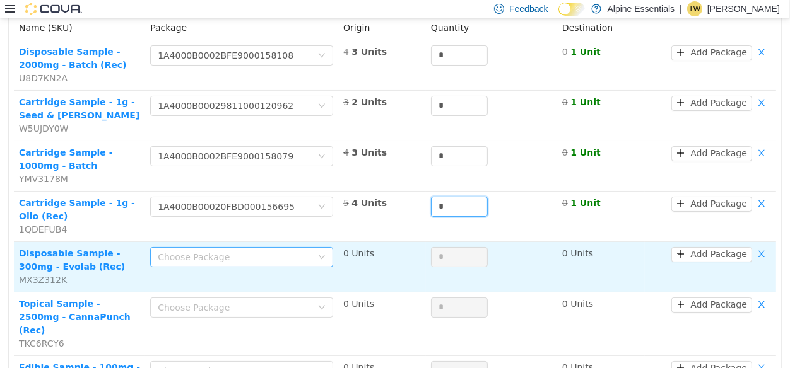
click at [265, 254] on div "Choose Package" at bounding box center [235, 257] width 154 height 13
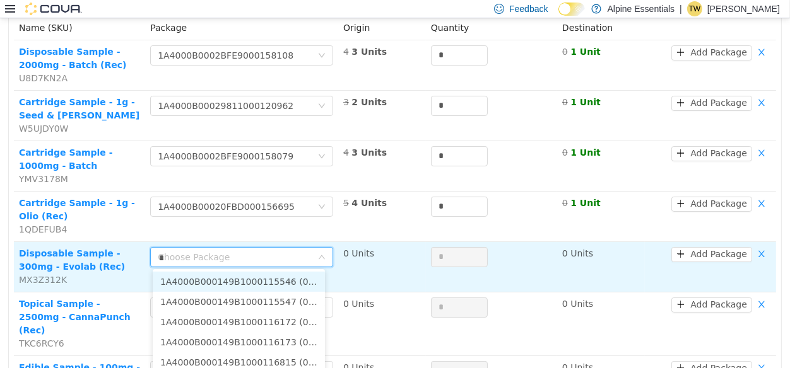
type input "**"
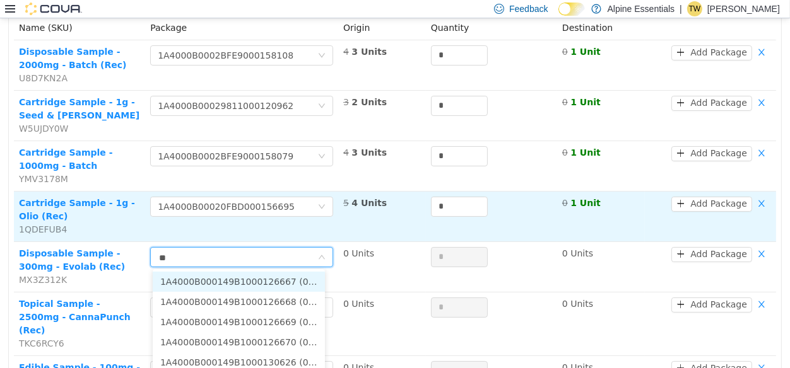
scroll to position [248, 0]
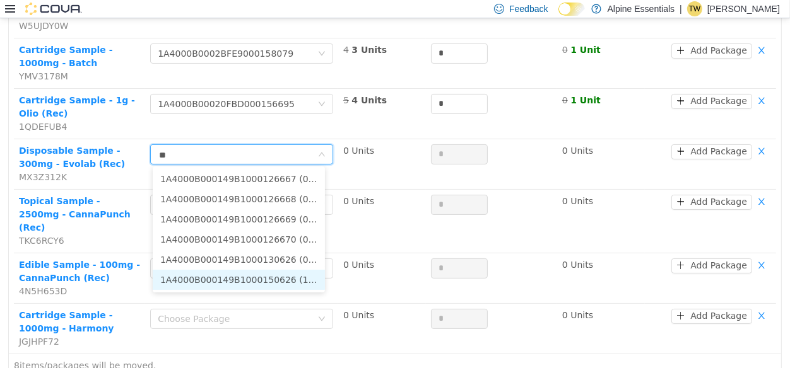
click at [285, 287] on li "1A4000B000149B1000150626 (10 Units)" at bounding box center [239, 280] width 172 height 20
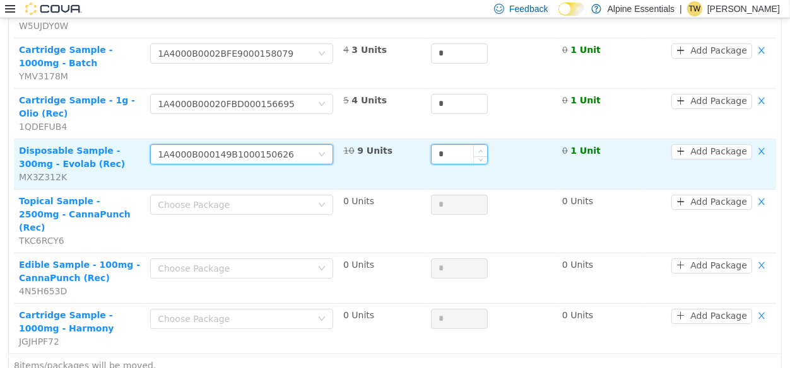
type input "*"
click at [479, 148] on span "Increase Value" at bounding box center [480, 150] width 13 height 11
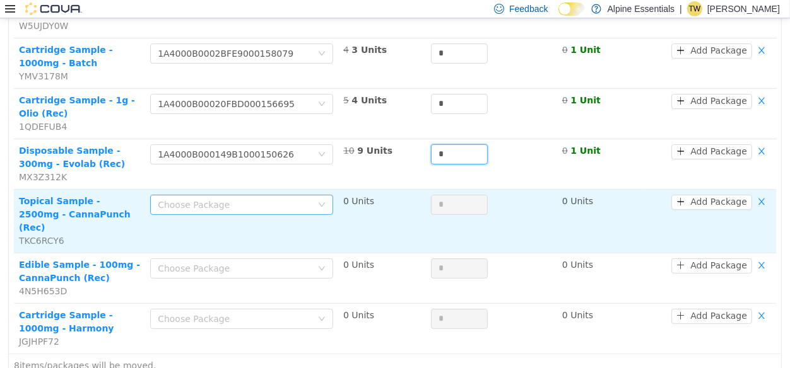
click at [220, 203] on div "Choose Package" at bounding box center [235, 205] width 154 height 13
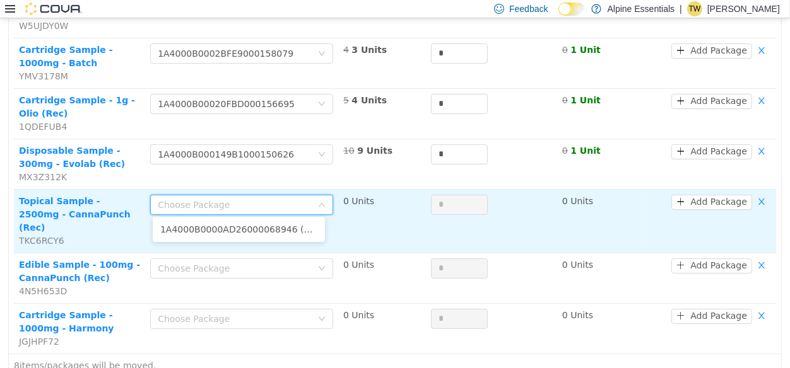
click at [256, 195] on div "Choose Package" at bounding box center [241, 205] width 183 height 20
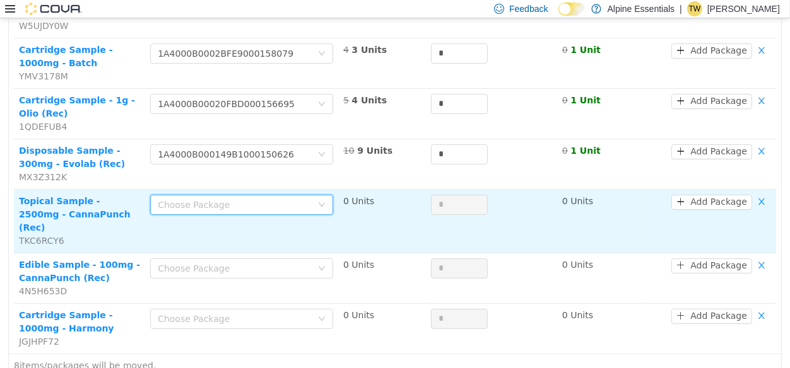
click at [256, 195] on div "Choose Package" at bounding box center [241, 205] width 183 height 20
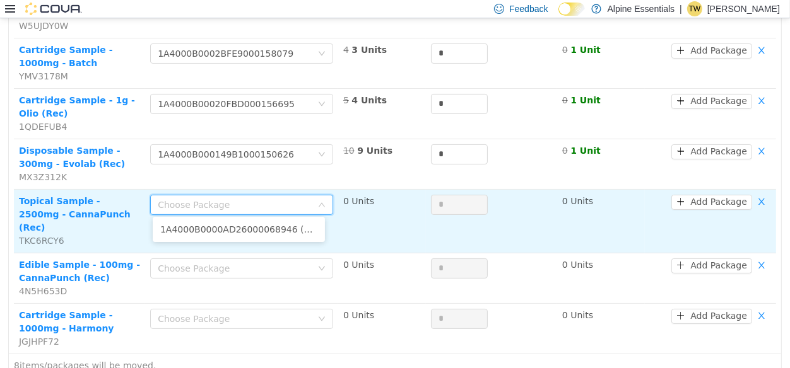
click at [281, 205] on div "Choose Package" at bounding box center [235, 205] width 154 height 13
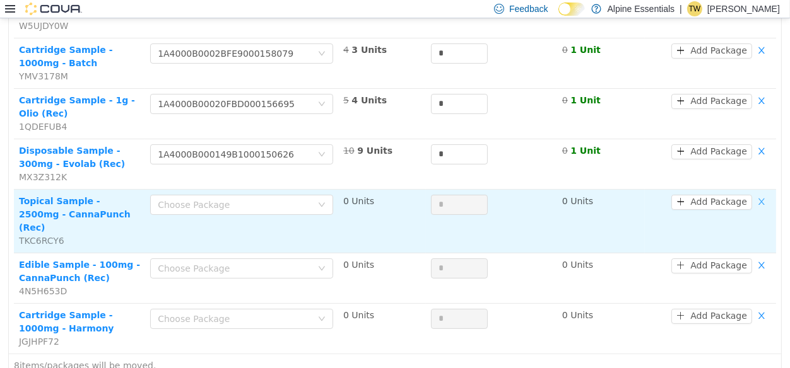
click at [765, 197] on button "button" at bounding box center [761, 202] width 19 height 15
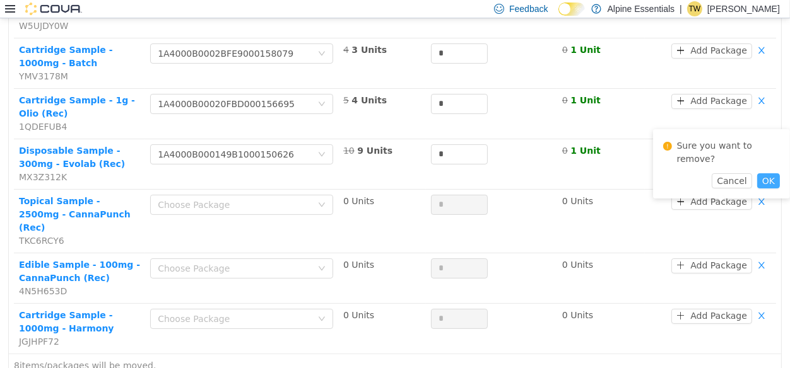
click at [768, 174] on button "OK" at bounding box center [768, 181] width 23 height 15
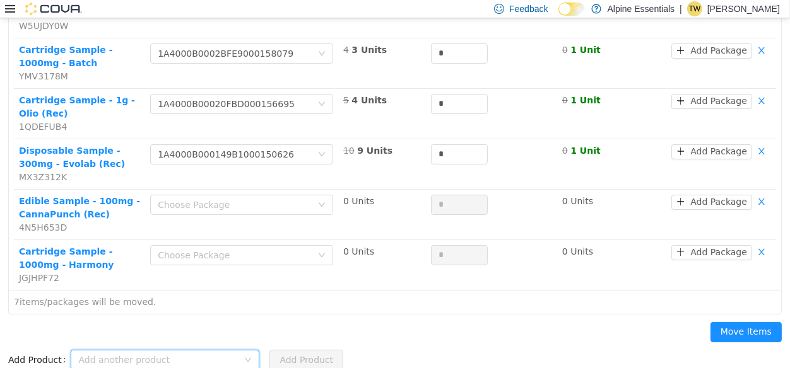
click at [244, 360] on icon "icon: down" at bounding box center [248, 360] width 8 height 8
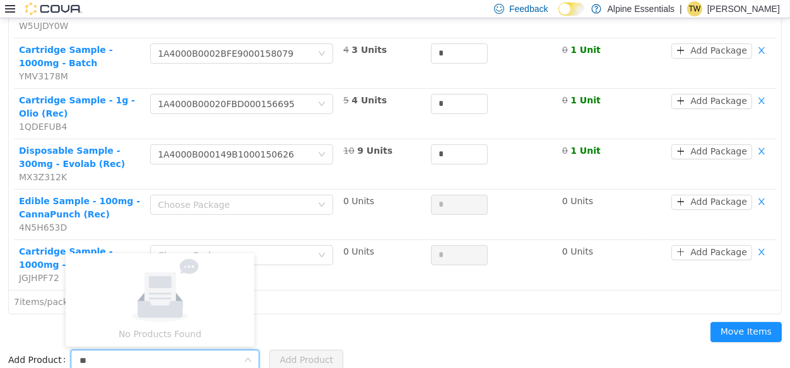
type input "*"
type input "*******"
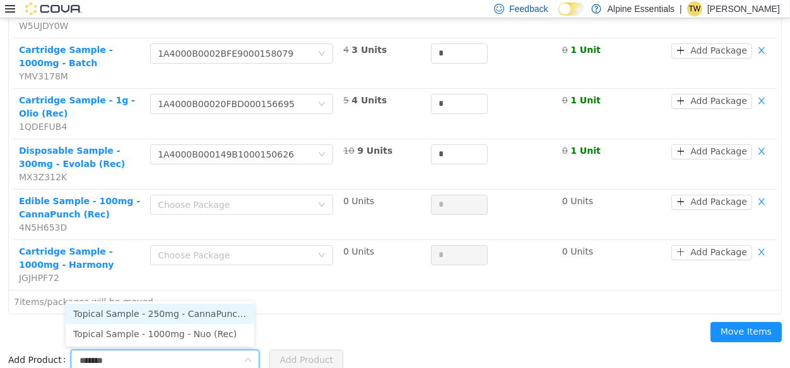
click at [212, 317] on li "Topical Sample - 250mg - CannaPunch (Rec)" at bounding box center [160, 314] width 189 height 20
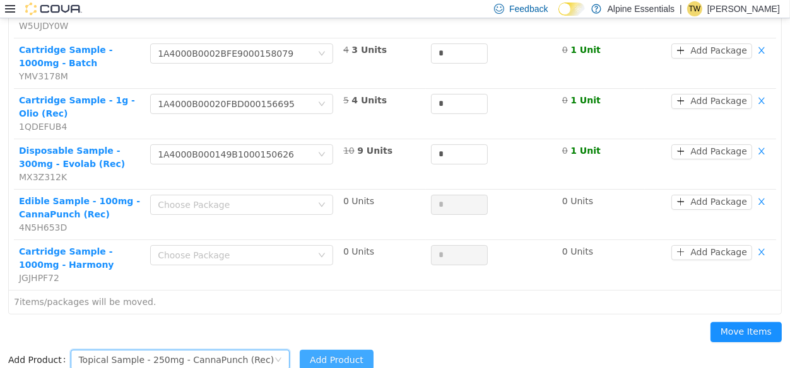
click at [319, 355] on button "Add Product" at bounding box center [337, 360] width 74 height 20
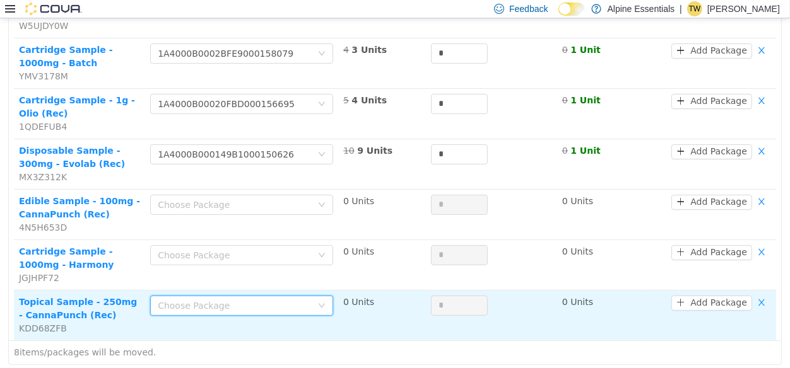
click at [223, 298] on div "Choose Package" at bounding box center [238, 306] width 160 height 19
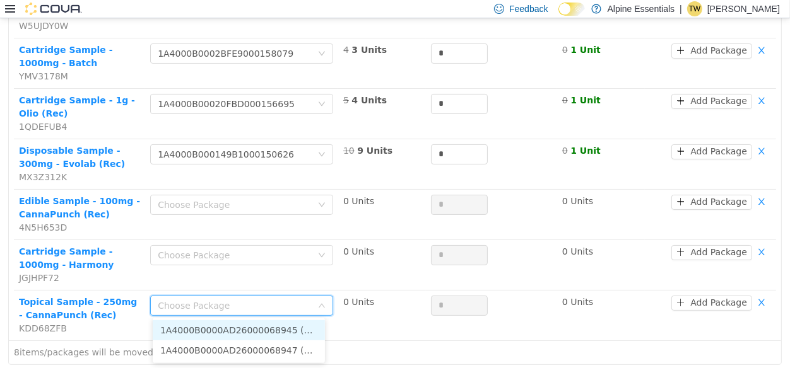
click at [261, 332] on li "1A4000B0000AD26000068945 (1 Unit)" at bounding box center [239, 331] width 172 height 20
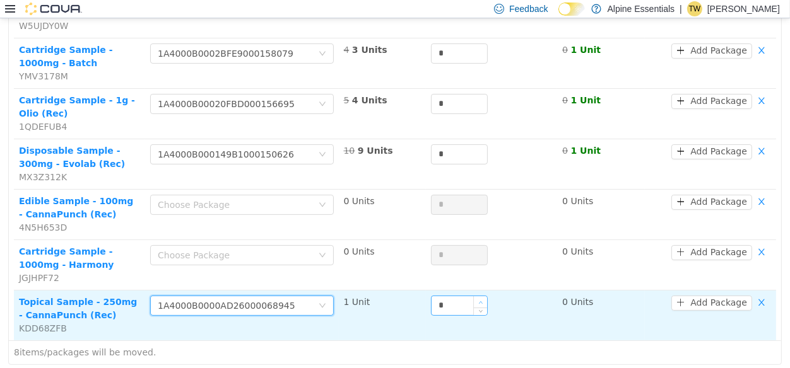
type input "*"
click at [479, 303] on icon "icon: up" at bounding box center [481, 302] width 4 height 4
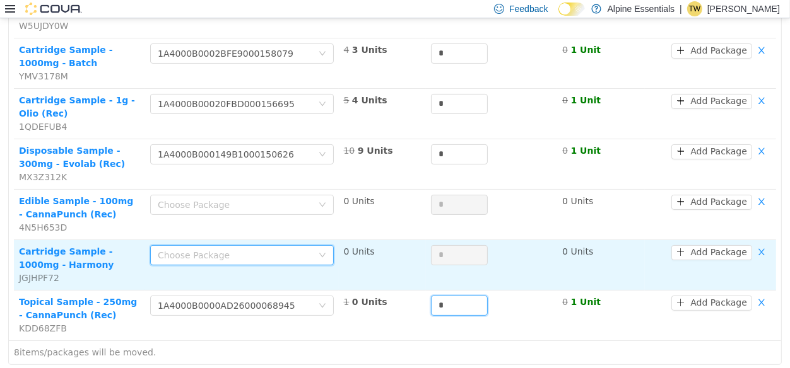
click at [264, 249] on div "Choose Package" at bounding box center [238, 255] width 160 height 19
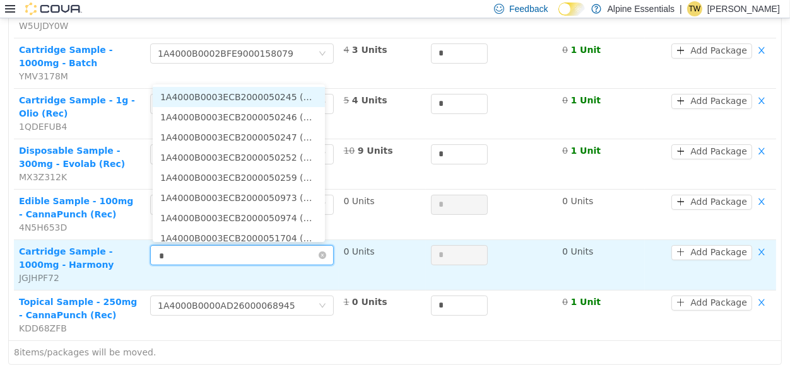
type input "**"
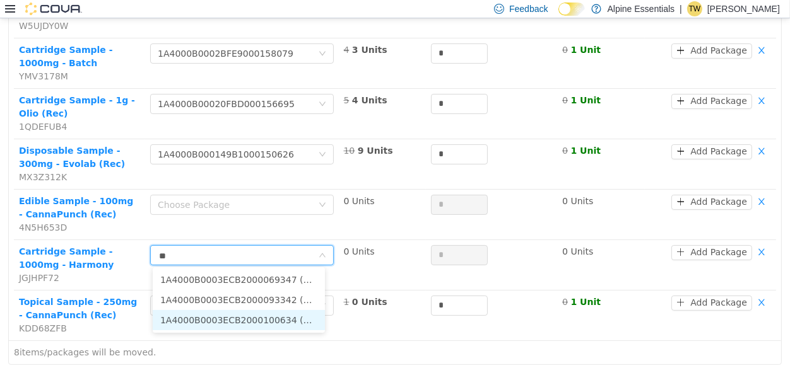
click at [293, 326] on li "1A4000B0003ECB2000100634 (10 Units)" at bounding box center [239, 320] width 172 height 20
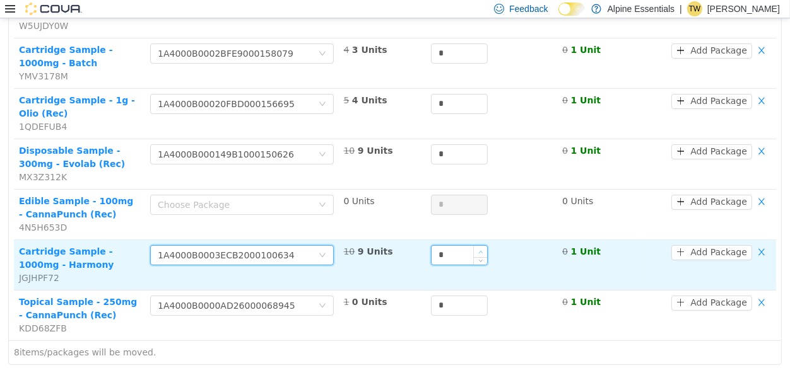
type input "*"
click at [474, 247] on span "Increase Value" at bounding box center [480, 251] width 13 height 11
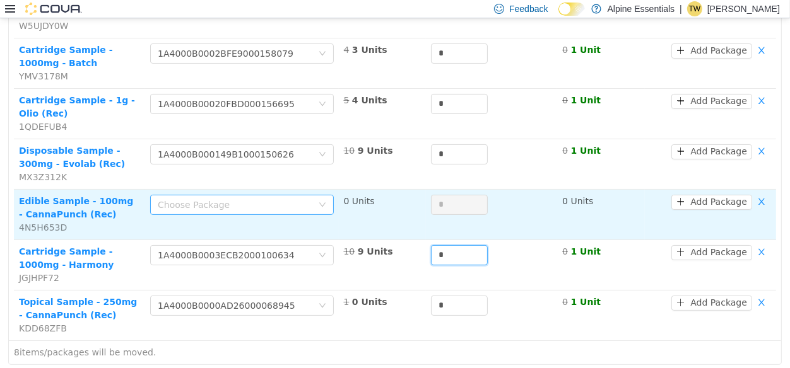
click at [198, 204] on div "Choose Package" at bounding box center [235, 205] width 154 height 13
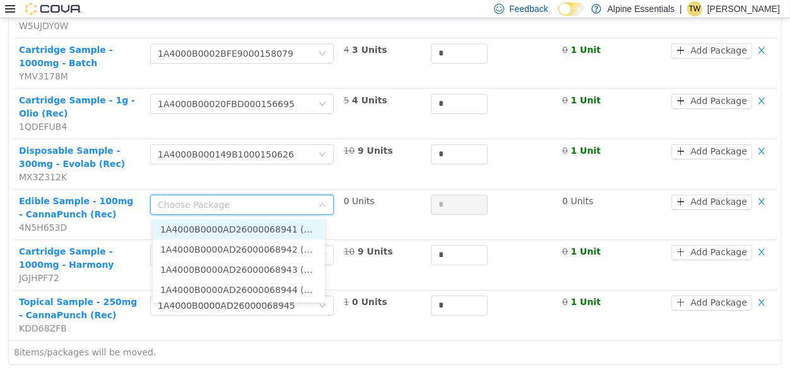
click at [262, 231] on li "1A4000B0000AD26000068941 (1 Unit)" at bounding box center [239, 230] width 172 height 20
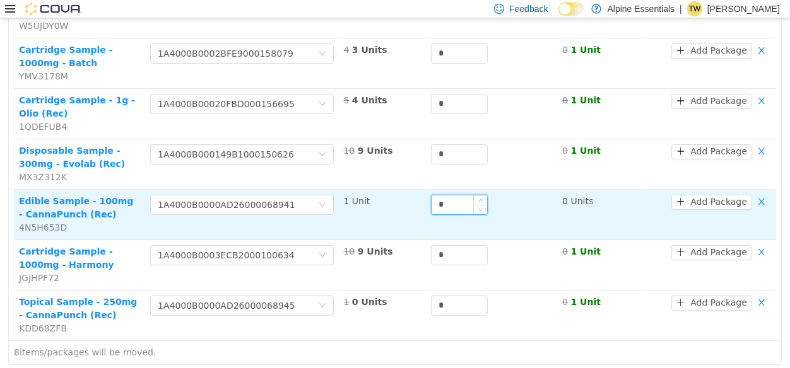
click at [444, 207] on input "*" at bounding box center [460, 205] width 56 height 19
type input "*"
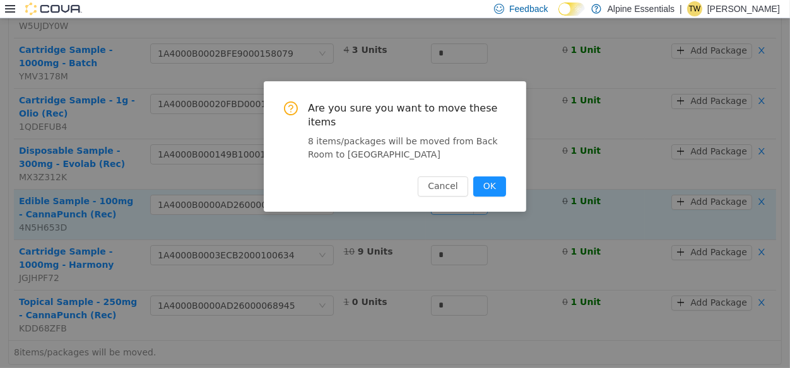
click at [473, 177] on button "OK" at bounding box center [489, 187] width 33 height 20
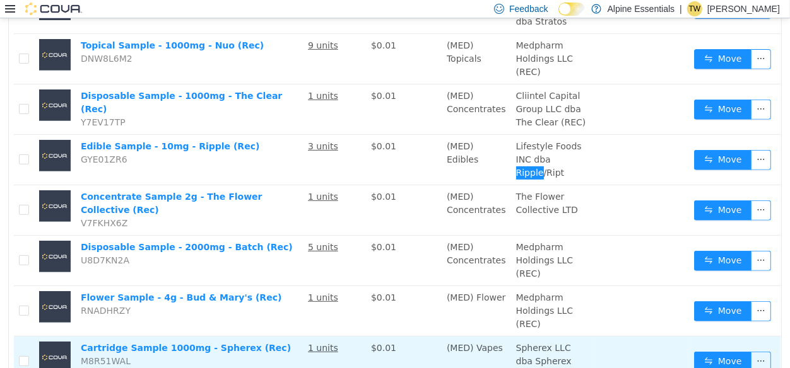
scroll to position [1483, 0]
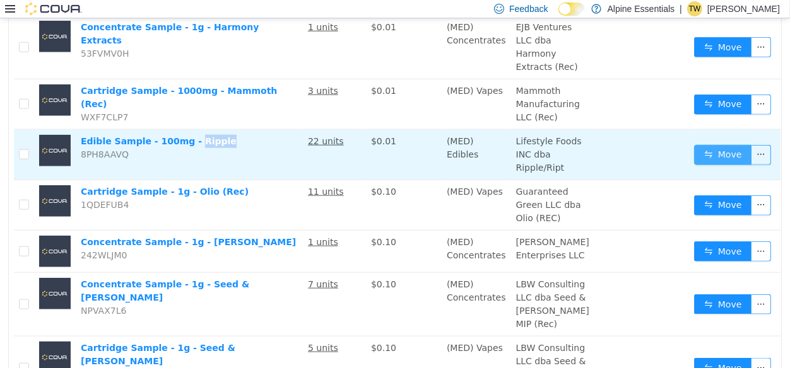
click at [724, 165] on button "Move" at bounding box center [723, 155] width 58 height 20
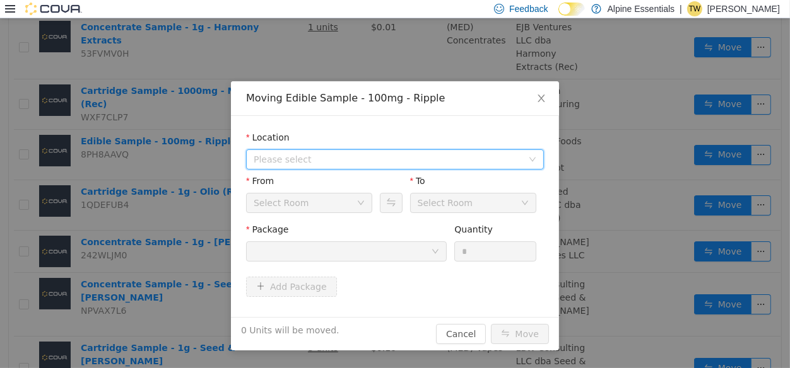
click at [339, 151] on span "Please select" at bounding box center [391, 159] width 274 height 19
click at [339, 163] on span "Please select" at bounding box center [388, 159] width 269 height 13
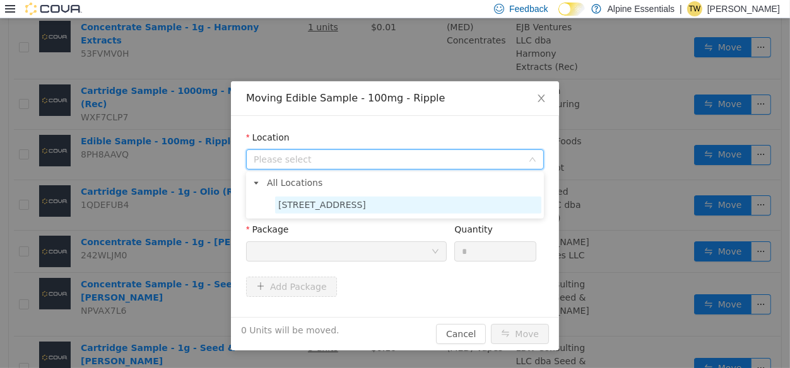
click at [326, 205] on span "850 Commercial Lane" at bounding box center [322, 205] width 88 height 10
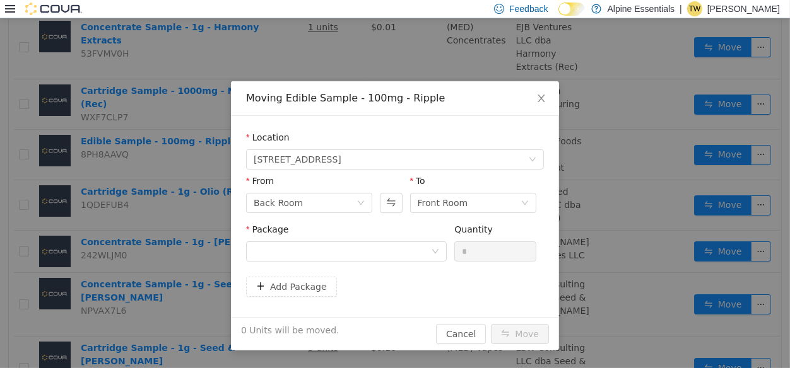
click at [320, 262] on div "Package" at bounding box center [346, 245] width 201 height 44
click at [331, 253] on div at bounding box center [342, 251] width 177 height 19
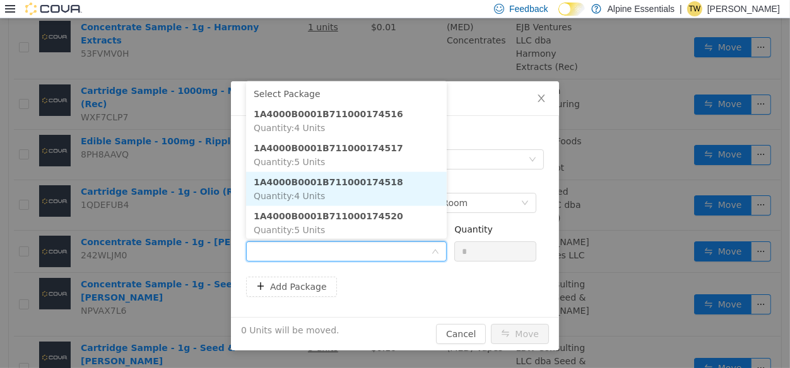
scroll to position [1, 0]
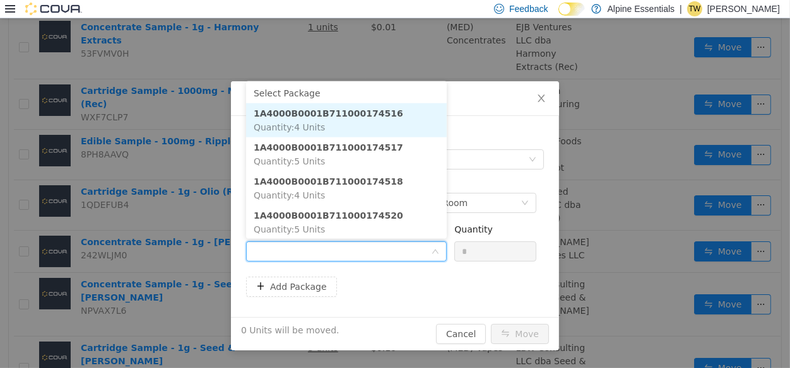
click at [384, 120] on li "1A4000B0001B711000174516 Quantity : 4 Units" at bounding box center [346, 120] width 201 height 34
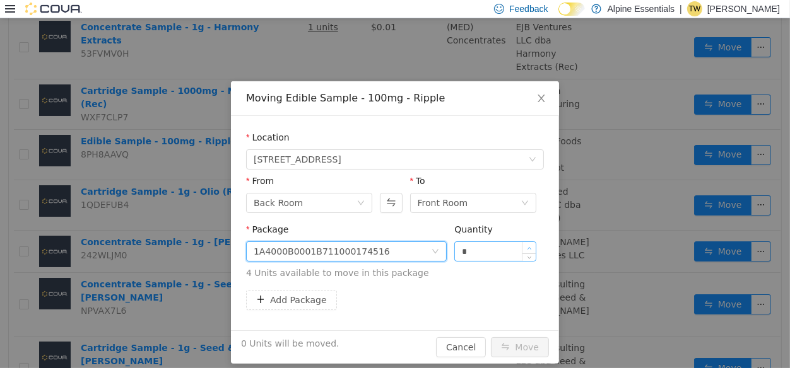
type input "*"
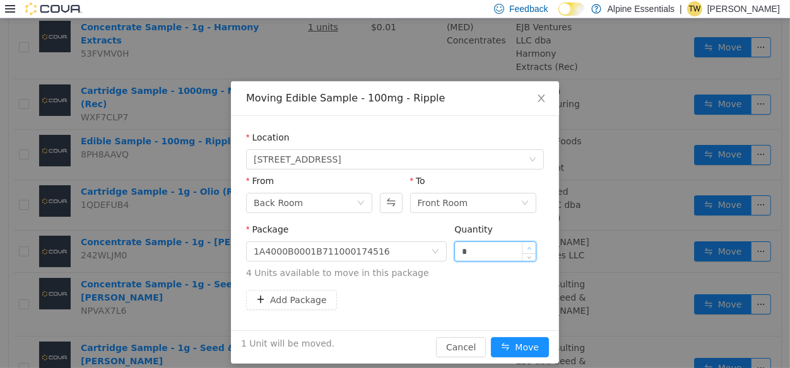
click at [531, 250] on icon "icon: up" at bounding box center [529, 249] width 4 height 4
click at [543, 356] on button "Move" at bounding box center [520, 348] width 58 height 20
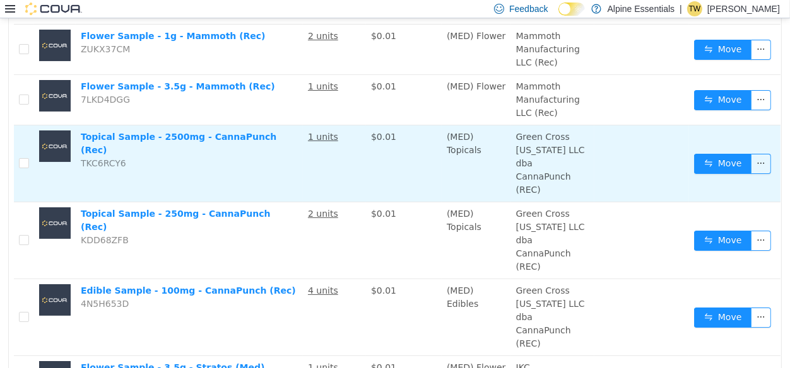
scroll to position [0, 0]
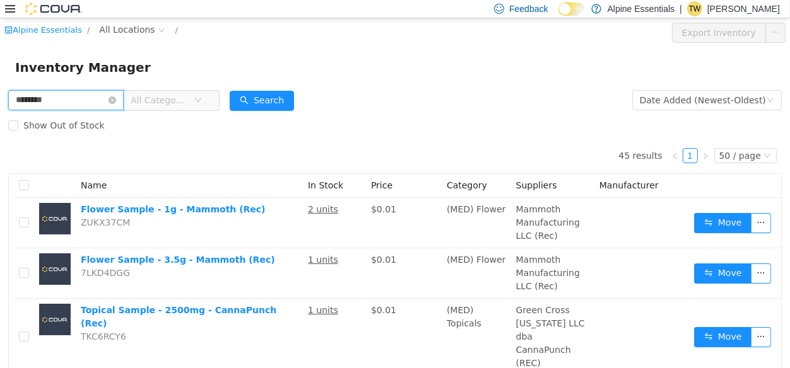
click at [39, 98] on input "********" at bounding box center [65, 100] width 115 height 20
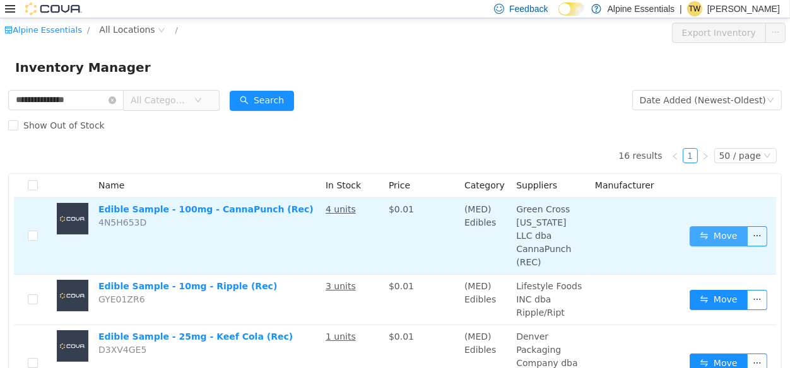
click at [695, 227] on button "Move" at bounding box center [719, 237] width 58 height 20
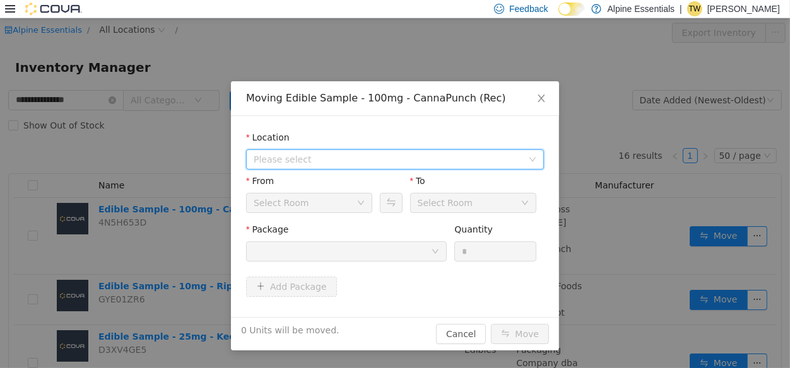
click at [357, 165] on span "Please select" at bounding box center [388, 159] width 269 height 13
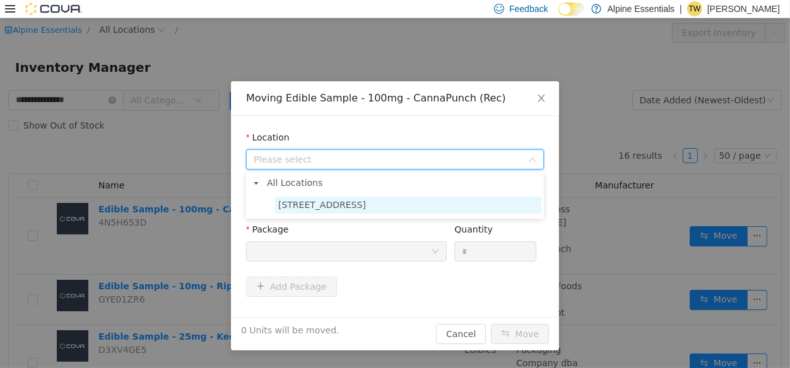
click at [327, 213] on span "850 Commercial Lane" at bounding box center [408, 205] width 266 height 17
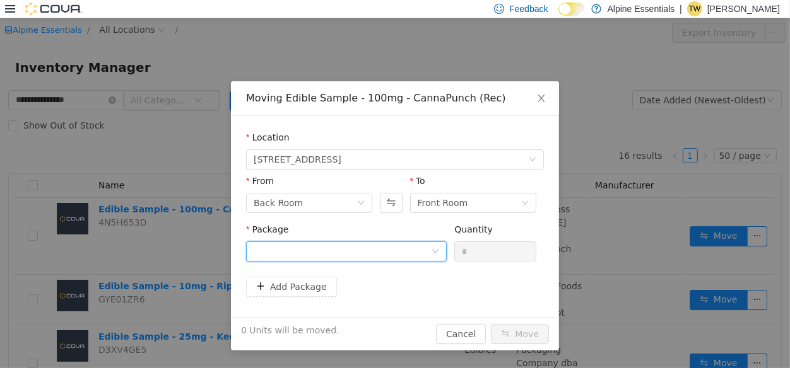
click at [319, 247] on div at bounding box center [342, 251] width 177 height 19
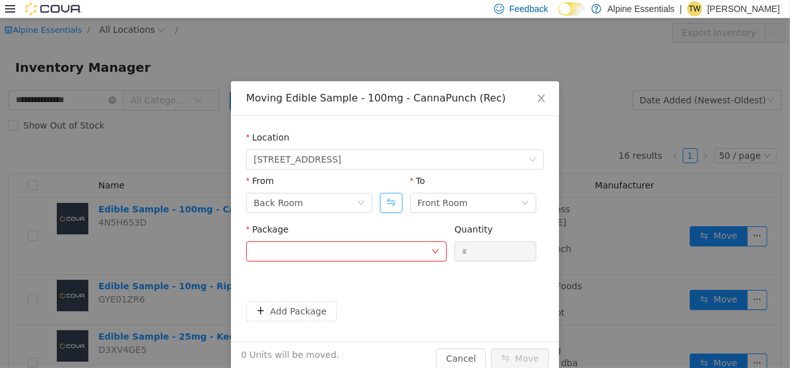
click at [395, 199] on button "Swap" at bounding box center [391, 203] width 22 height 20
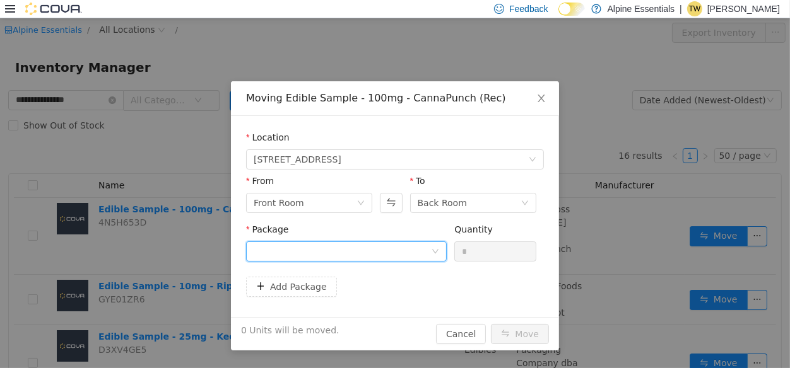
click at [385, 249] on div at bounding box center [342, 251] width 177 height 19
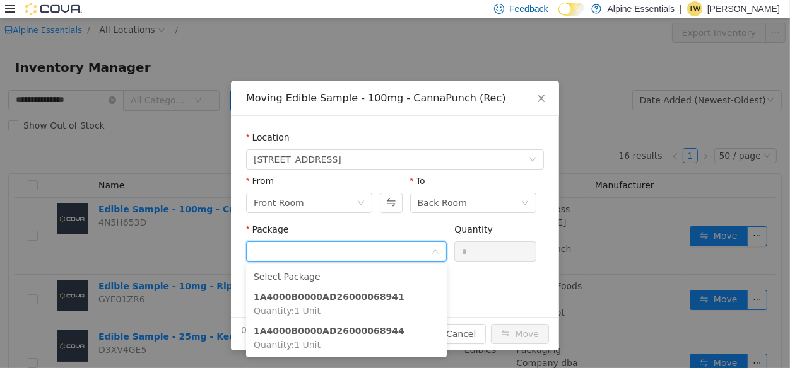
click at [431, 143] on div "Location" at bounding box center [395, 140] width 298 height 18
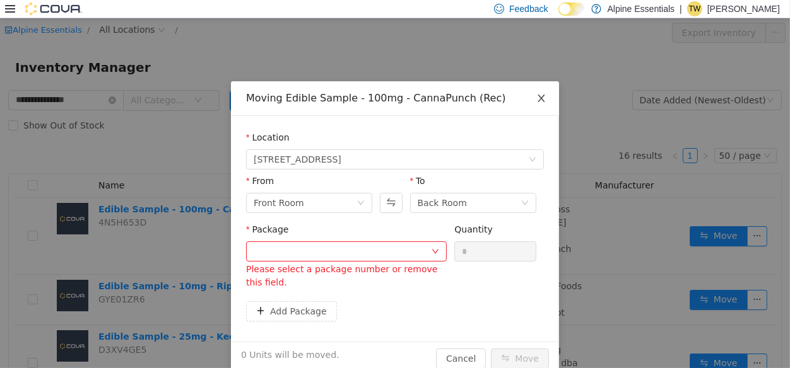
click at [545, 99] on icon "icon: close" at bounding box center [541, 98] width 10 height 10
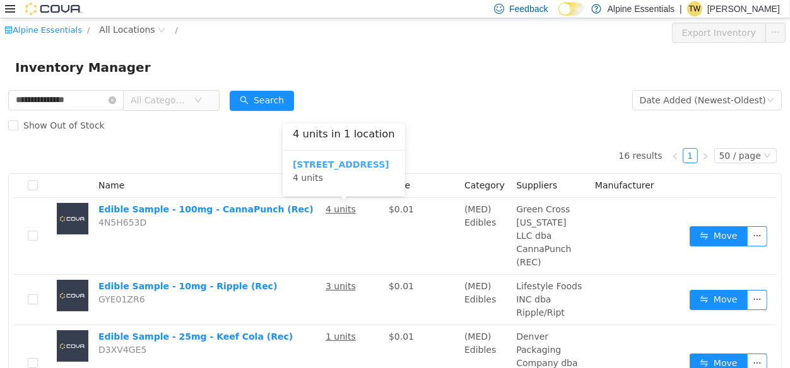
click at [353, 165] on b "850 Commercial Lane" at bounding box center [341, 165] width 97 height 10
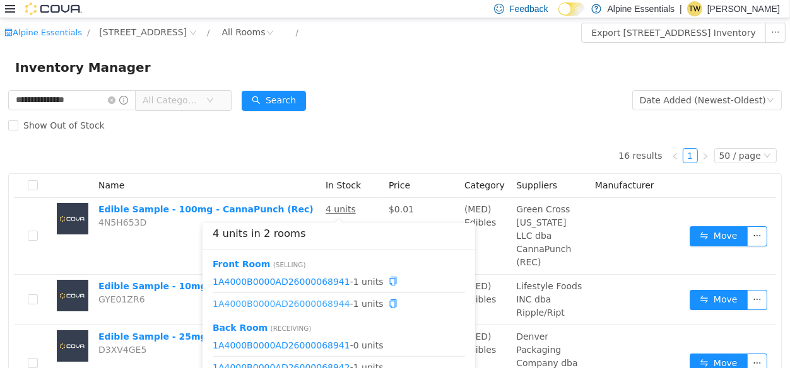
click at [323, 301] on link "1A4000B0000AD26000068944" at bounding box center [282, 304] width 138 height 10
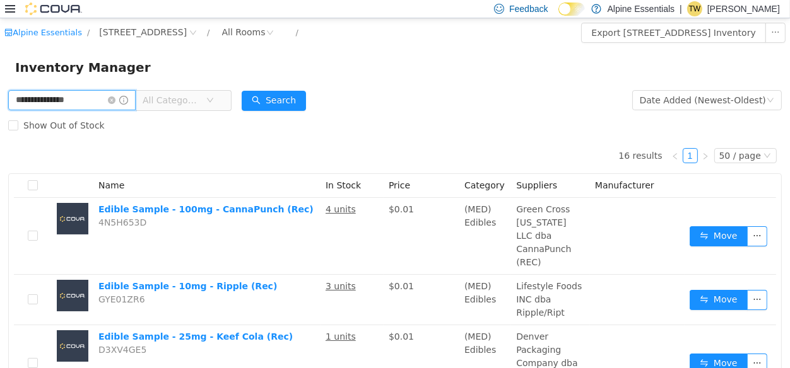
click at [39, 97] on input "**********" at bounding box center [71, 100] width 127 height 20
click at [39, 97] on input "*********" at bounding box center [71, 100] width 127 height 20
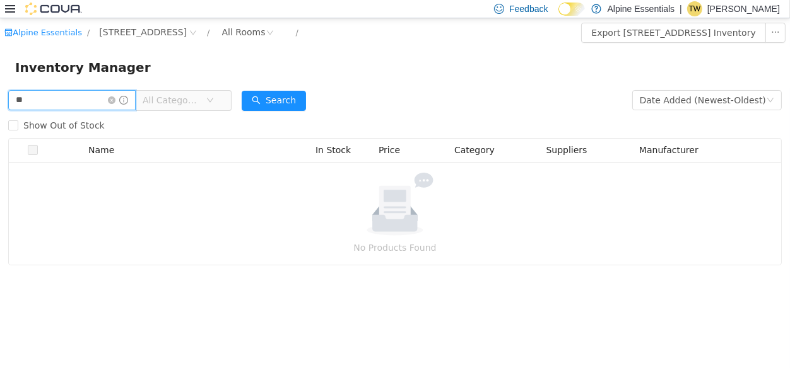
type input "*"
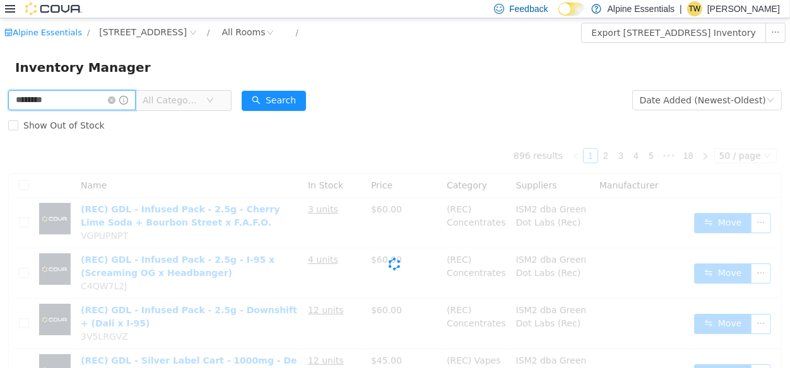
type input "********"
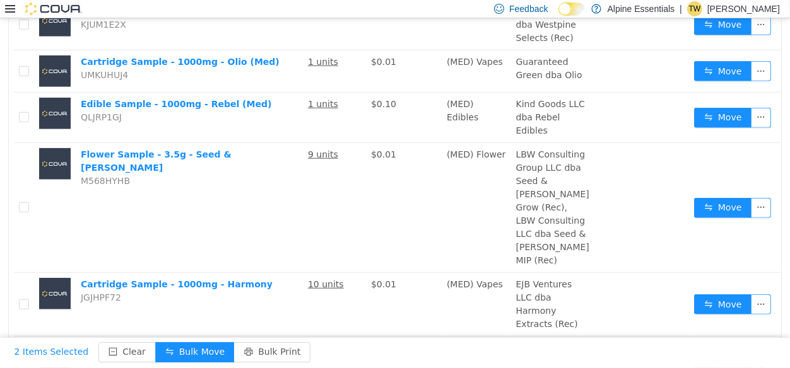
scroll to position [1558, 0]
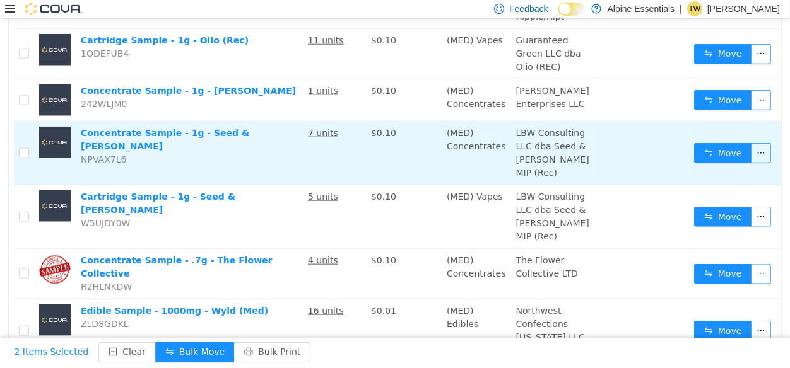
click at [25, 185] on td at bounding box center [24, 154] width 20 height 64
click at [34, 185] on td at bounding box center [24, 154] width 20 height 64
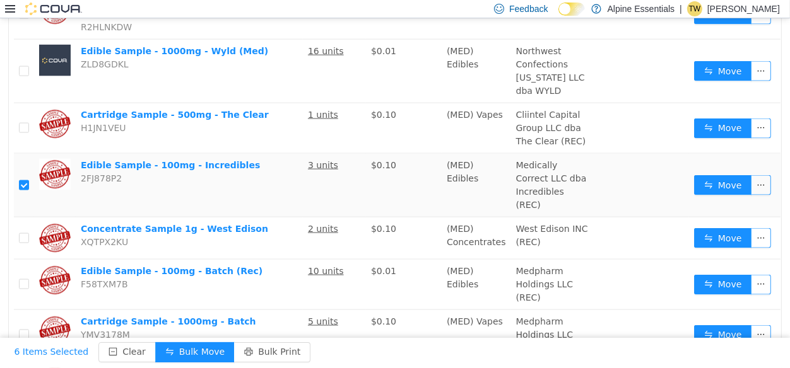
scroll to position [372, 0]
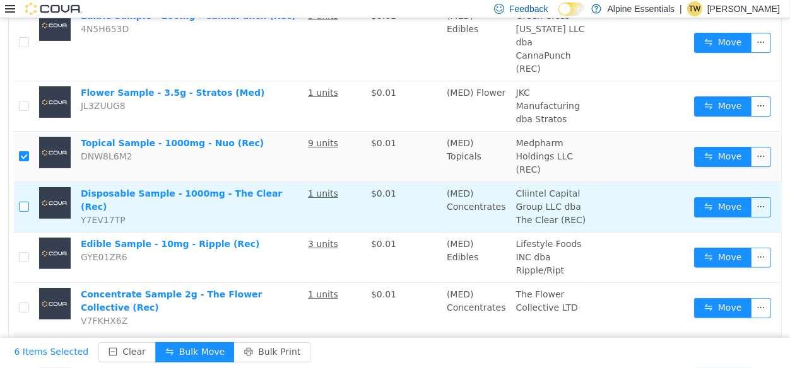
click at [29, 214] on label at bounding box center [24, 207] width 10 height 13
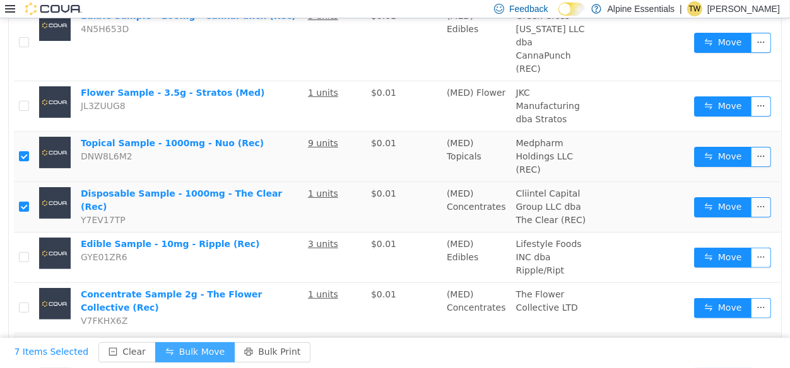
click at [161, 348] on button "Bulk Move" at bounding box center [194, 353] width 79 height 20
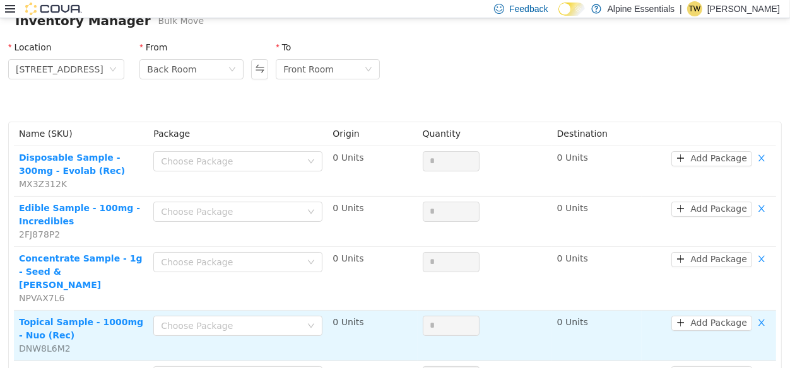
scroll to position [36, 0]
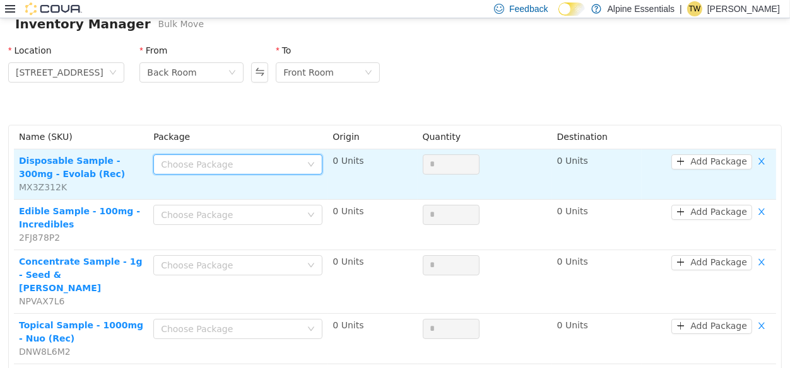
click at [203, 157] on div "Choose Package" at bounding box center [234, 164] width 146 height 19
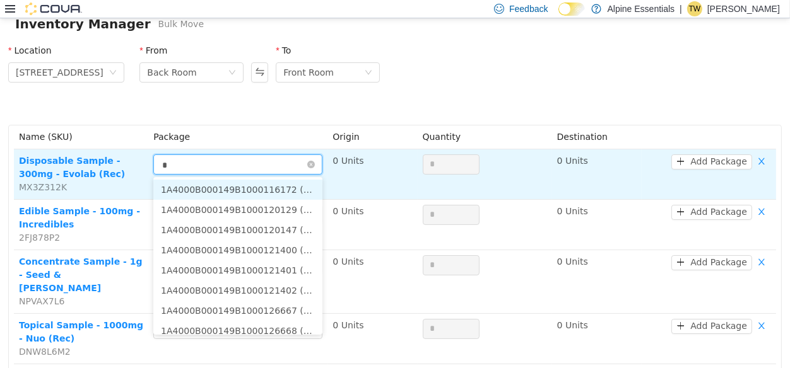
type input "**"
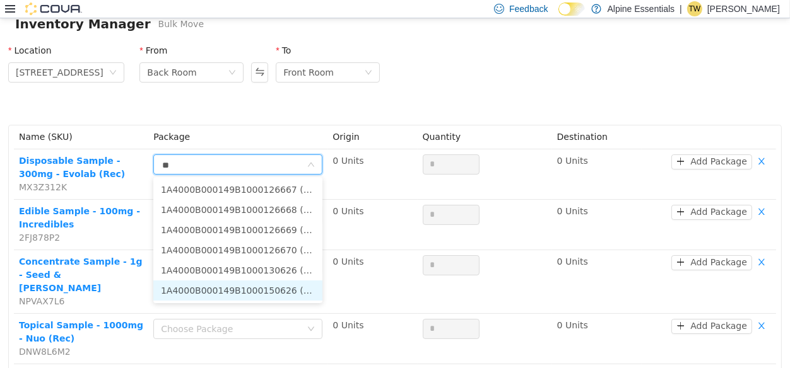
click at [286, 288] on li "1A4000B000149B1000150626 (9 Units)" at bounding box center [237, 291] width 169 height 20
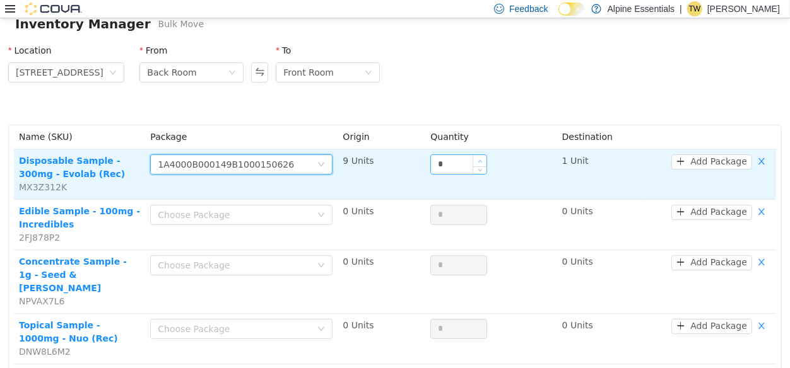
type input "*"
click at [475, 156] on span "Increase Value" at bounding box center [479, 160] width 13 height 11
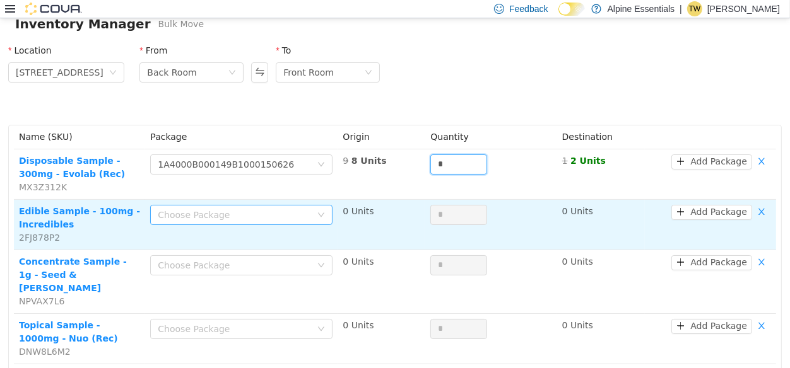
click at [233, 209] on div "Choose Package" at bounding box center [234, 215] width 153 height 13
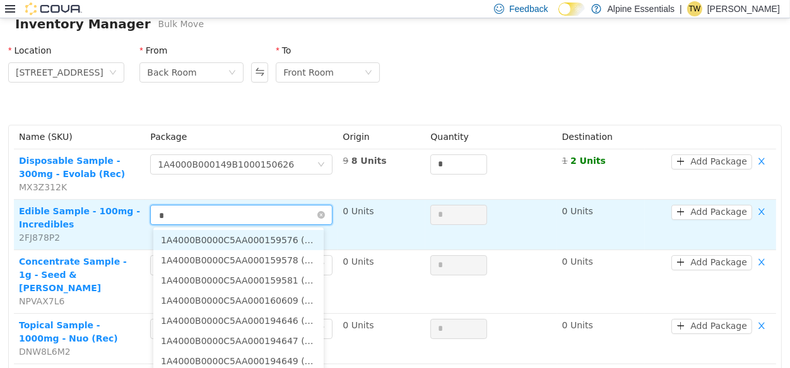
type input "**"
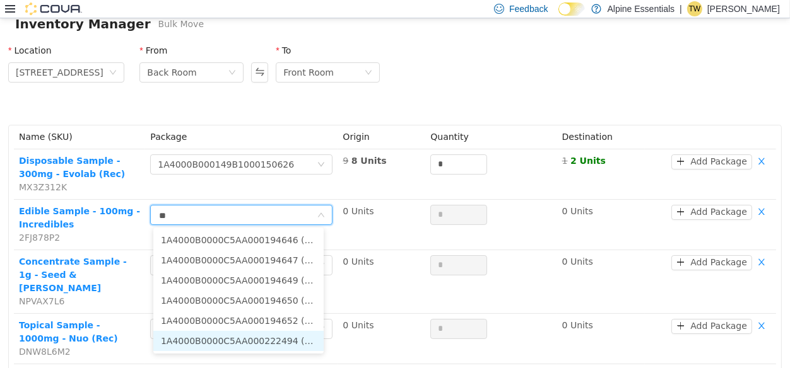
click at [284, 341] on li "1A4000B0000C5AA000222494 (2 Units)" at bounding box center [238, 341] width 170 height 20
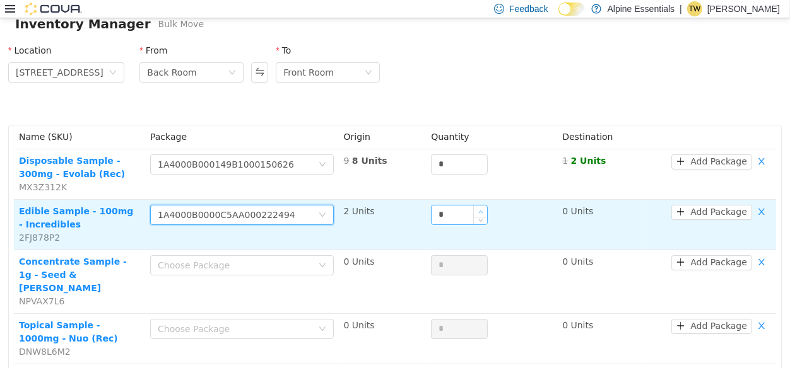
type input "*"
click at [479, 211] on icon "icon: up" at bounding box center [481, 211] width 4 height 4
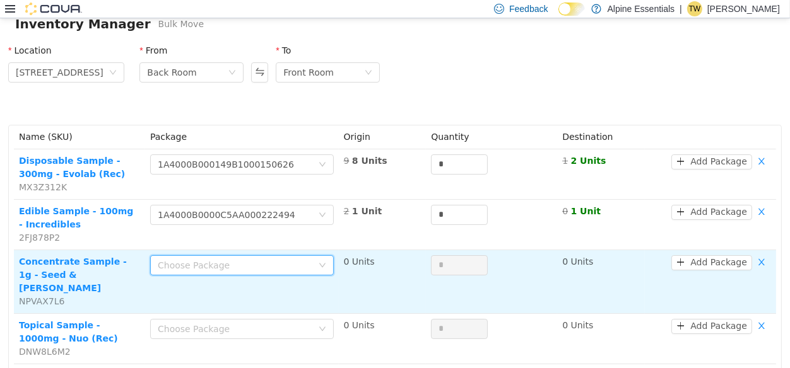
click at [240, 274] on div "Choose Package" at bounding box center [238, 265] width 160 height 19
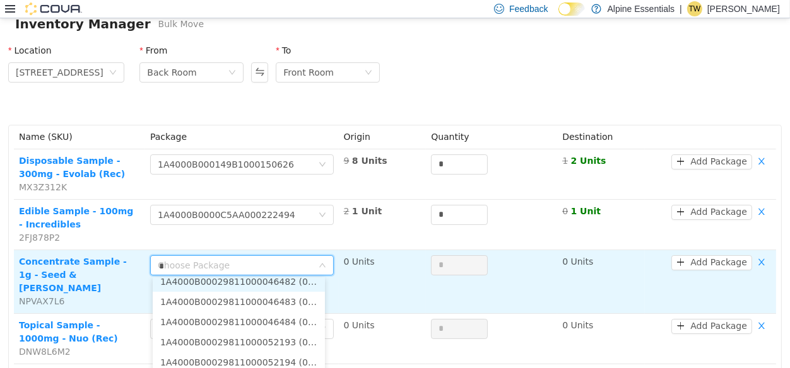
scroll to position [8, 0]
type input "**"
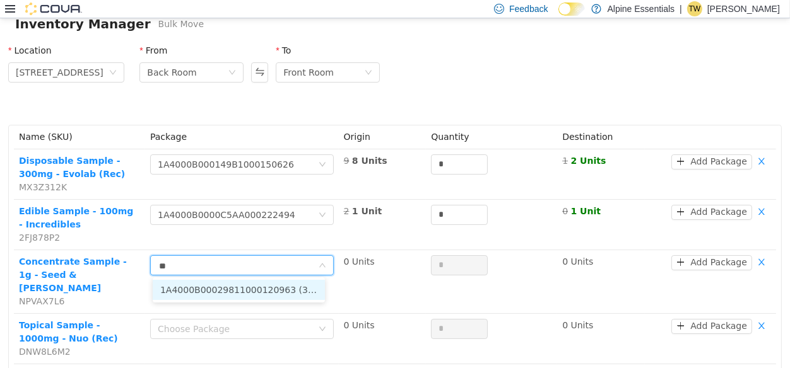
click at [293, 286] on li "1A4000B00029811000120963 (3 Units)" at bounding box center [239, 290] width 172 height 20
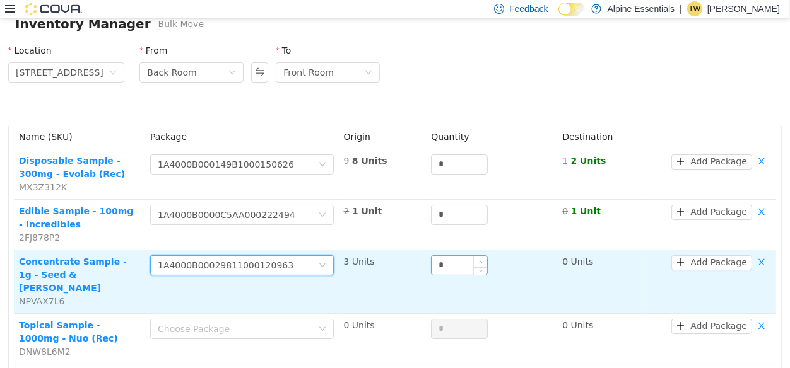
type input "*"
click at [476, 259] on span "Increase Value" at bounding box center [480, 261] width 13 height 11
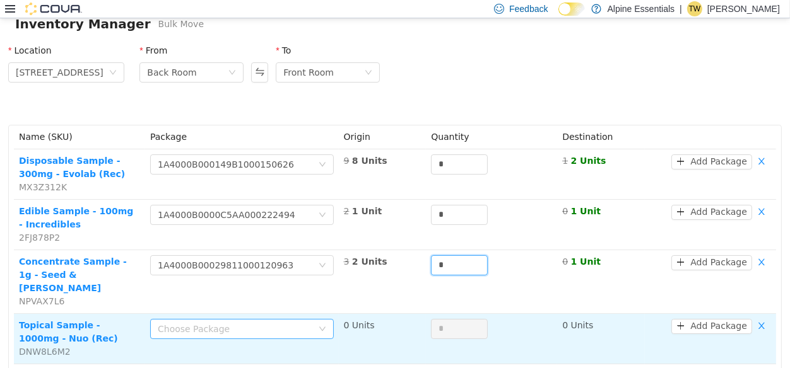
click at [230, 323] on div "Choose Package" at bounding box center [235, 329] width 155 height 13
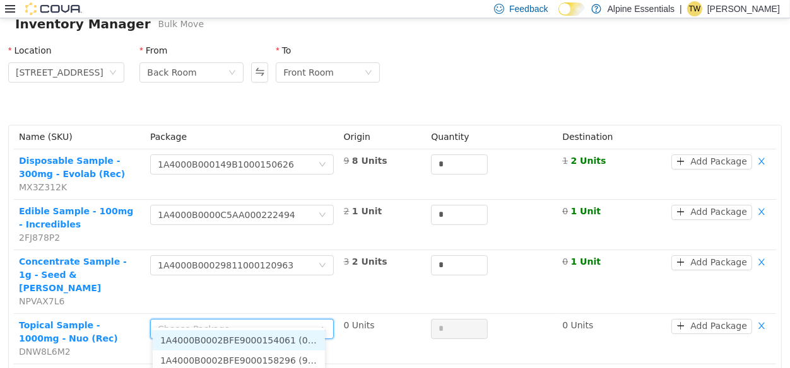
scroll to position [95, 0]
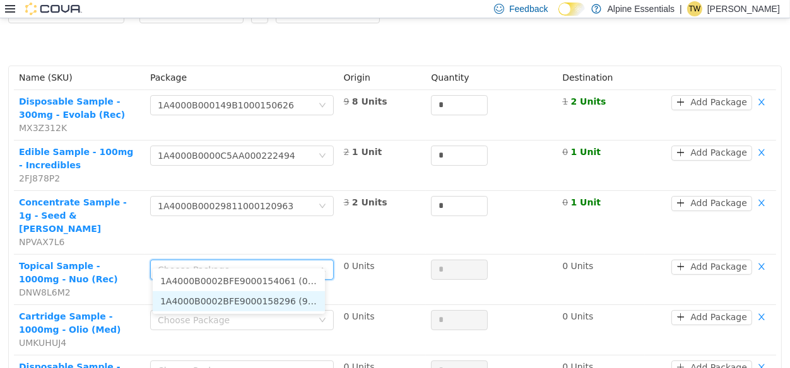
click at [306, 304] on li "1A4000B0002BFE9000158296 (9 Units)" at bounding box center [239, 301] width 172 height 20
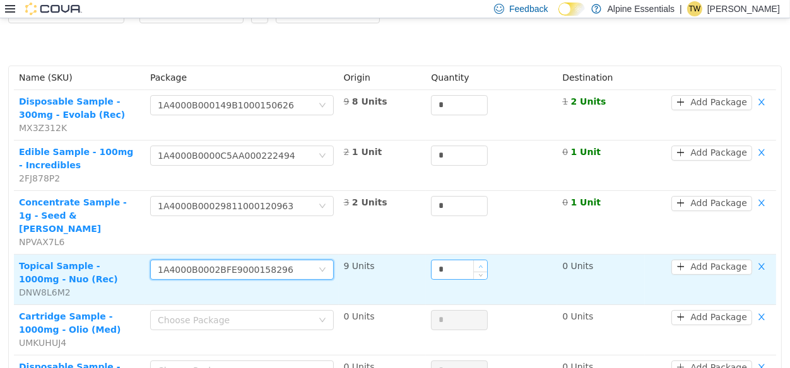
type input "*"
click at [474, 261] on span "Increase Value" at bounding box center [480, 266] width 13 height 11
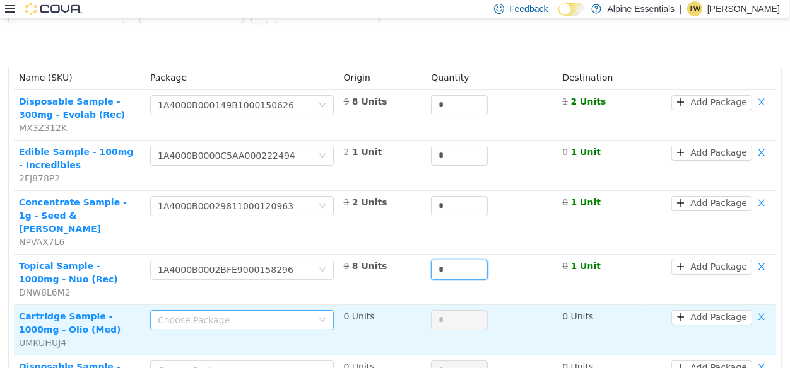
click at [250, 314] on div "Choose Package" at bounding box center [235, 320] width 155 height 13
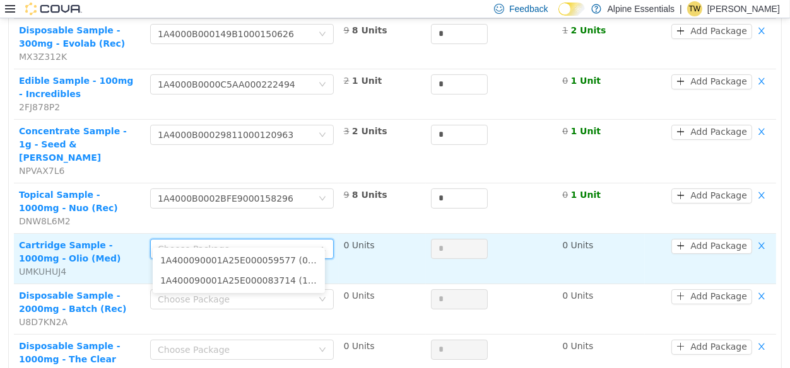
scroll to position [173, 0]
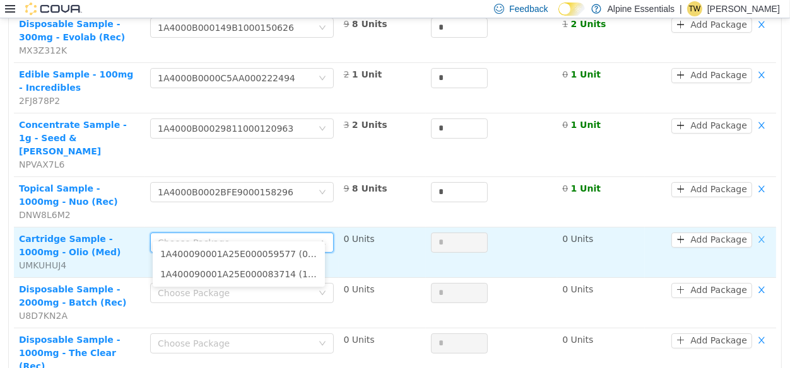
click at [763, 233] on button "button" at bounding box center [761, 240] width 19 height 15
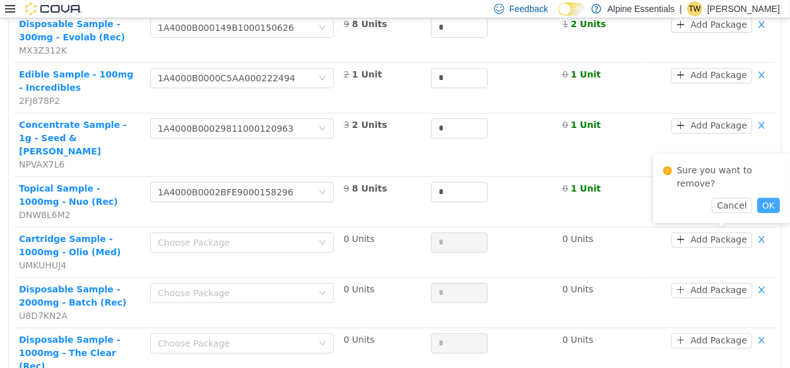
click at [765, 198] on button "OK" at bounding box center [768, 205] width 23 height 15
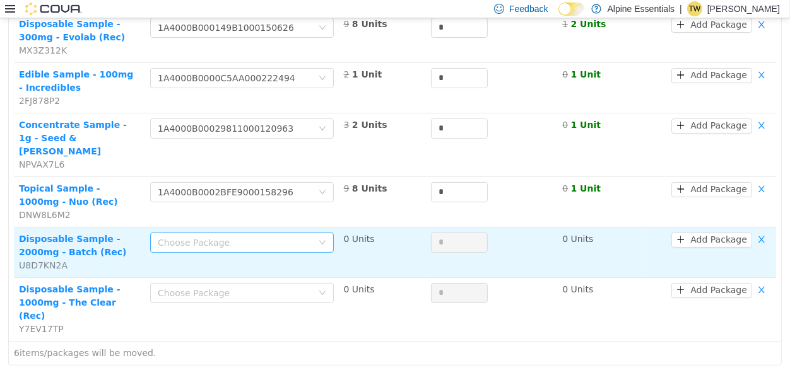
click at [291, 237] on div "Choose Package" at bounding box center [235, 243] width 155 height 13
type input "***"
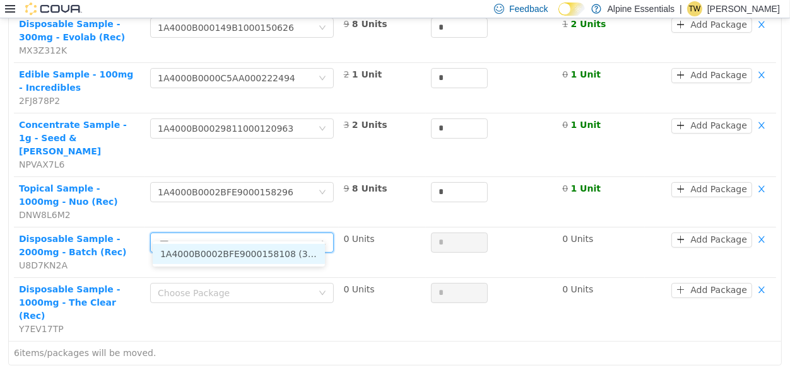
click at [312, 247] on li "1A4000B0002BFE9000158108 (3 Units)" at bounding box center [239, 254] width 172 height 20
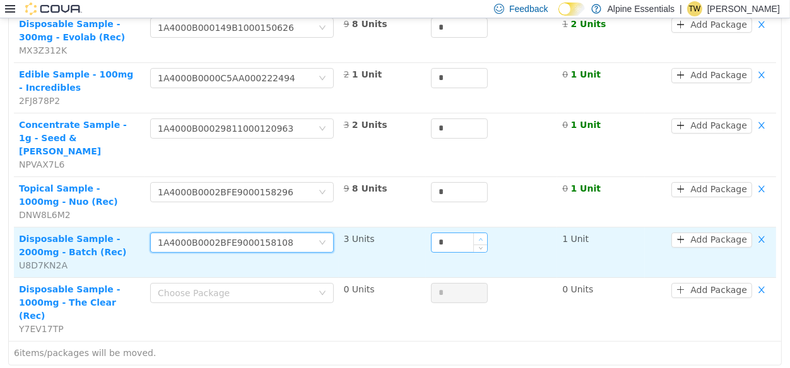
click at [476, 233] on div "*" at bounding box center [459, 243] width 57 height 20
type input "*"
click at [477, 233] on span "Increase Value" at bounding box center [480, 238] width 13 height 11
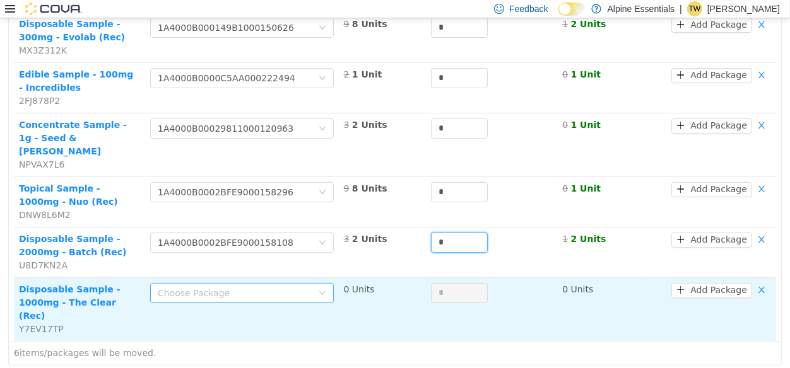
click at [219, 287] on div "Choose Package" at bounding box center [235, 293] width 155 height 13
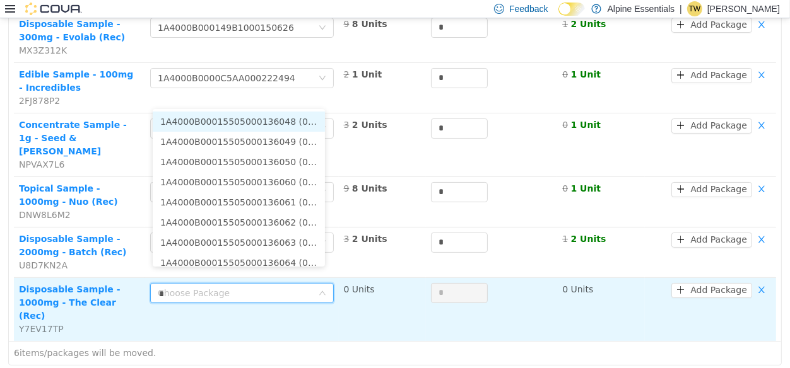
type input "**"
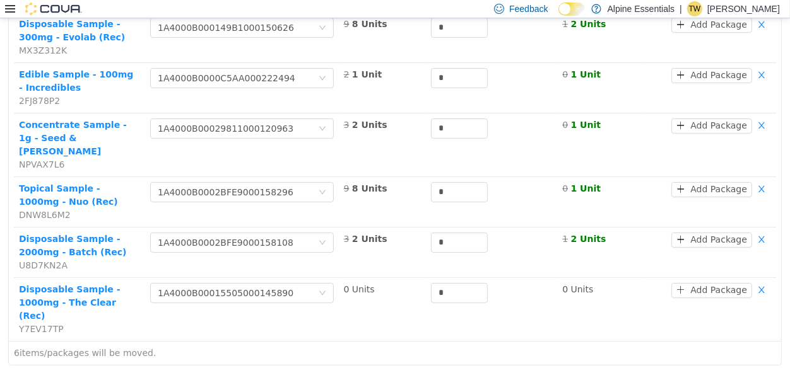
click at [403, 341] on div "6 items/packages will be moved." at bounding box center [395, 353] width 772 height 24
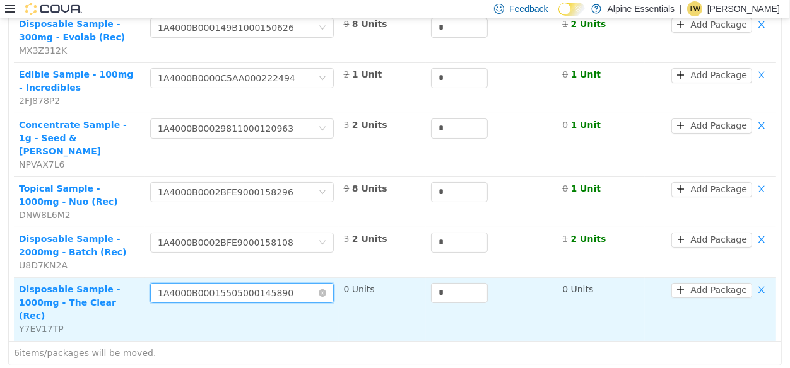
click at [254, 284] on div "1A4000B00015505000145890" at bounding box center [226, 293] width 136 height 19
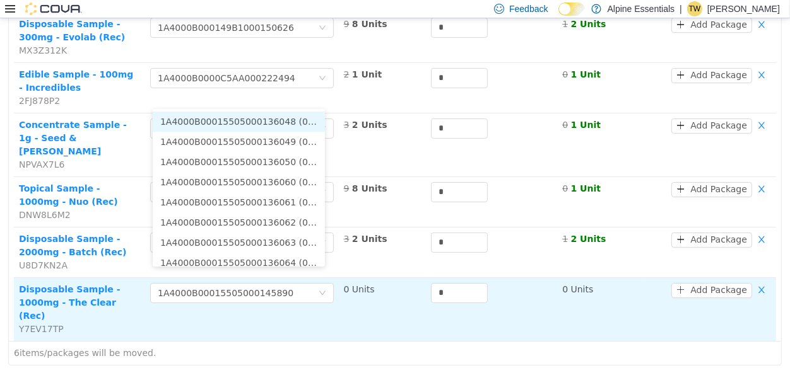
click at [383, 300] on td "0 Units" at bounding box center [383, 309] width 88 height 63
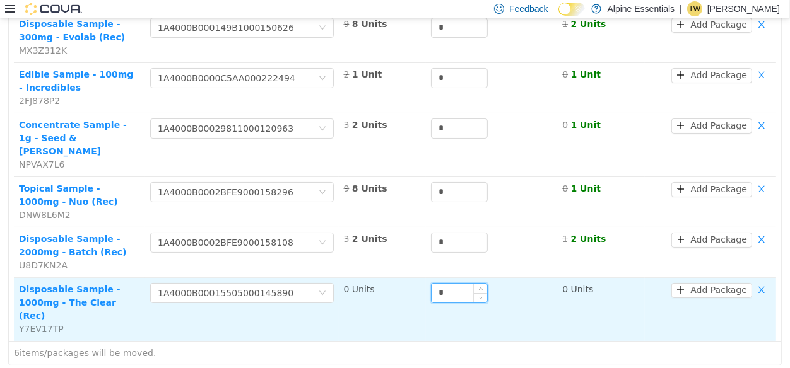
click at [440, 284] on input "*" at bounding box center [460, 293] width 56 height 19
type input "*"
click at [478, 291] on span "Decrease Value" at bounding box center [480, 296] width 13 height 11
click at [559, 316] on td "0 Units" at bounding box center [601, 309] width 88 height 63
click at [761, 283] on button "button" at bounding box center [761, 290] width 19 height 15
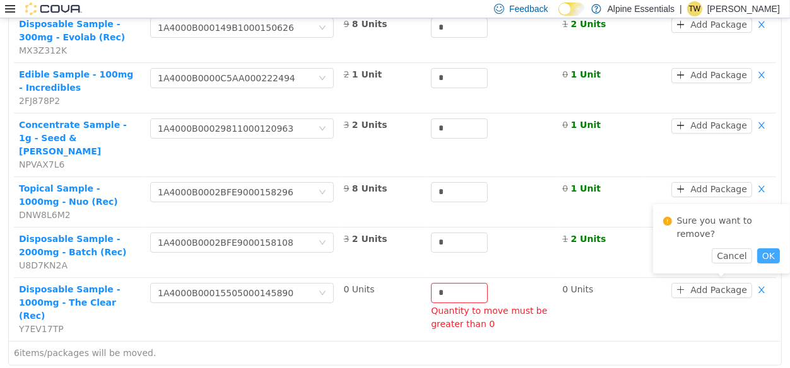
click at [762, 249] on button "OK" at bounding box center [768, 256] width 23 height 15
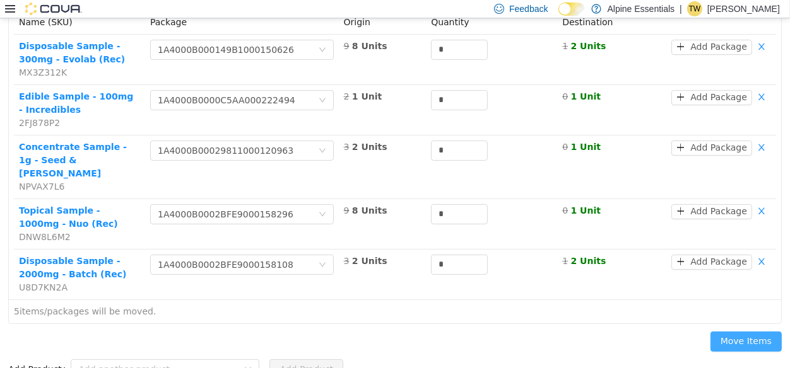
click at [770, 332] on button "Move Items" at bounding box center [745, 342] width 71 height 20
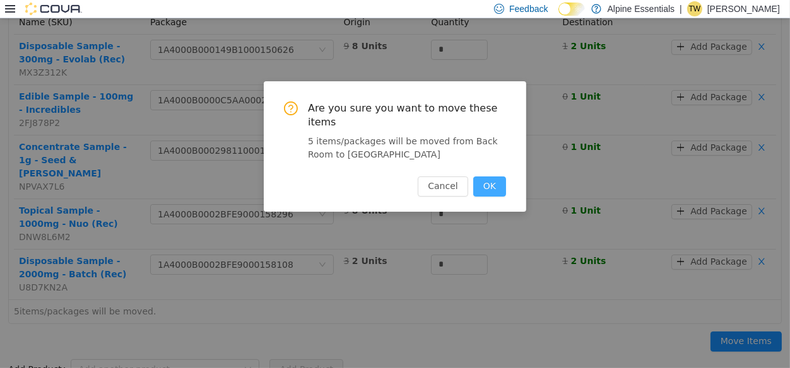
click at [482, 177] on button "OK" at bounding box center [489, 187] width 33 height 20
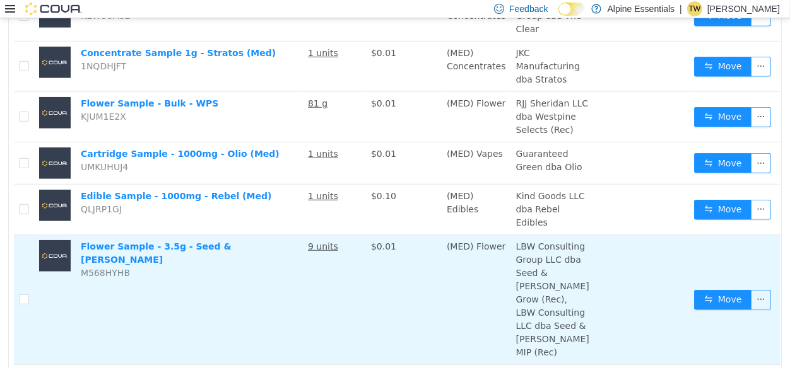
scroll to position [1457, 0]
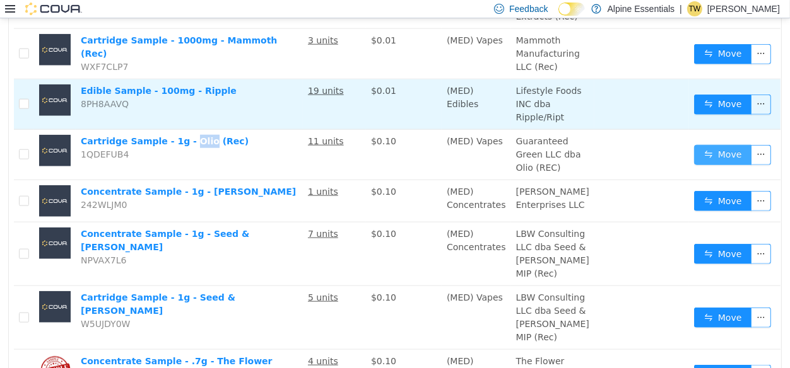
drag, startPoint x: 724, startPoint y: 204, endPoint x: 474, endPoint y: 138, distance: 258.3
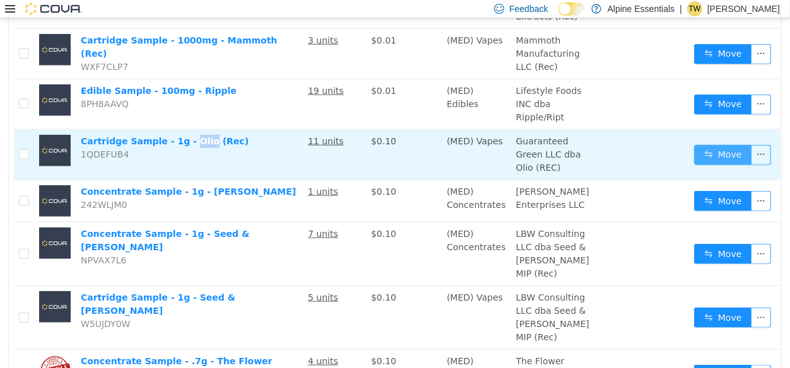
click at [724, 165] on button "Move" at bounding box center [723, 155] width 58 height 20
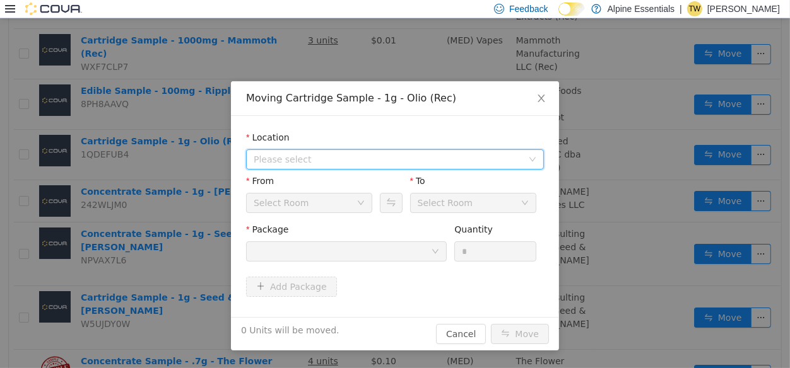
click at [493, 159] on span "Please select" at bounding box center [388, 159] width 269 height 13
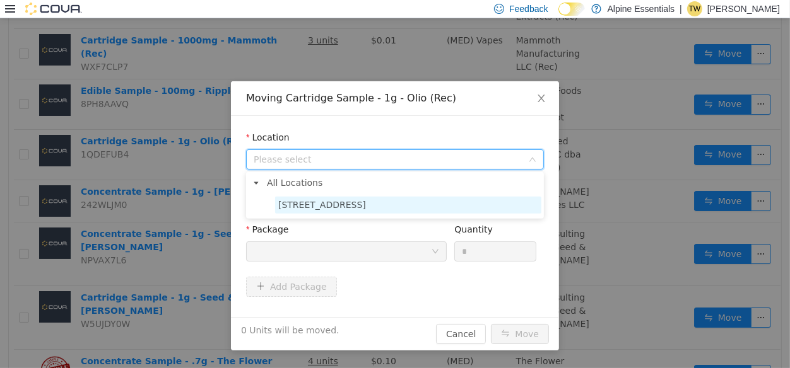
click at [427, 206] on span "850 Commercial Lane" at bounding box center [408, 205] width 266 height 17
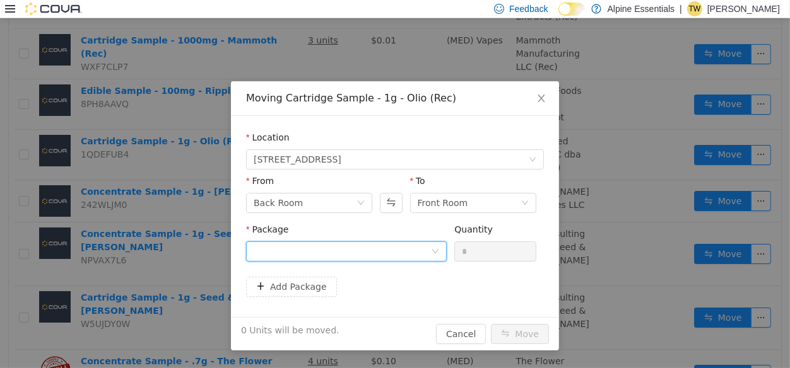
click at [334, 249] on div at bounding box center [342, 251] width 177 height 19
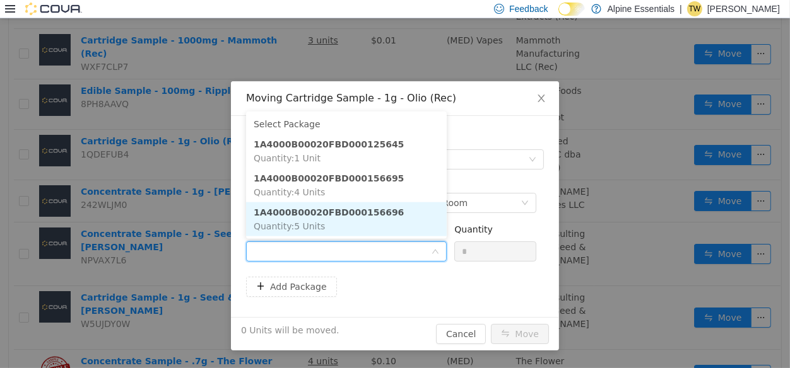
click at [379, 217] on li "1A4000B00020FBD000156696 Quantity : 5 Units" at bounding box center [346, 220] width 201 height 34
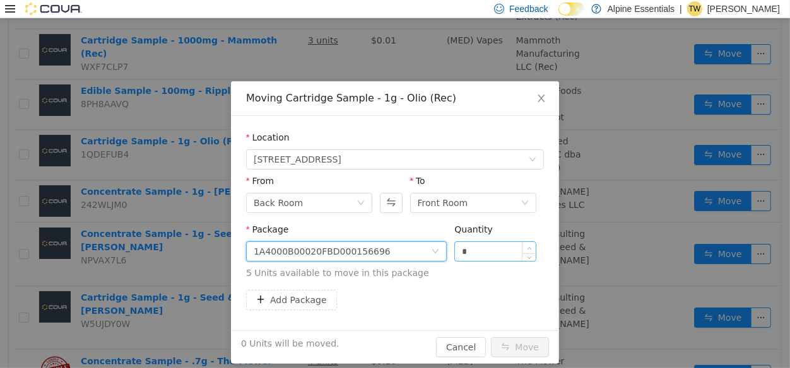
type input "*"
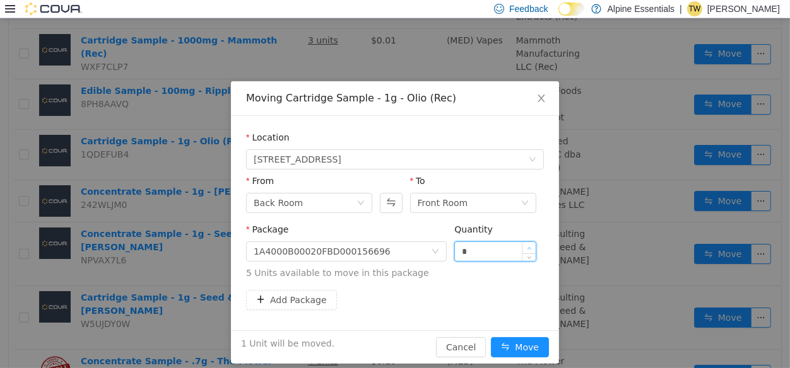
click at [527, 247] on icon "icon: up" at bounding box center [529, 249] width 4 height 4
click at [516, 348] on button "Move" at bounding box center [520, 348] width 58 height 20
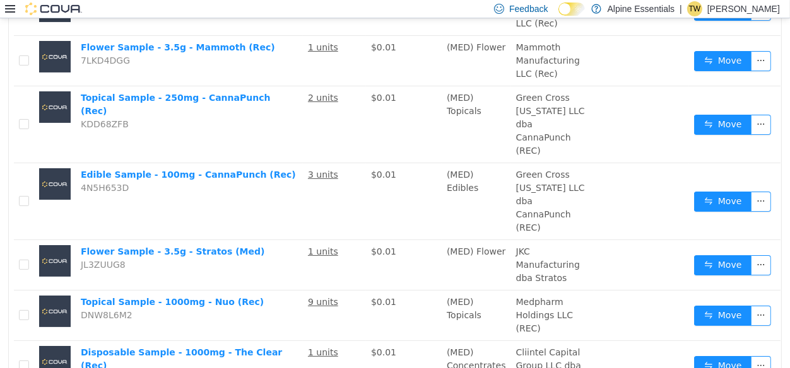
scroll to position [0, 0]
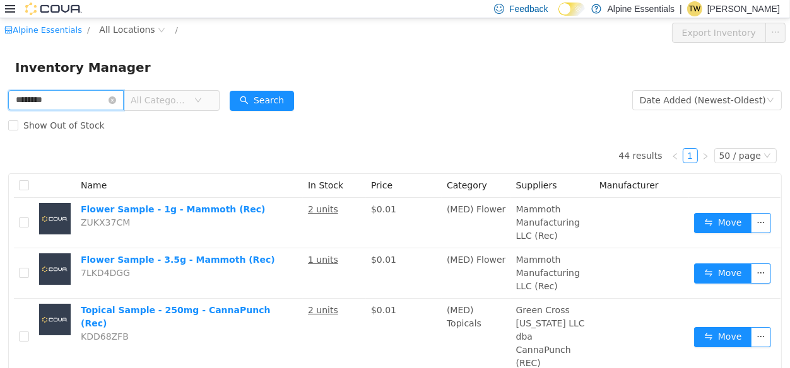
click at [32, 97] on input "********" at bounding box center [65, 100] width 115 height 20
type input "*****"
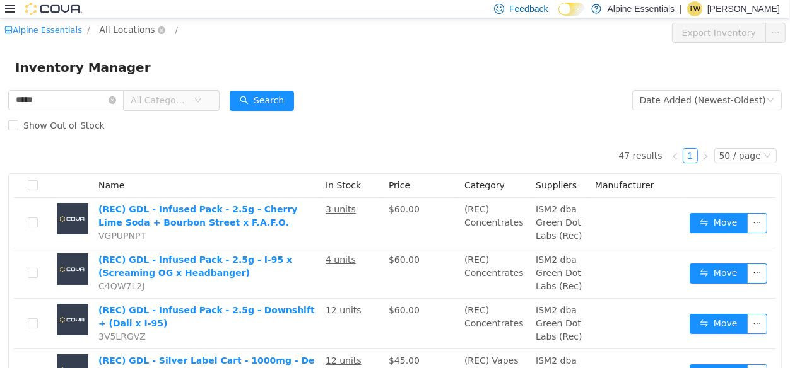
click at [117, 30] on span "All Locations" at bounding box center [127, 30] width 56 height 14
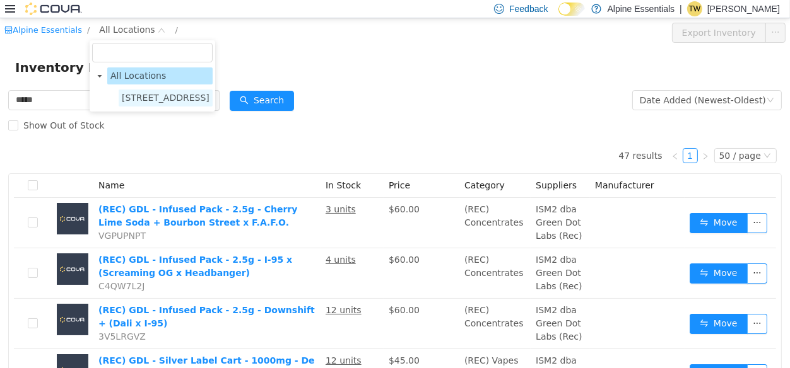
click at [166, 102] on span "850 Commercial Lane" at bounding box center [166, 98] width 88 height 10
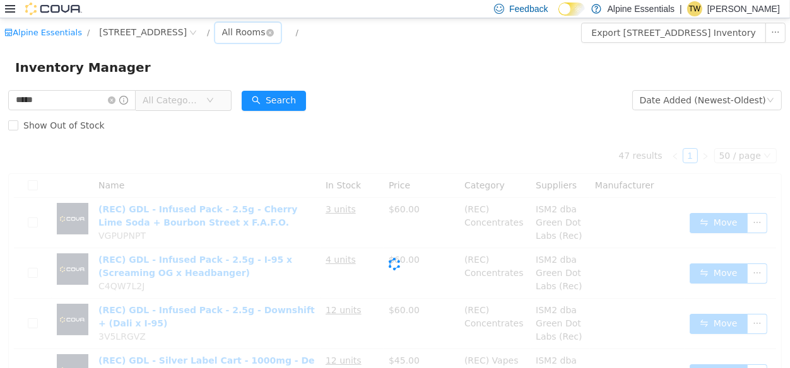
click at [238, 30] on div "All Rooms" at bounding box center [244, 32] width 44 height 19
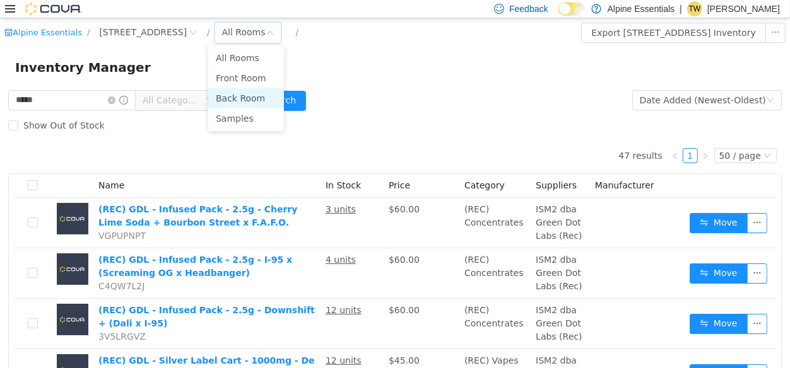
click at [254, 95] on li "Back Room" at bounding box center [246, 98] width 76 height 20
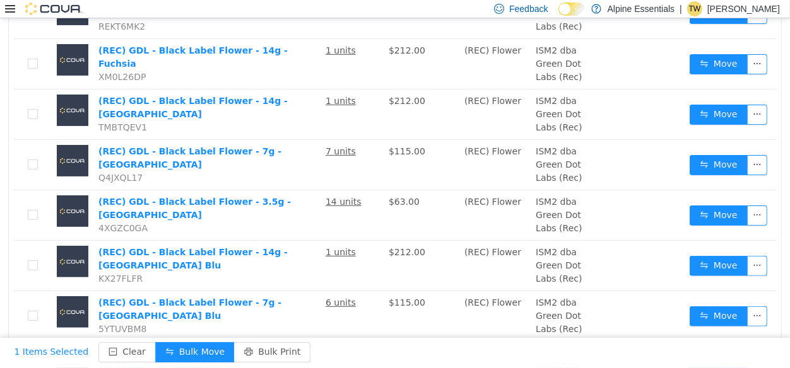
scroll to position [420, 0]
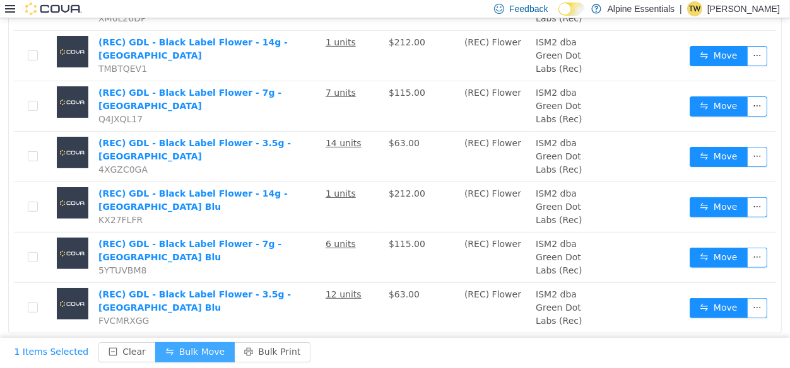
click at [171, 355] on button "Bulk Move" at bounding box center [194, 353] width 79 height 20
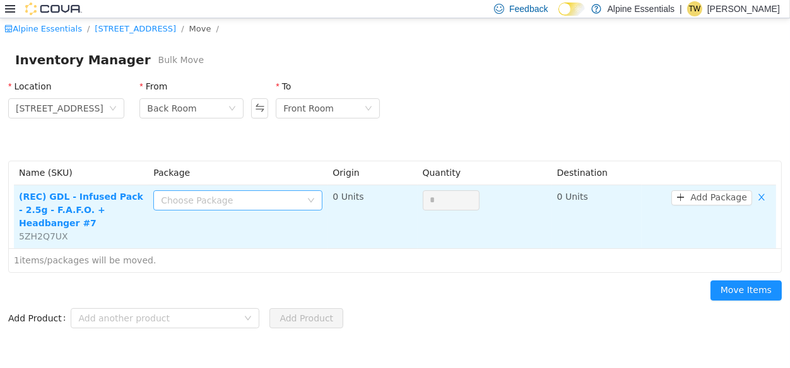
click at [256, 206] on div "Choose Package" at bounding box center [231, 200] width 140 height 13
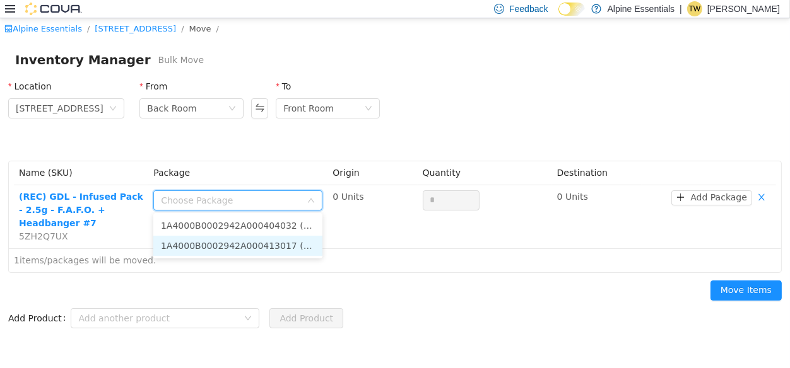
click at [254, 247] on li "1A4000B0002942A000413017 (2 Units)" at bounding box center [237, 246] width 169 height 20
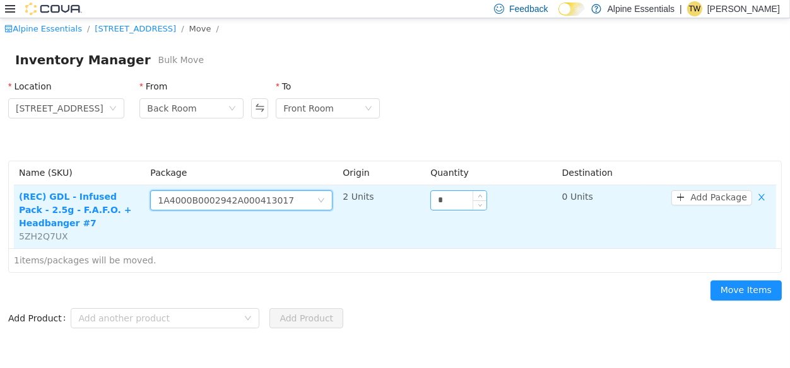
click at [445, 198] on input "*" at bounding box center [459, 200] width 56 height 19
type input "*"
click at [710, 281] on button "Move Items" at bounding box center [745, 291] width 71 height 20
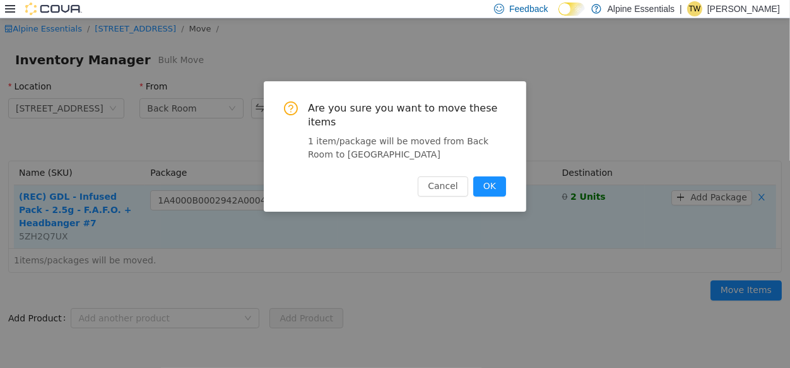
click at [473, 177] on button "OK" at bounding box center [489, 187] width 33 height 20
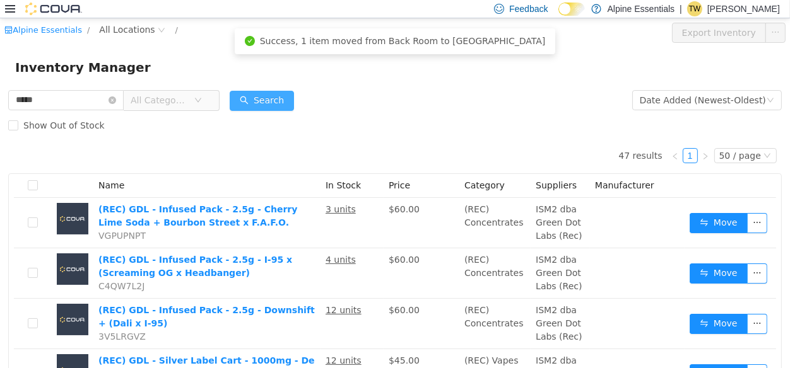
click at [273, 100] on button "Search" at bounding box center [262, 101] width 64 height 20
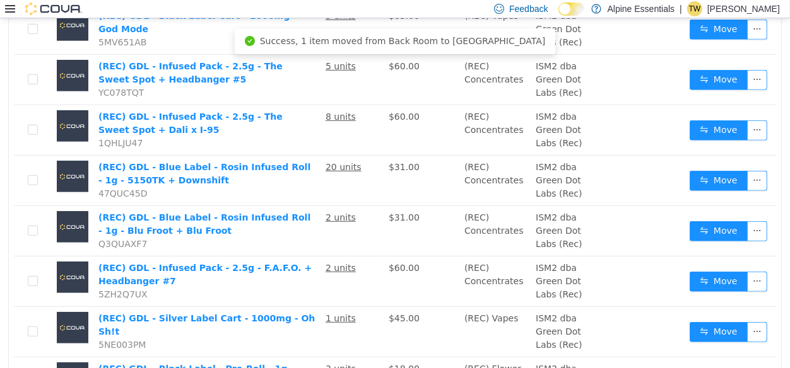
scroll to position [649, 0]
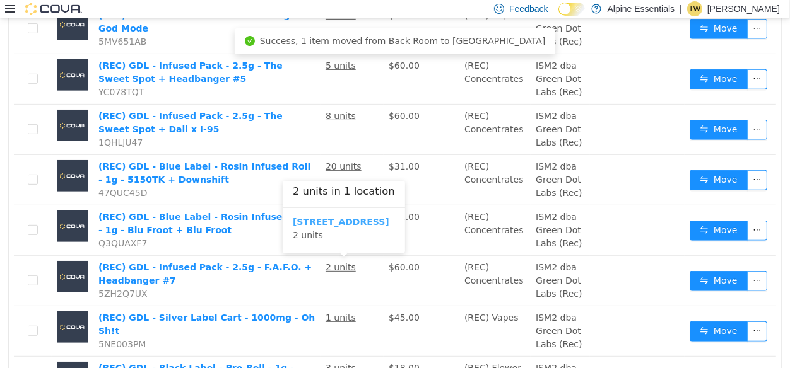
click at [346, 221] on b "850 Commercial Lane" at bounding box center [341, 222] width 97 height 10
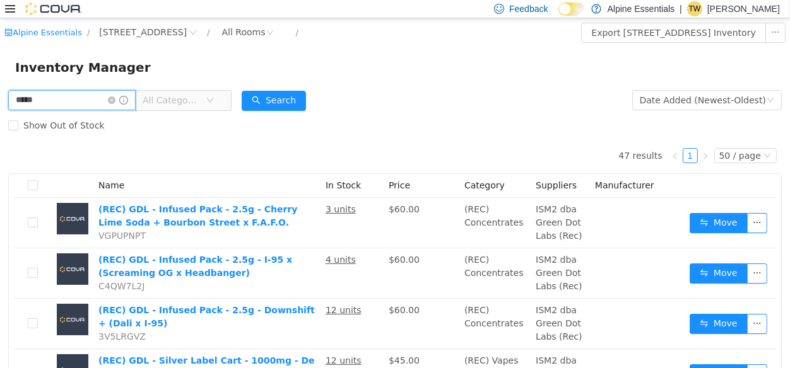
click at [29, 105] on input "*****" at bounding box center [71, 100] width 127 height 20
click at [29, 105] on input "***" at bounding box center [71, 100] width 127 height 20
type input "********"
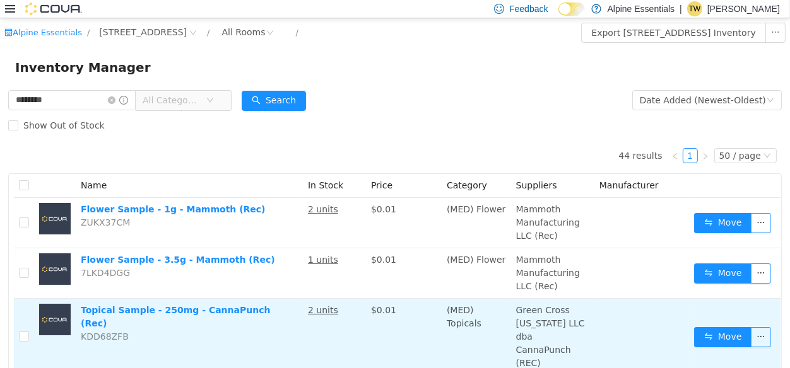
scroll to position [372, 0]
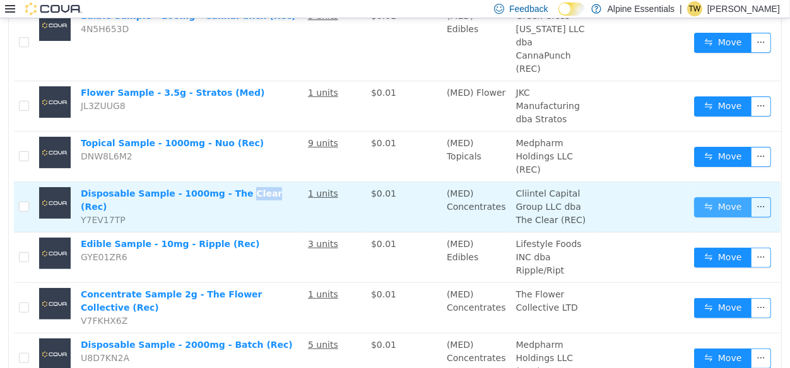
click at [730, 218] on button "Move" at bounding box center [723, 207] width 58 height 20
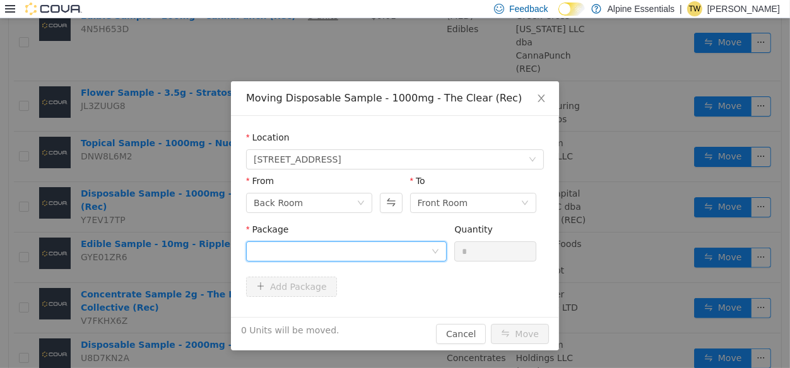
click at [388, 250] on div at bounding box center [342, 251] width 177 height 19
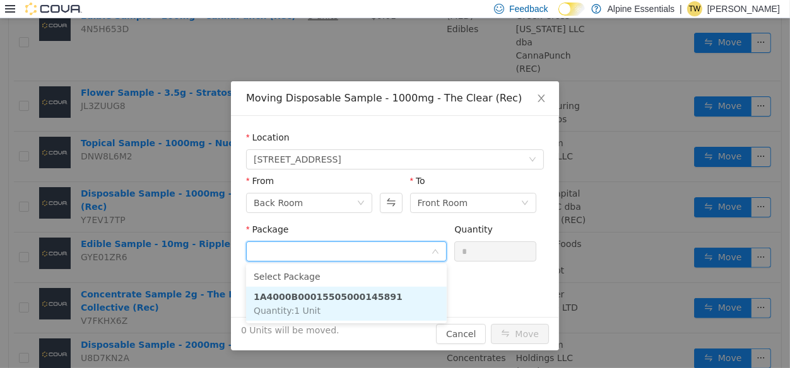
click at [396, 303] on li "1A4000B00015505000145891 Quantity : 1 Unit" at bounding box center [346, 304] width 201 height 34
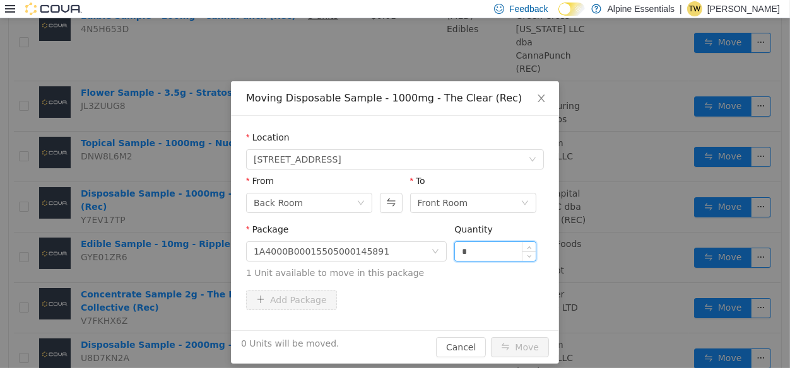
click at [490, 245] on input "*" at bounding box center [495, 251] width 81 height 19
type input "**"
click at [491, 338] on button "Move" at bounding box center [520, 348] width 58 height 20
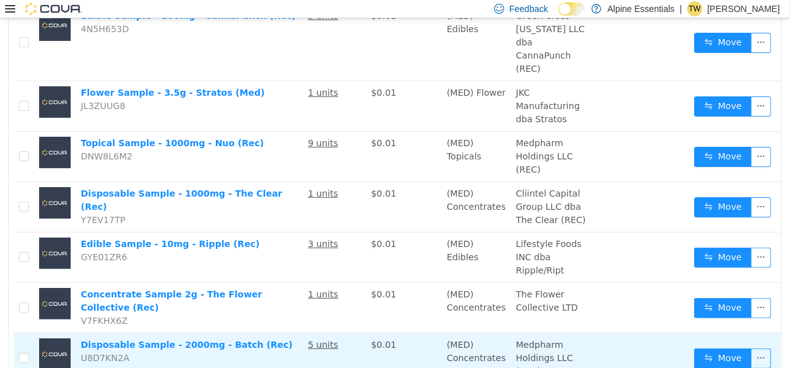
scroll to position [1021, 0]
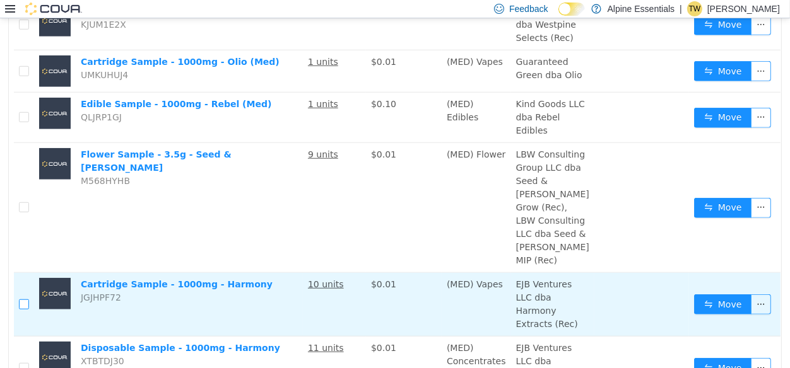
click at [29, 312] on label at bounding box center [24, 304] width 10 height 13
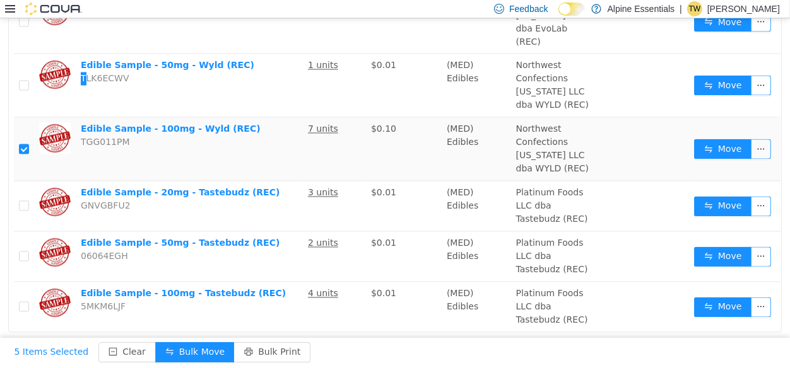
scroll to position [0, 0]
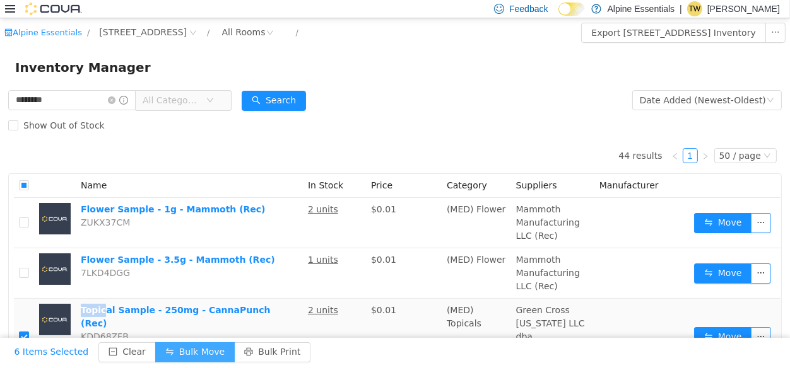
click at [169, 348] on button "Bulk Move" at bounding box center [194, 353] width 79 height 20
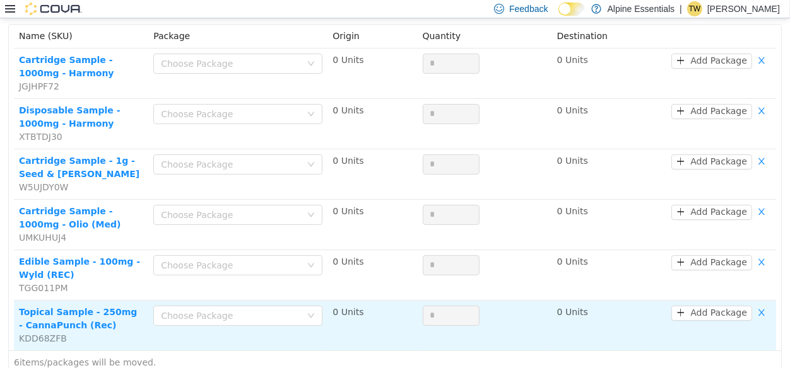
scroll to position [111, 0]
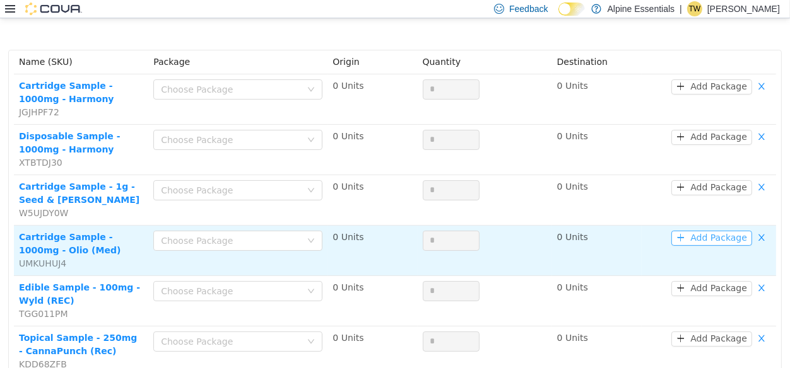
click at [722, 238] on button "Add Package" at bounding box center [711, 238] width 81 height 15
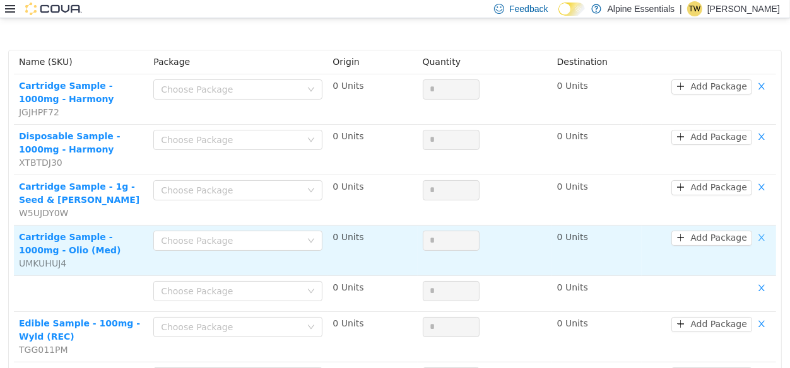
click at [762, 237] on button "button" at bounding box center [761, 238] width 19 height 15
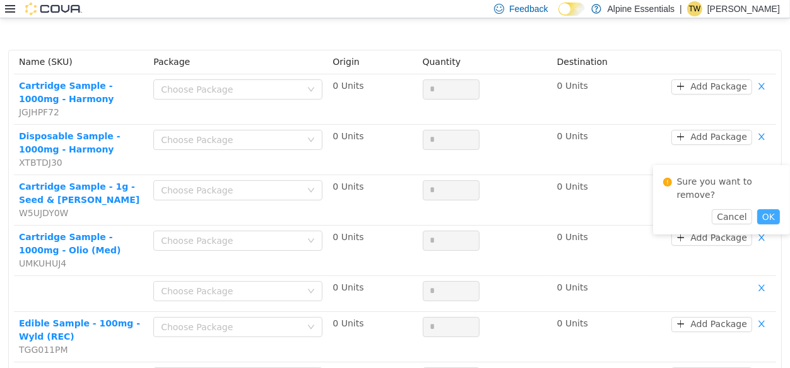
click at [767, 209] on button "OK" at bounding box center [768, 216] width 23 height 15
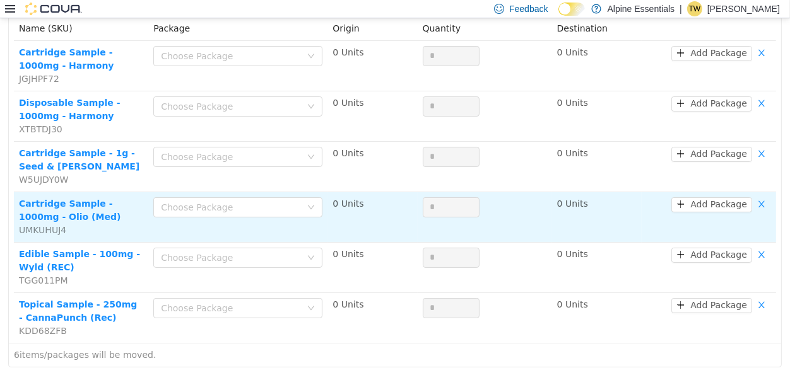
scroll to position [150, 0]
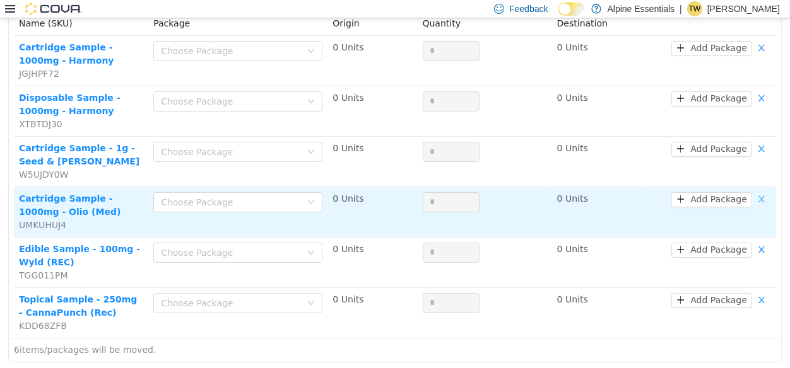
click at [765, 196] on button "button" at bounding box center [761, 199] width 19 height 15
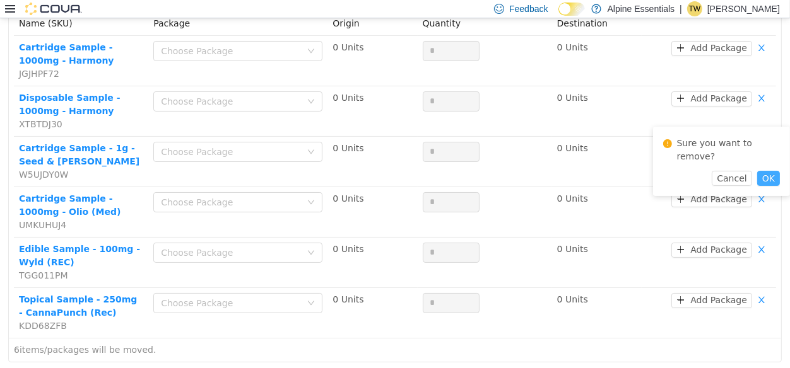
click at [768, 171] on button "OK" at bounding box center [768, 178] width 23 height 15
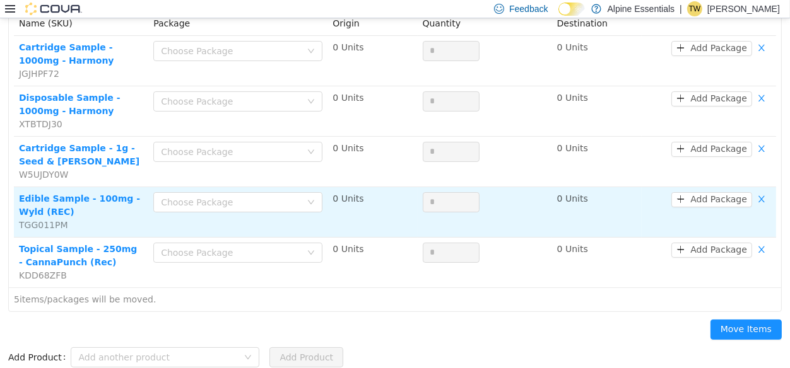
scroll to position [151, 0]
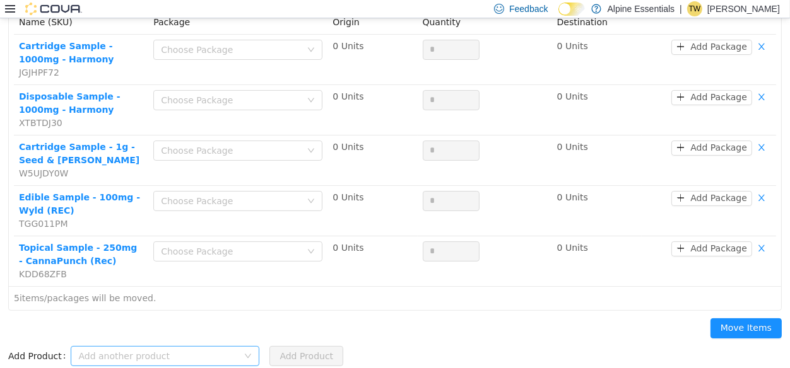
click at [170, 358] on div "Add another product" at bounding box center [158, 356] width 160 height 13
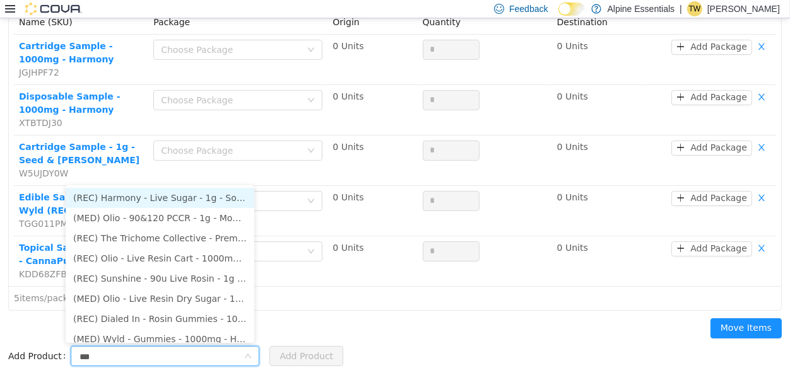
type input "****"
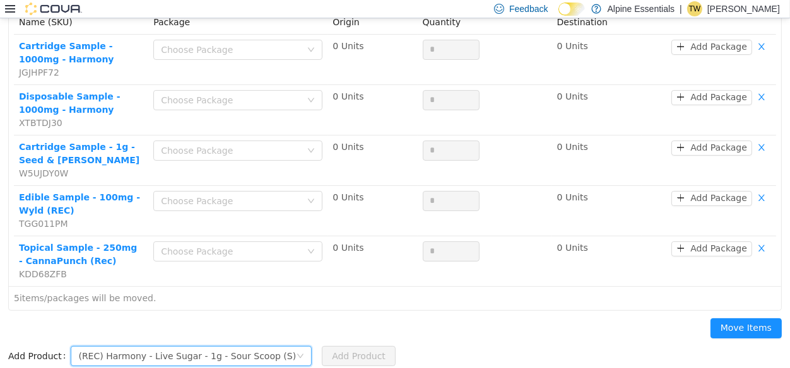
click at [144, 347] on div "(REC) Harmony - Live Sugar - 1g - Sour Scoop (S)" at bounding box center [187, 356] width 218 height 19
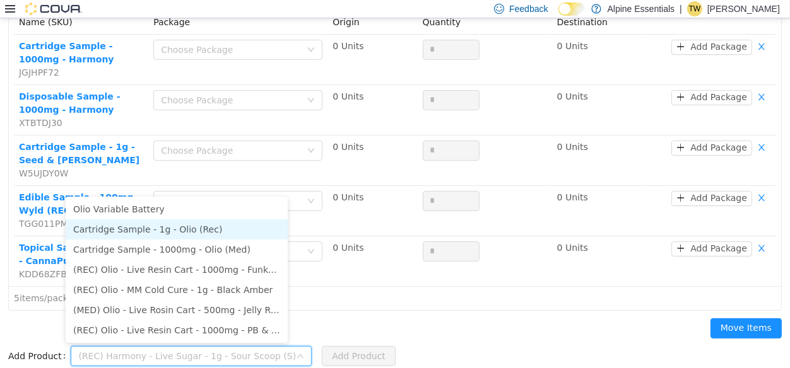
click at [182, 231] on li "Cartridge Sample - 1g - Olio (Rec)" at bounding box center [177, 230] width 222 height 20
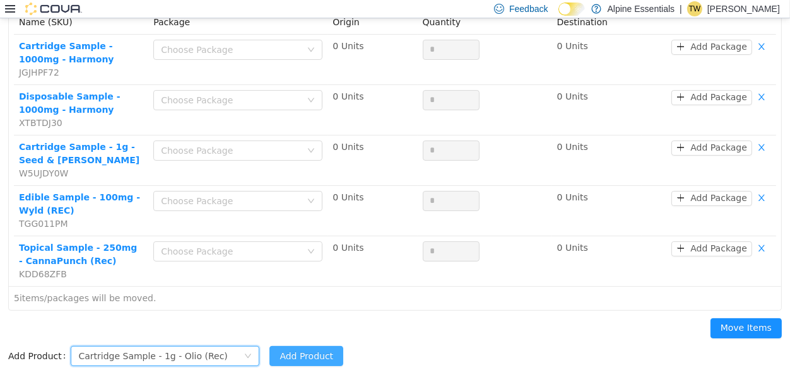
click at [304, 359] on button "Add Product" at bounding box center [306, 356] width 74 height 20
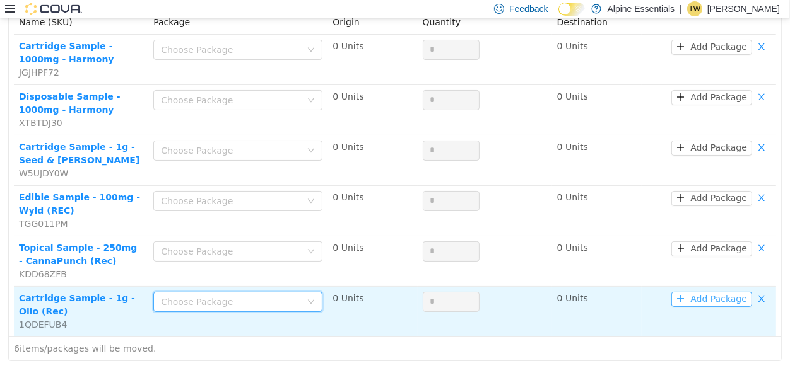
click at [697, 293] on button "Add Package" at bounding box center [711, 299] width 81 height 15
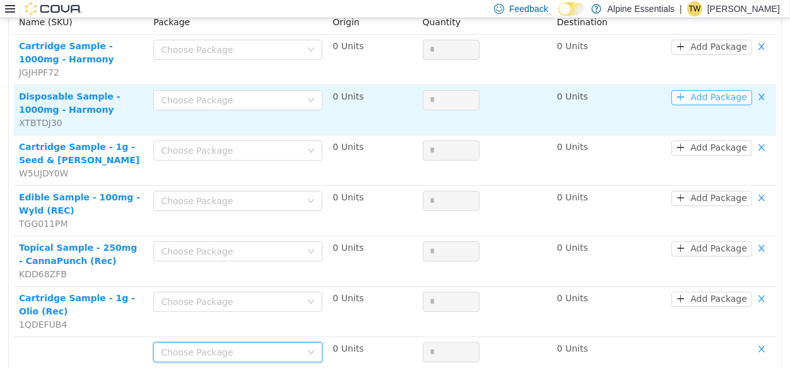
click at [719, 95] on button "Add Package" at bounding box center [711, 97] width 81 height 15
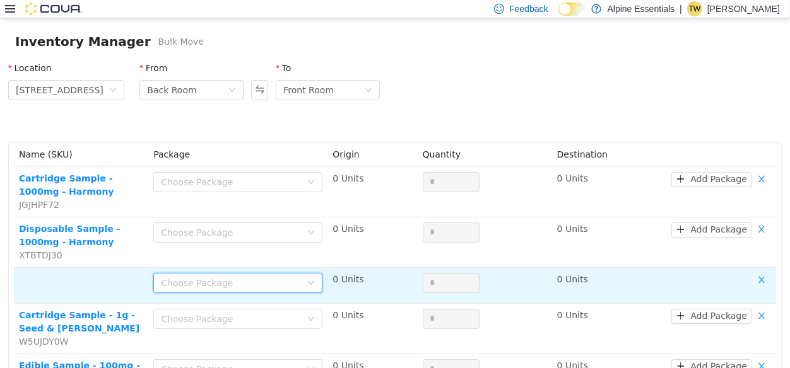
scroll to position [0, 0]
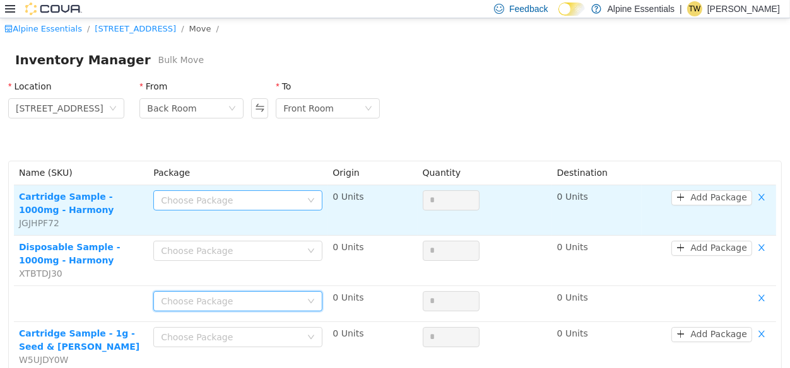
click at [229, 194] on div "Choose Package" at bounding box center [231, 200] width 140 height 13
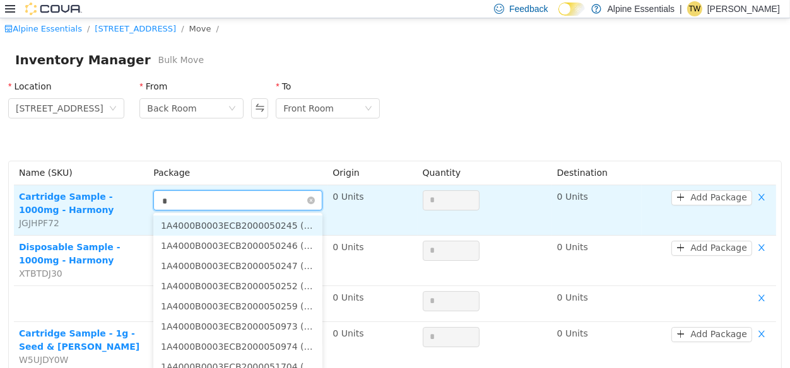
type input "**"
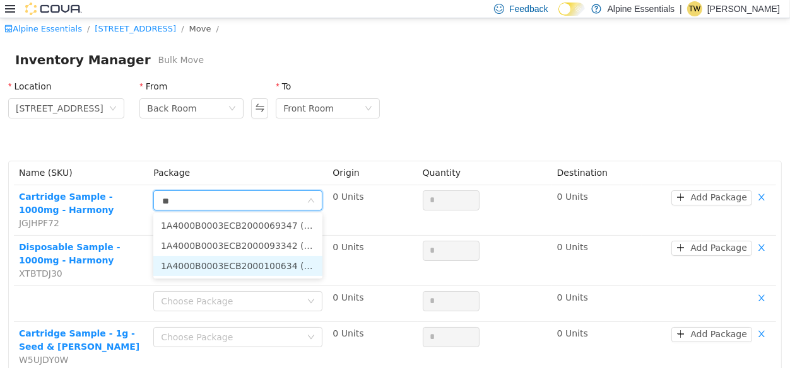
click at [300, 273] on li "1A4000B0003ECB2000100634 (9 Units)" at bounding box center [237, 266] width 169 height 20
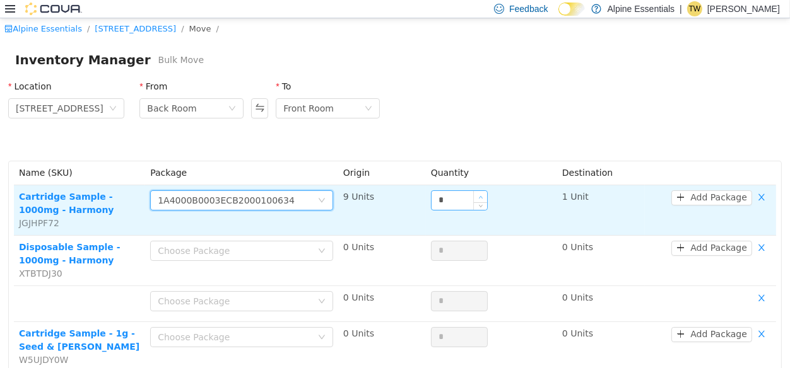
type input "*"
click at [476, 194] on span "Increase Value" at bounding box center [480, 196] width 13 height 11
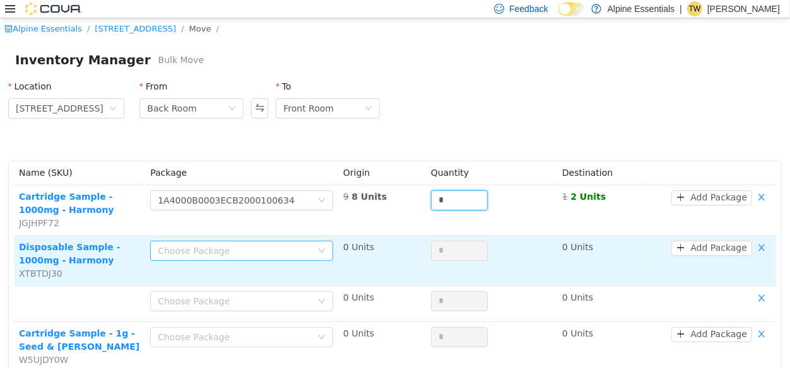
click at [249, 252] on div "Choose Package" at bounding box center [235, 251] width 154 height 13
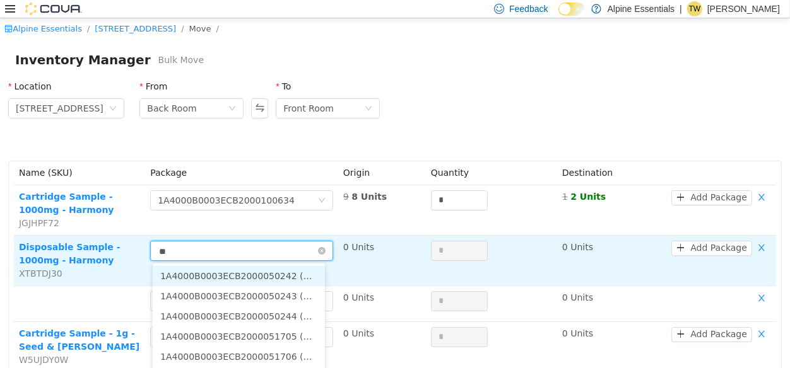
type input "***"
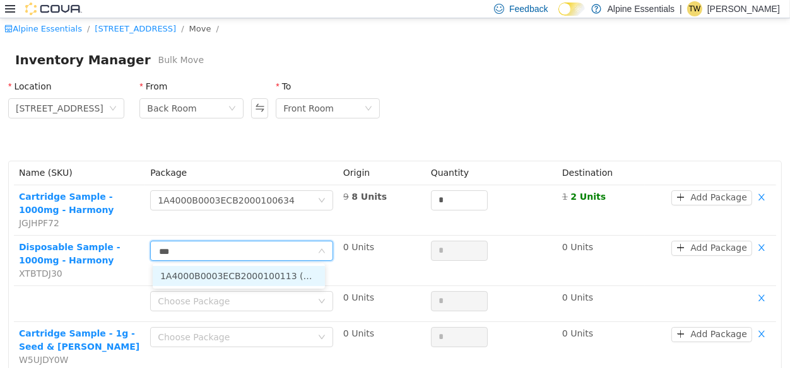
click at [282, 273] on li "1A4000B0003ECB2000100113 (4 Units)" at bounding box center [239, 276] width 172 height 20
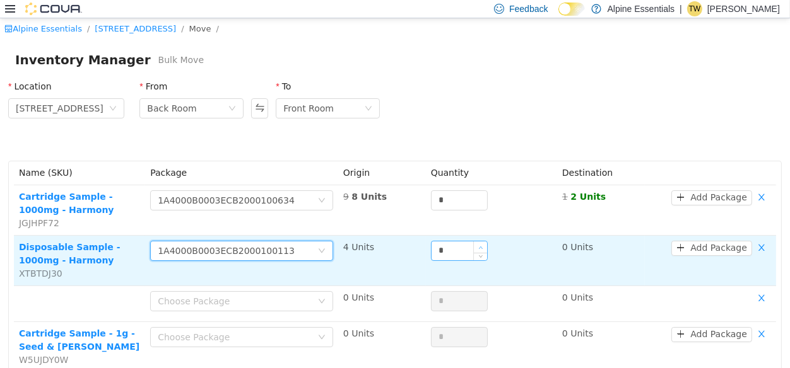
type input "*"
click at [478, 245] on span "Increase Value" at bounding box center [480, 247] width 13 height 11
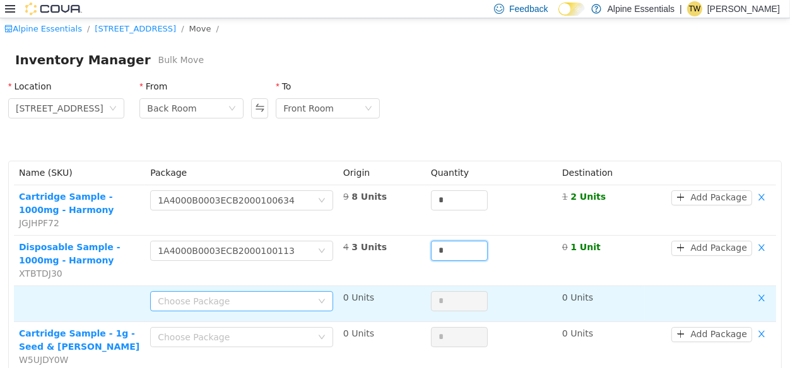
click at [259, 302] on div "Choose Package" at bounding box center [235, 301] width 154 height 13
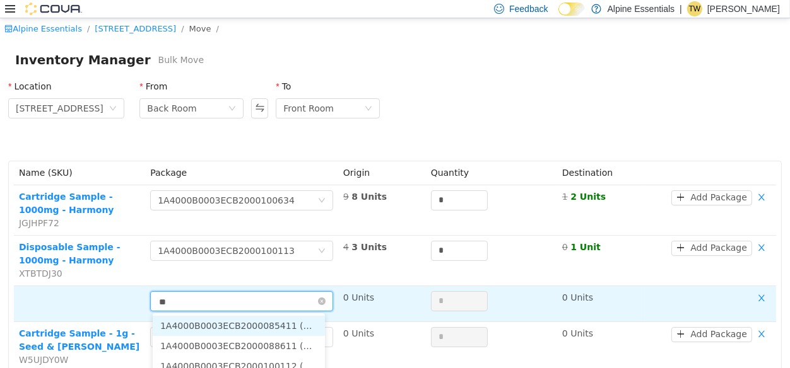
type input "***"
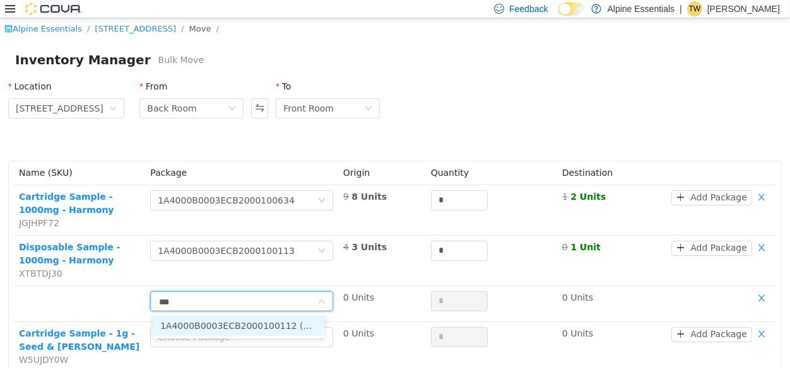
click at [312, 330] on li "1A4000B0003ECB2000100112 (3 Units)" at bounding box center [239, 326] width 172 height 20
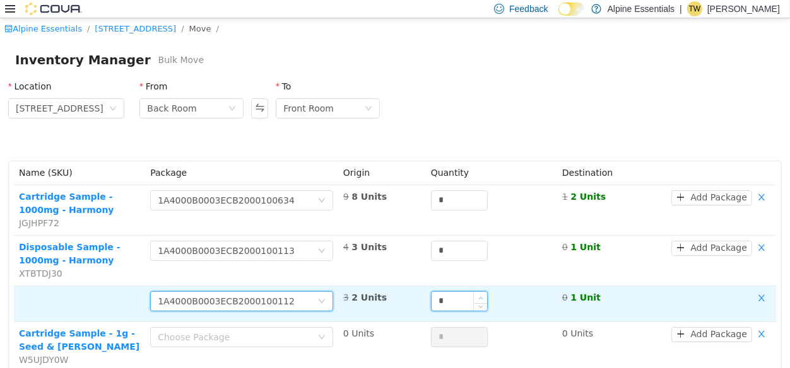
type input "*"
click at [478, 297] on icon "icon: up" at bounding box center [480, 298] width 4 height 4
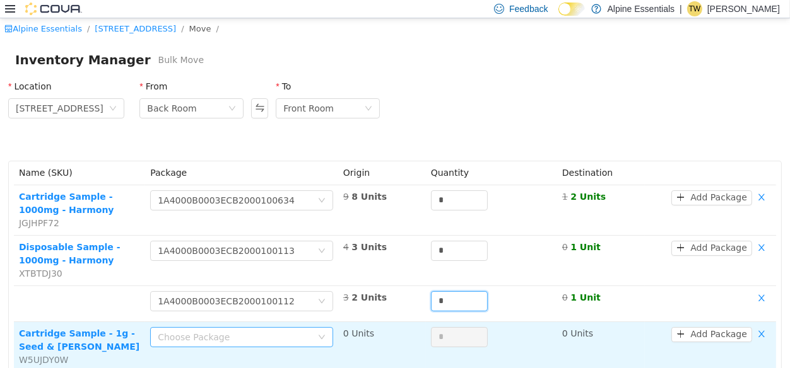
click at [191, 341] on div "Choose Package" at bounding box center [235, 337] width 154 height 13
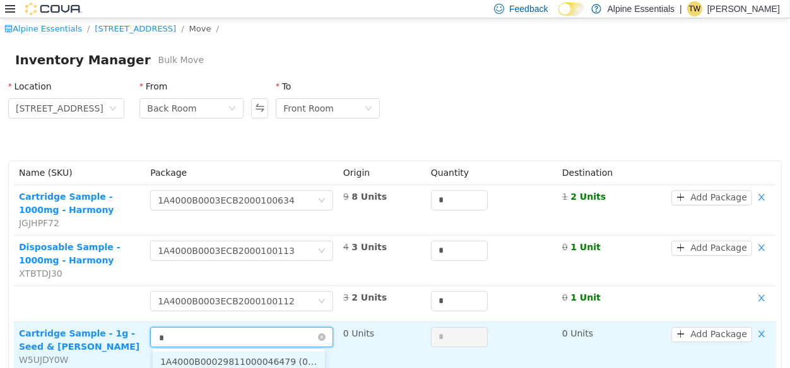
type input "**"
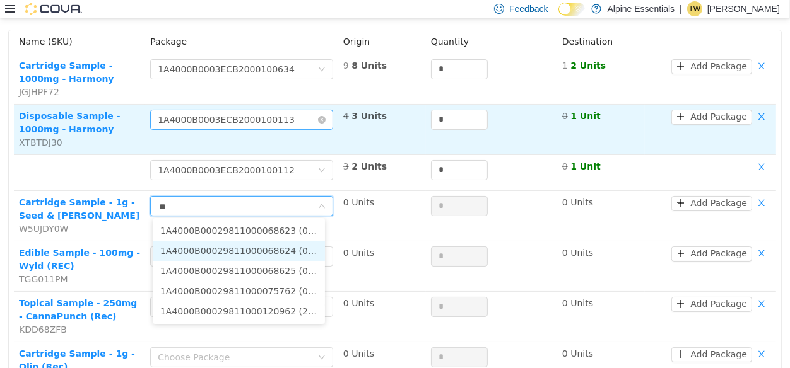
scroll to position [132, 0]
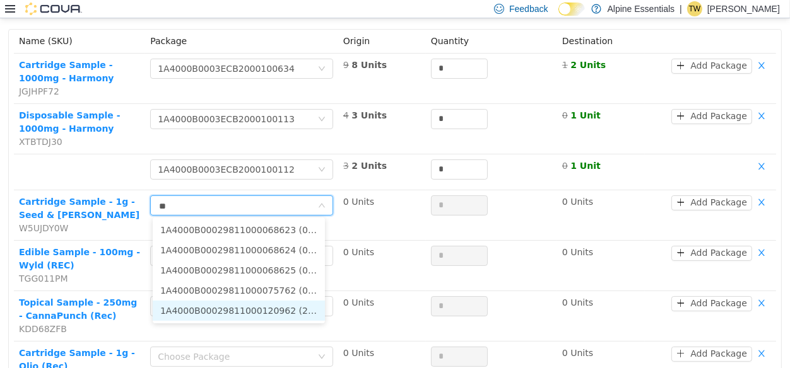
click at [288, 307] on li "1A4000B00029811000120962 (2 Units)" at bounding box center [239, 311] width 172 height 20
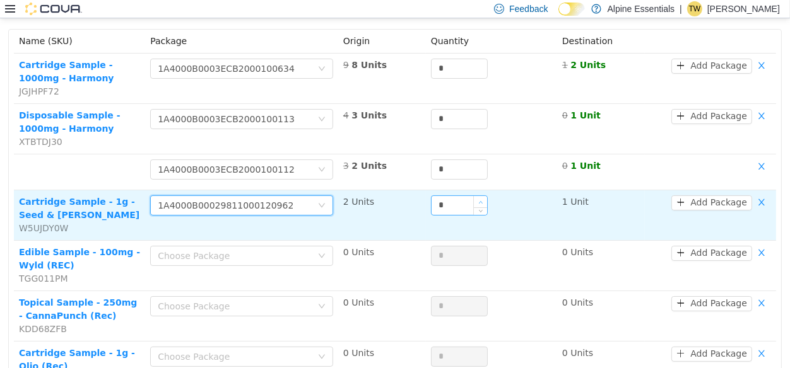
type input "*"
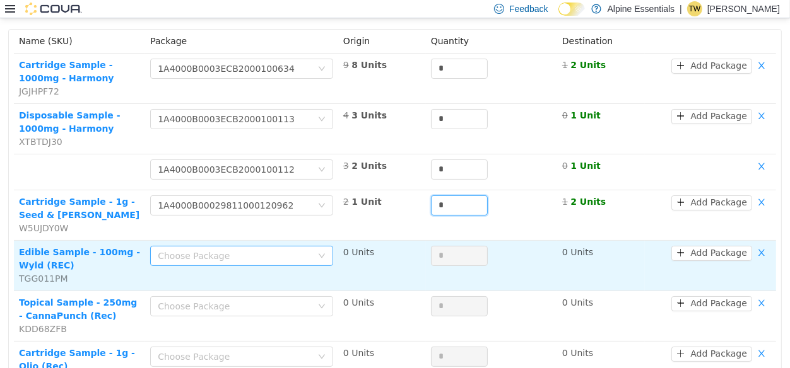
drag, startPoint x: 475, startPoint y: 198, endPoint x: 174, endPoint y: 255, distance: 306.3
click at [174, 255] on tbody "Cartridge Sample - 1000mg - Harmony JGJHPF72 Choose Package 1A4000B0003ECB20001…" at bounding box center [395, 241] width 762 height 374
click at [174, 255] on div "Choose Package" at bounding box center [235, 256] width 154 height 13
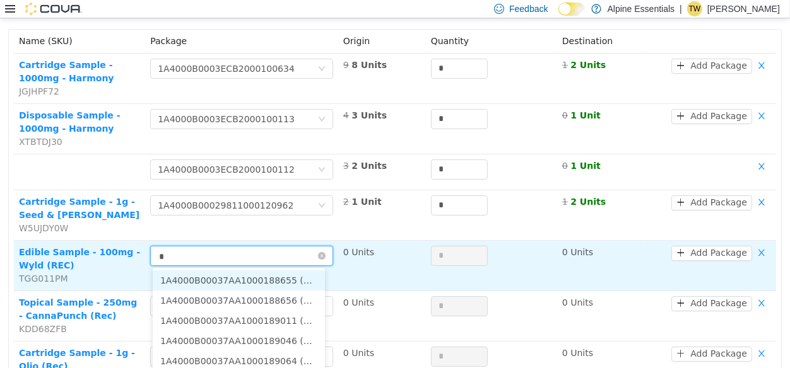
type input "**"
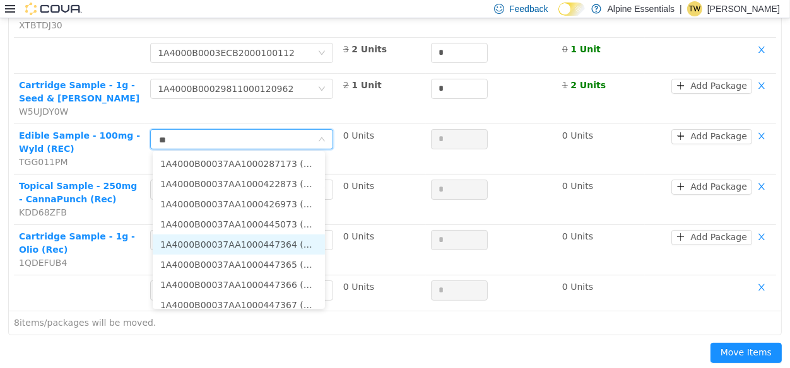
scroll to position [69, 0]
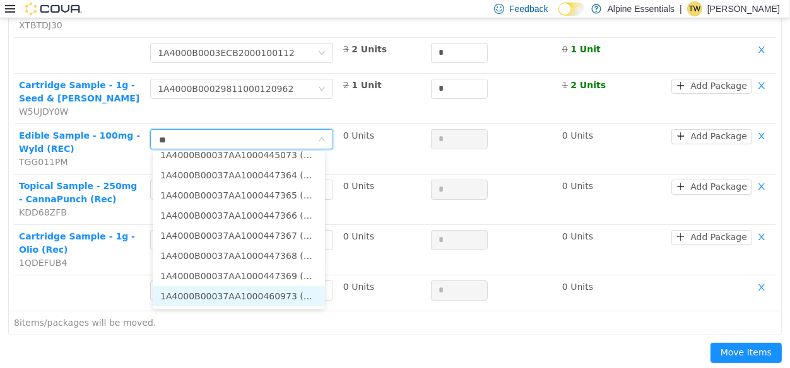
click at [280, 293] on li "1A4000B00037AA1000460973 (2 Units)" at bounding box center [239, 296] width 172 height 20
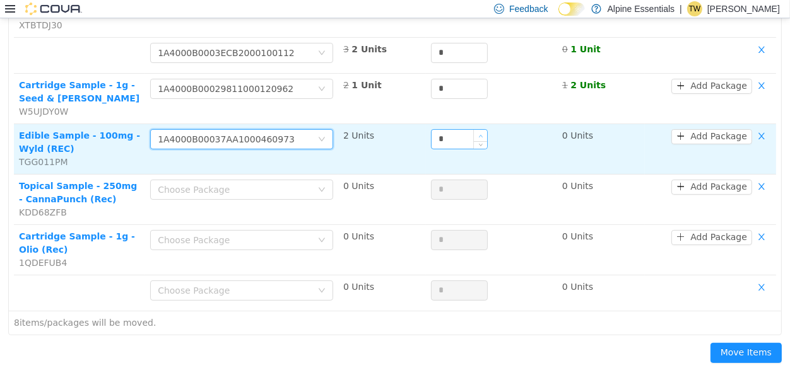
type input "*"
click at [475, 132] on span "Increase Value" at bounding box center [480, 135] width 13 height 11
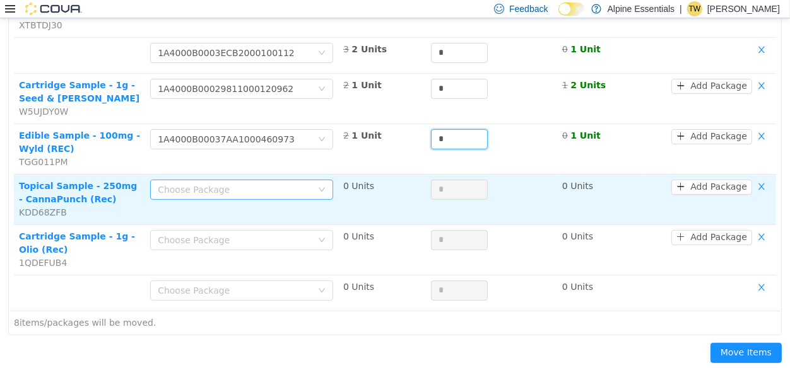
click at [198, 193] on div "Choose Package" at bounding box center [235, 190] width 154 height 13
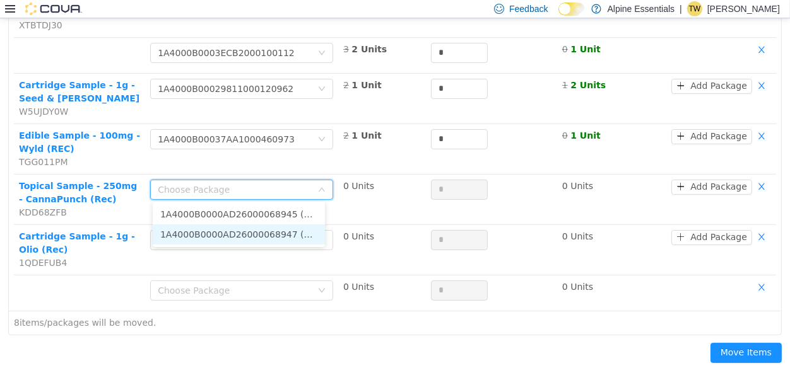
click at [243, 231] on li "1A4000B0000AD26000068947 (1 Unit)" at bounding box center [239, 235] width 172 height 20
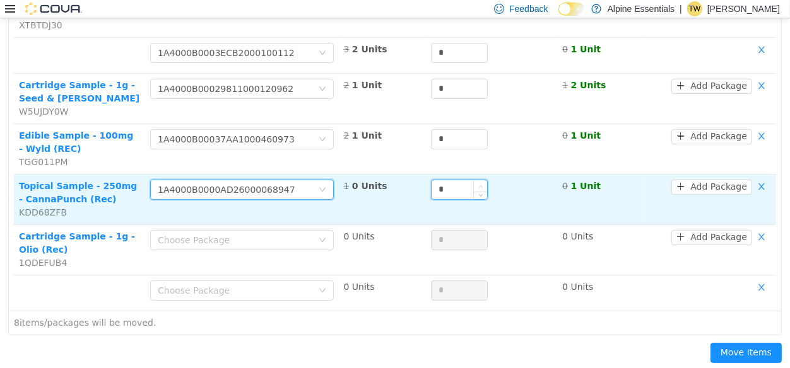
type input "*"
click at [476, 183] on span "Increase Value" at bounding box center [480, 185] width 13 height 11
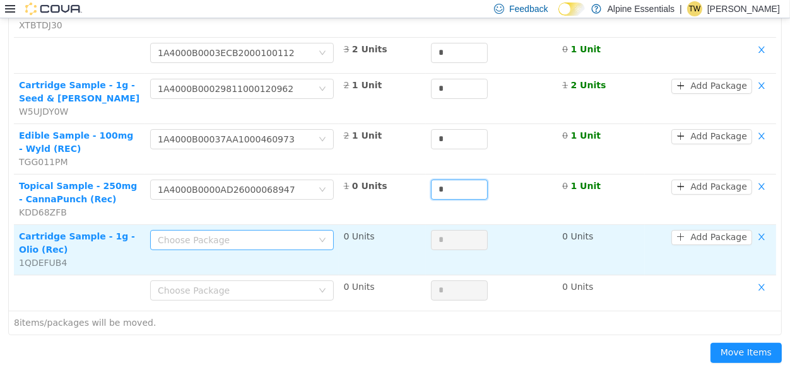
click at [255, 238] on div "Choose Package" at bounding box center [235, 240] width 154 height 13
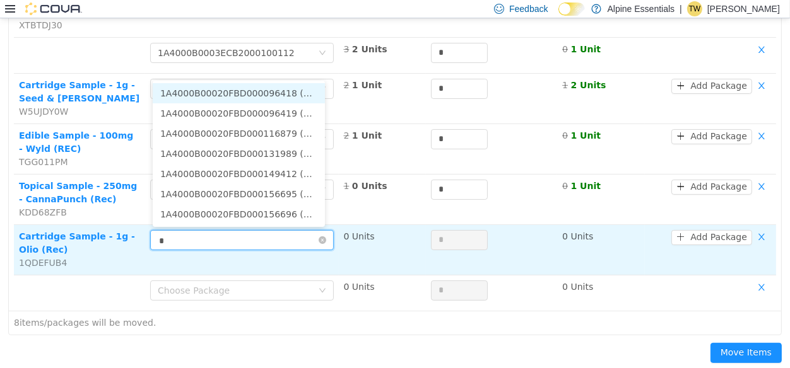
type input "**"
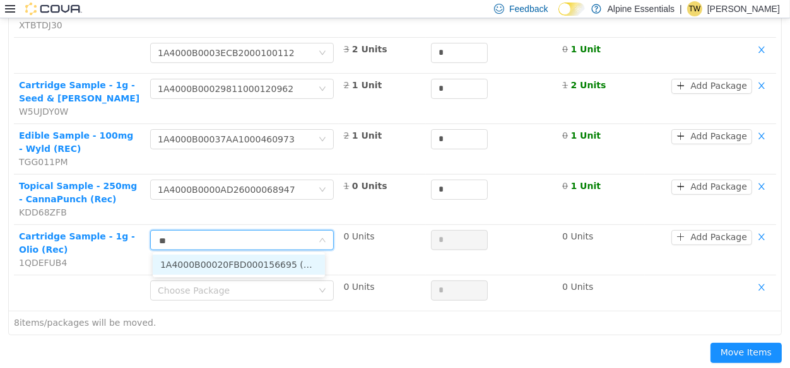
click at [300, 265] on li "1A4000B00020FBD000156695 (4 Units)" at bounding box center [239, 265] width 172 height 20
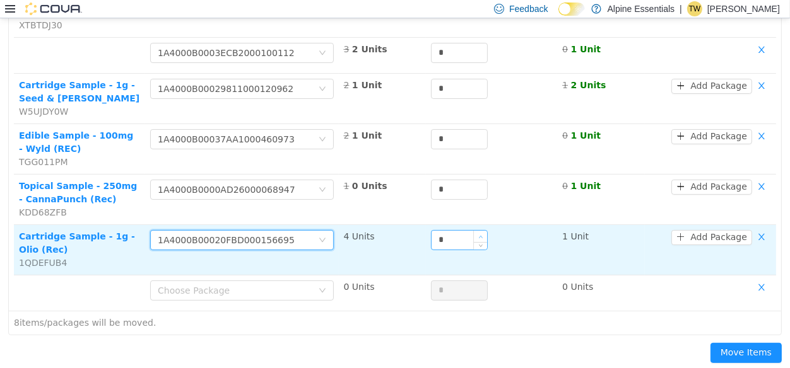
type input "*"
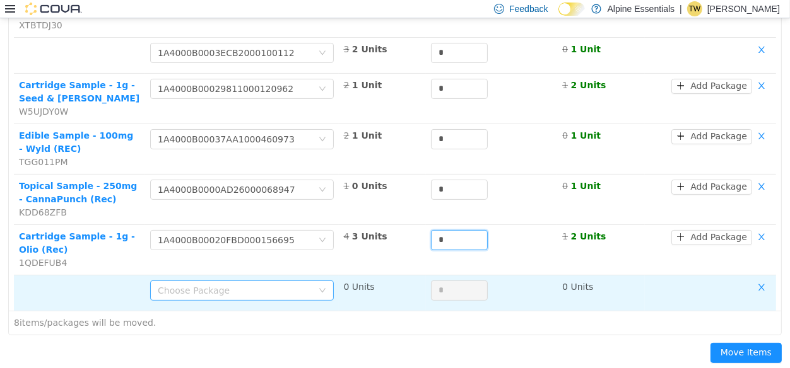
drag, startPoint x: 476, startPoint y: 233, endPoint x: 261, endPoint y: 295, distance: 223.9
click at [261, 295] on tbody "Cartridge Sample - 1000mg - Harmony JGJHPF72 Choose Package 1A4000B0003ECB20001…" at bounding box center [395, 124] width 762 height 374
click at [261, 295] on div "Choose Package" at bounding box center [235, 291] width 154 height 13
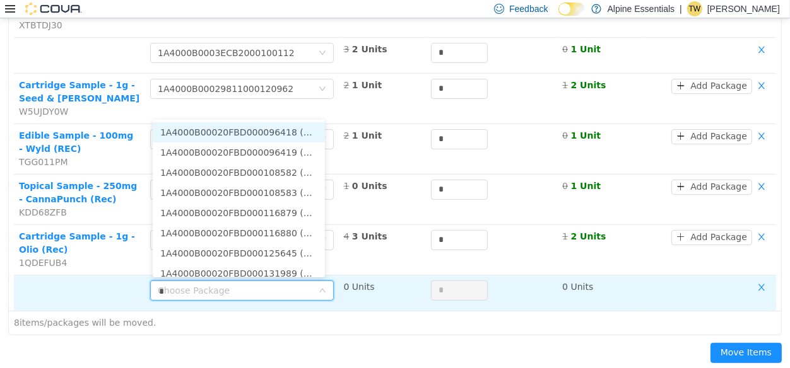
type input "**"
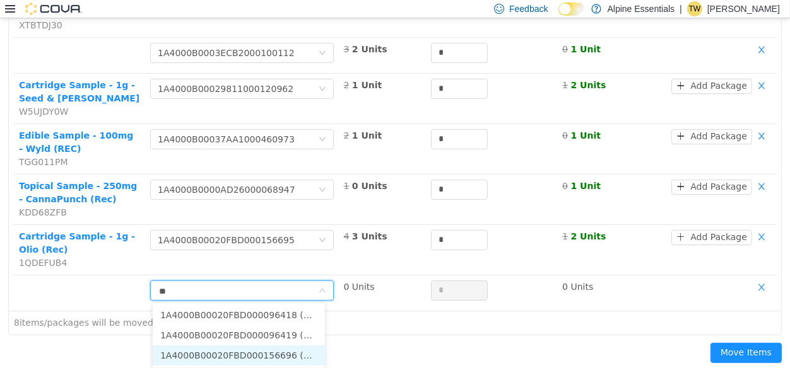
click at [300, 356] on li "1A4000B00020FBD000156696 (4 Units)" at bounding box center [239, 356] width 172 height 20
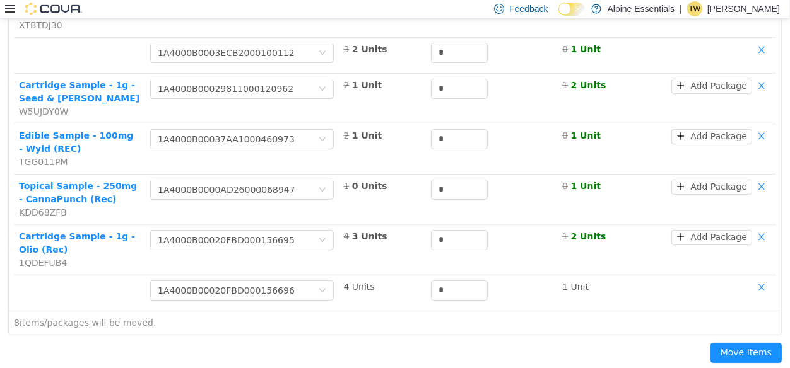
click at [300, 356] on div "Move Items" at bounding box center [395, 356] width 789 height 40
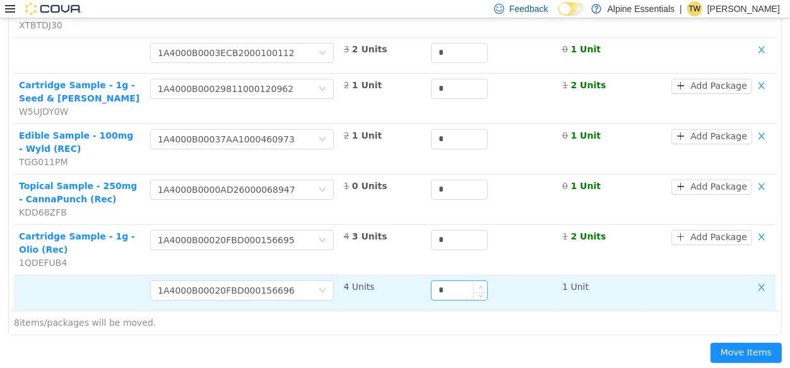
type input "*"
click at [476, 285] on span "Increase Value" at bounding box center [480, 286] width 13 height 11
click at [710, 343] on button "Move Items" at bounding box center [745, 353] width 71 height 20
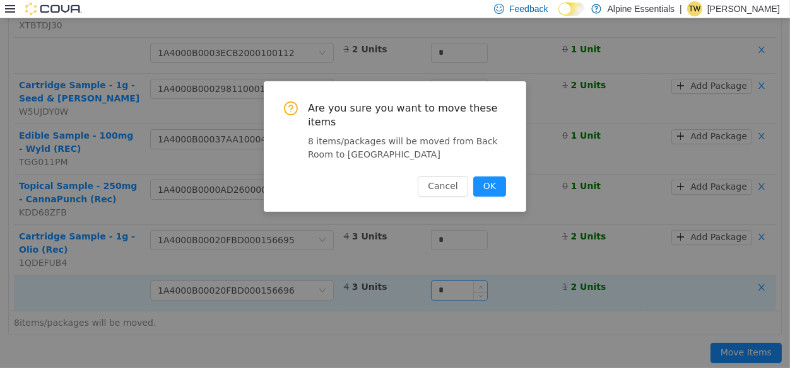
click at [473, 177] on button "OK" at bounding box center [489, 187] width 33 height 20
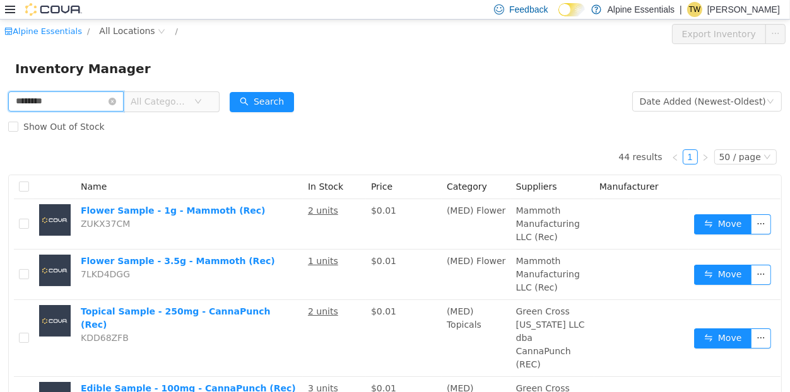
click at [38, 103] on input "********" at bounding box center [65, 101] width 115 height 20
type input "********"
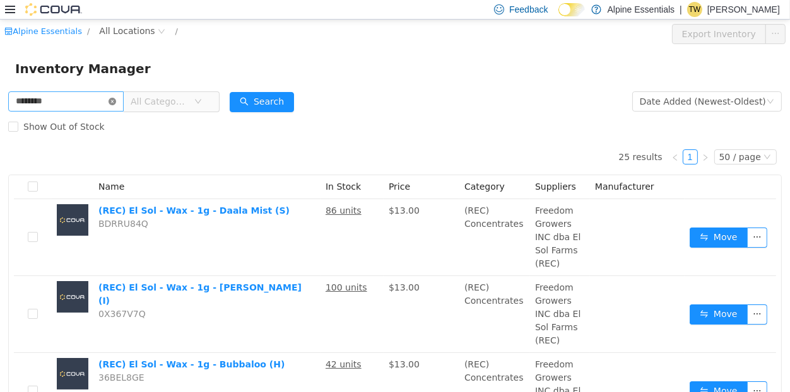
click at [116, 98] on icon "icon: close-circle" at bounding box center [113, 102] width 8 height 8
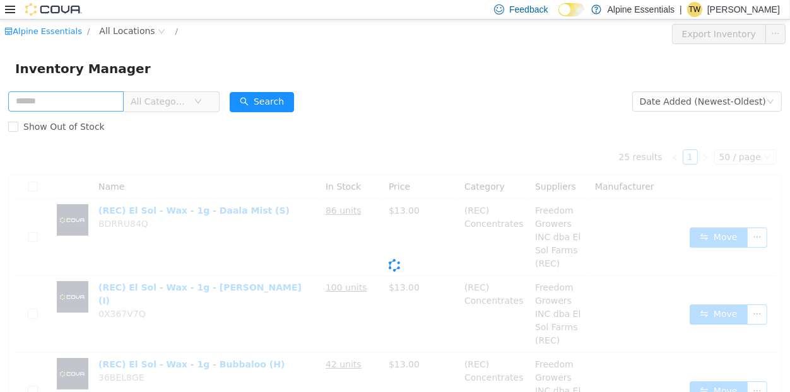
click at [582, 24] on div "Alpine Essentials / All Locations / Export Inventory" at bounding box center [395, 34] width 790 height 29
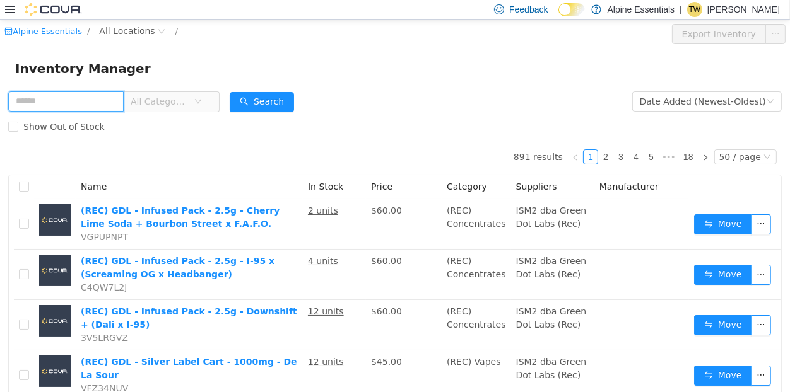
click at [103, 95] on input "text" at bounding box center [65, 101] width 115 height 20
type input "*"
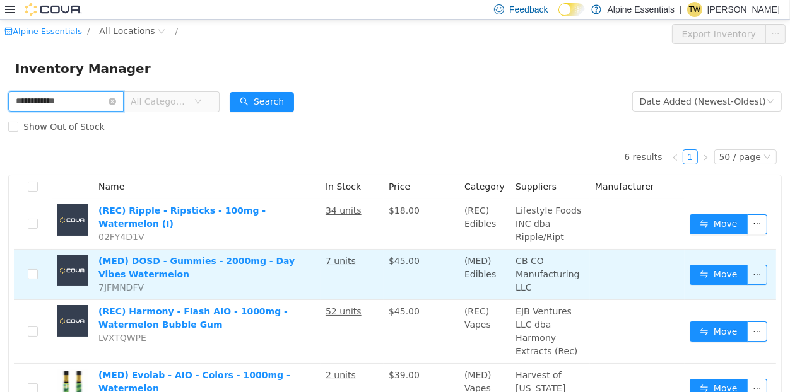
scroll to position [145, 0]
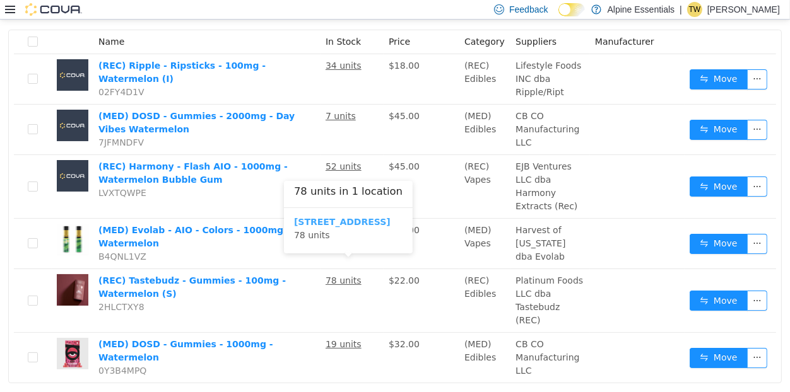
click at [364, 224] on b "850 Commercial Lane" at bounding box center [342, 222] width 97 height 10
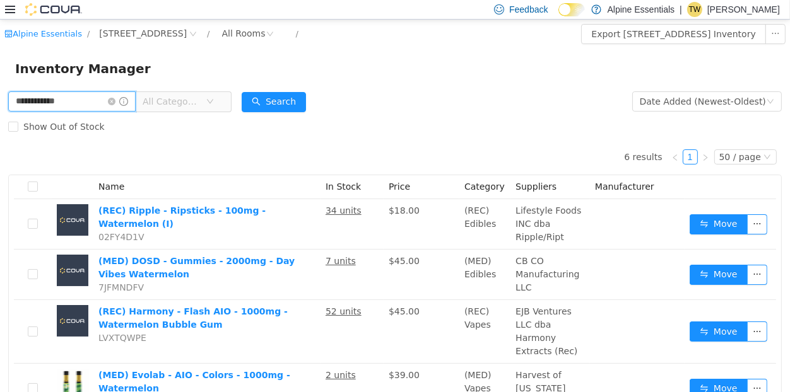
click at [66, 109] on input "**********" at bounding box center [71, 101] width 127 height 20
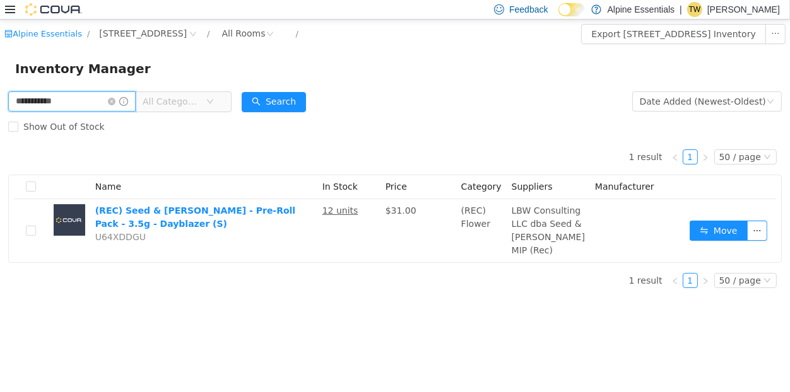
click at [63, 99] on input "**********" at bounding box center [71, 101] width 127 height 20
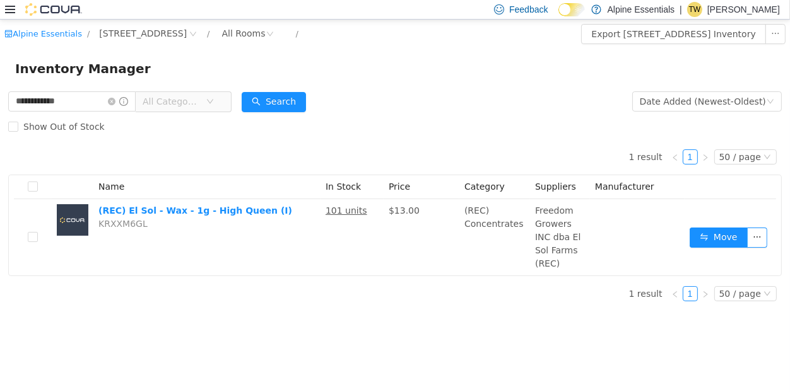
click at [270, 62] on div "Inventory Manager" at bounding box center [395, 69] width 760 height 20
click at [91, 102] on input "**********" at bounding box center [71, 101] width 127 height 20
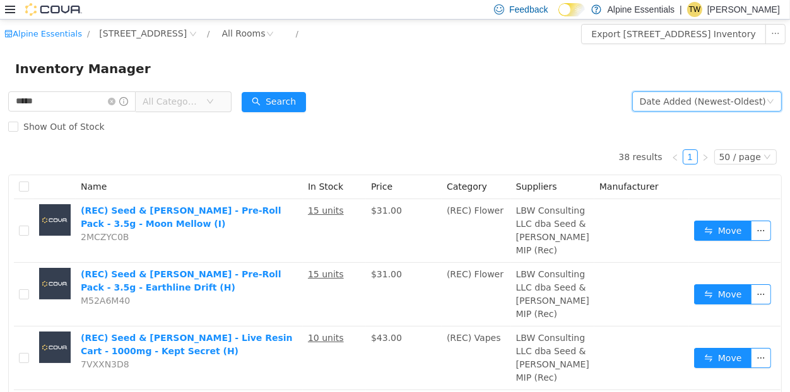
click at [689, 105] on div "Date Added (Newest-Oldest)" at bounding box center [703, 101] width 126 height 19
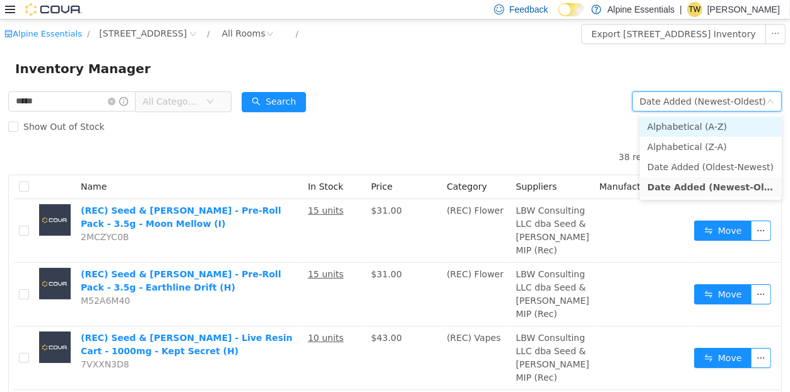
click at [683, 126] on li "Alphabetical (A-Z)" at bounding box center [711, 127] width 142 height 20
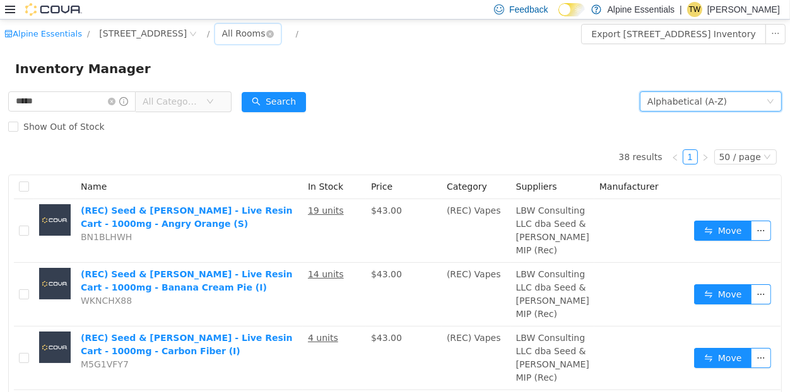
click at [226, 33] on div "All Rooms" at bounding box center [244, 33] width 44 height 19
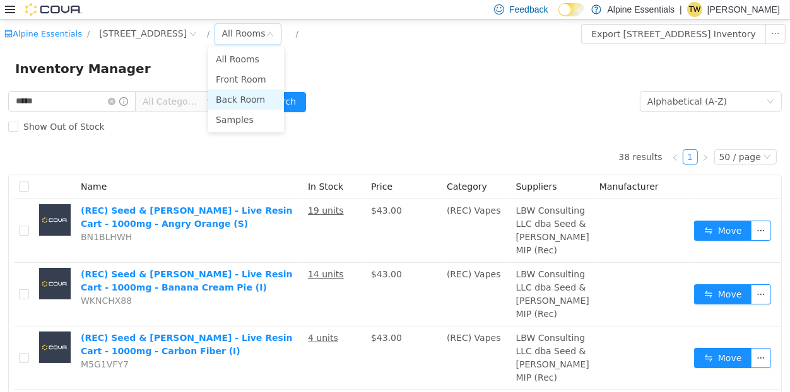
click at [235, 91] on li "Back Room" at bounding box center [246, 100] width 76 height 20
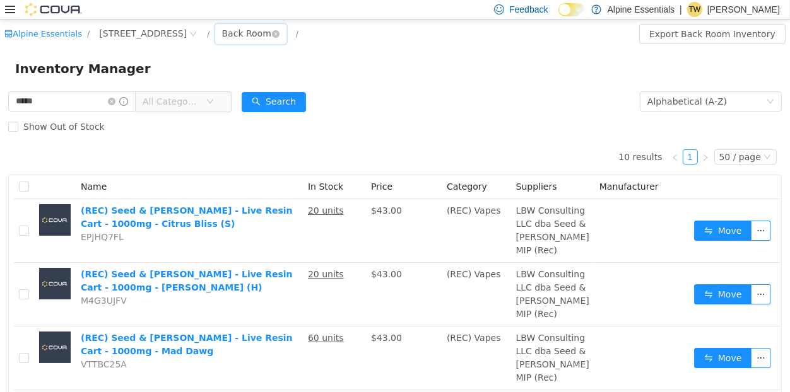
click at [261, 30] on div "Back Room" at bounding box center [250, 34] width 71 height 20
click at [272, 35] on icon "icon: close-circle" at bounding box center [276, 34] width 8 height 8
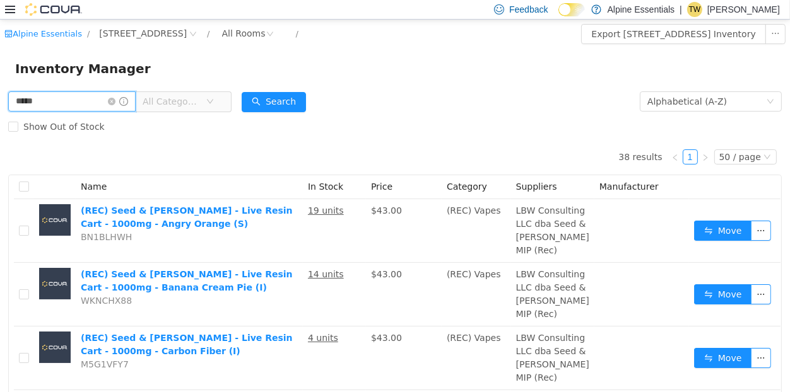
click at [59, 94] on input "*****" at bounding box center [71, 101] width 127 height 20
type input "********"
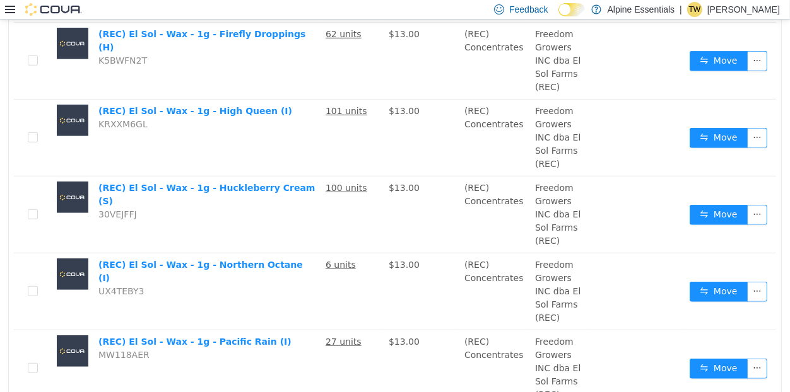
scroll to position [803, 0]
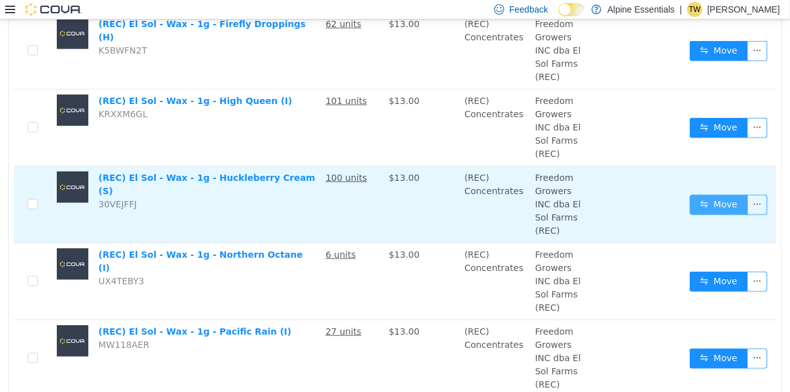
click at [715, 195] on button "Move" at bounding box center [719, 205] width 58 height 20
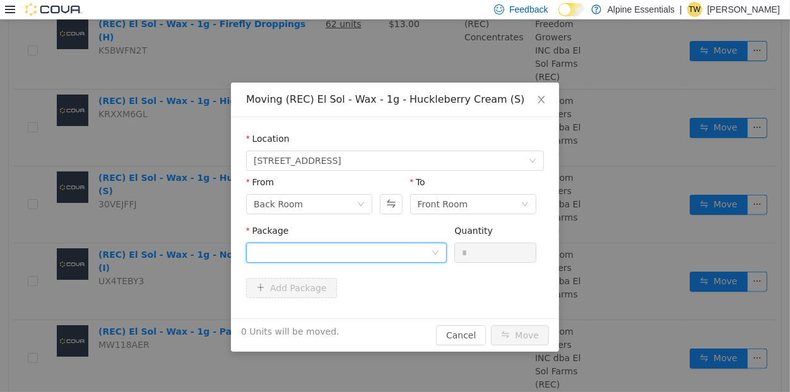
click at [416, 254] on div at bounding box center [342, 253] width 177 height 19
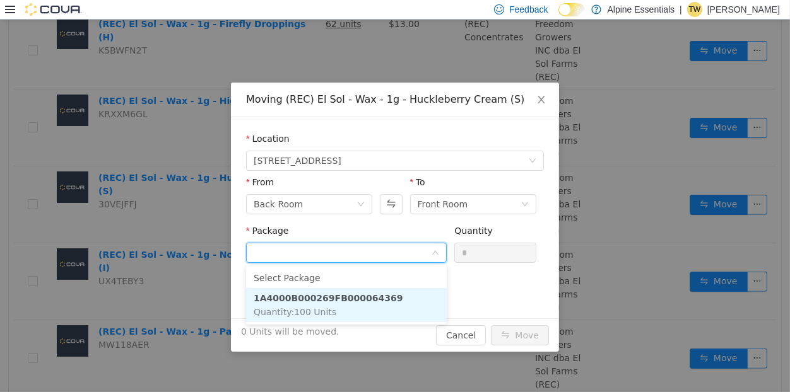
click at [369, 319] on li "1A4000B000269FB000064369 Quantity : 100 Units" at bounding box center [346, 305] width 201 height 34
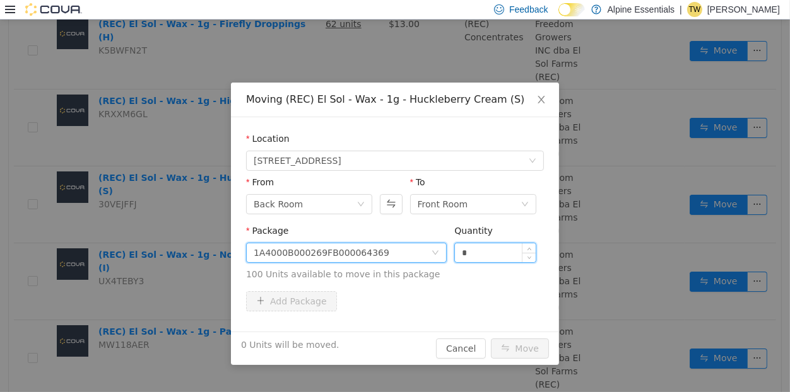
click at [459, 256] on input "*" at bounding box center [495, 253] width 81 height 19
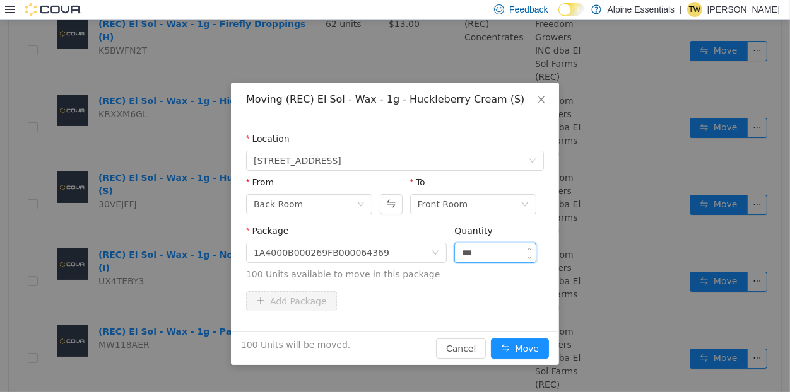
type input "***"
click at [491, 339] on button "Move" at bounding box center [520, 349] width 58 height 20
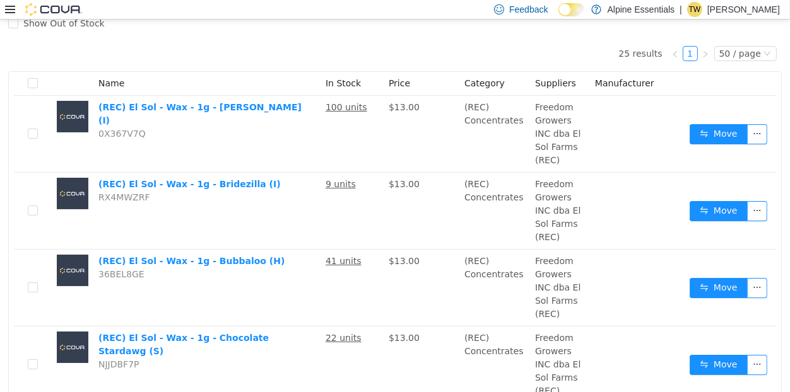
scroll to position [0, 0]
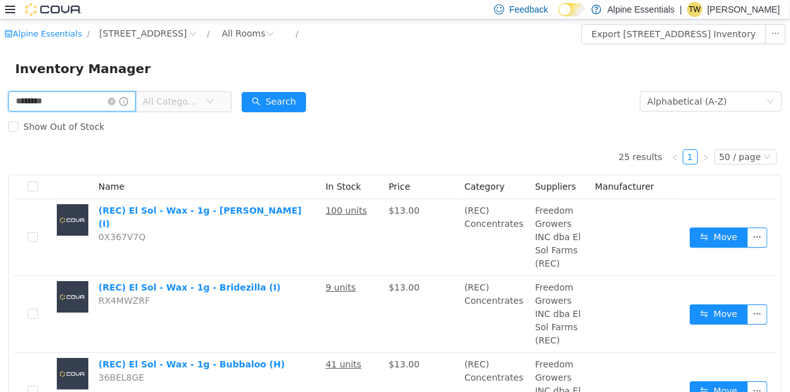
click at [42, 92] on input "********" at bounding box center [71, 101] width 127 height 20
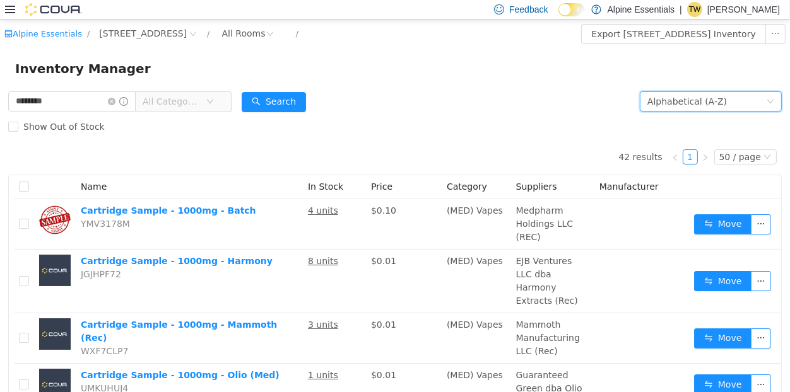
click at [760, 97] on div "Alphabetical (A-Z)" at bounding box center [706, 101] width 119 height 19
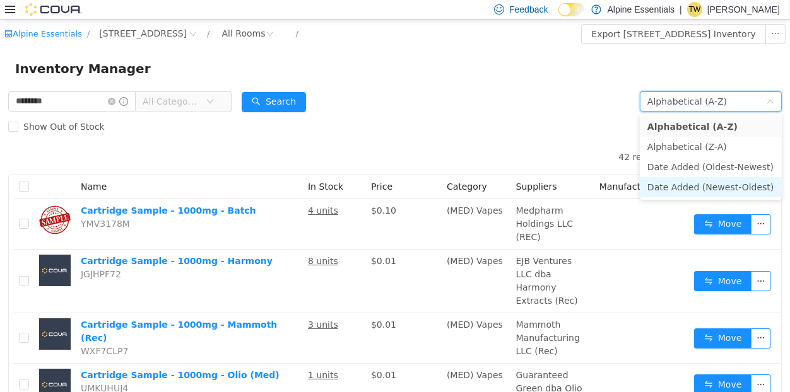
click at [710, 188] on li "Date Added (Newest-Oldest)" at bounding box center [711, 187] width 142 height 20
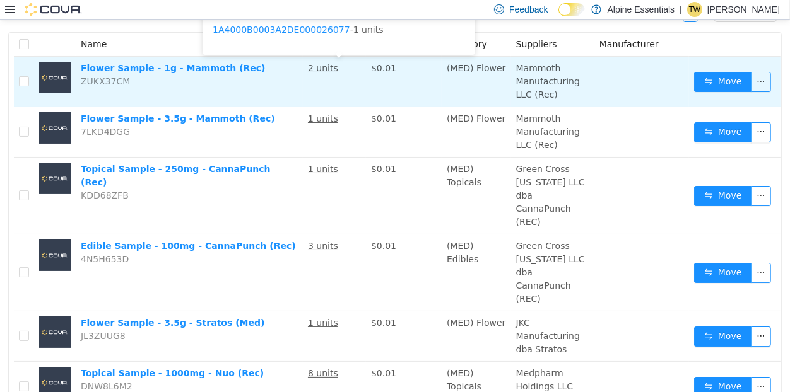
scroll to position [151, 0]
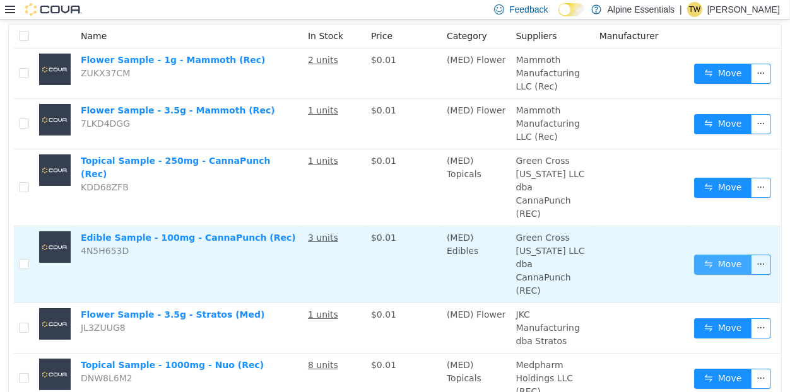
click at [722, 257] on button "Move" at bounding box center [723, 265] width 58 height 20
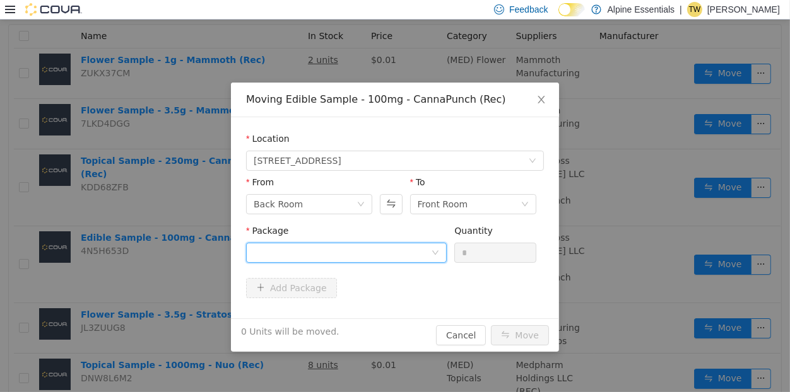
click at [296, 249] on div at bounding box center [342, 253] width 177 height 19
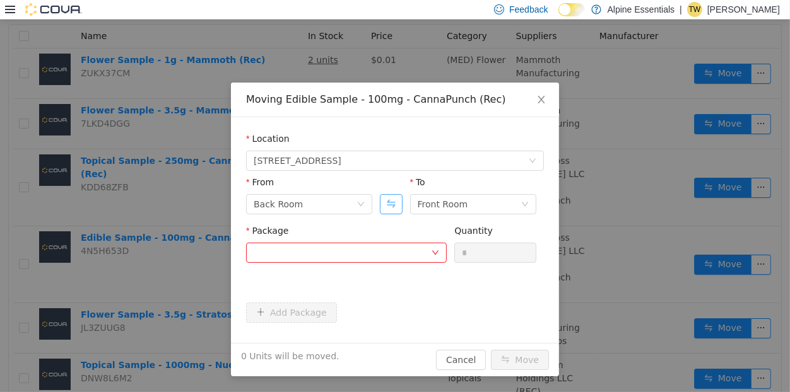
click at [391, 199] on button "Swap" at bounding box center [391, 204] width 22 height 20
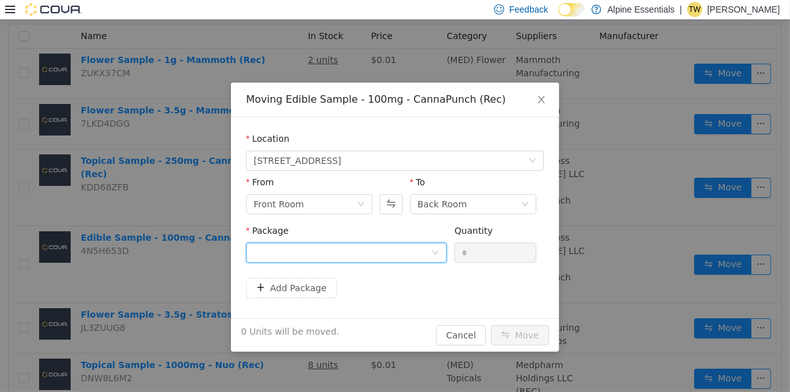
click at [389, 247] on div at bounding box center [342, 253] width 177 height 19
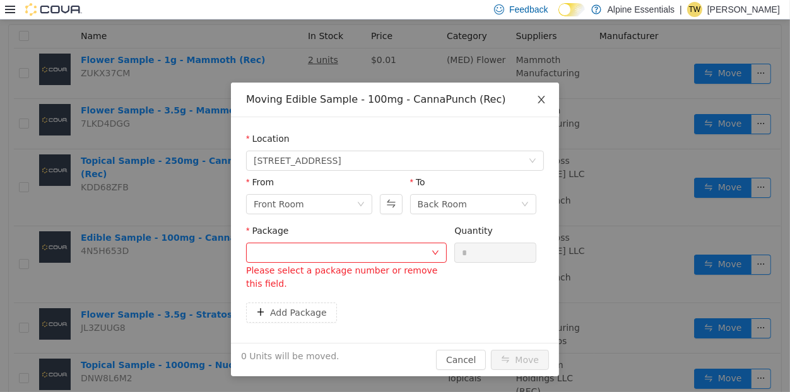
click at [543, 98] on icon "icon: close" at bounding box center [541, 100] width 7 height 8
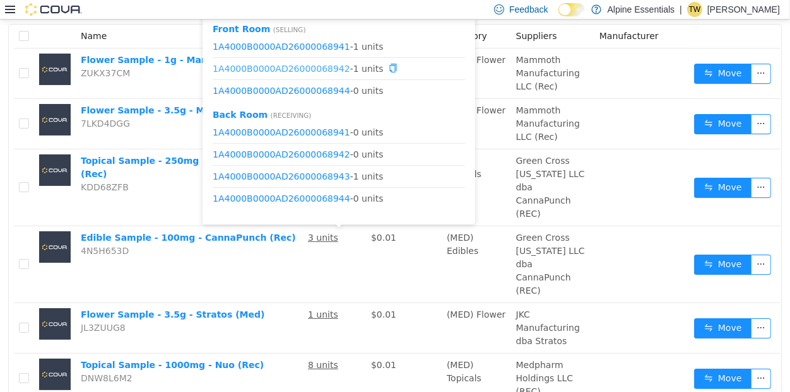
click at [329, 68] on link "1A4000B0000AD26000068942" at bounding box center [282, 68] width 138 height 10
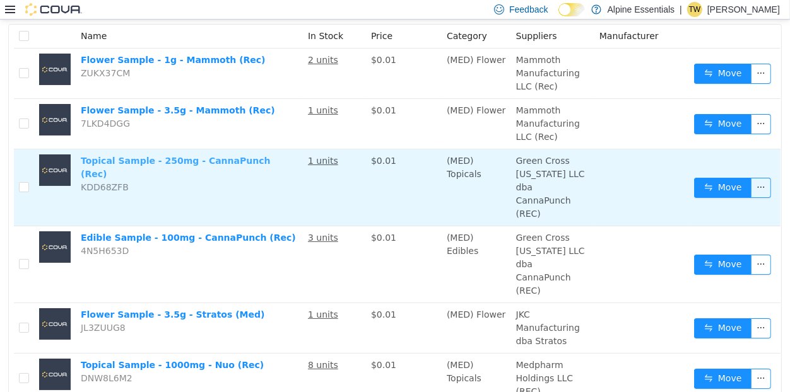
scroll to position [0, 0]
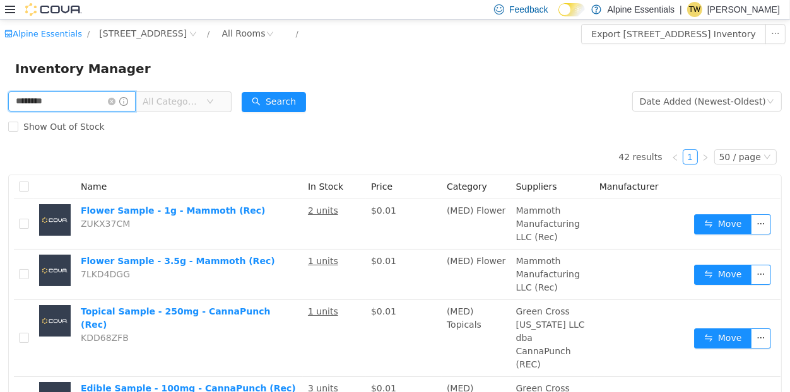
click at [23, 109] on input "********" at bounding box center [71, 101] width 127 height 20
type input "**********"
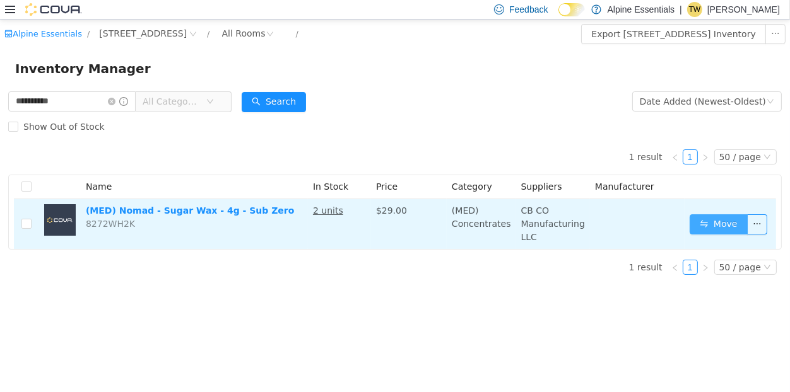
click at [713, 218] on button "Move" at bounding box center [719, 225] width 58 height 20
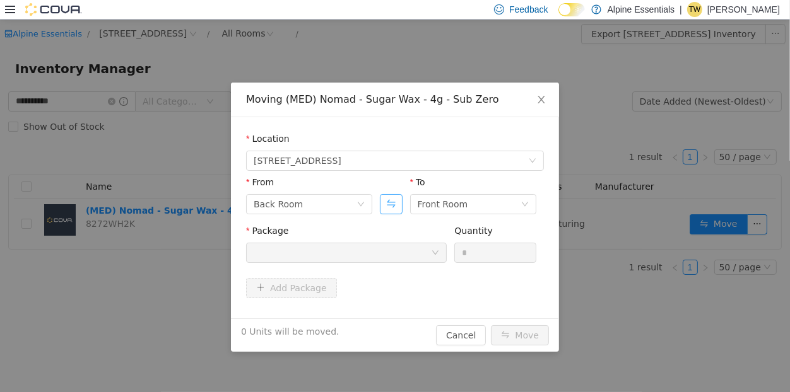
click at [396, 195] on button "Swap" at bounding box center [391, 204] width 22 height 20
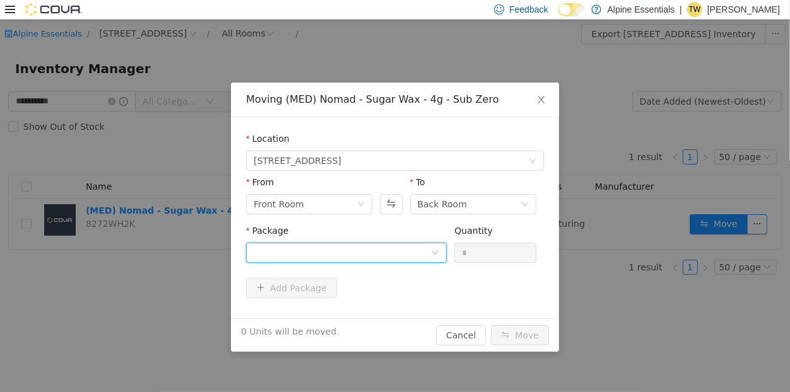
click at [380, 248] on div at bounding box center [342, 253] width 177 height 19
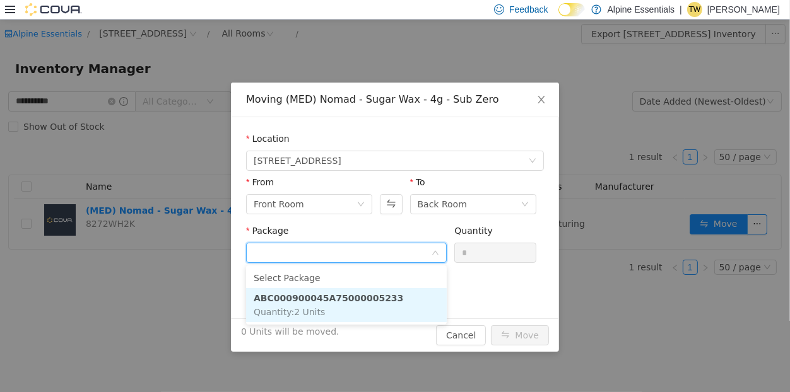
click at [356, 293] on li "ABC000900045A75000005233 Quantity : 2 Units" at bounding box center [346, 305] width 201 height 34
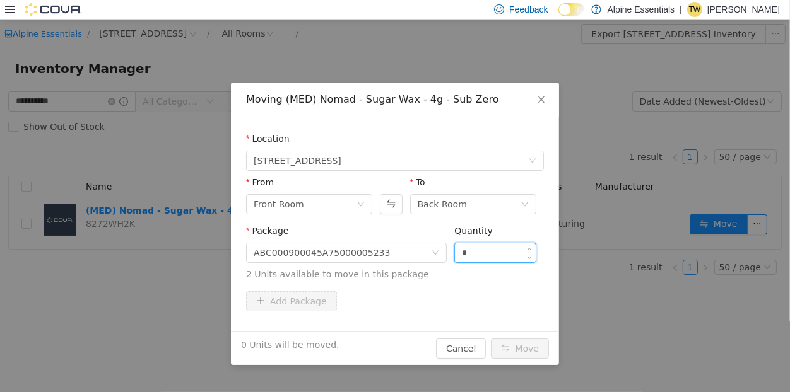
click at [483, 255] on input "*" at bounding box center [495, 253] width 81 height 19
type input "**"
click at [491, 339] on button "Move" at bounding box center [520, 349] width 58 height 20
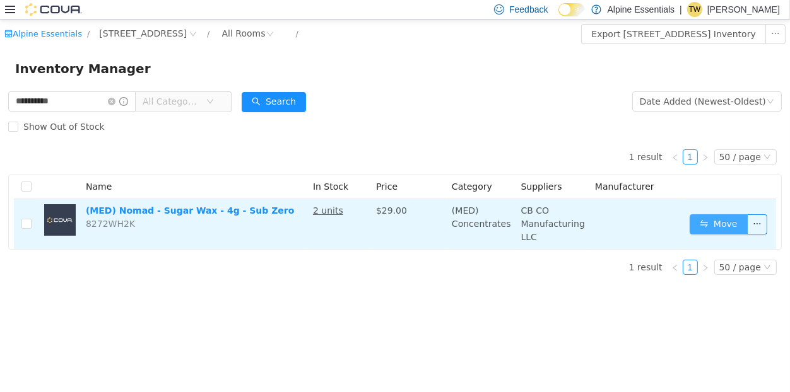
click at [720, 227] on button "Move" at bounding box center [719, 225] width 58 height 20
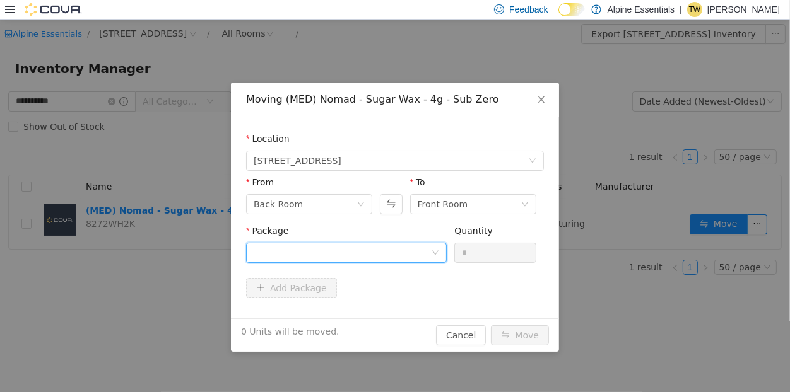
click at [395, 248] on div at bounding box center [342, 253] width 177 height 19
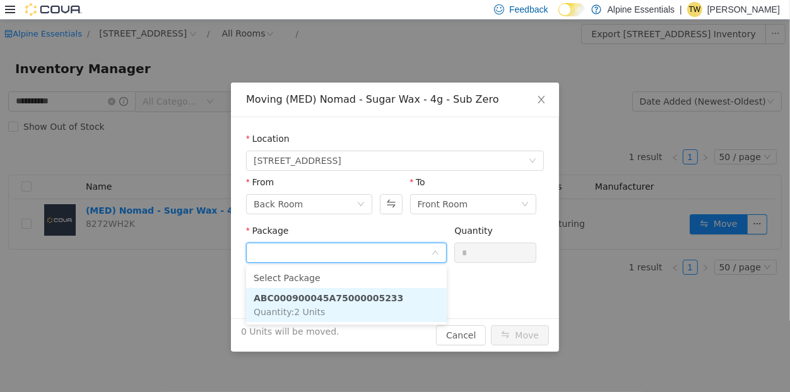
click at [386, 292] on li "ABC000900045A75000005233 Quantity : 2 Units" at bounding box center [346, 305] width 201 height 34
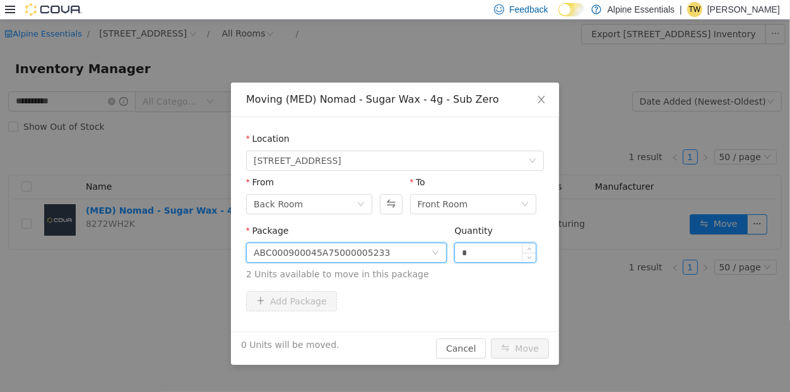
click at [505, 249] on input "*" at bounding box center [495, 253] width 81 height 19
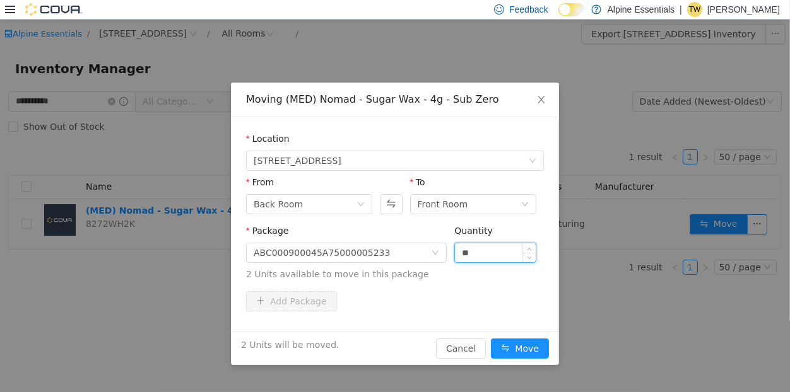
type input "**"
click at [491, 339] on button "Move" at bounding box center [520, 349] width 58 height 20
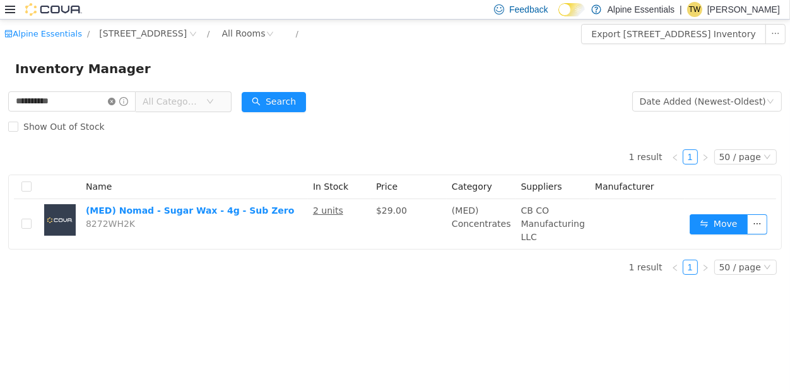
click at [115, 103] on icon "icon: close-circle" at bounding box center [112, 102] width 8 height 8
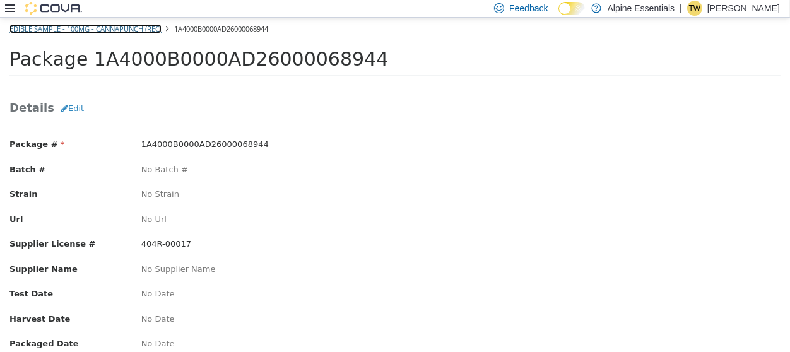
click at [149, 25] on link "Edible Sample - 100mg - CannaPunch (Rec)" at bounding box center [85, 27] width 152 height 9
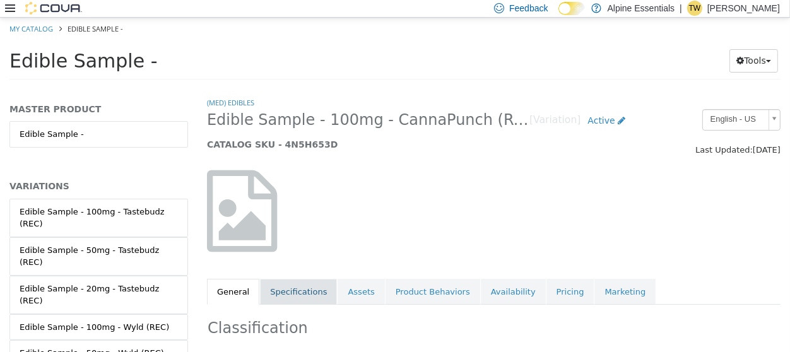
click at [307, 284] on link "Specifications" at bounding box center [298, 291] width 77 height 26
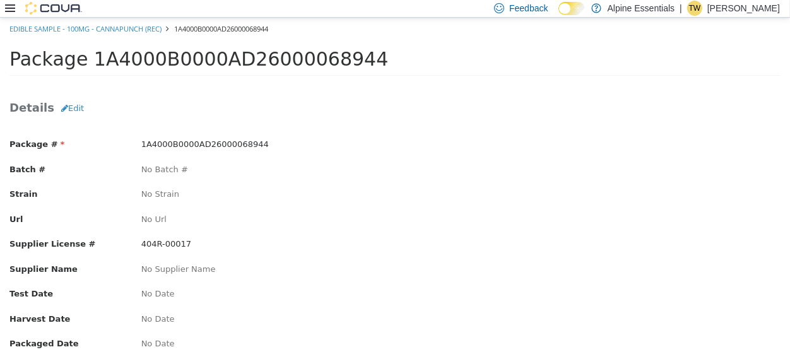
click at [54, 8] on img at bounding box center [53, 8] width 57 height 13
click at [127, 30] on link "Edible Sample - 100mg - CannaPunch (Rec)" at bounding box center [85, 27] width 152 height 9
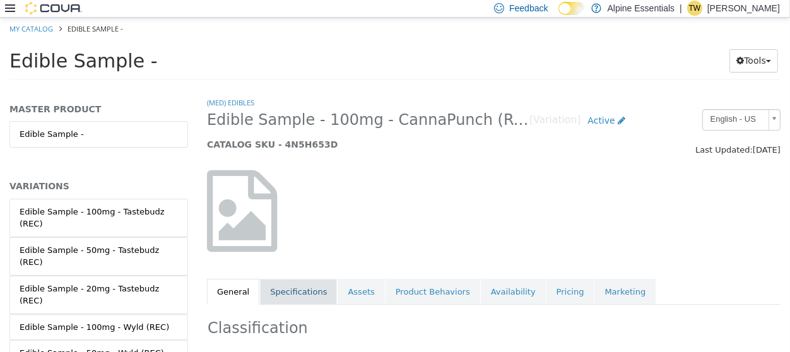
click at [323, 295] on link "Specifications" at bounding box center [298, 291] width 77 height 26
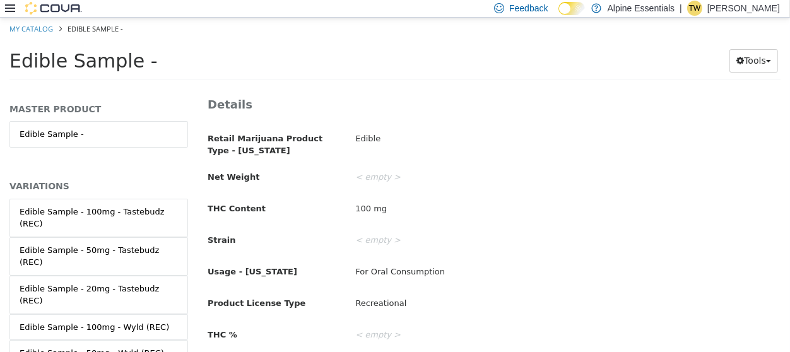
scroll to position [269, 0]
